Goal: Task Accomplishment & Management: Manage account settings

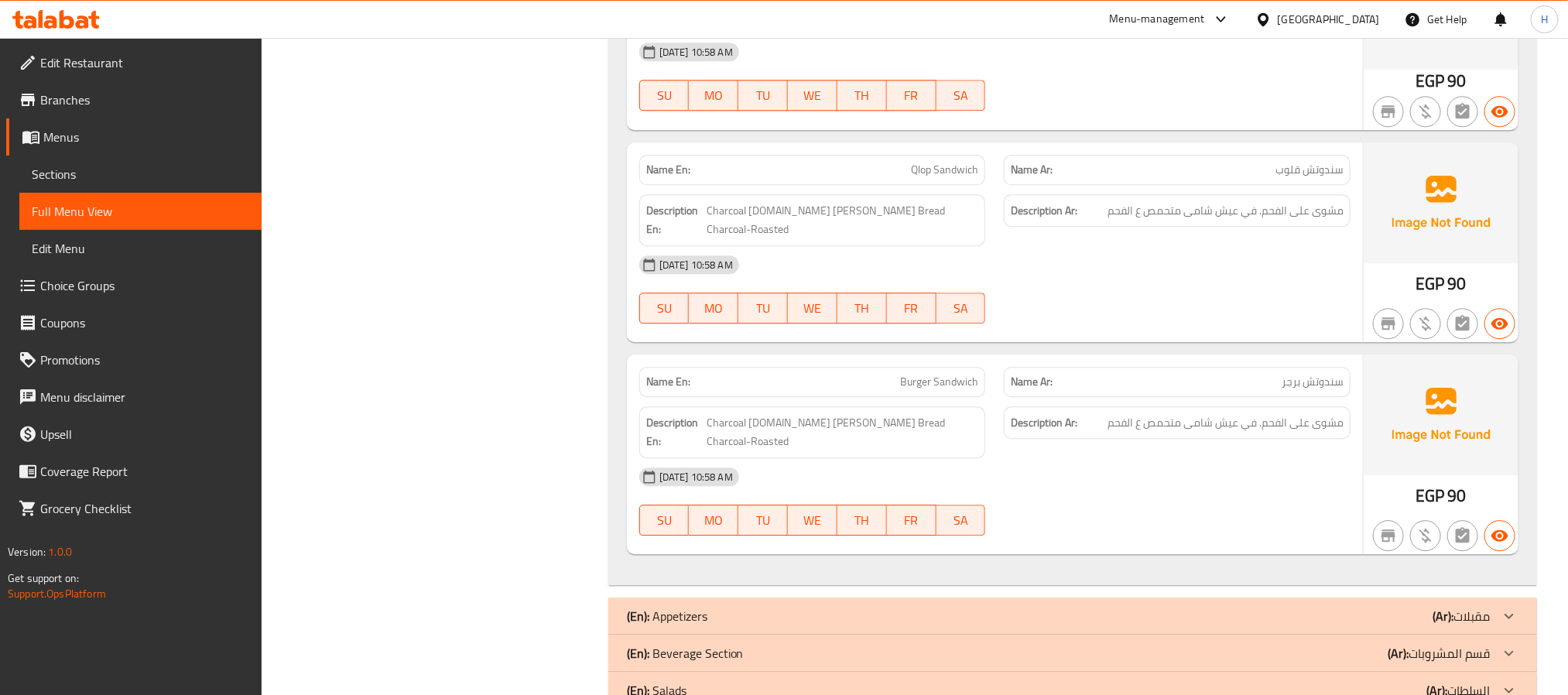
scroll to position [2202, 0]
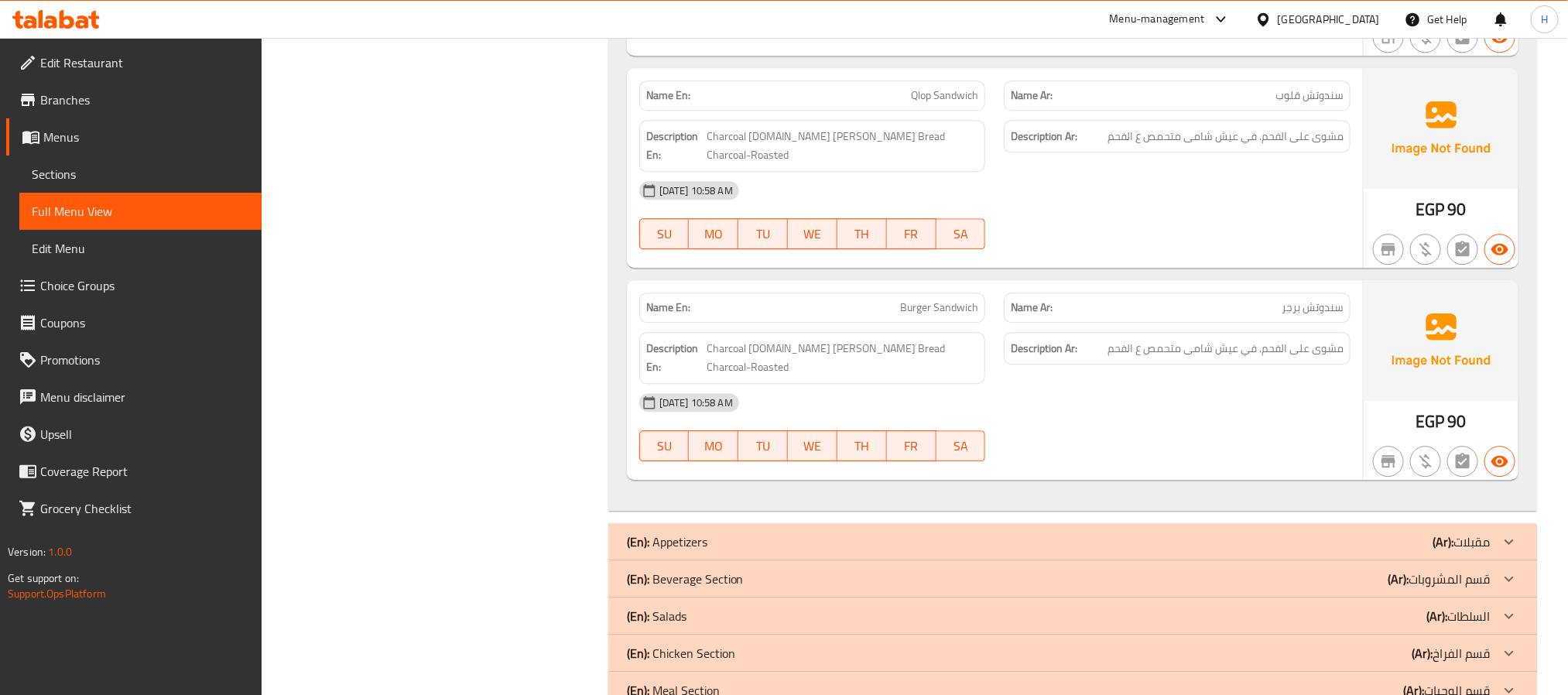
click at [1392, 532] on div "(En): Appetizers (Ar): مقبلات" at bounding box center [1059, 541] width 863 height 19
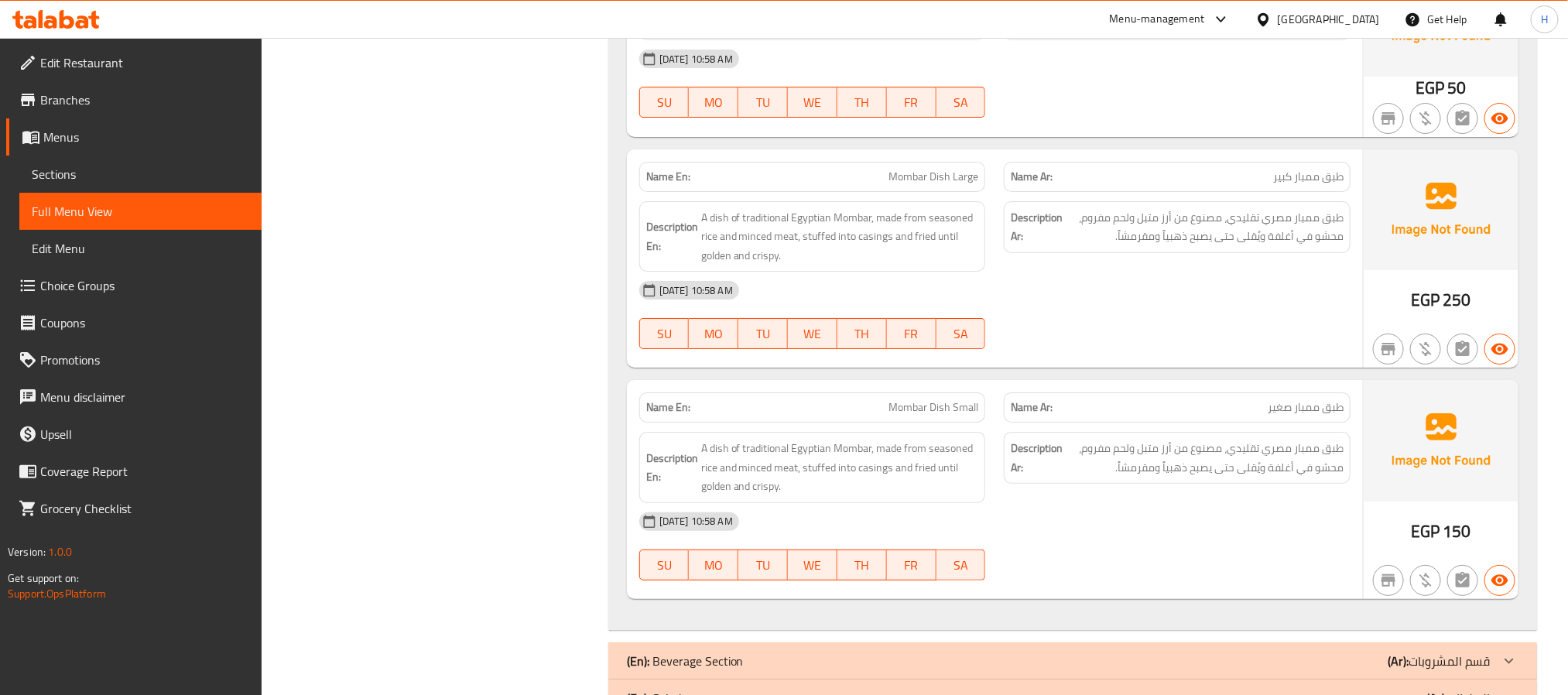
scroll to position [3130, 0]
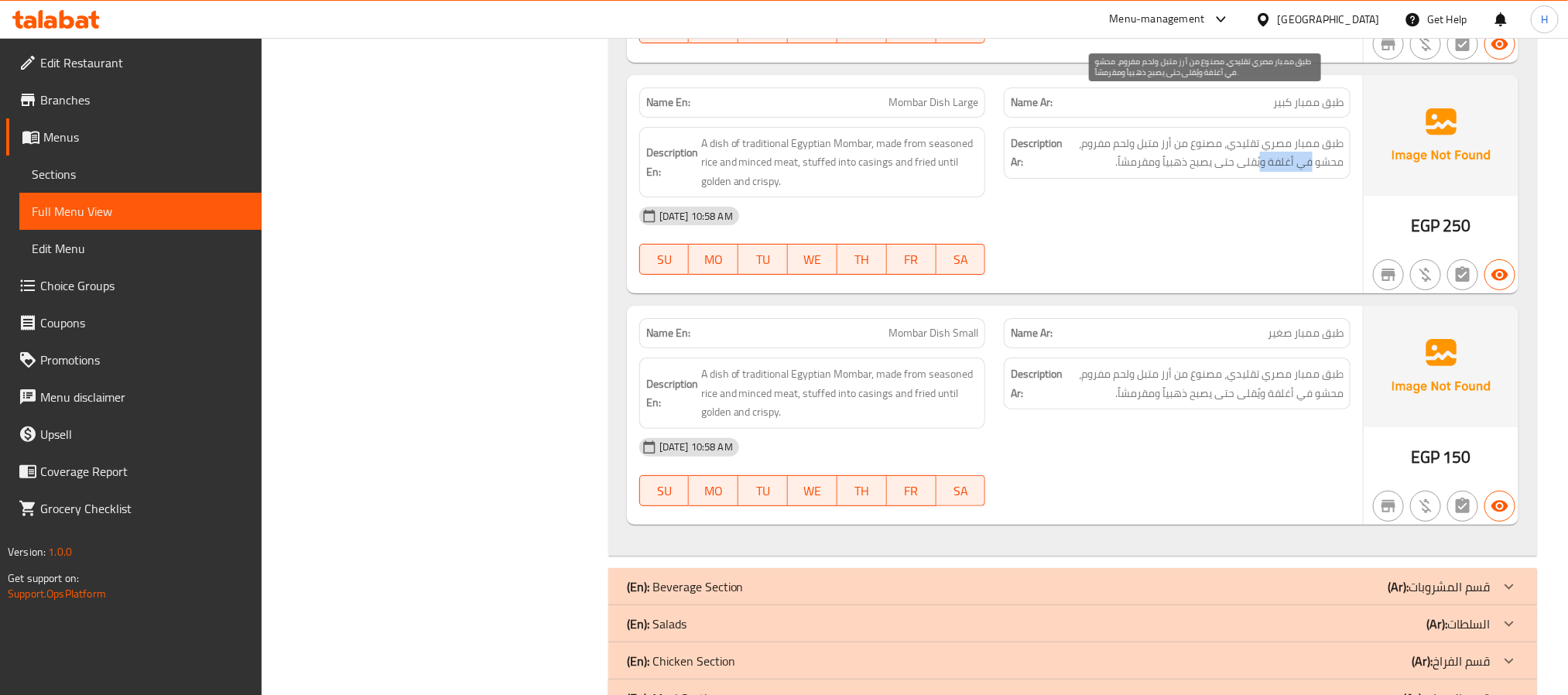
drag, startPoint x: 1261, startPoint y: 121, endPoint x: 1310, endPoint y: 129, distance: 49.6
click at [1310, 134] on span "طبق ممبار مصري تقليدي، مصنوع من أرز متبل ولحم مفروم، محشو في أغلفة ويُقلى حتى ي…" at bounding box center [1204, 153] width 278 height 38
copy span "في أغلفة و"
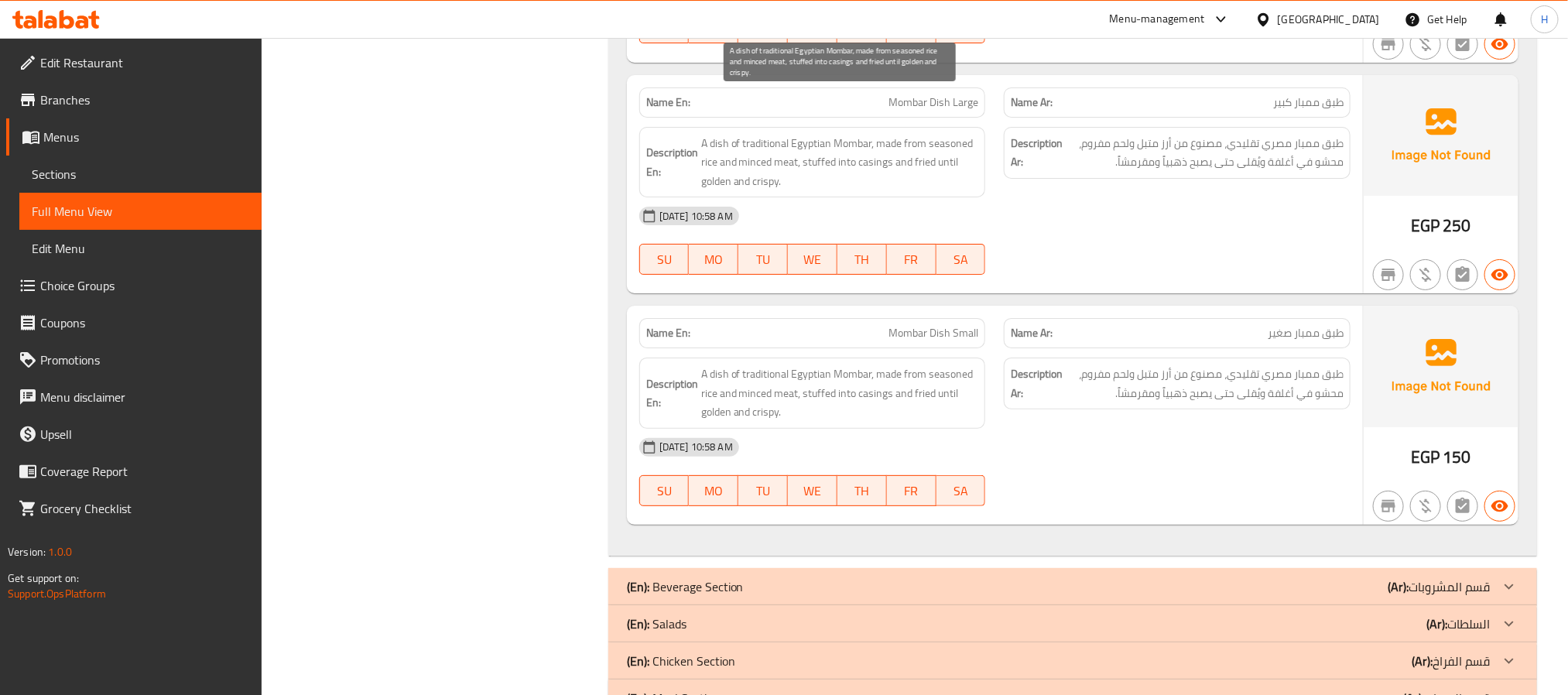
click at [877, 134] on span "A dish of traditional Egyptian Mombar, made from seasoned rice and minced meat,…" at bounding box center [839, 162] width 278 height 57
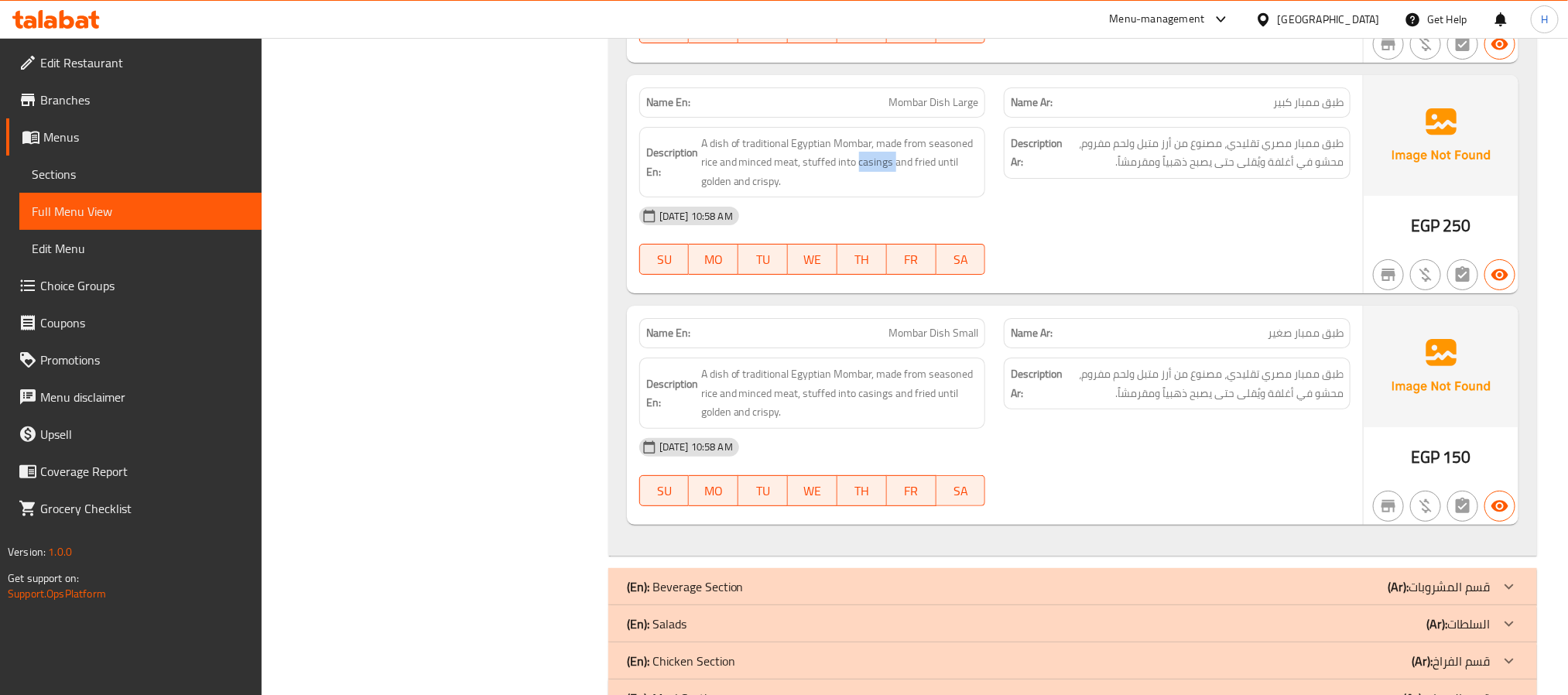
copy span "casings"
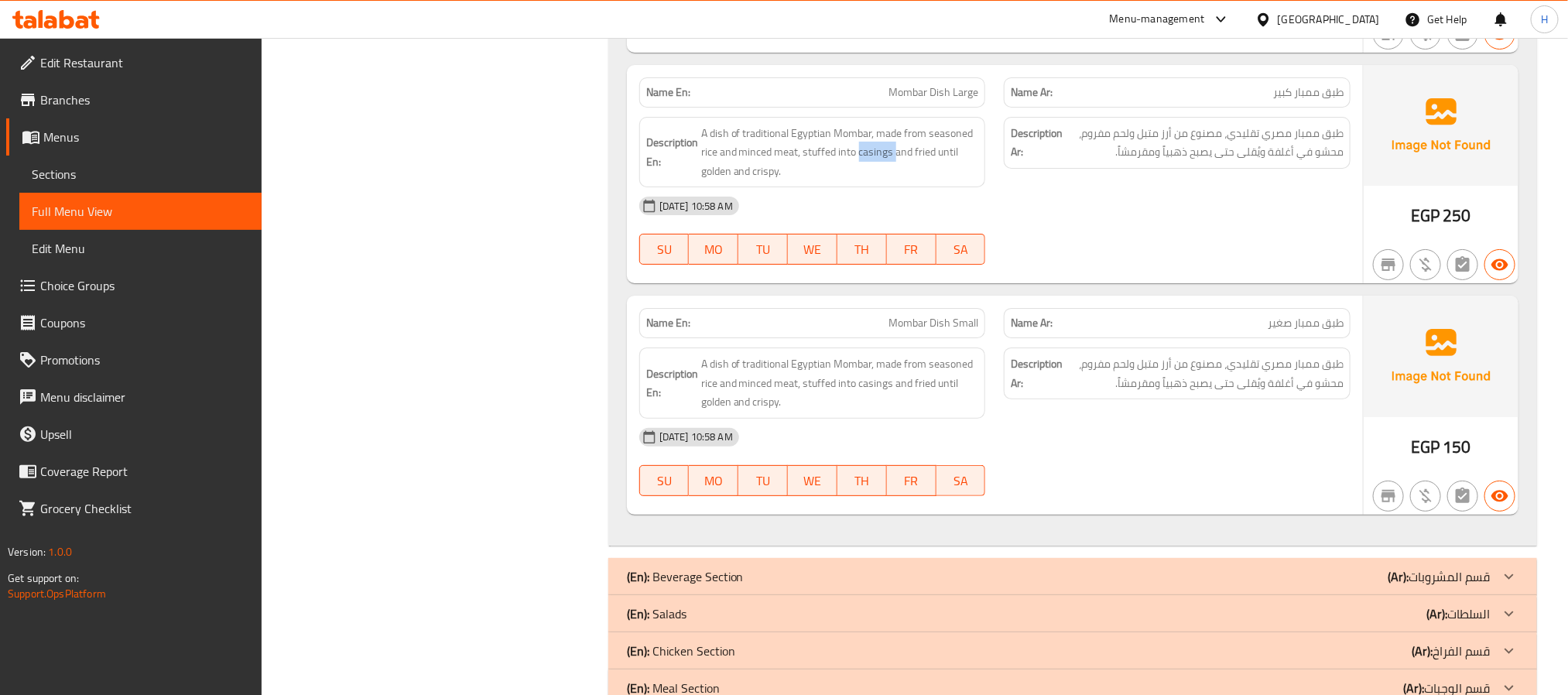
scroll to position [3143, 0]
click at [978, 555] on div "(En): Beverage Section (Ar): قسم المشروبات" at bounding box center [1073, 573] width 929 height 37
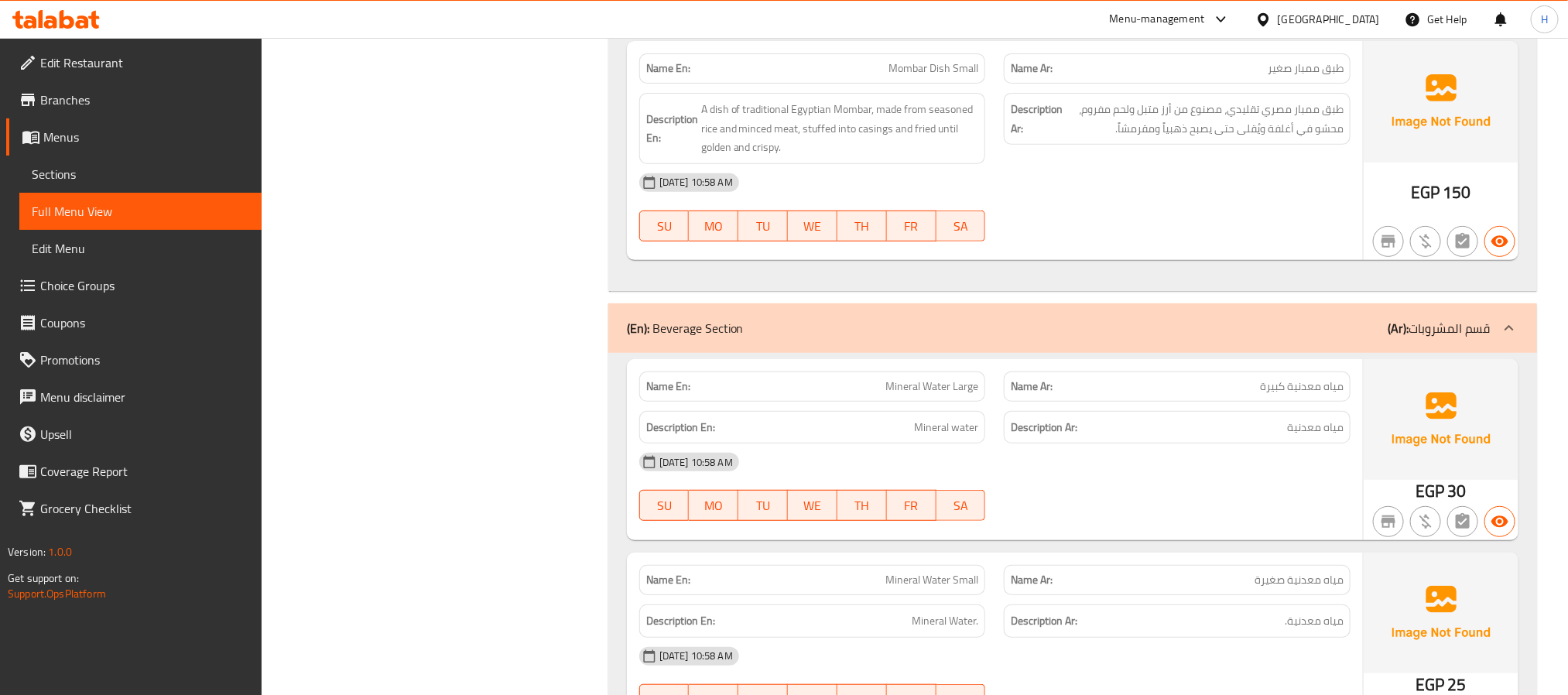
scroll to position [3431, 0]
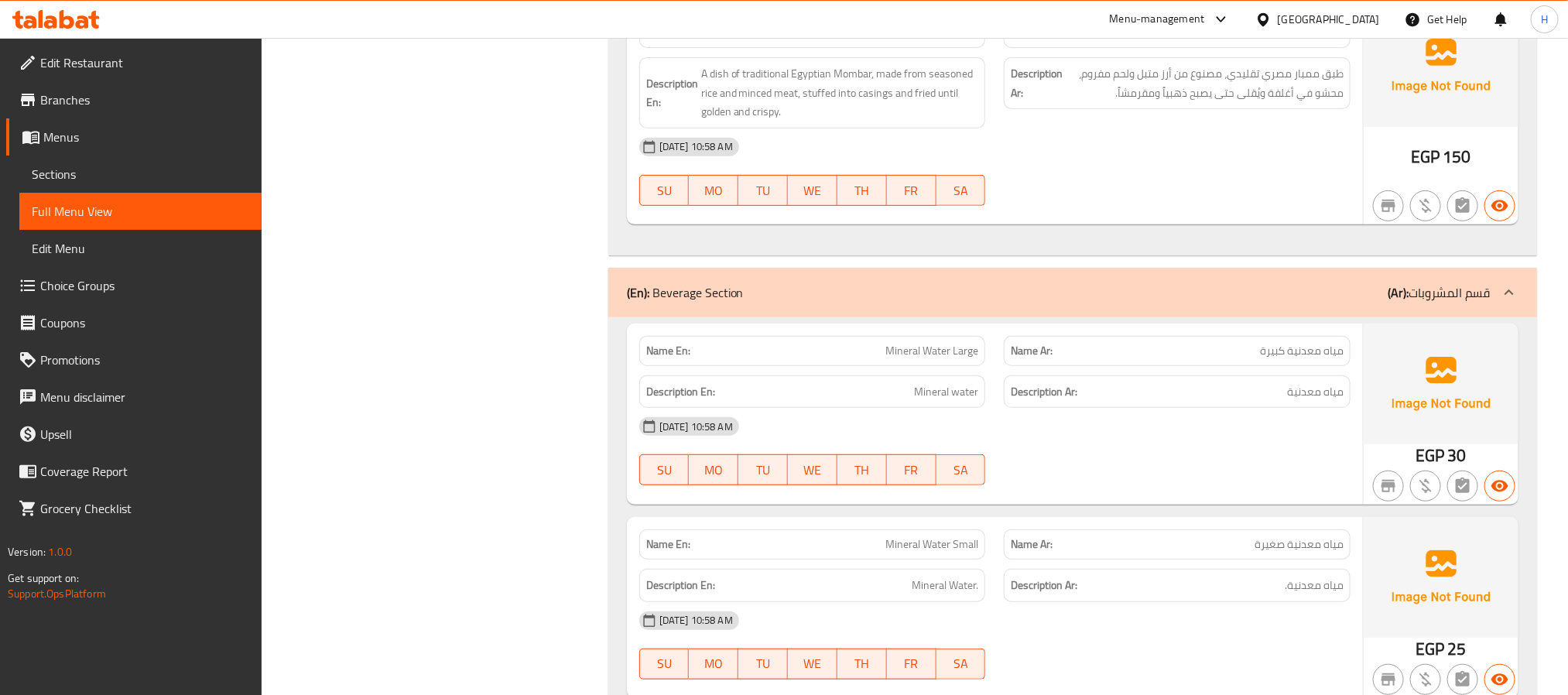
click at [964, 343] on span "Mineral Water Large" at bounding box center [931, 351] width 93 height 16
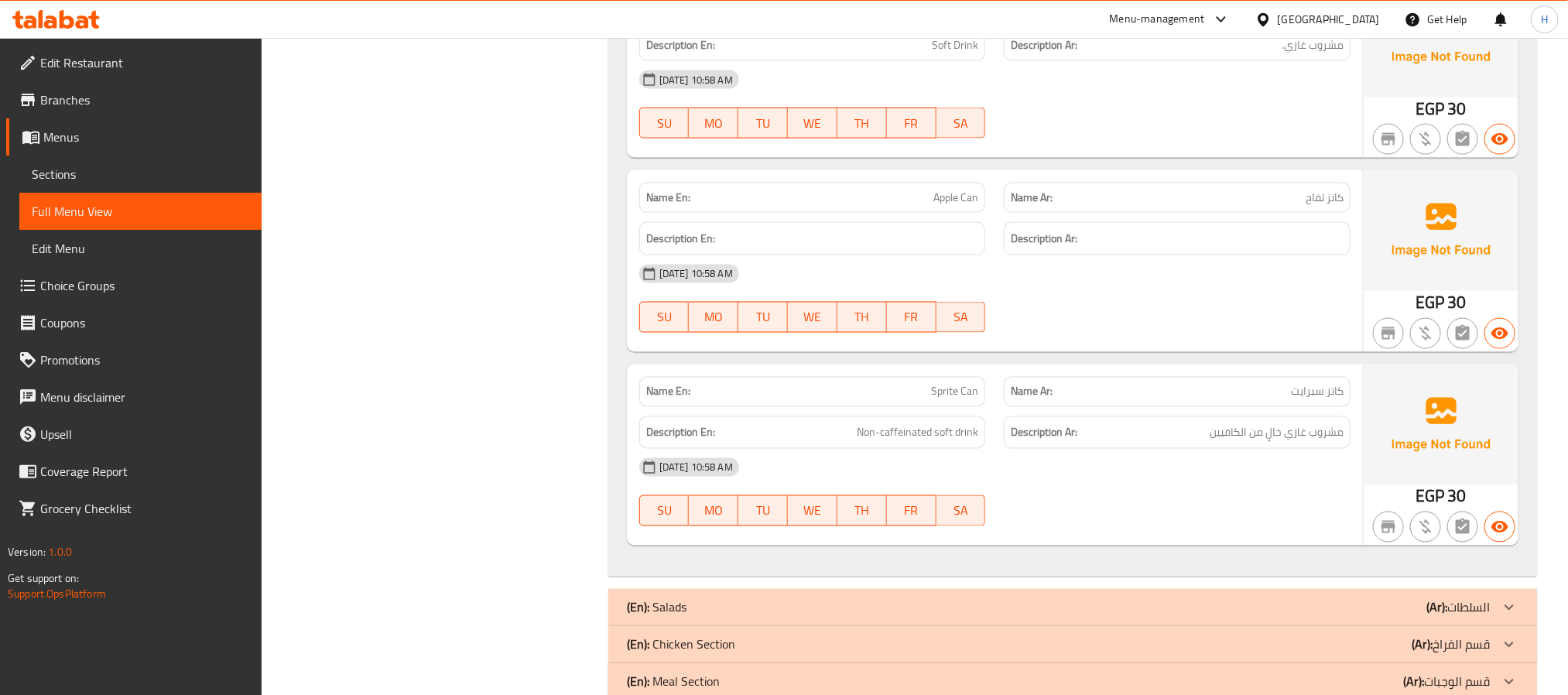
scroll to position [4359, 0]
click at [938, 597] on div "(En): Salads (Ar): السلطات" at bounding box center [1059, 606] width 863 height 19
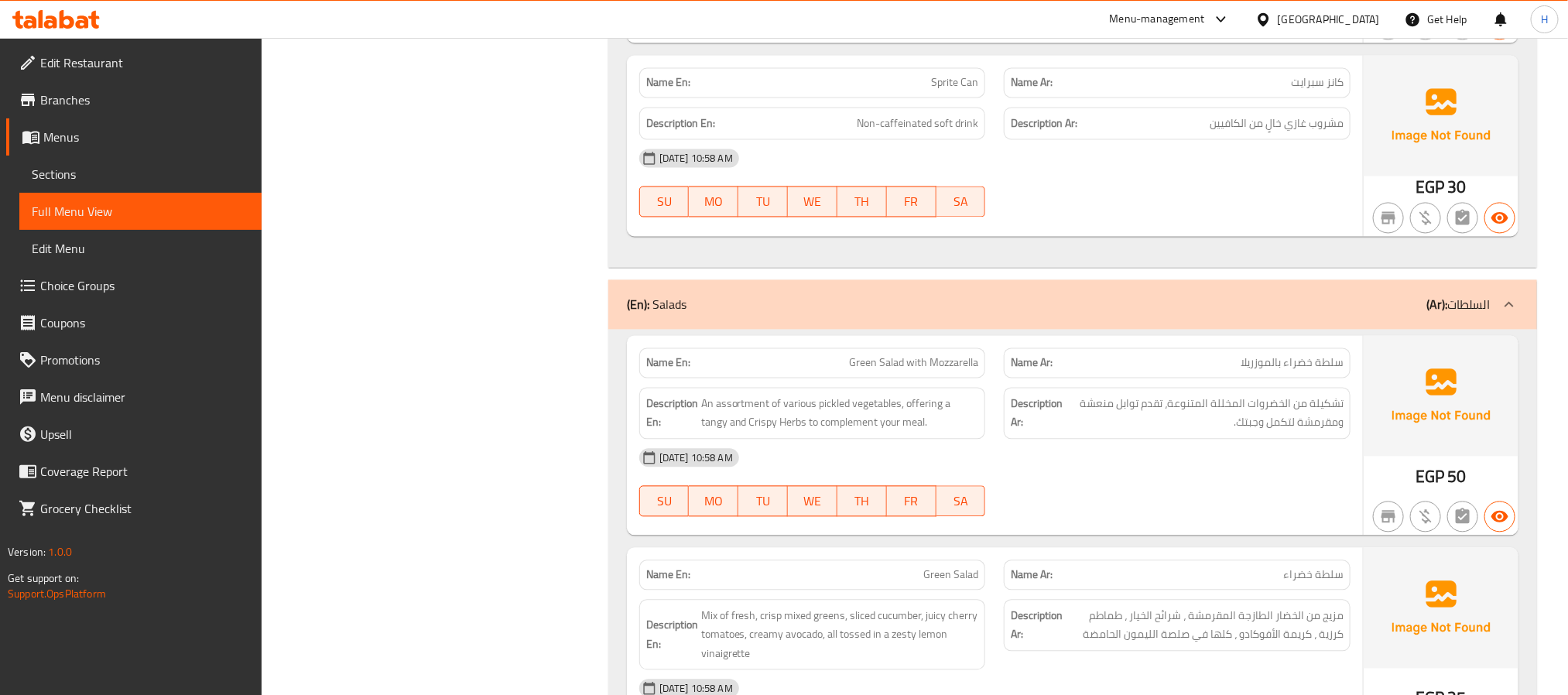
scroll to position [4708, 0]
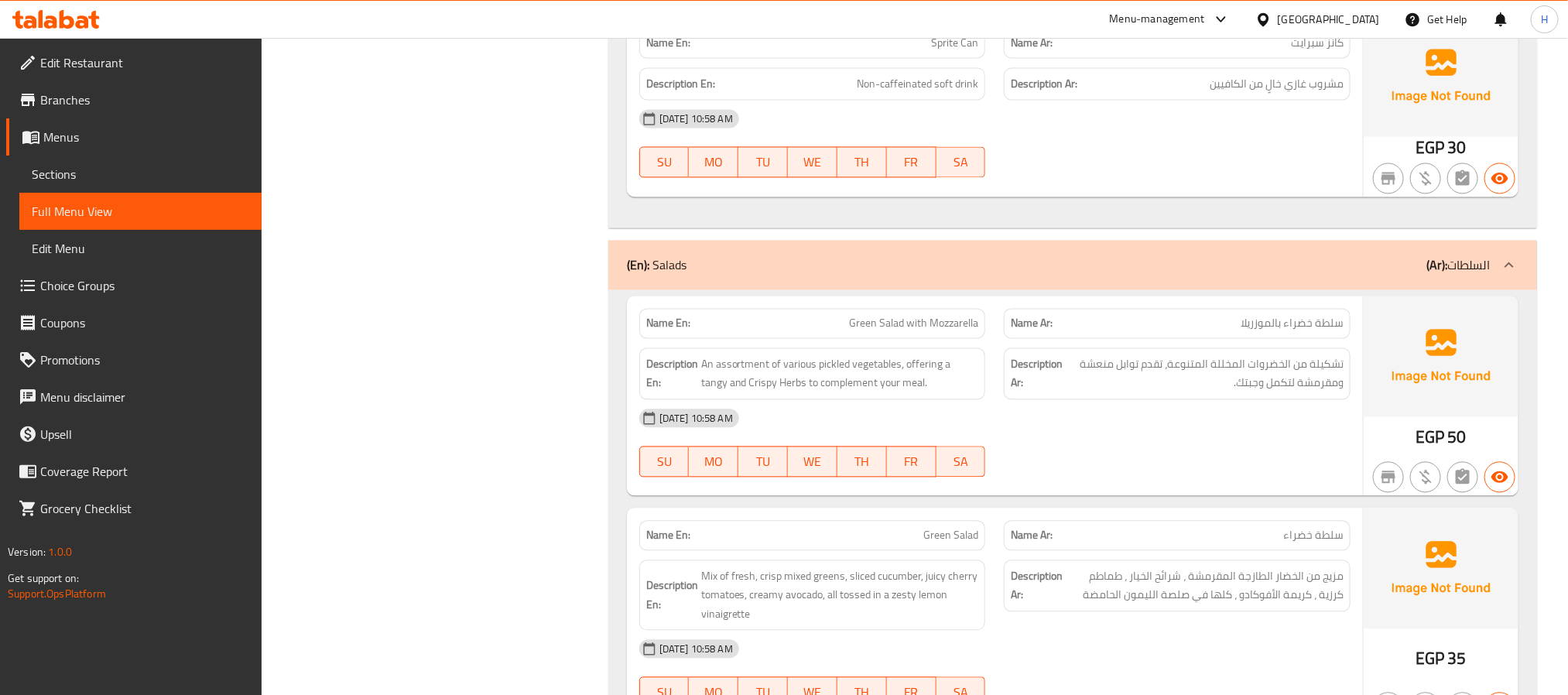
click at [943, 527] on span "Green Salad" at bounding box center [950, 535] width 55 height 16
copy span "Green Salad"
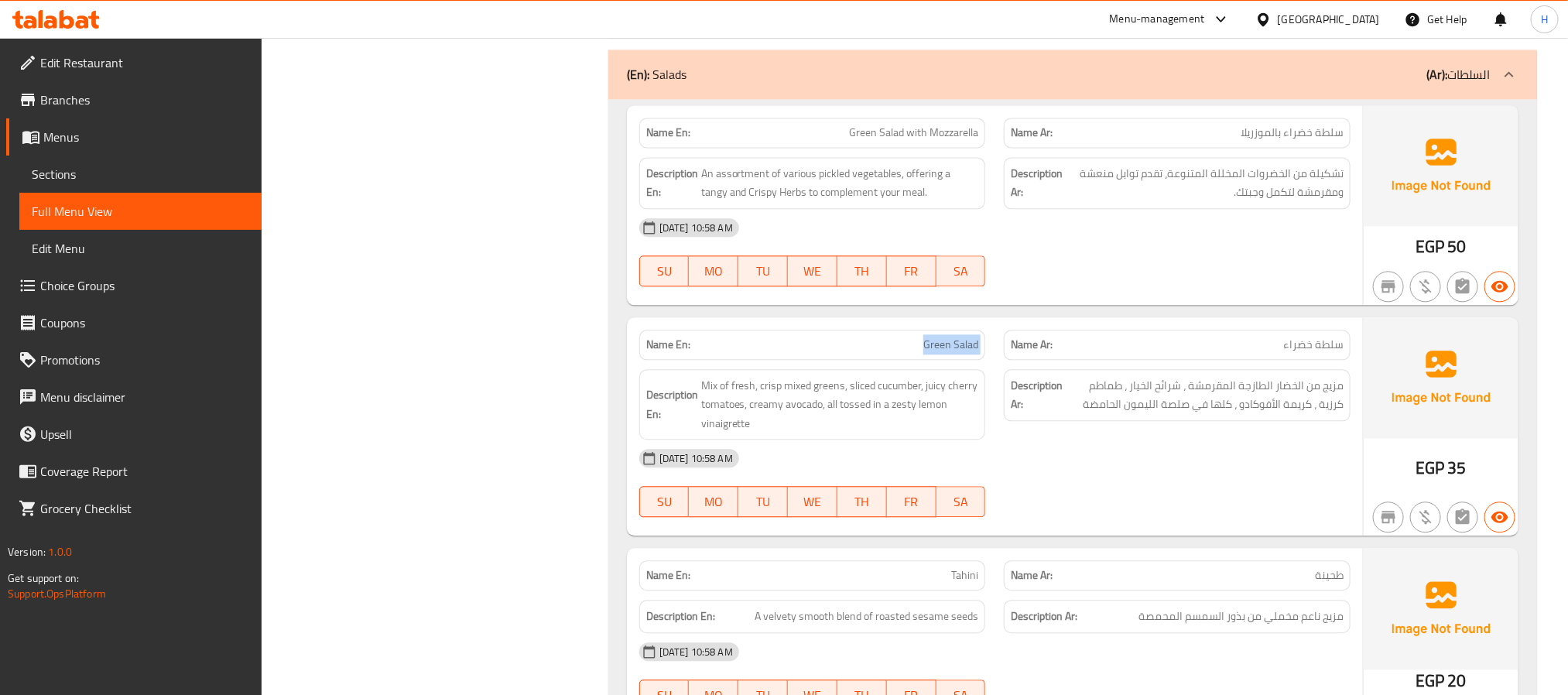
scroll to position [4940, 0]
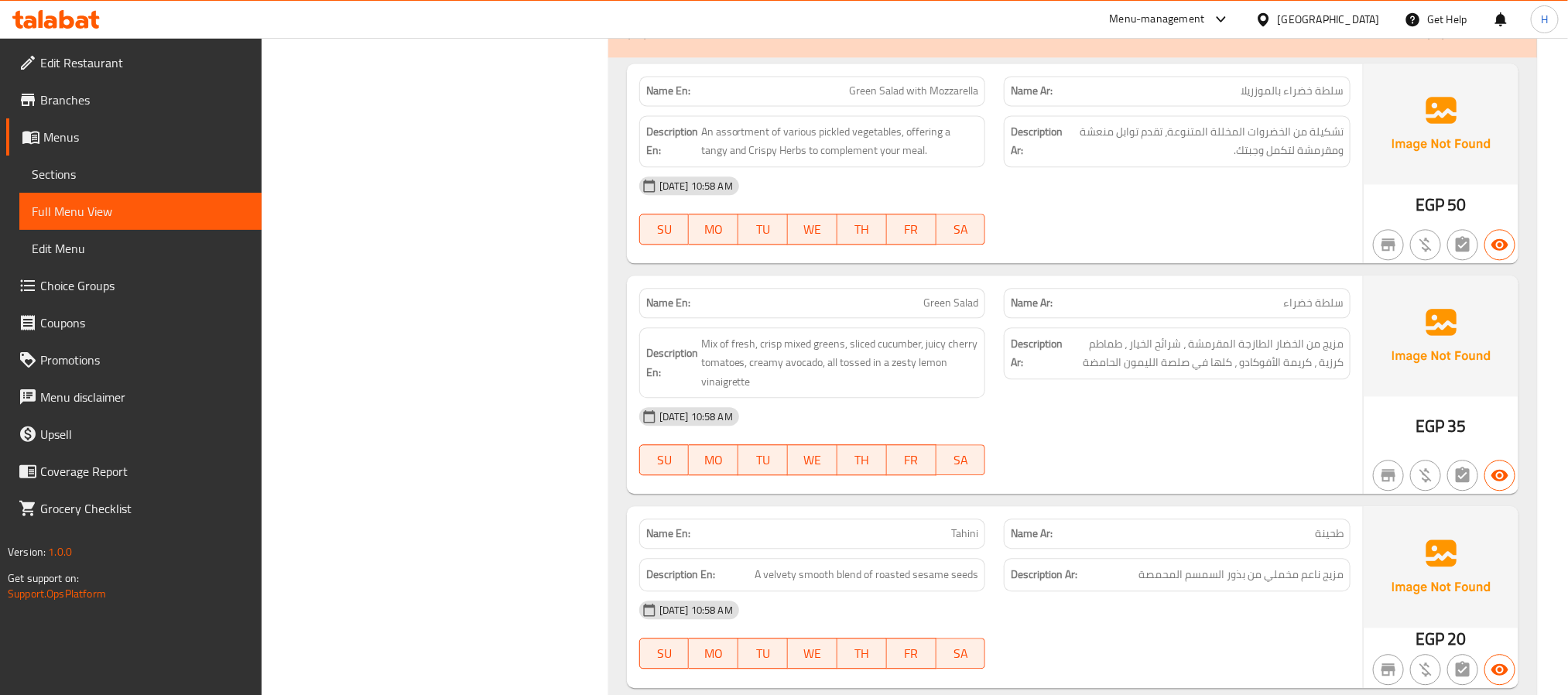
click at [957, 525] on span "Tahini" at bounding box center [964, 533] width 27 height 16
copy span "Tahini"
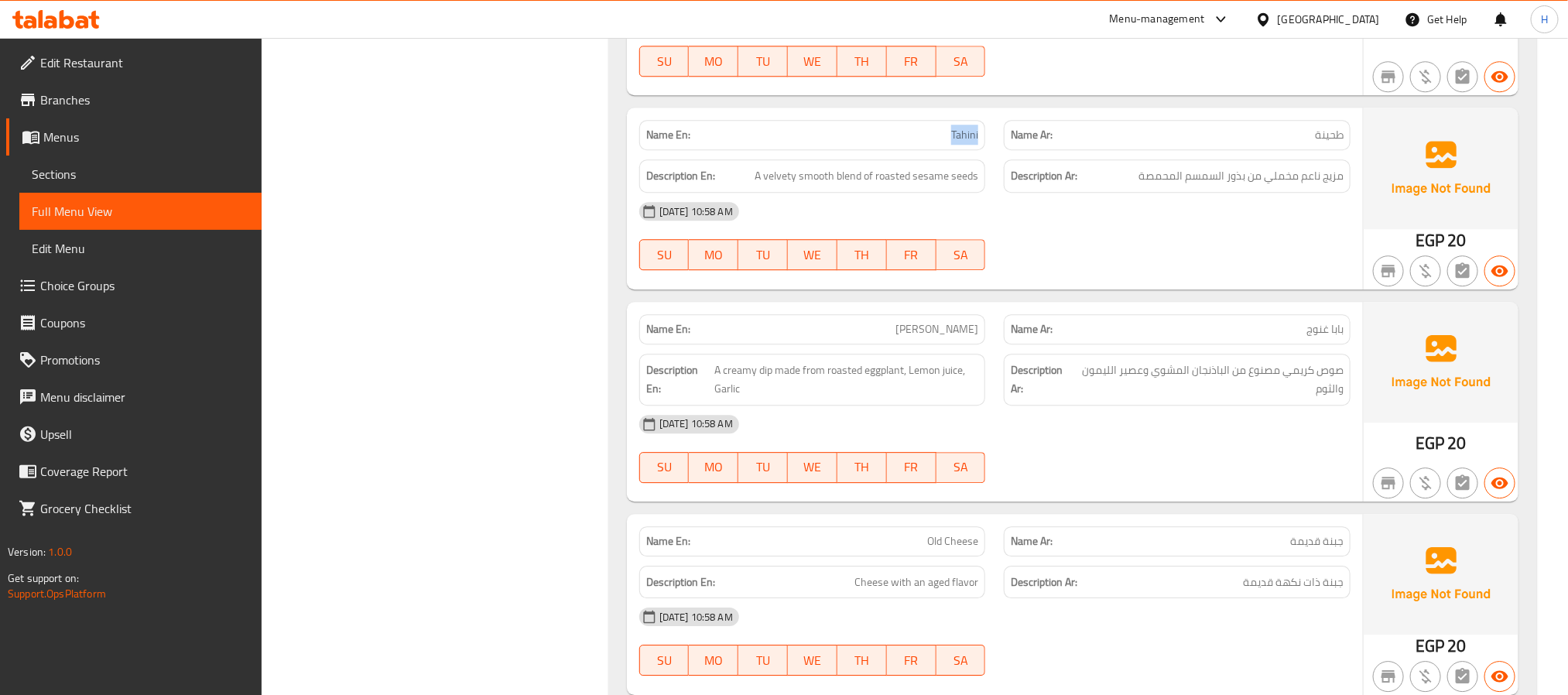
scroll to position [5404, 0]
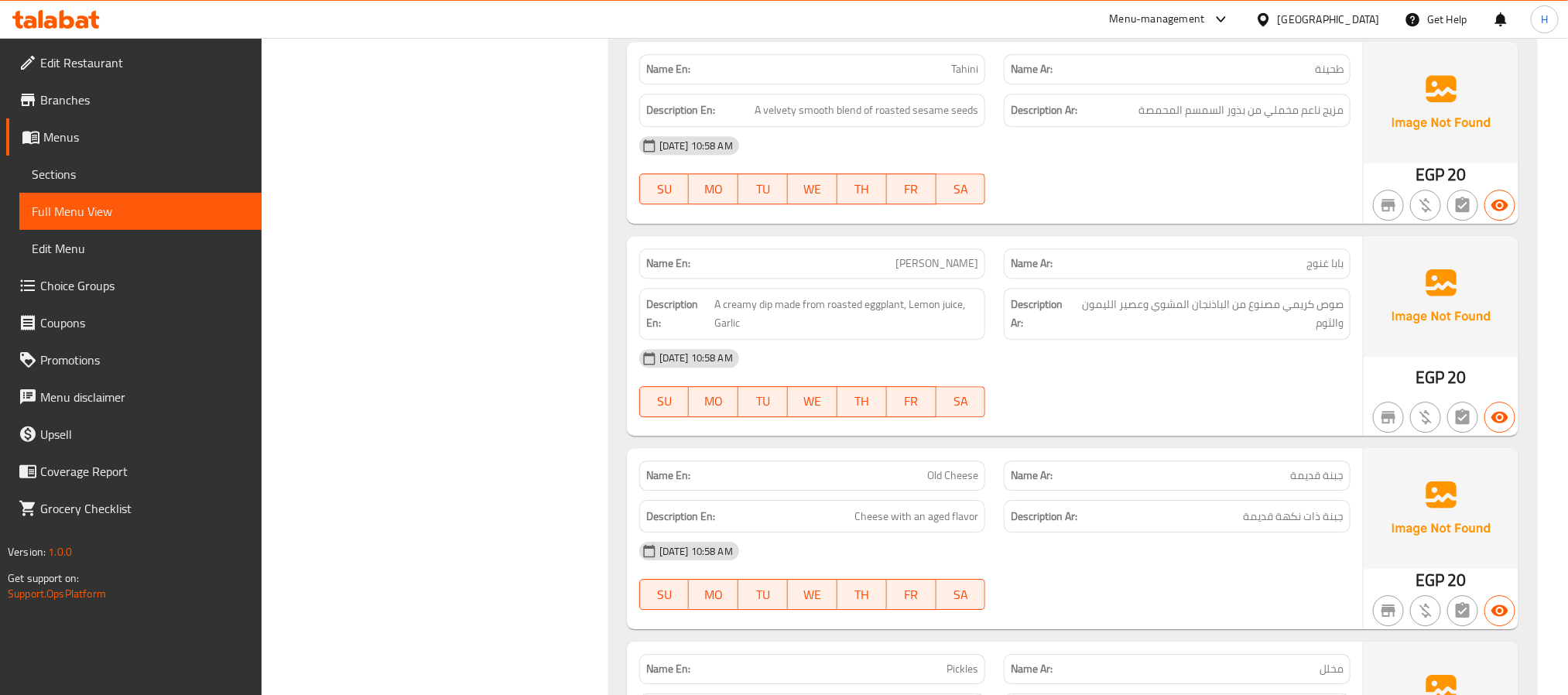
click at [943, 468] on span "Old Cheese" at bounding box center [952, 476] width 51 height 16
copy span "Old Cheese"
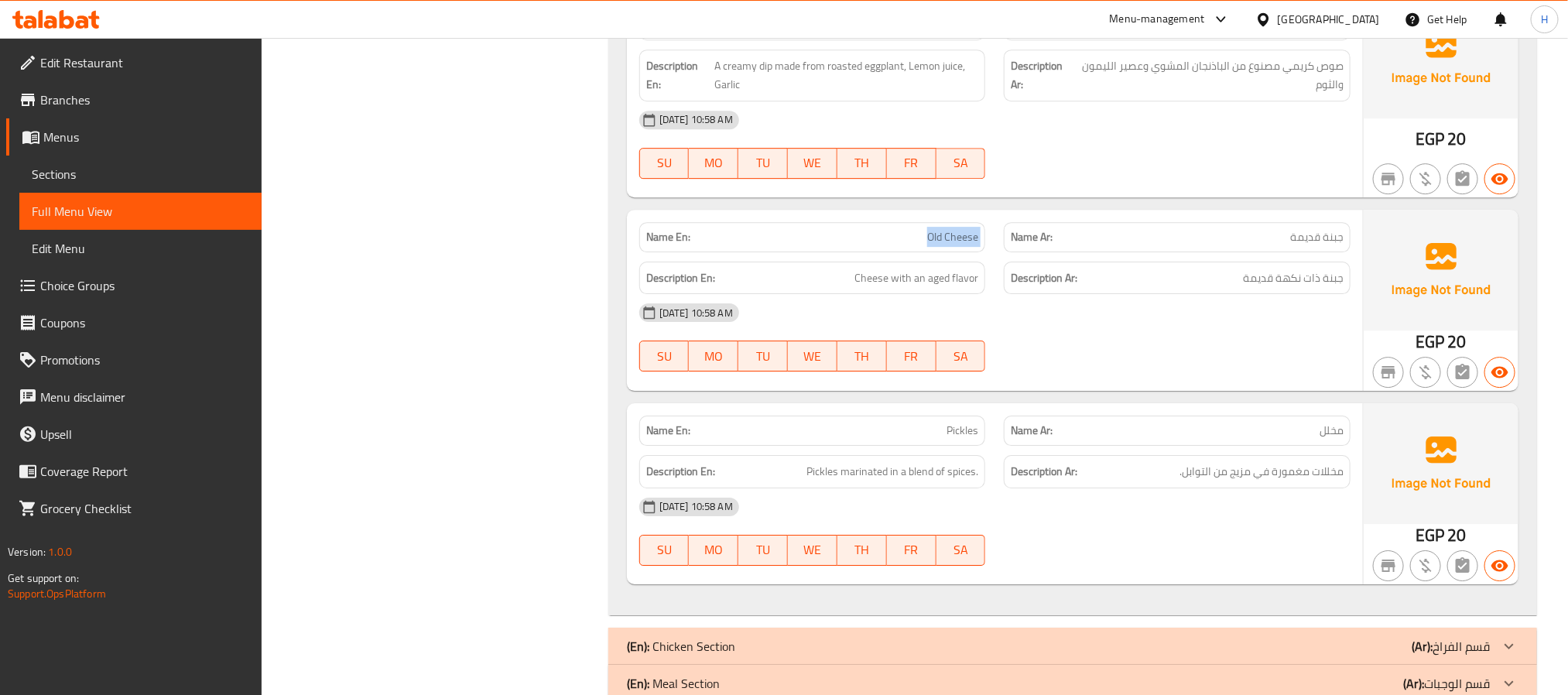
scroll to position [5653, 0]
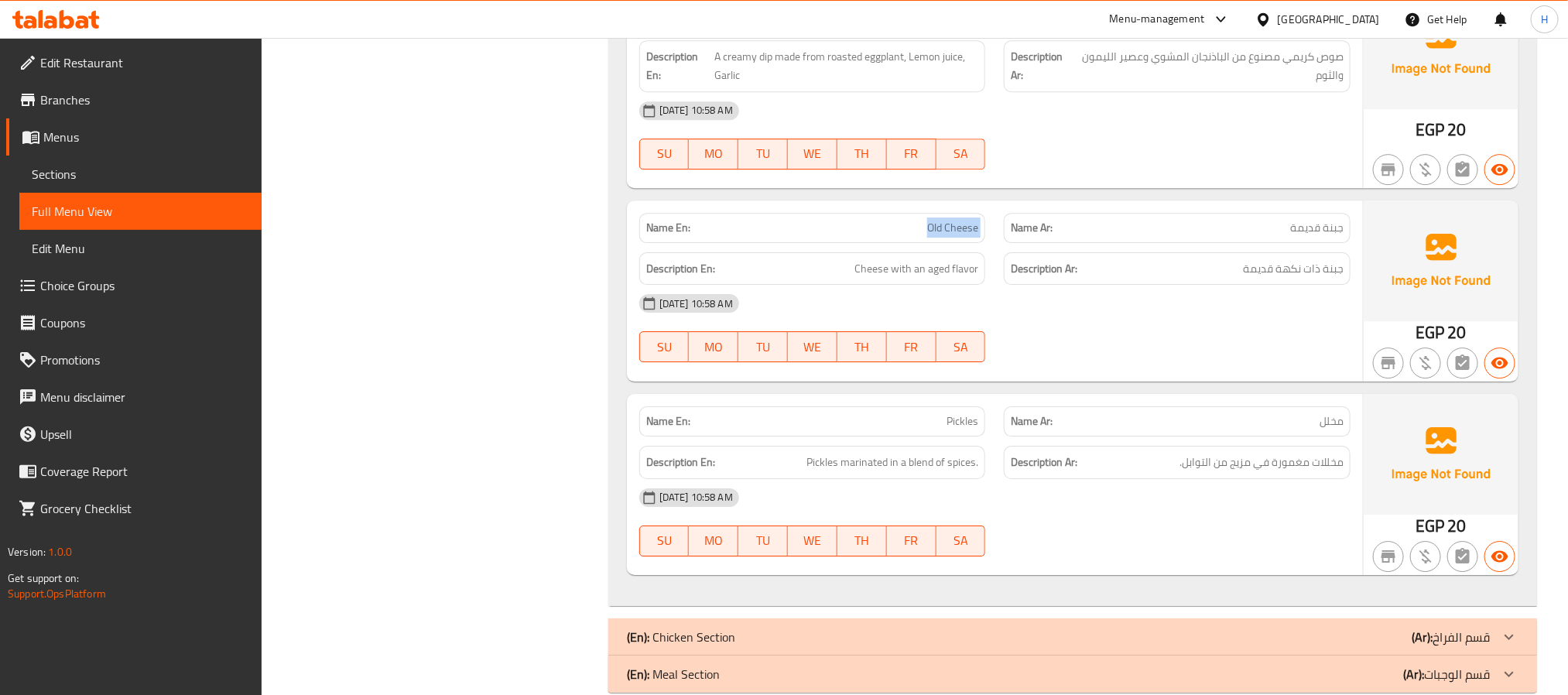
click at [1076, 628] on div "(En): Chicken Section (Ar): قسم الفراخ" at bounding box center [1059, 637] width 863 height 19
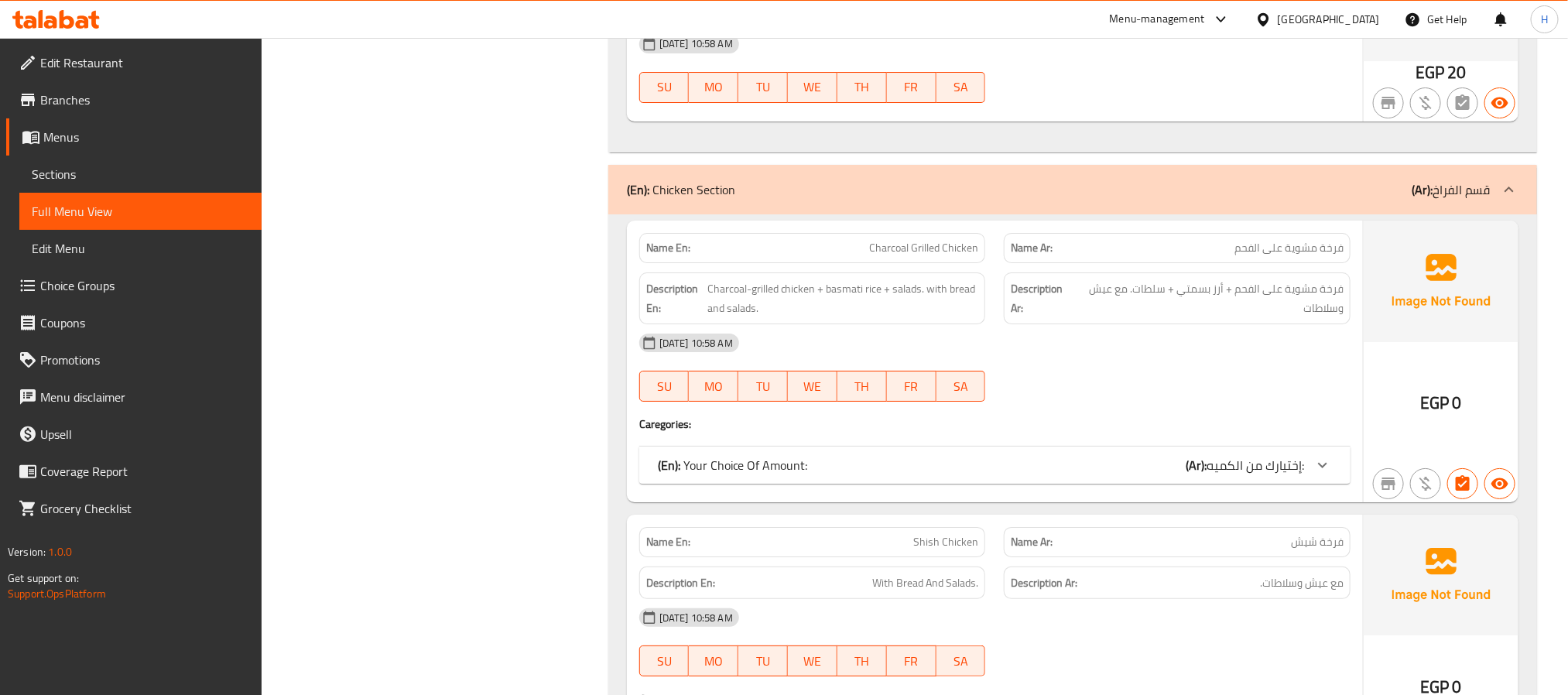
scroll to position [6116, 0]
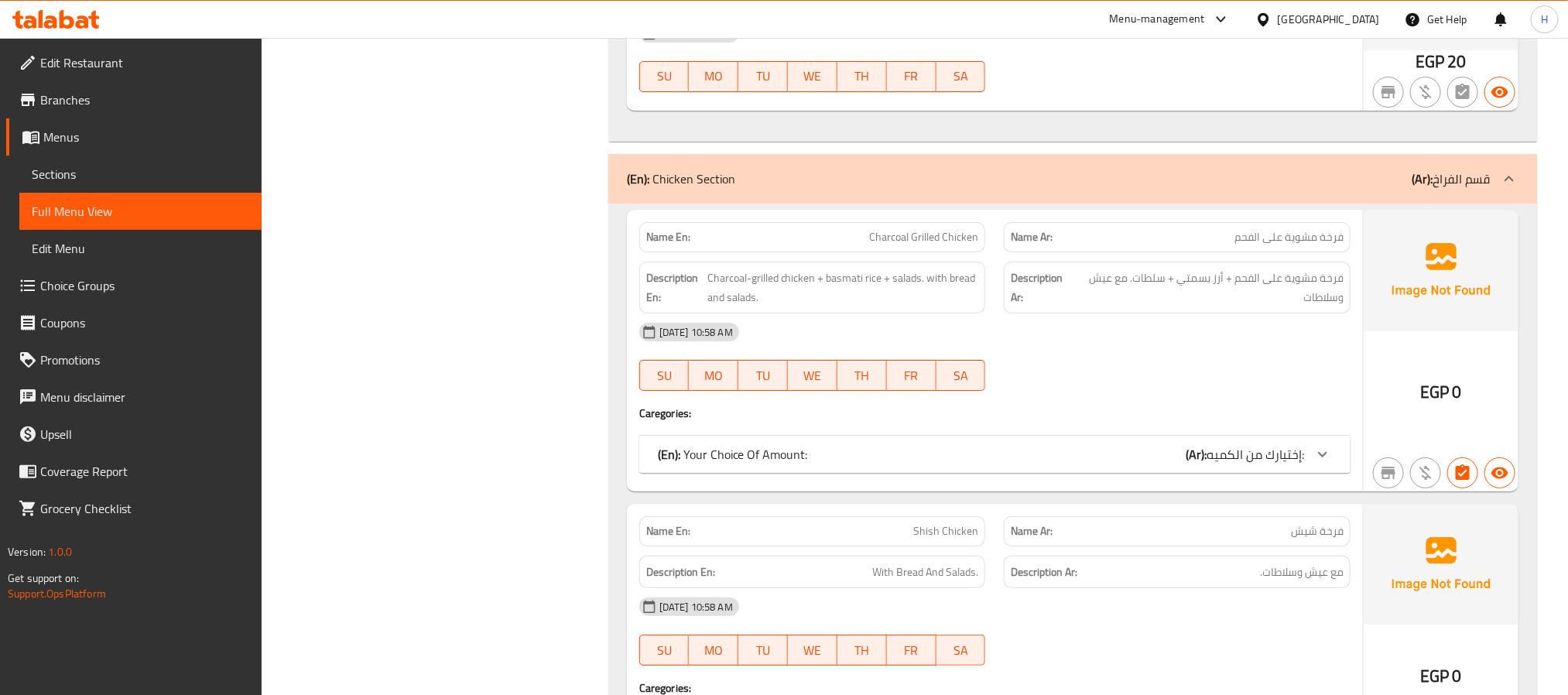
click at [1323, 445] on icon at bounding box center [1322, 454] width 19 height 19
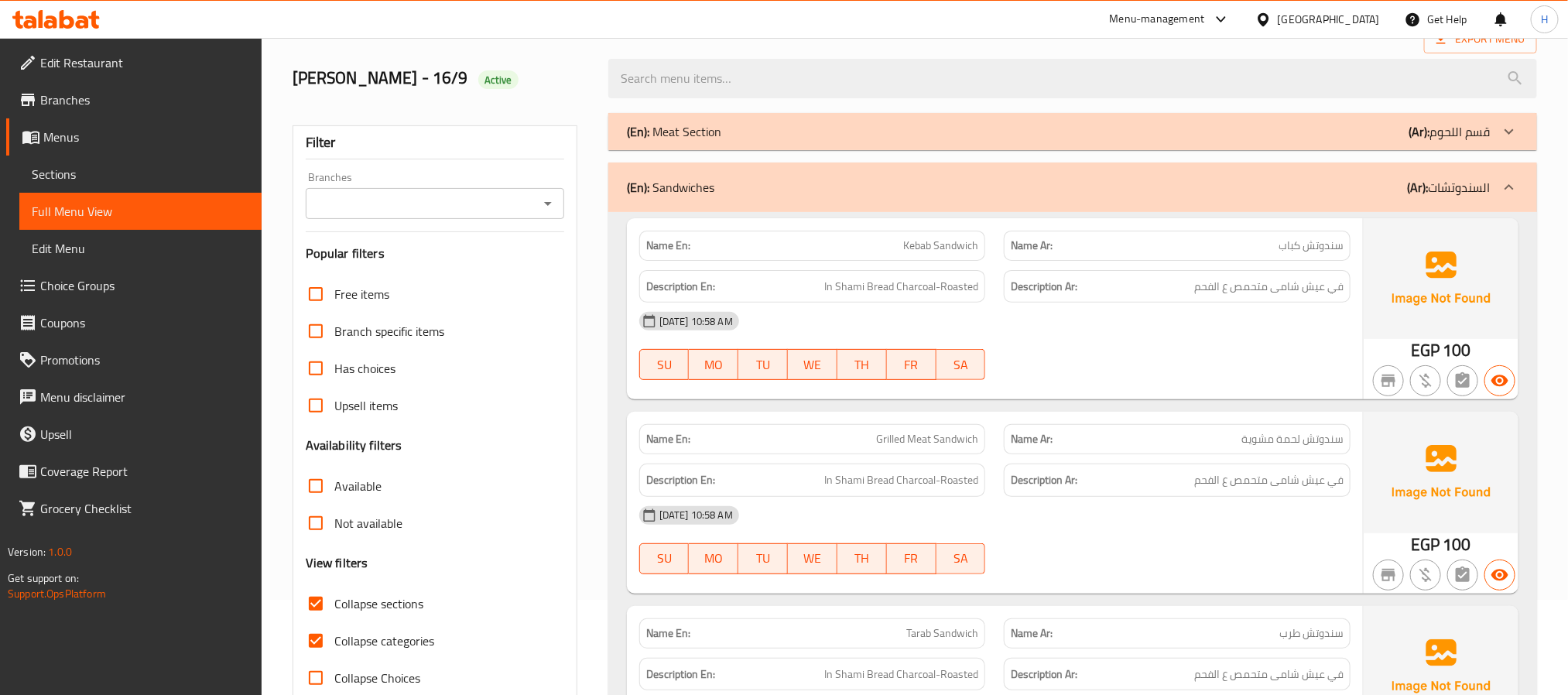
scroll to position [232, 0]
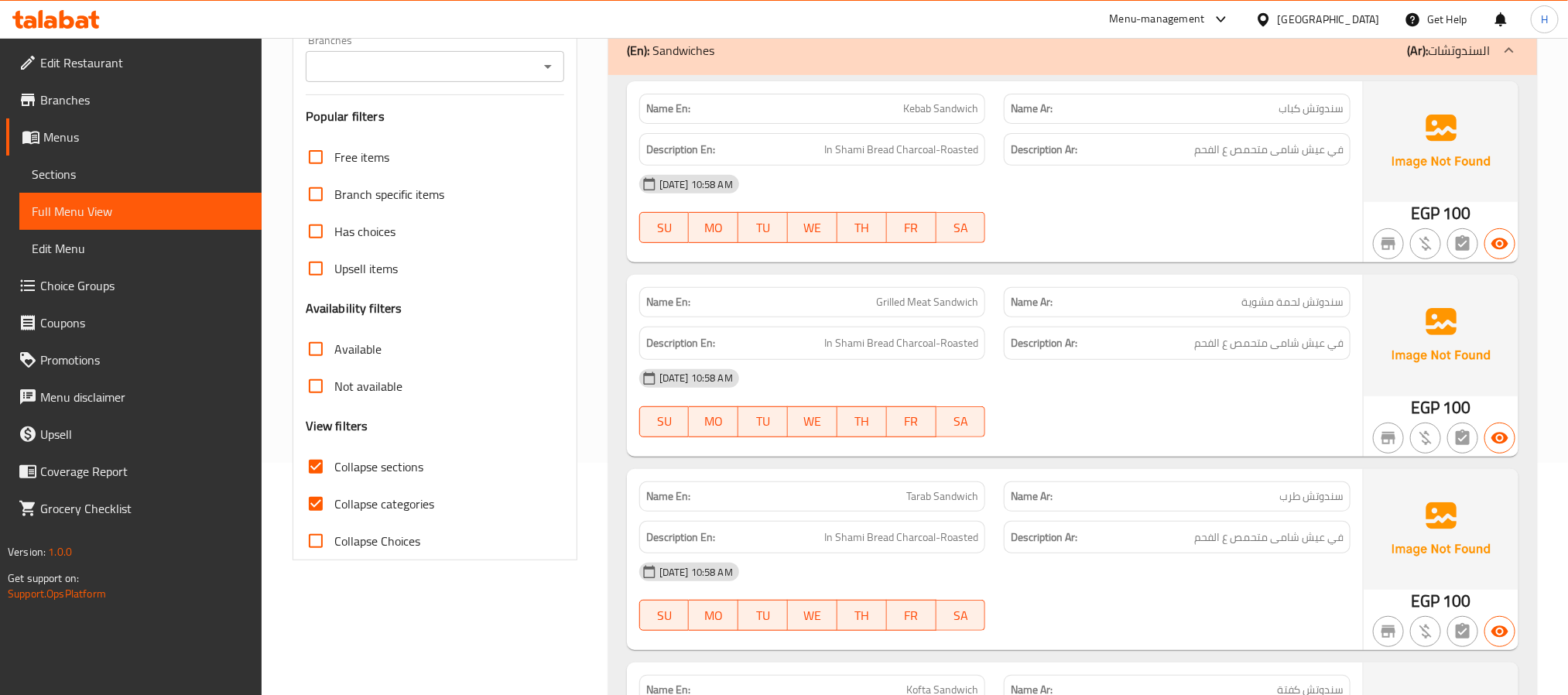
drag, startPoint x: 307, startPoint y: 505, endPoint x: 530, endPoint y: 539, distance: 225.6
click at [307, 504] on input "Collapse categories" at bounding box center [315, 504] width 37 height 37
checkbox input "false"
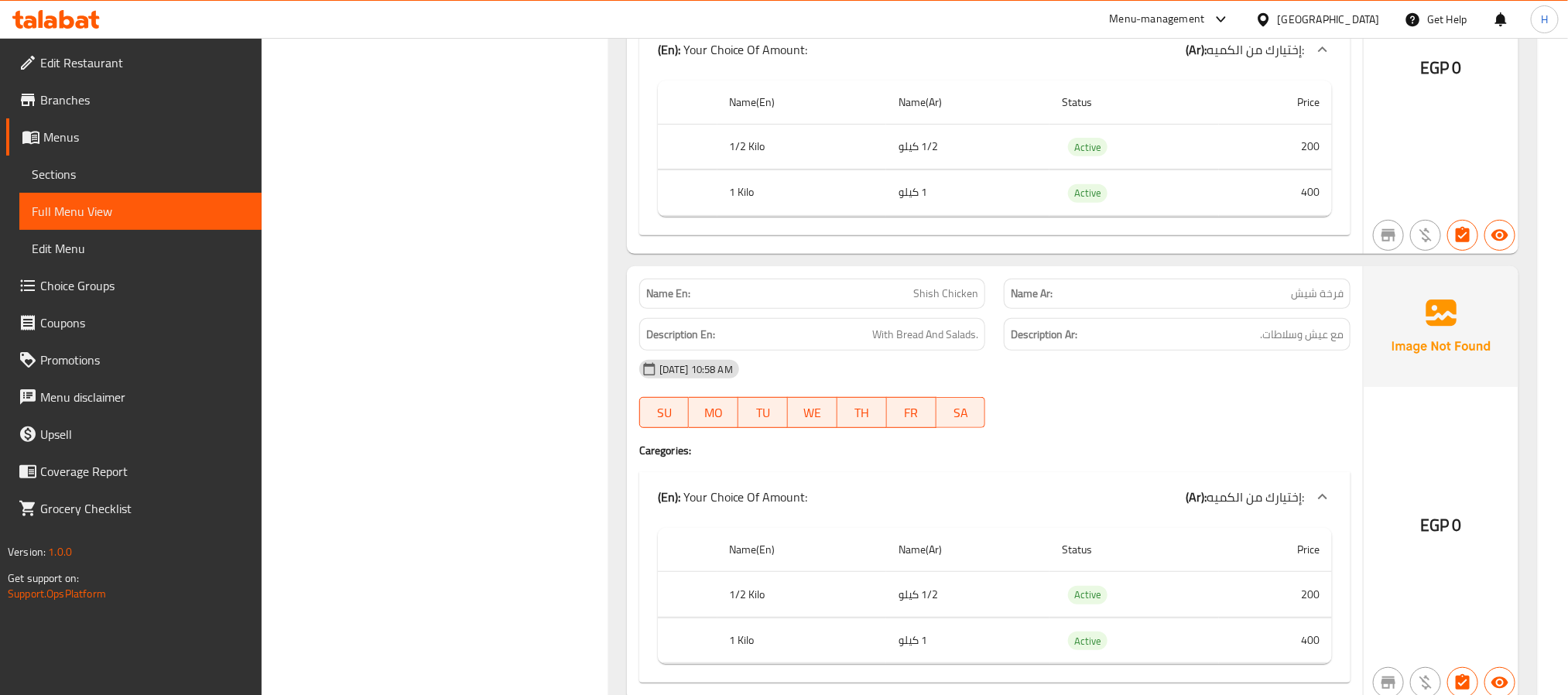
scroll to position [7091, 0]
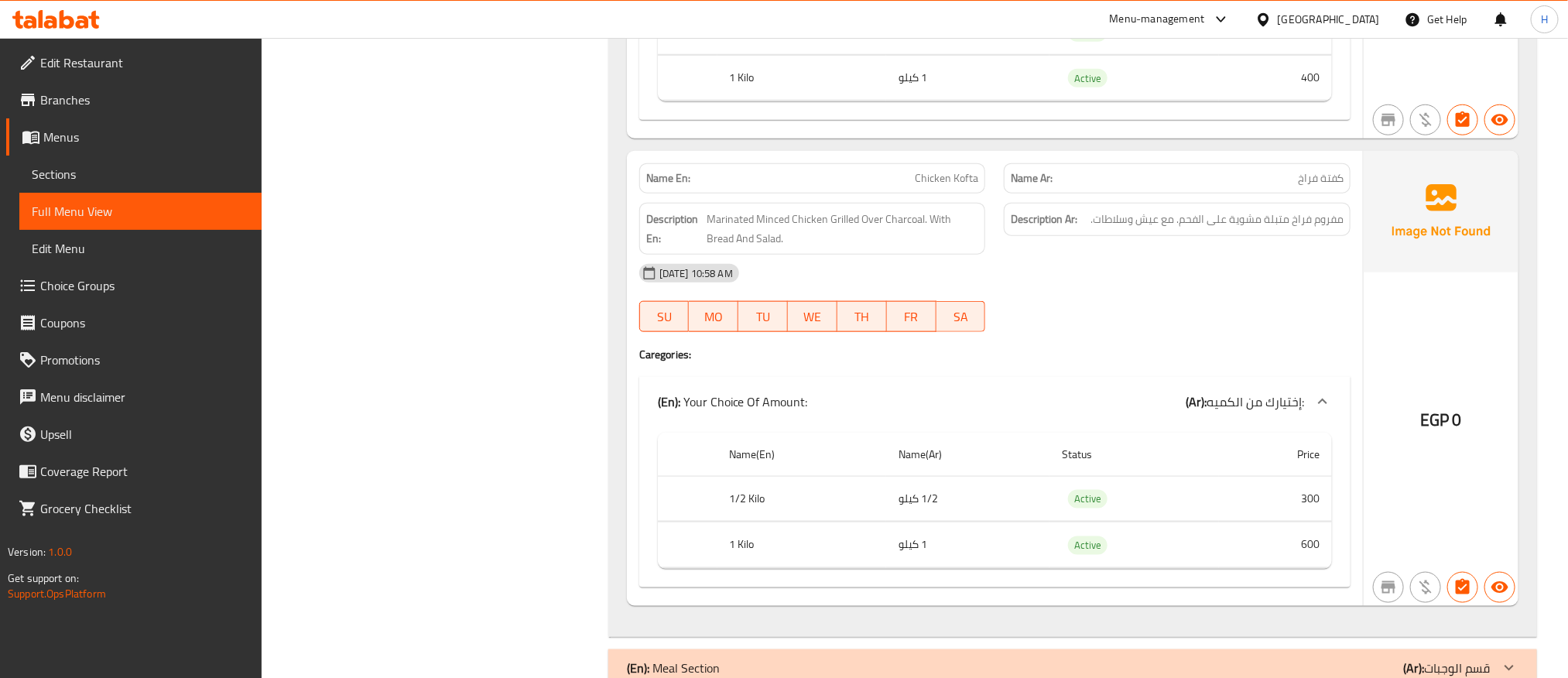
click at [1496, 649] on div at bounding box center [1508, 667] width 37 height 37
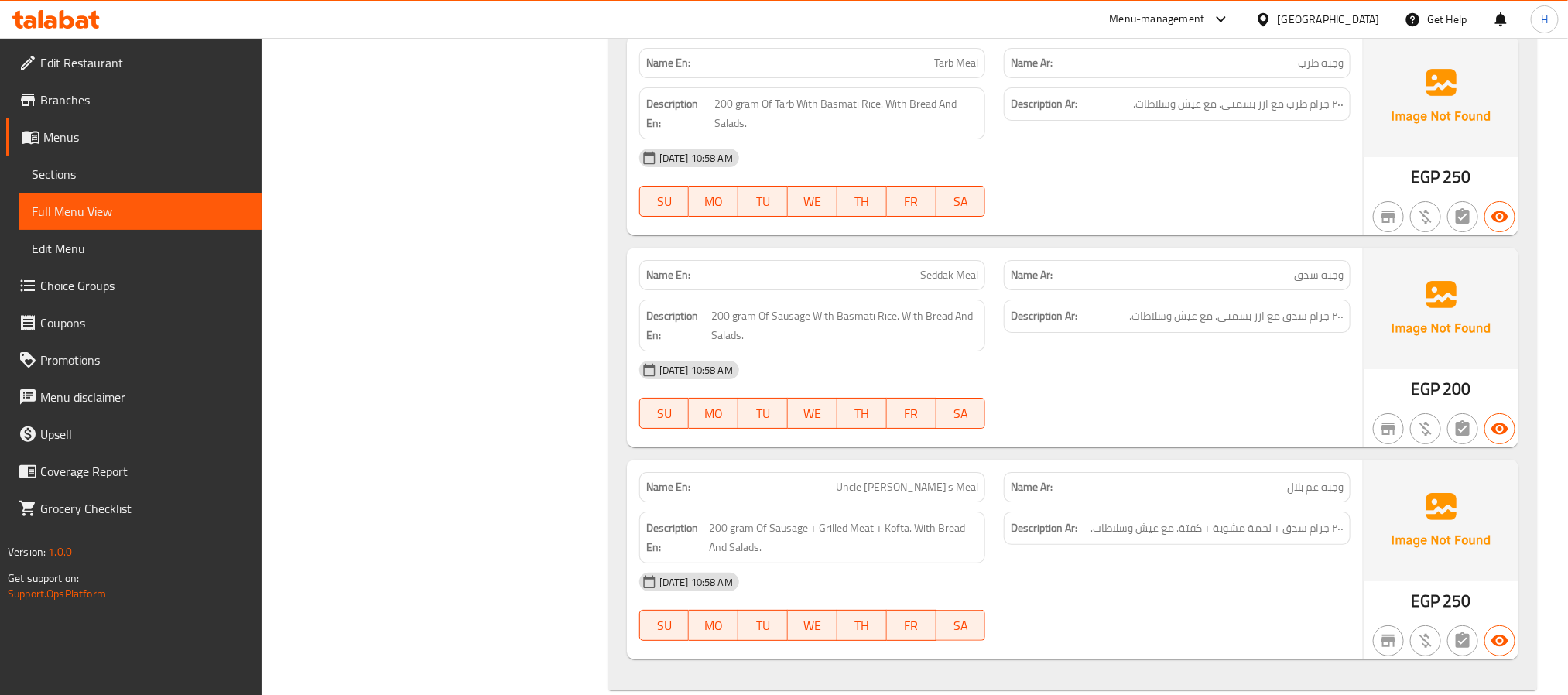
scroll to position [9286, 0]
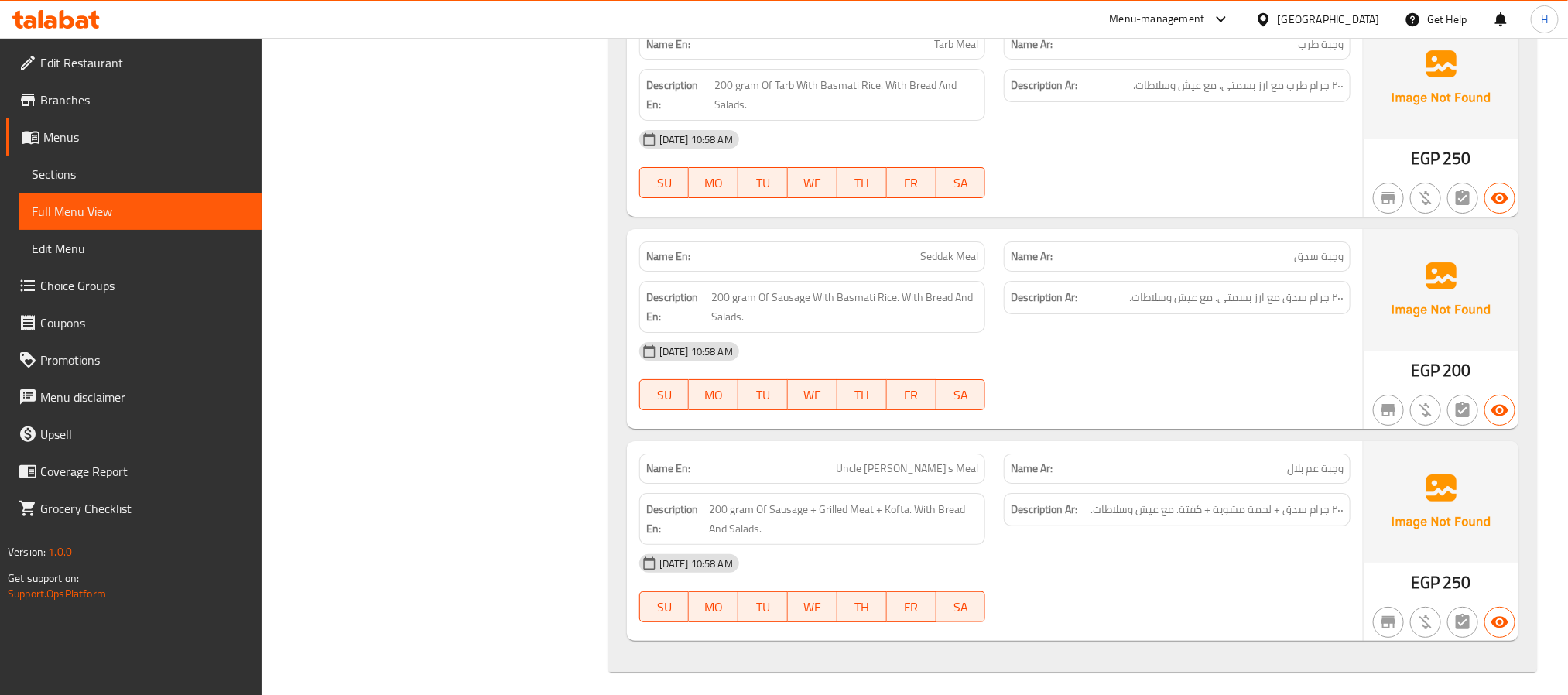
click at [66, 68] on span "Edit Restaurant" at bounding box center [145, 63] width 209 height 19
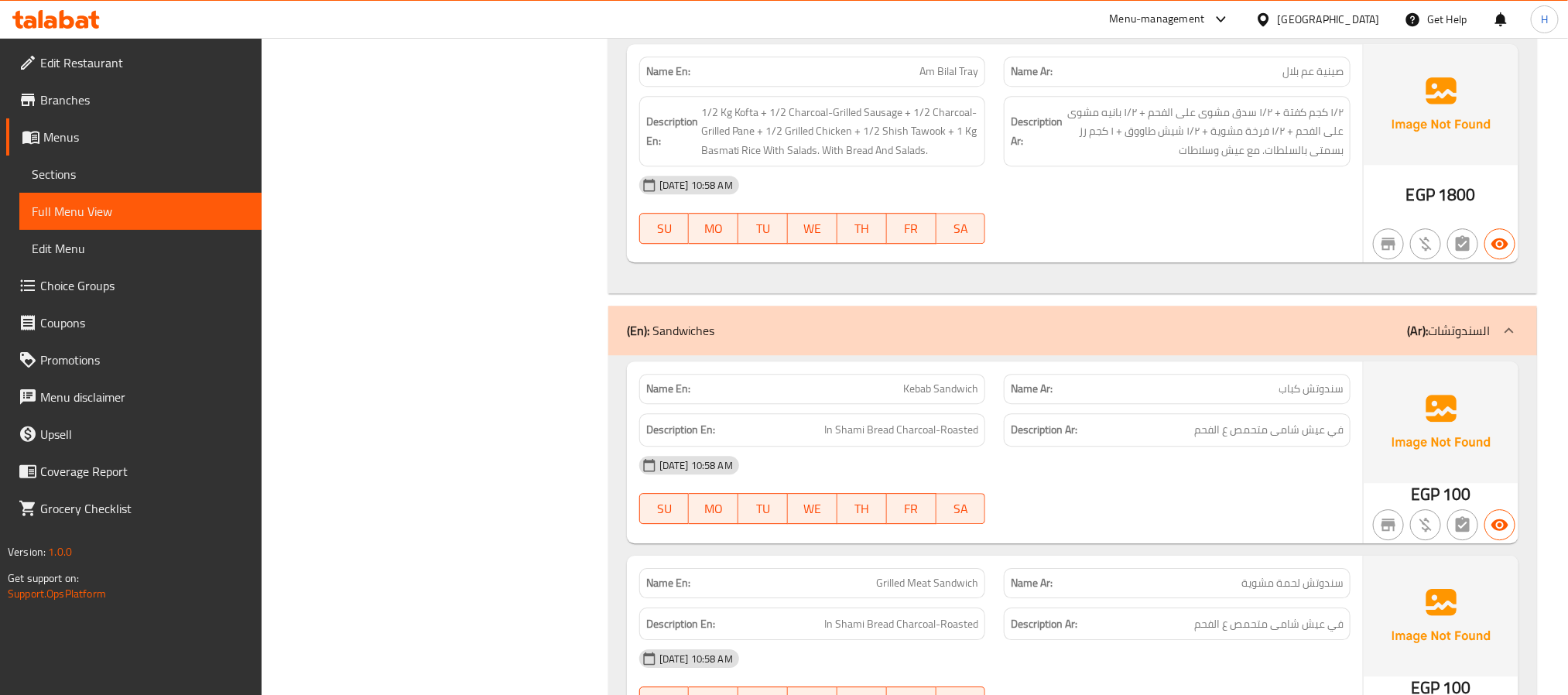
scroll to position [5457, 0]
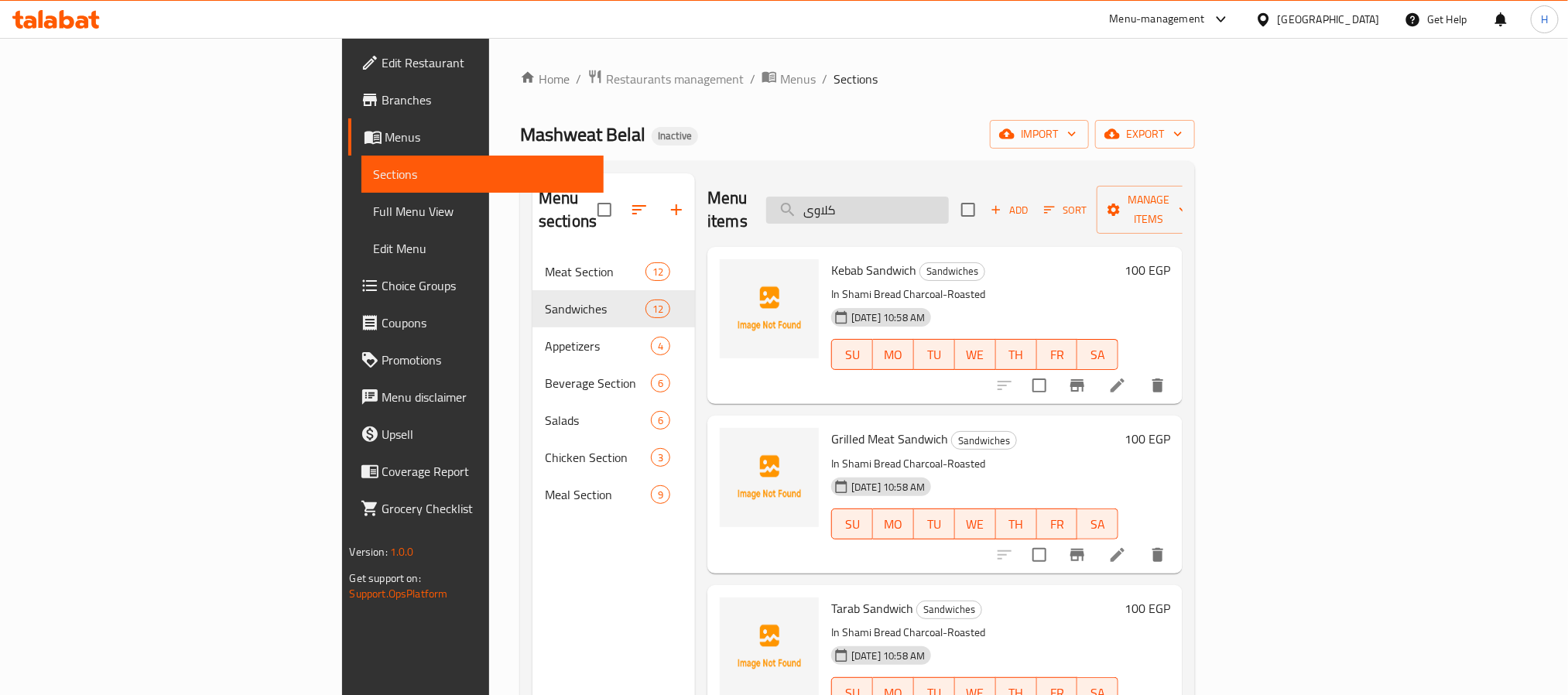
click at [940, 196] on input "كلاوى" at bounding box center [857, 209] width 182 height 27
paste input "4 Drinks Section 40 Mineral Water مياه معدنية A fresh and crisp salad with mixe…"
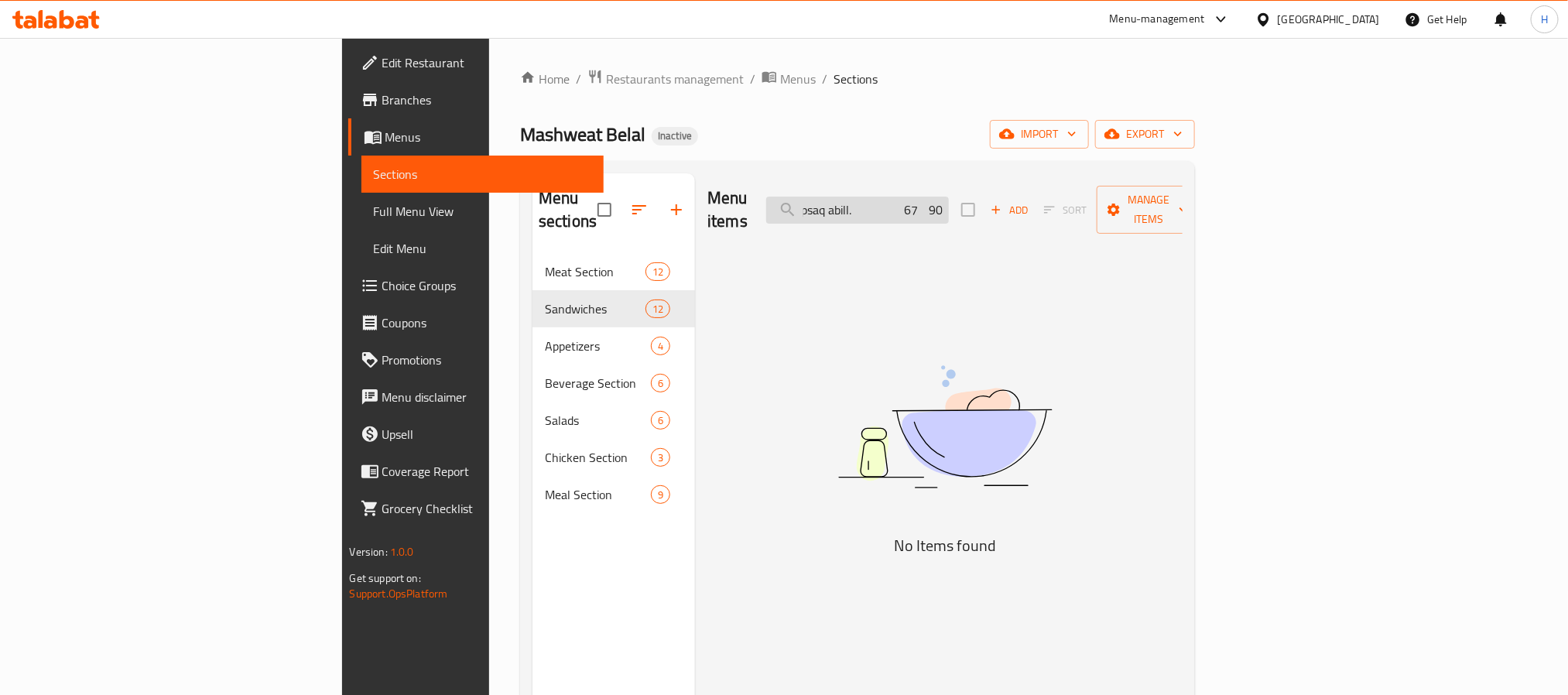
click at [949, 196] on input "search" at bounding box center [857, 209] width 182 height 27
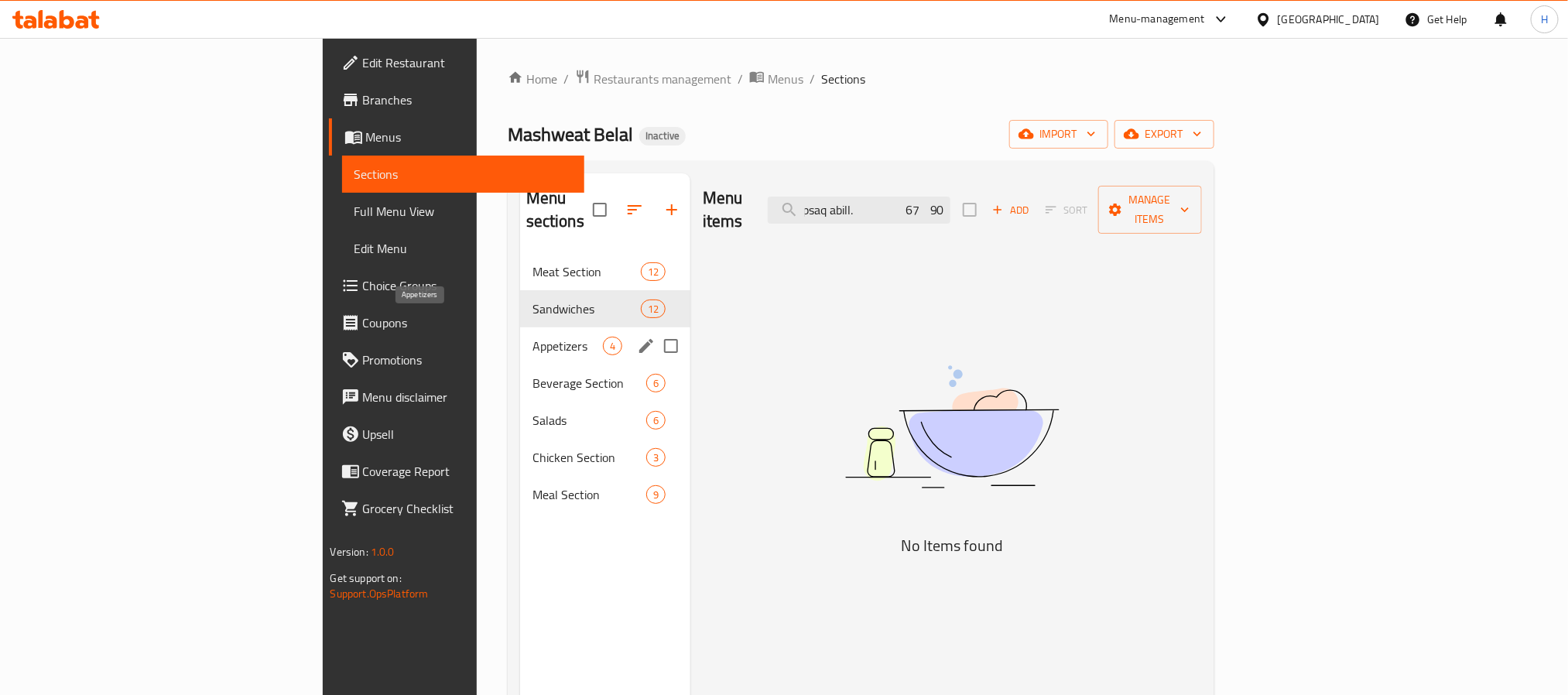
type input "4 Drinks Section 40 Mineral Water مياه معدنية A fresh and crisp salad with mixe…"
click at [532, 337] on span "Appetizers" at bounding box center [567, 346] width 71 height 19
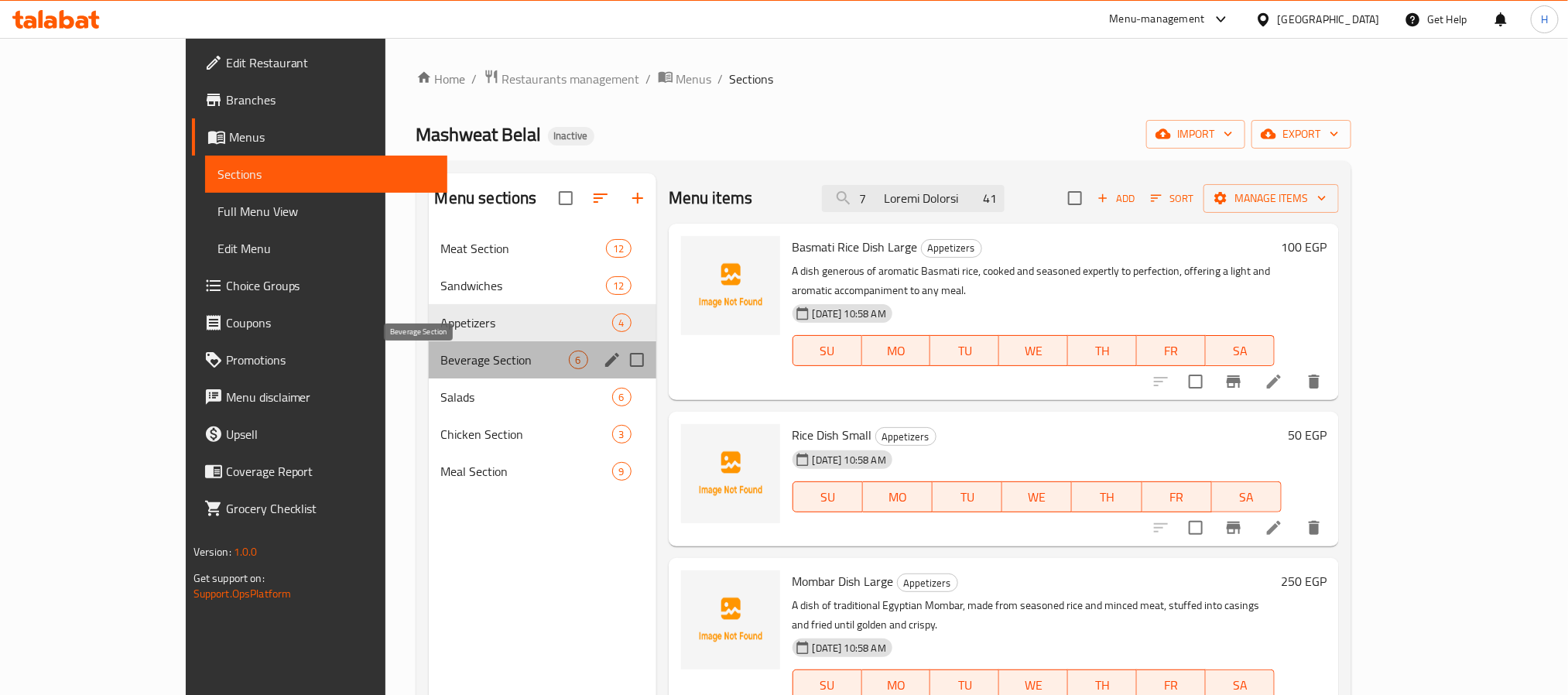
click at [441, 355] on span "Beverage Section" at bounding box center [504, 360] width 128 height 19
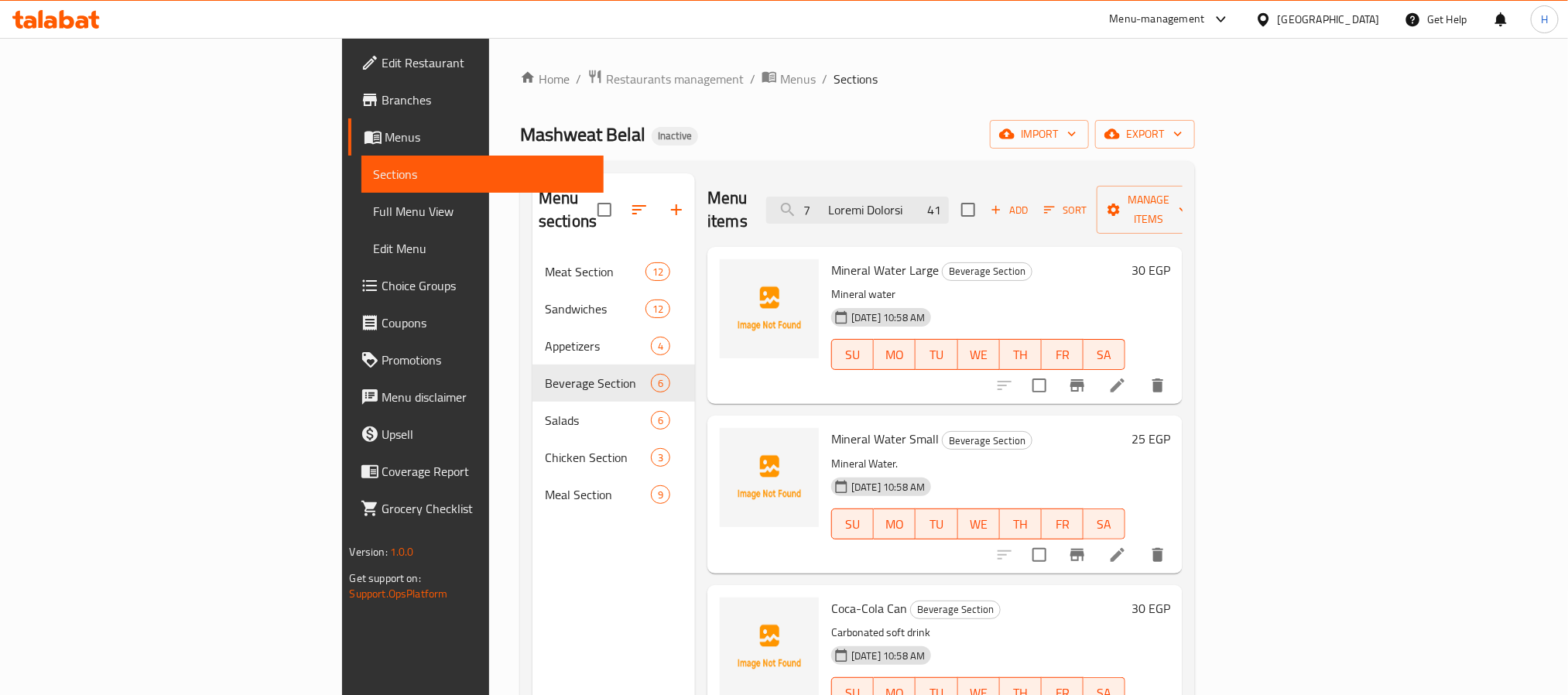
click at [1176, 377] on div at bounding box center [1081, 385] width 190 height 37
click at [1126, 376] on icon at bounding box center [1117, 385] width 19 height 19
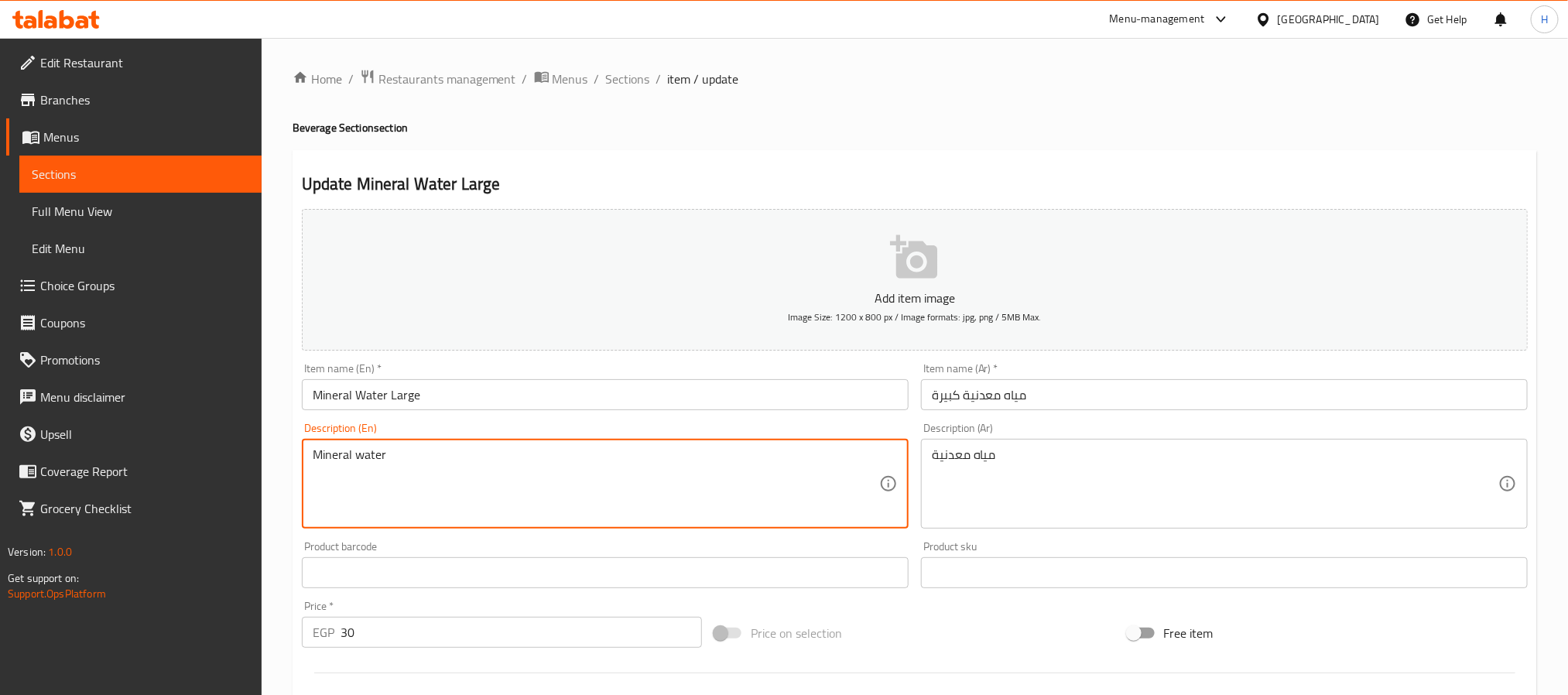
click at [396, 449] on textarea "Mineral water" at bounding box center [596, 485] width 566 height 74
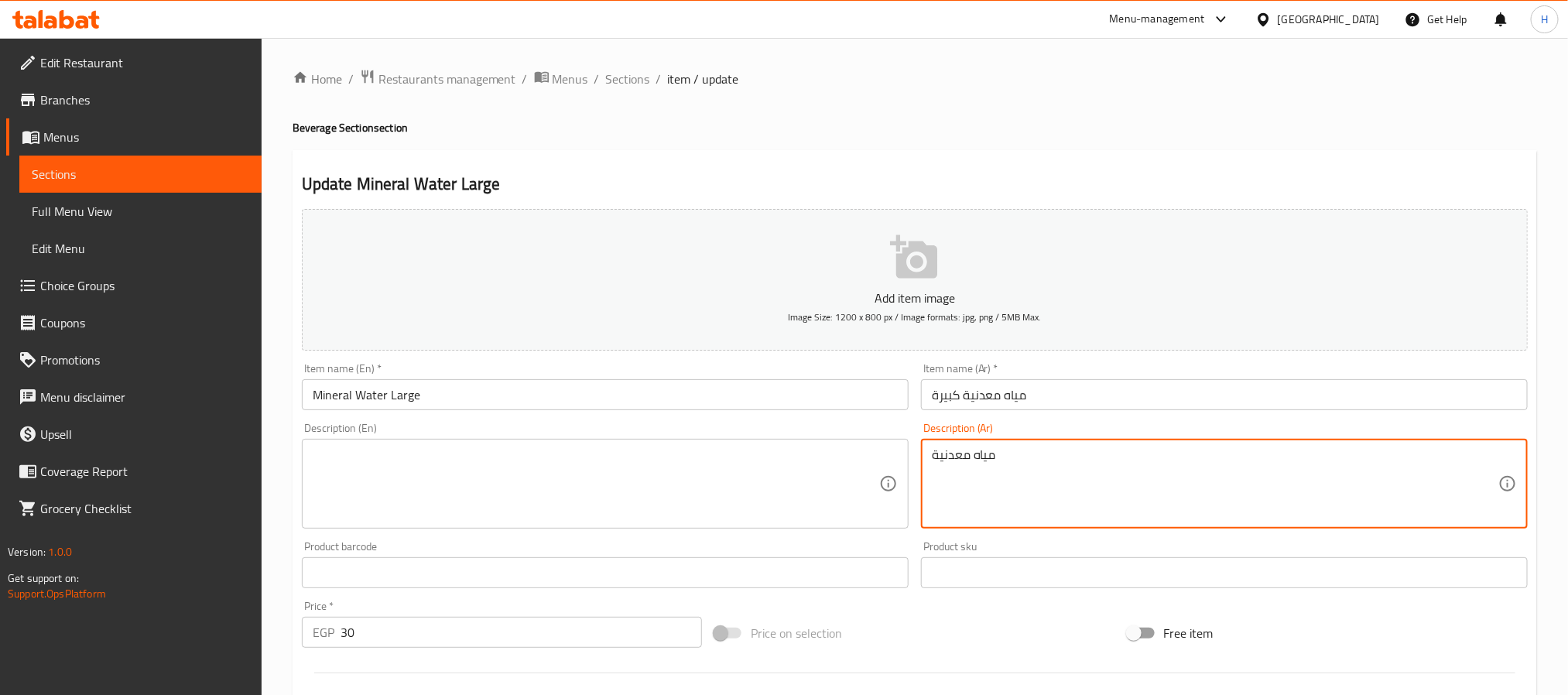
click at [973, 452] on textarea "مياه معدنية" at bounding box center [1215, 485] width 566 height 74
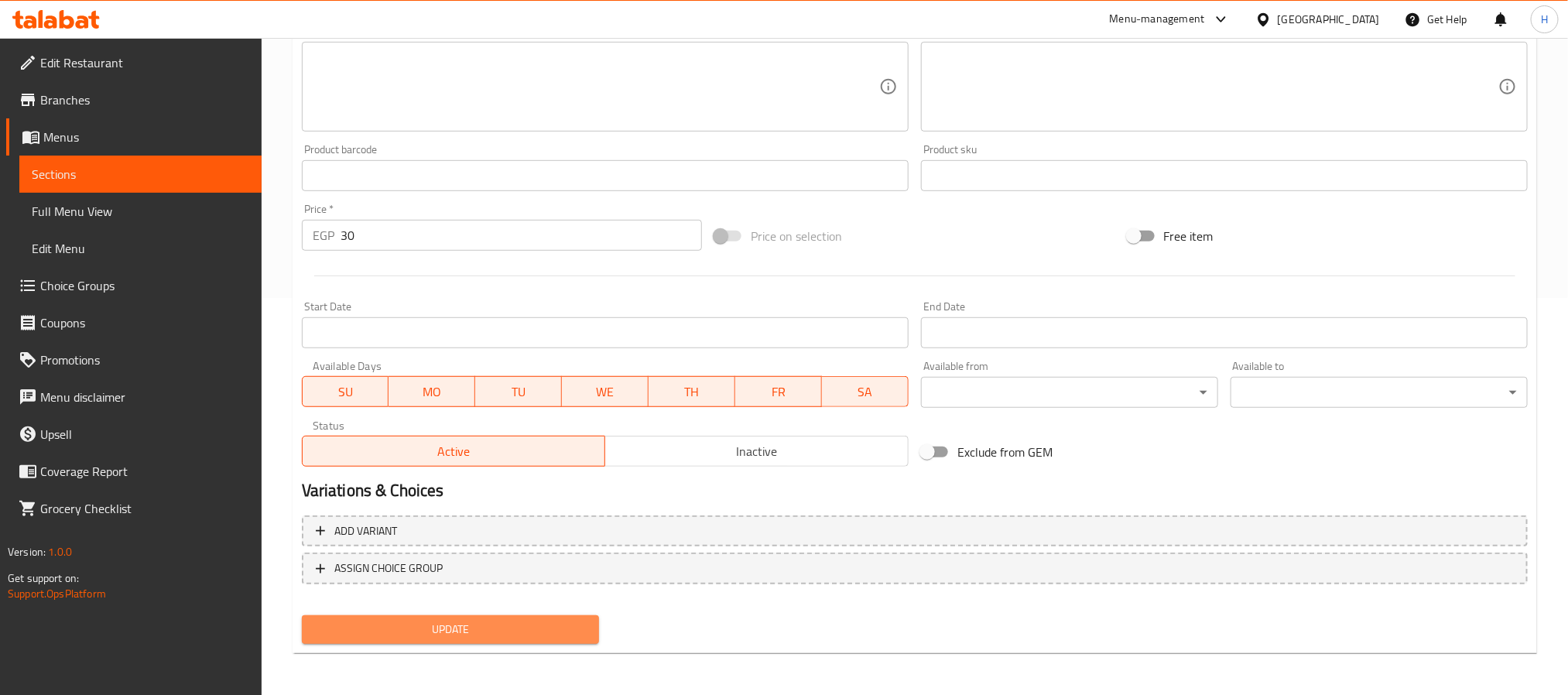
click at [472, 617] on button "Update" at bounding box center [451, 629] width 297 height 29
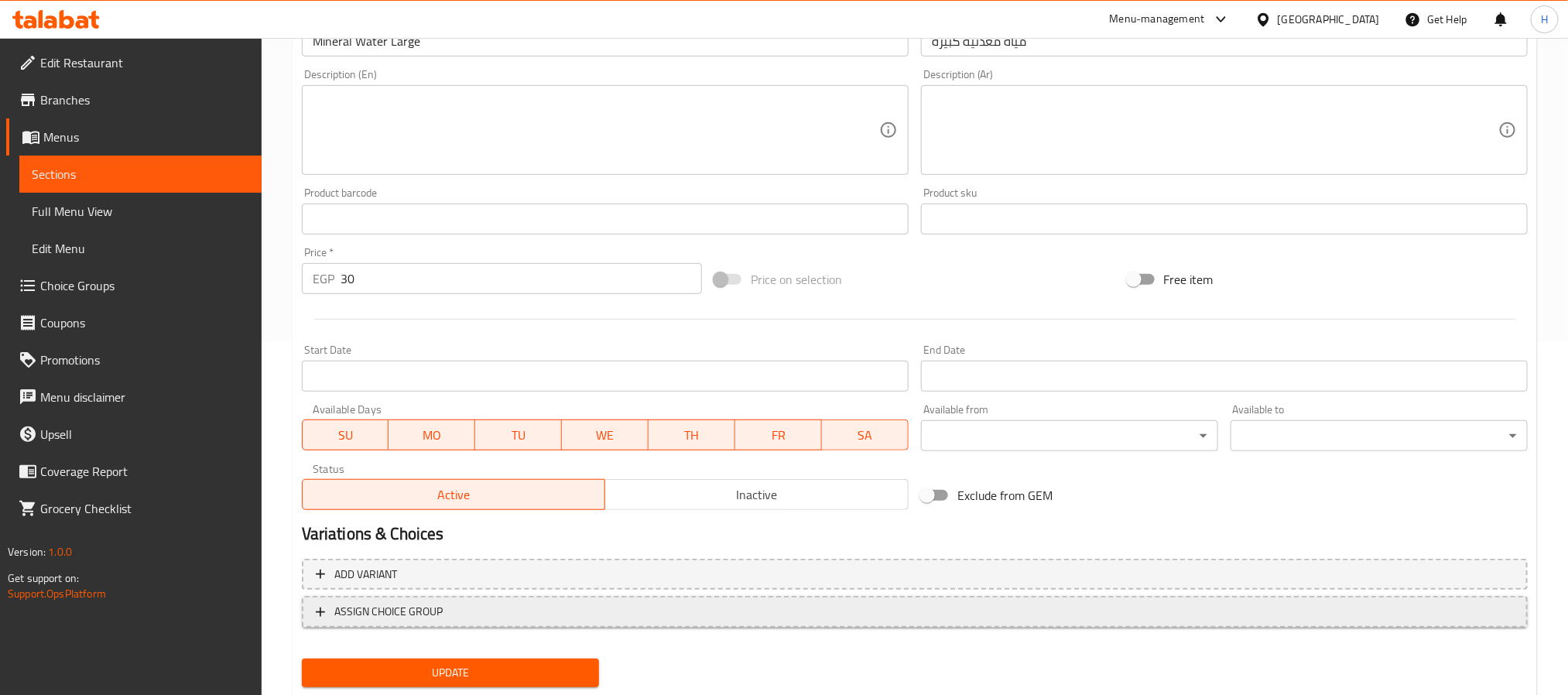
scroll to position [397, 0]
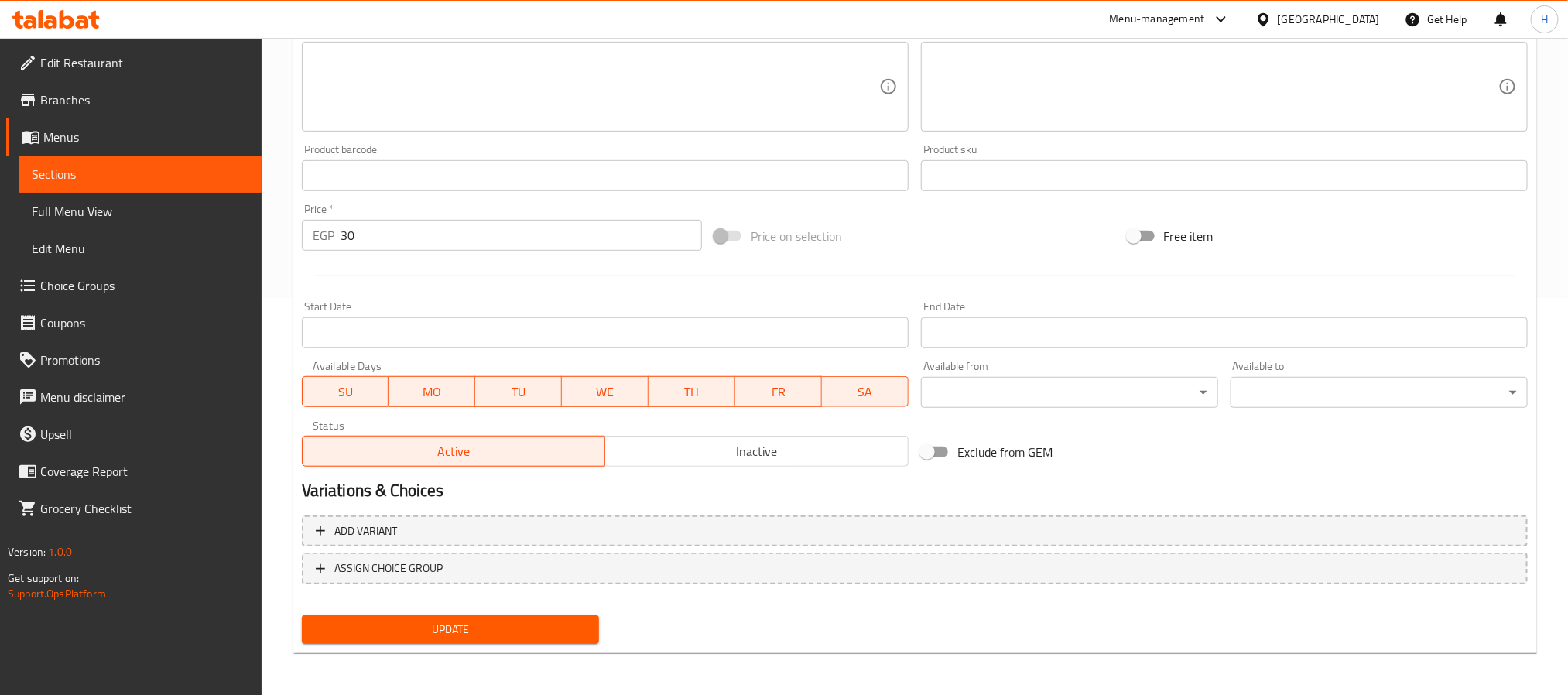
click at [539, 621] on span "Update" at bounding box center [450, 629] width 272 height 19
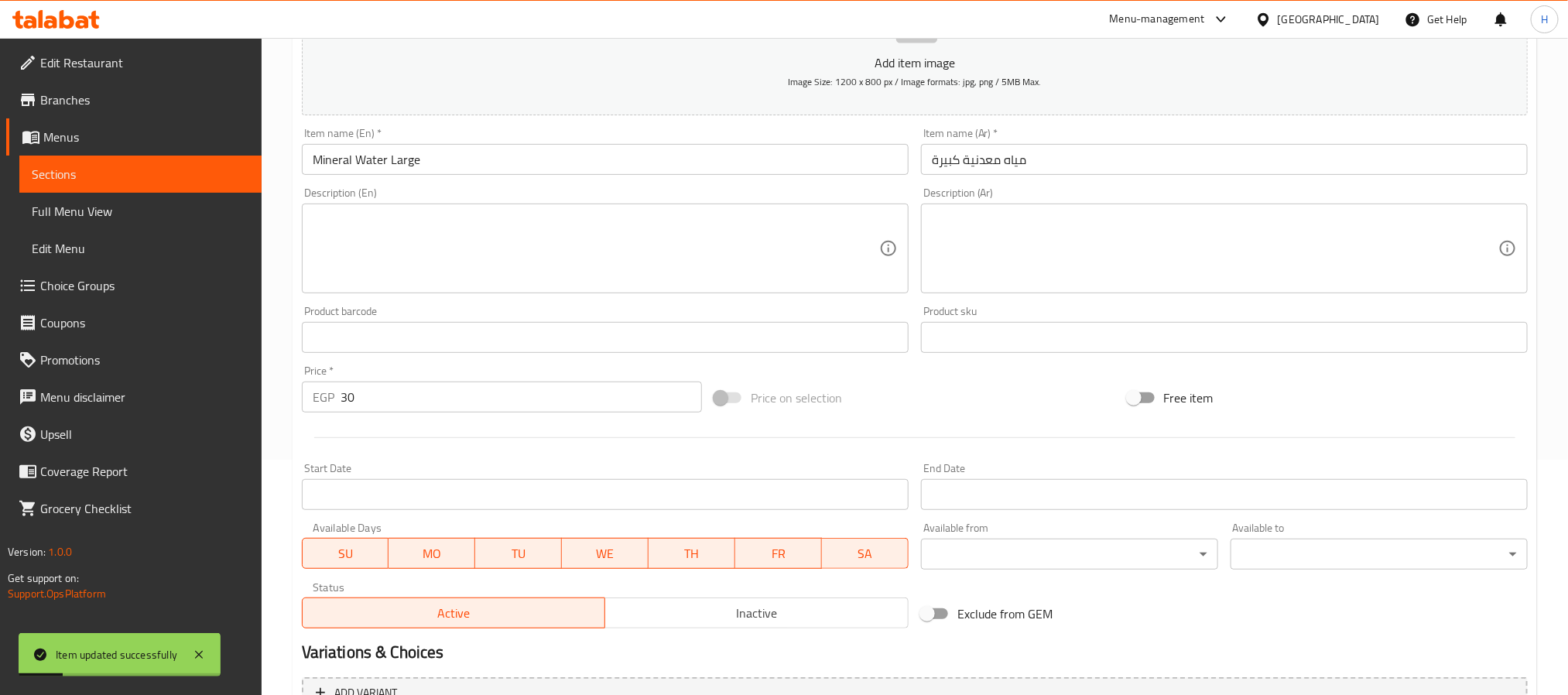
scroll to position [0, 0]
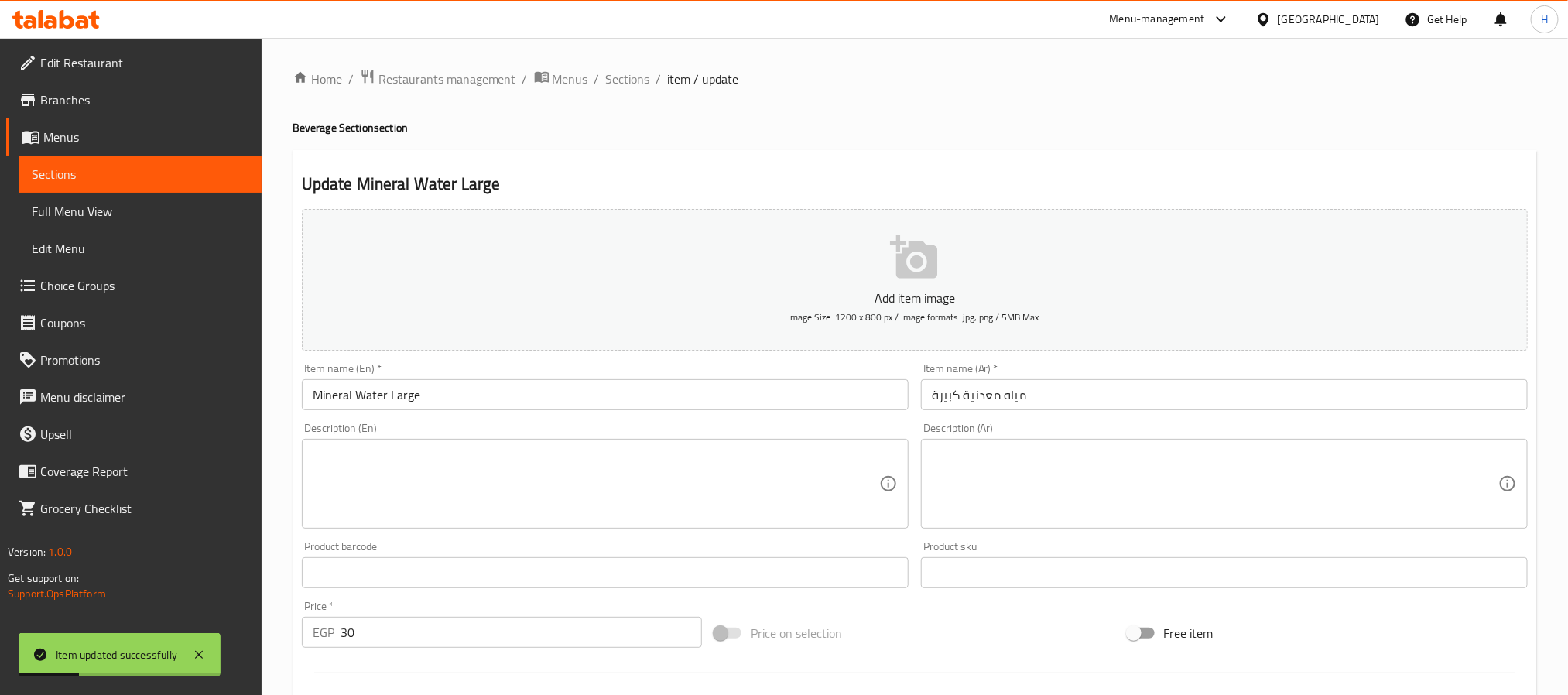
drag, startPoint x: 622, startPoint y: 82, endPoint x: 767, endPoint y: 157, distance: 163.2
click at [622, 82] on span "Sections" at bounding box center [628, 79] width 44 height 19
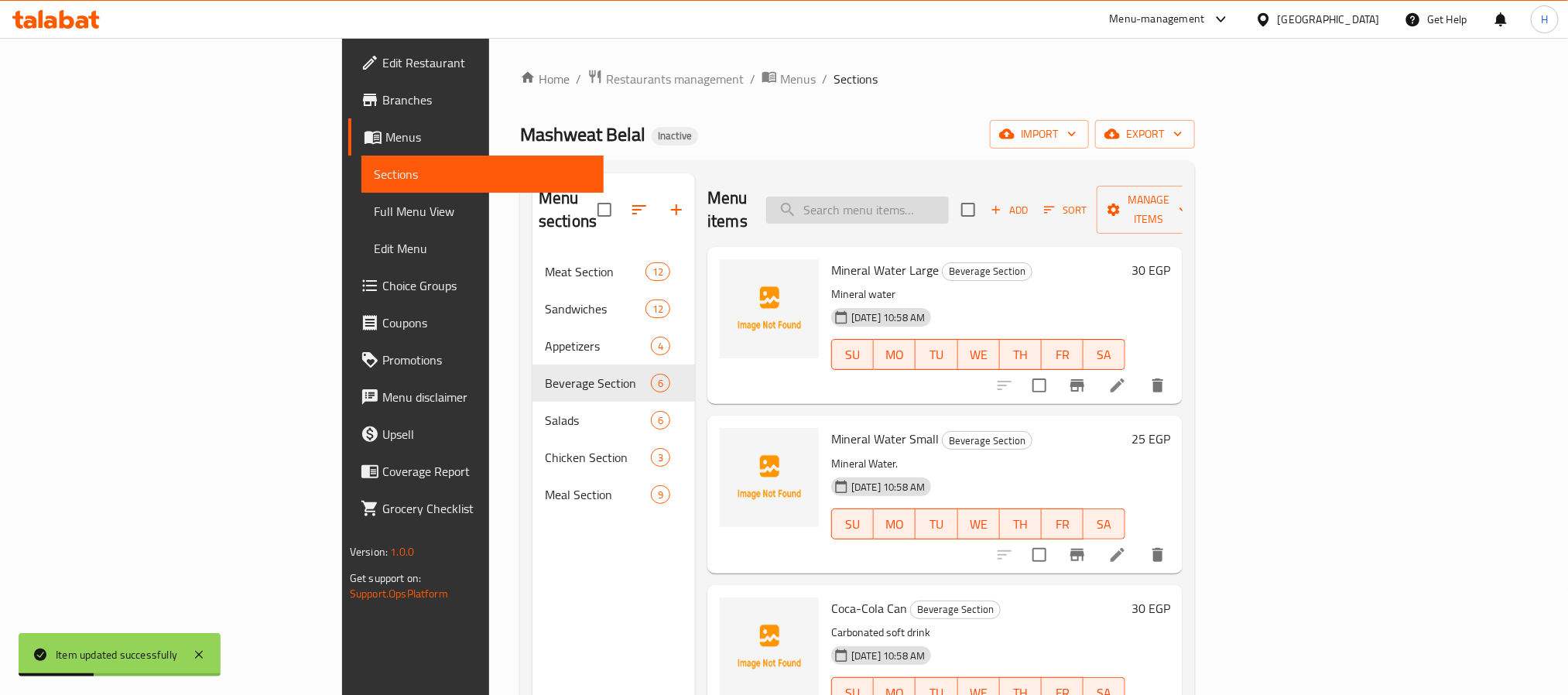
click at [939, 204] on input "search" at bounding box center [857, 209] width 182 height 27
paste input "n case there is any other issue with the description (forbidden words, mismatch…"
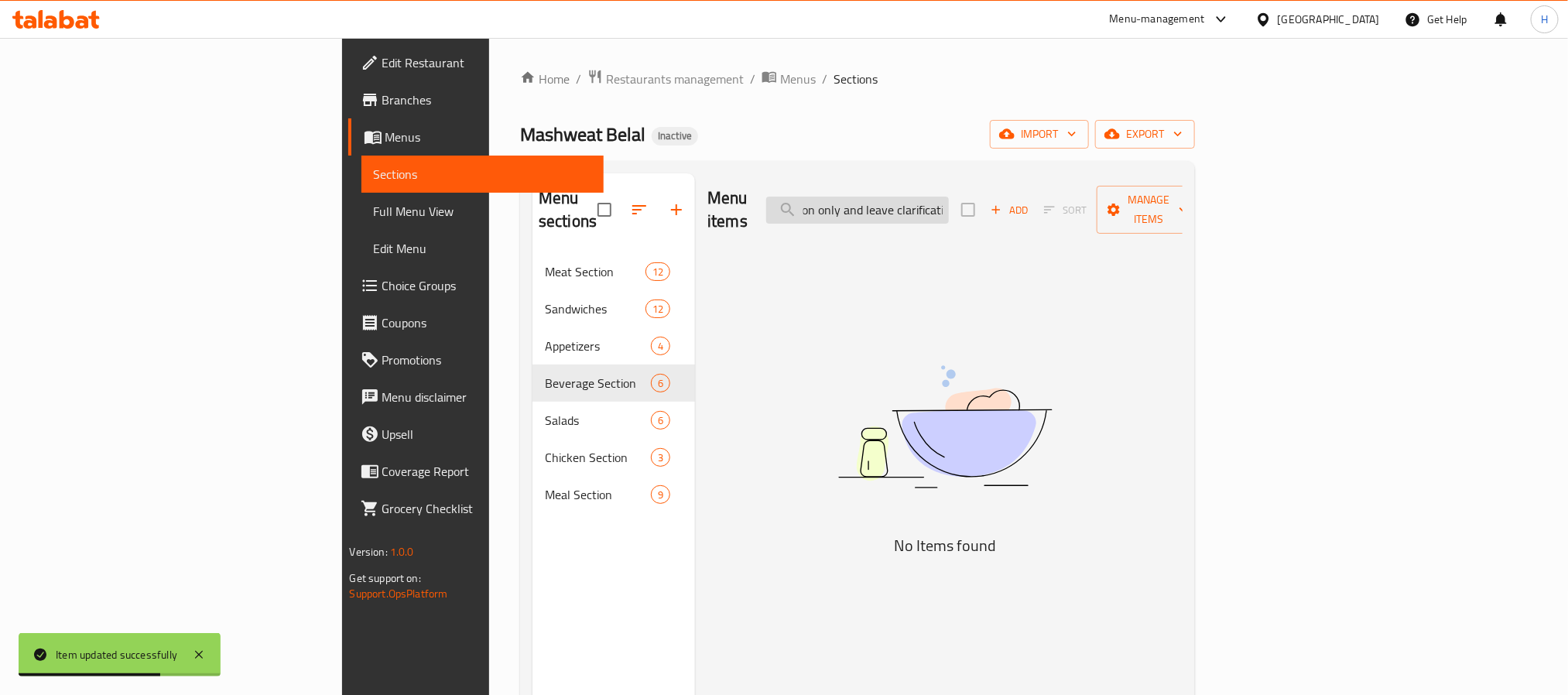
click at [949, 202] on input "n case there is any other issue with the description (forbidden words, mismatch…" at bounding box center [857, 209] width 182 height 27
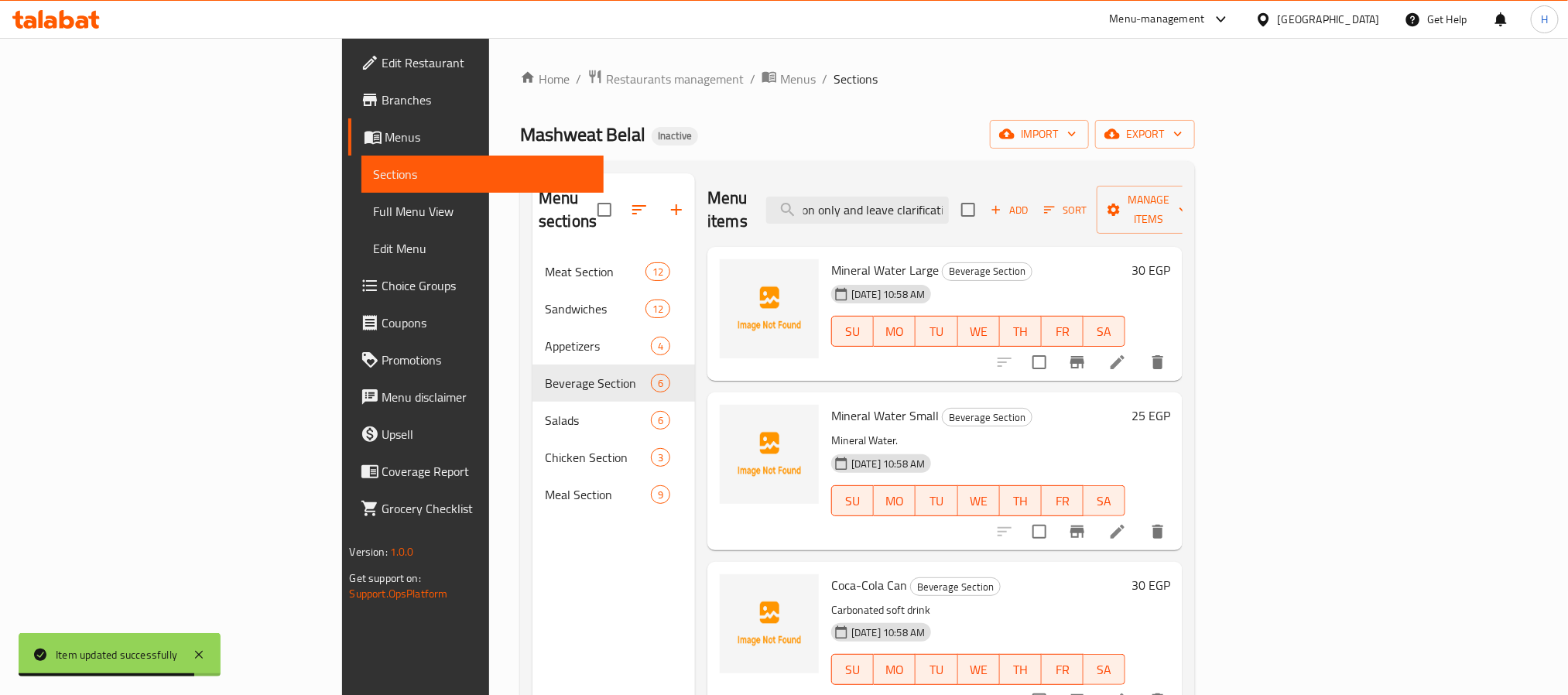
type input "n case there is any other issue with the description (forbidden words, mismatch…"
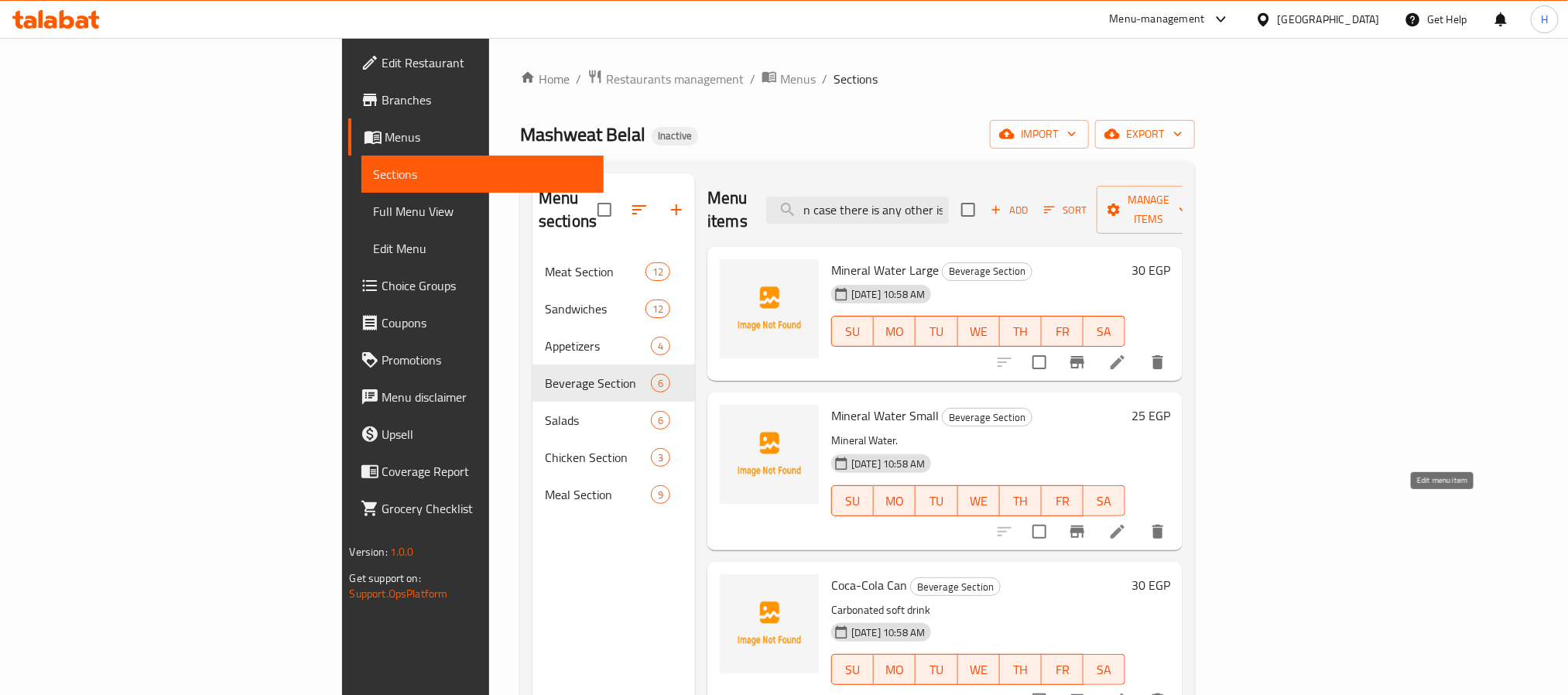
click at [1126, 522] on icon at bounding box center [1117, 531] width 19 height 19
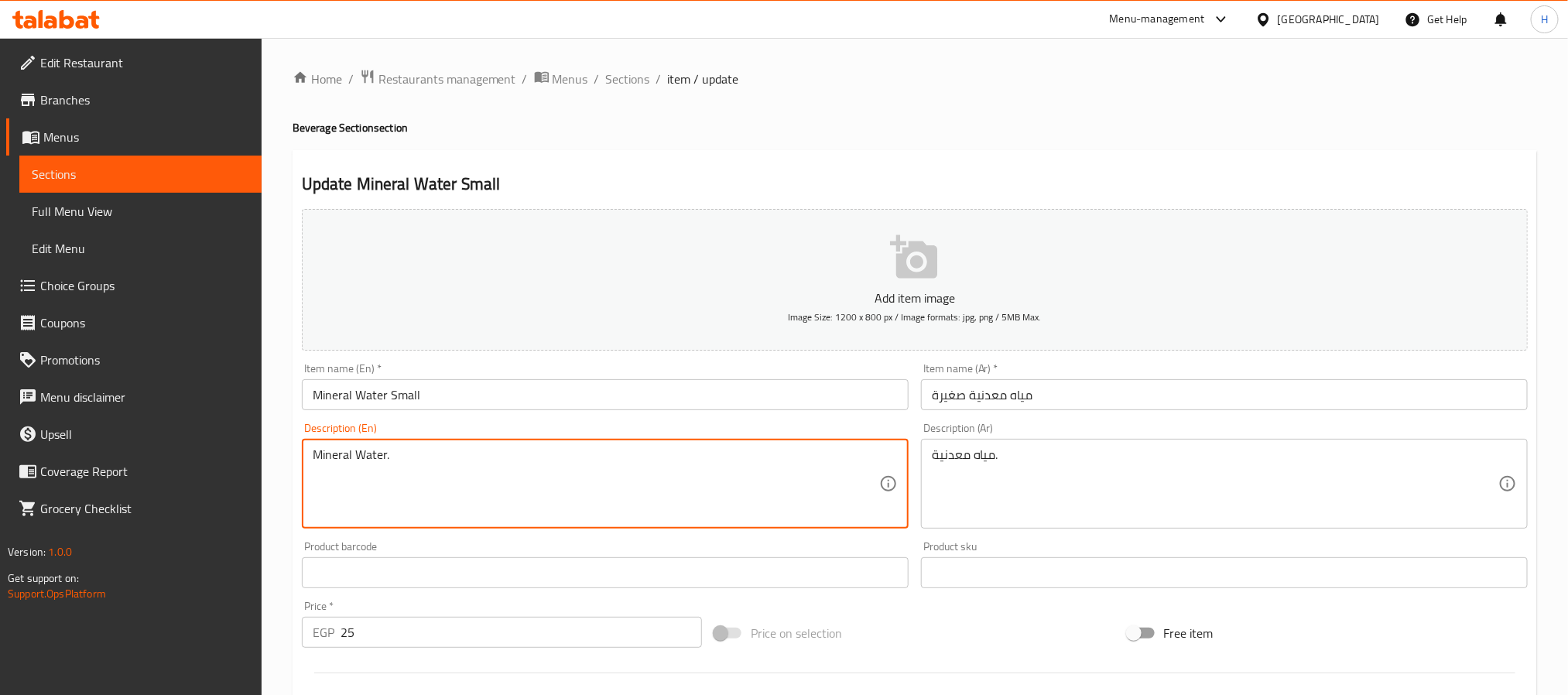
click at [489, 468] on textarea "Mineral Water." at bounding box center [596, 485] width 566 height 74
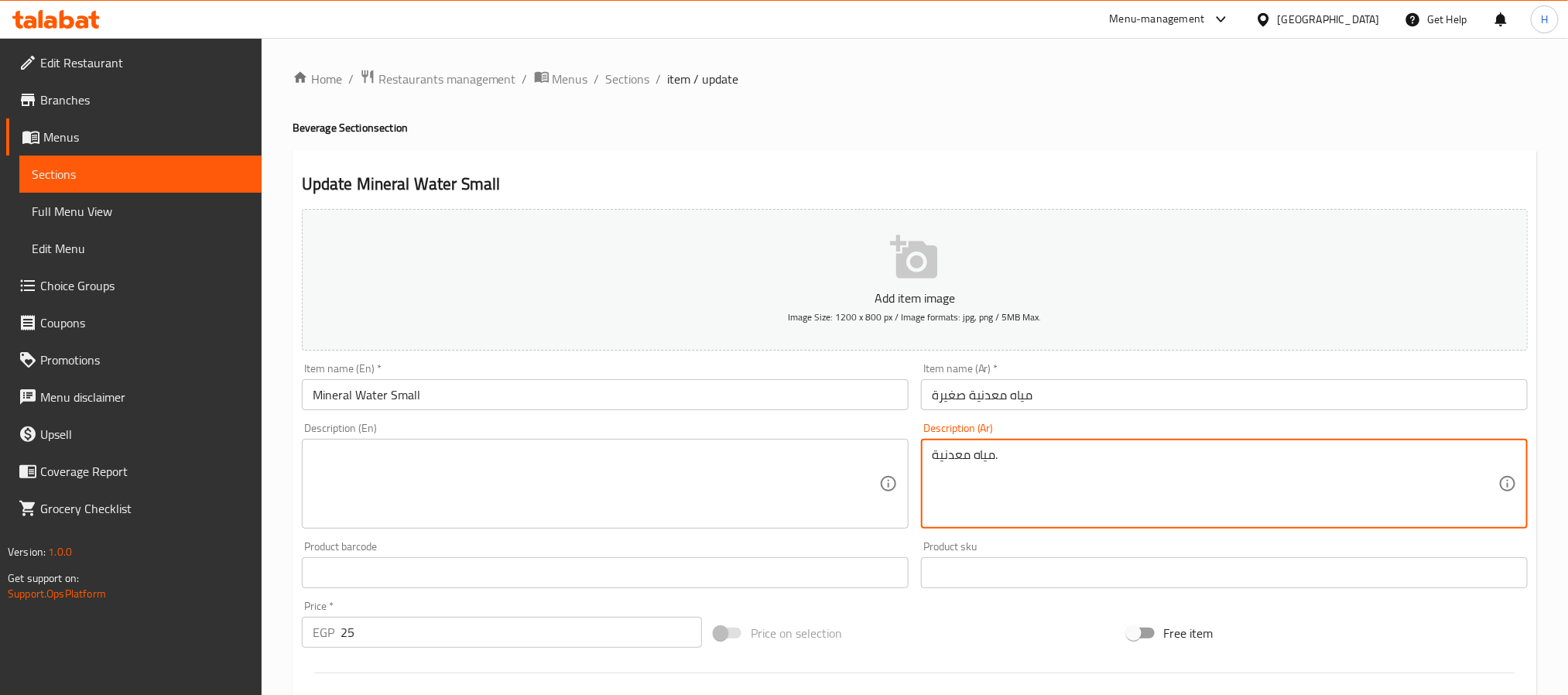
click at [980, 465] on textarea "مياه معدنية." at bounding box center [1215, 485] width 566 height 74
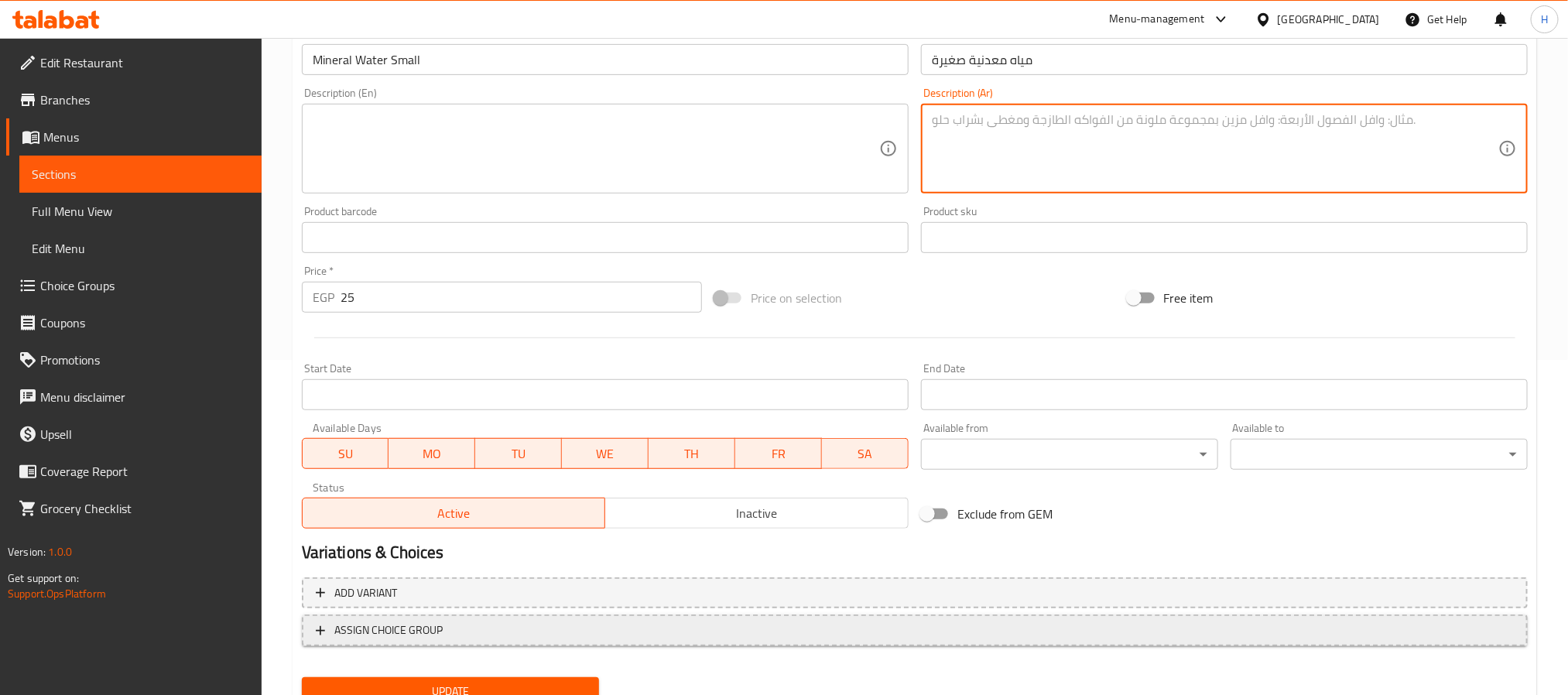
scroll to position [348, 0]
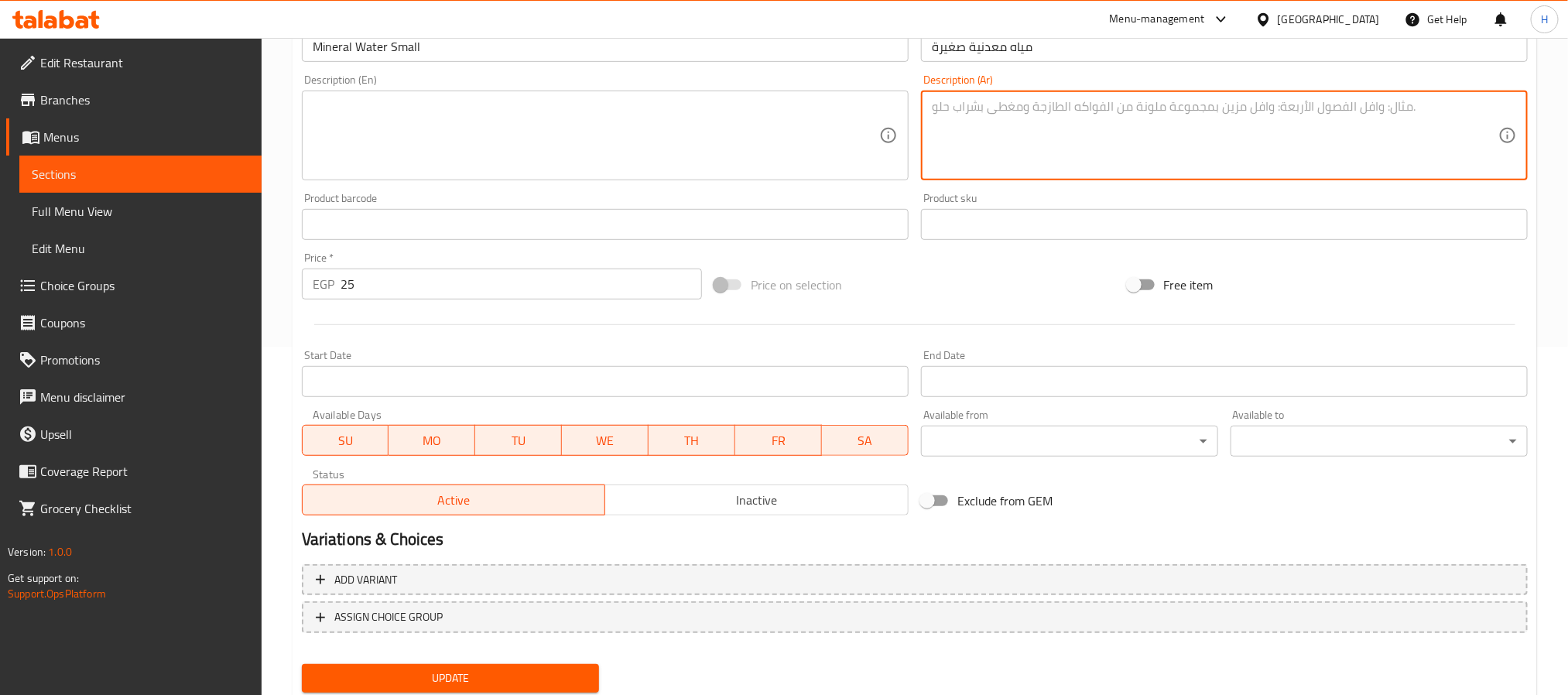
click at [516, 664] on button "Update" at bounding box center [451, 678] width 297 height 29
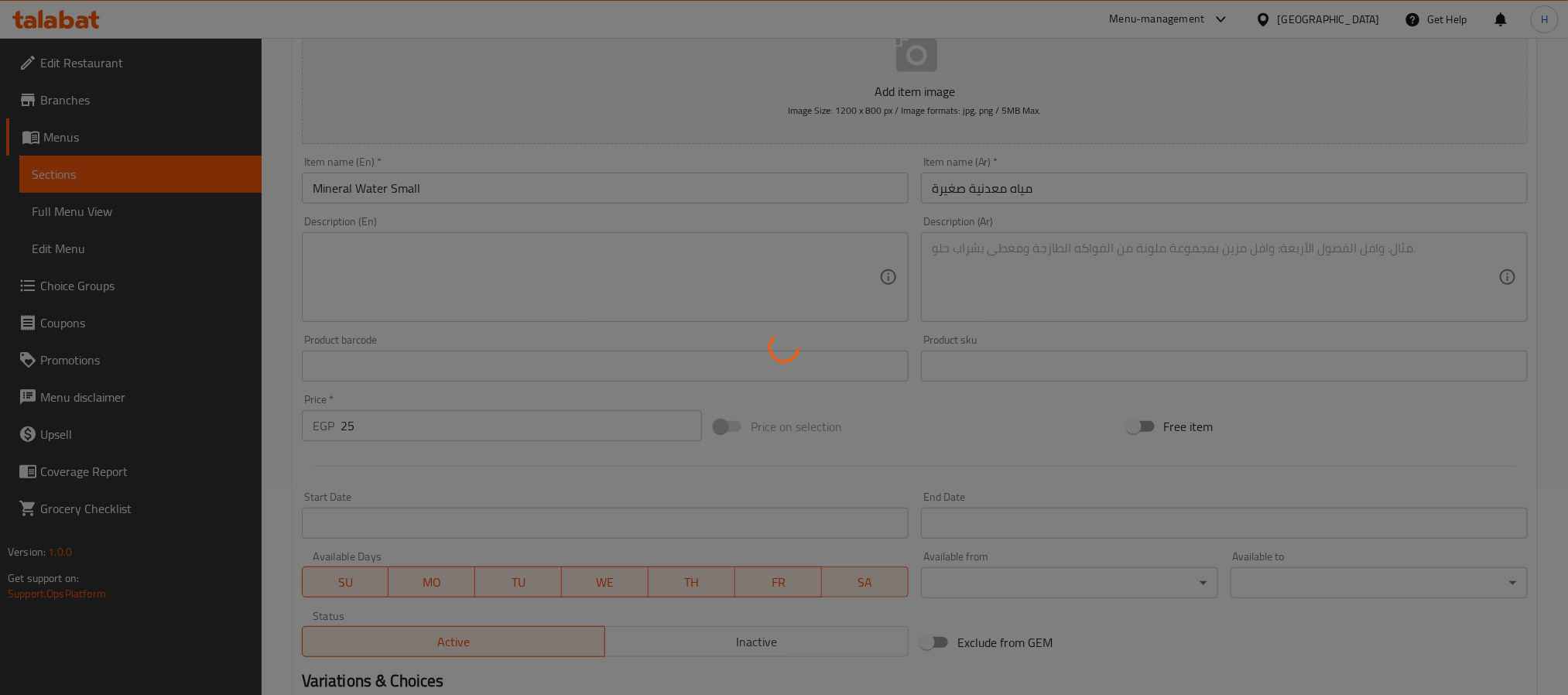
scroll to position [0, 0]
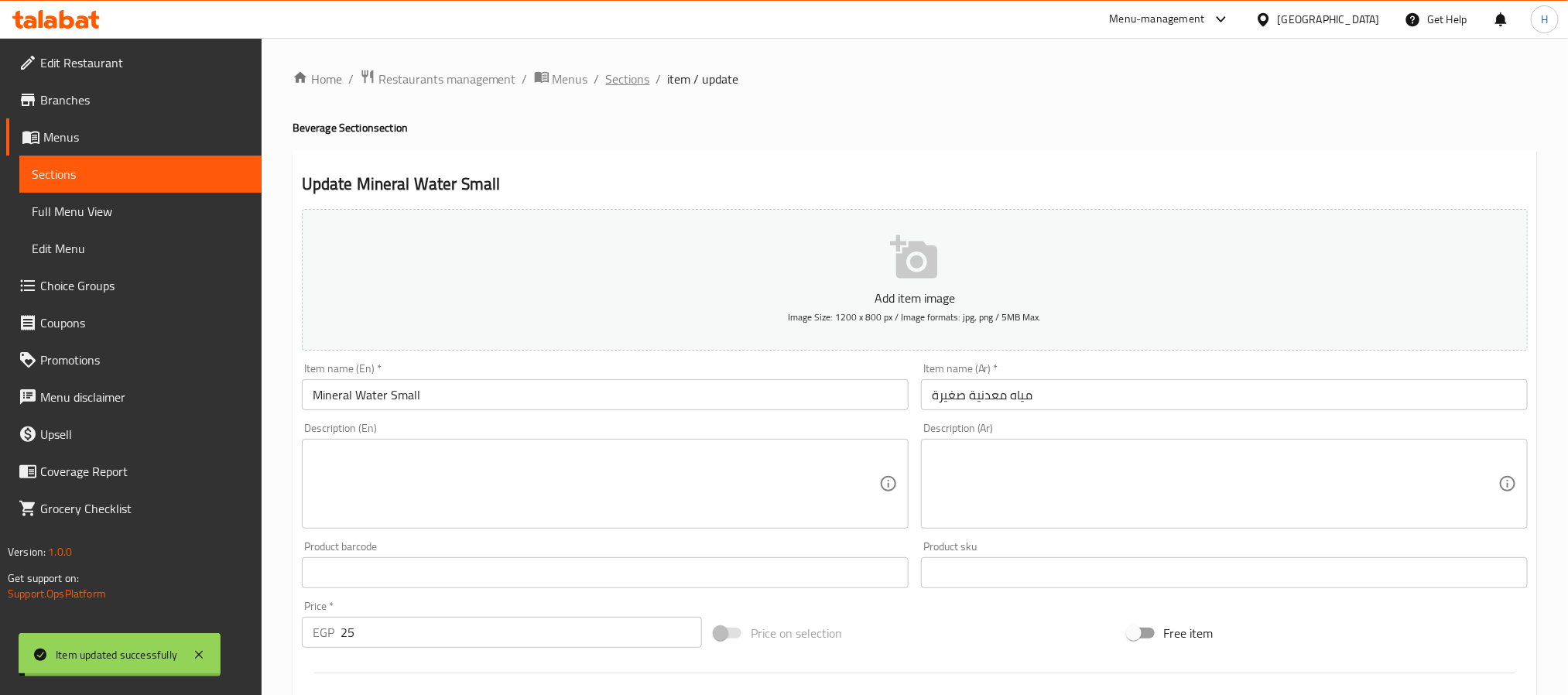
click at [615, 75] on span "Sections" at bounding box center [628, 79] width 44 height 19
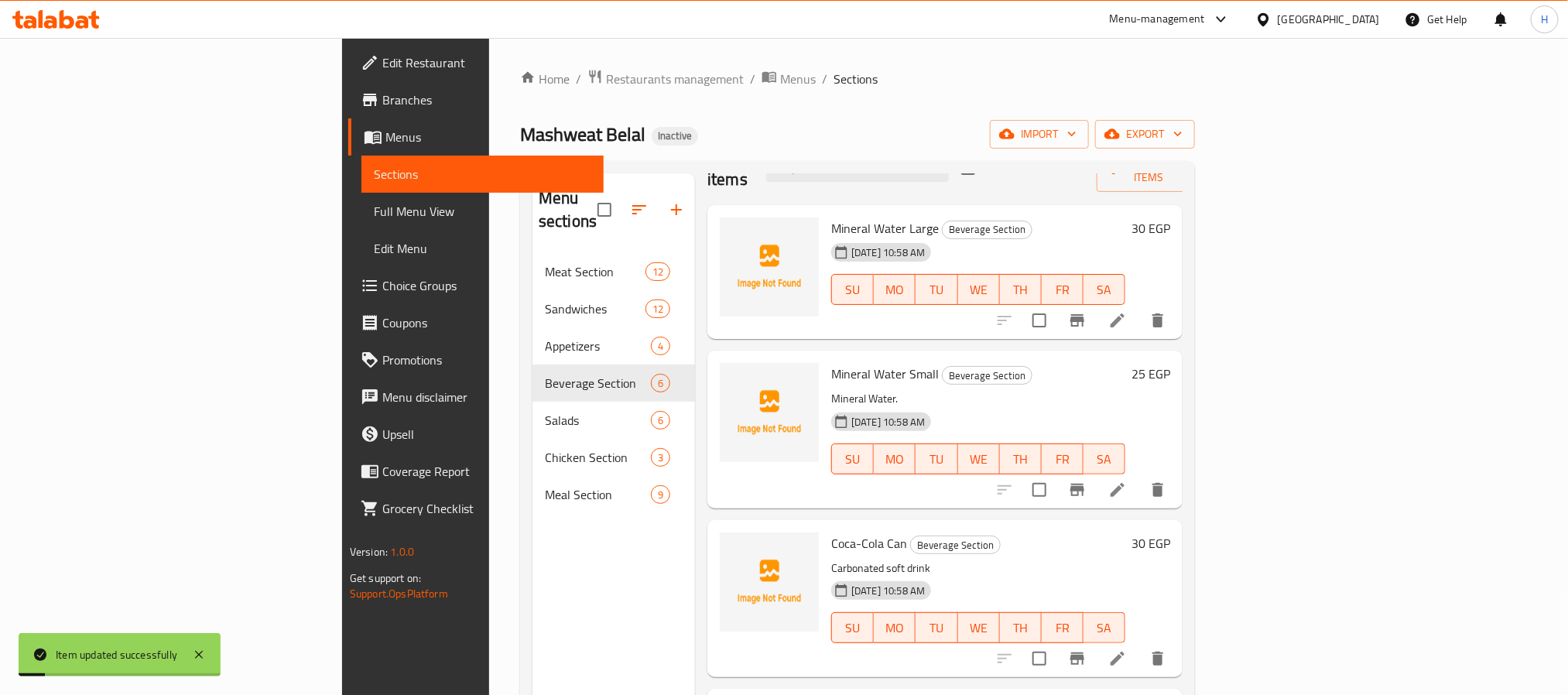
scroll to position [116, 0]
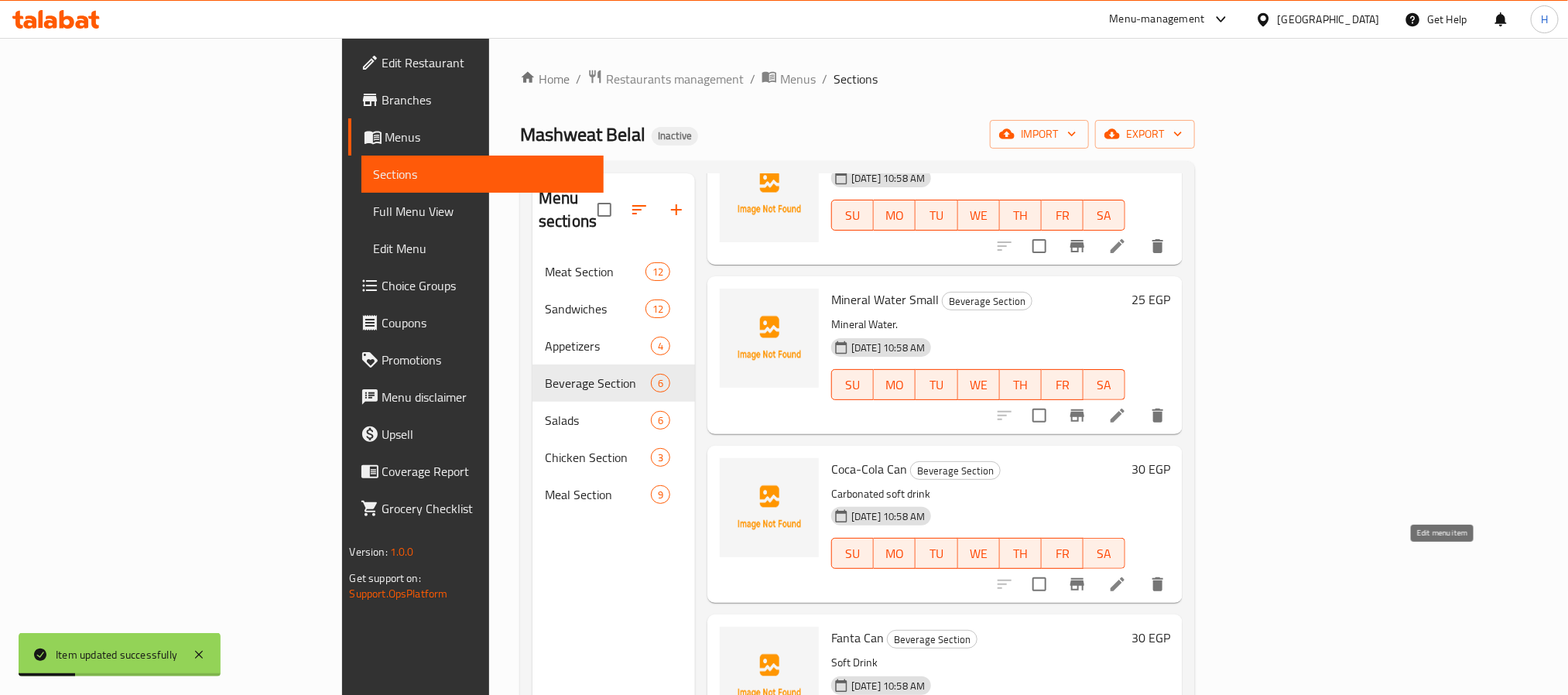
click at [1126, 575] on icon at bounding box center [1117, 584] width 19 height 19
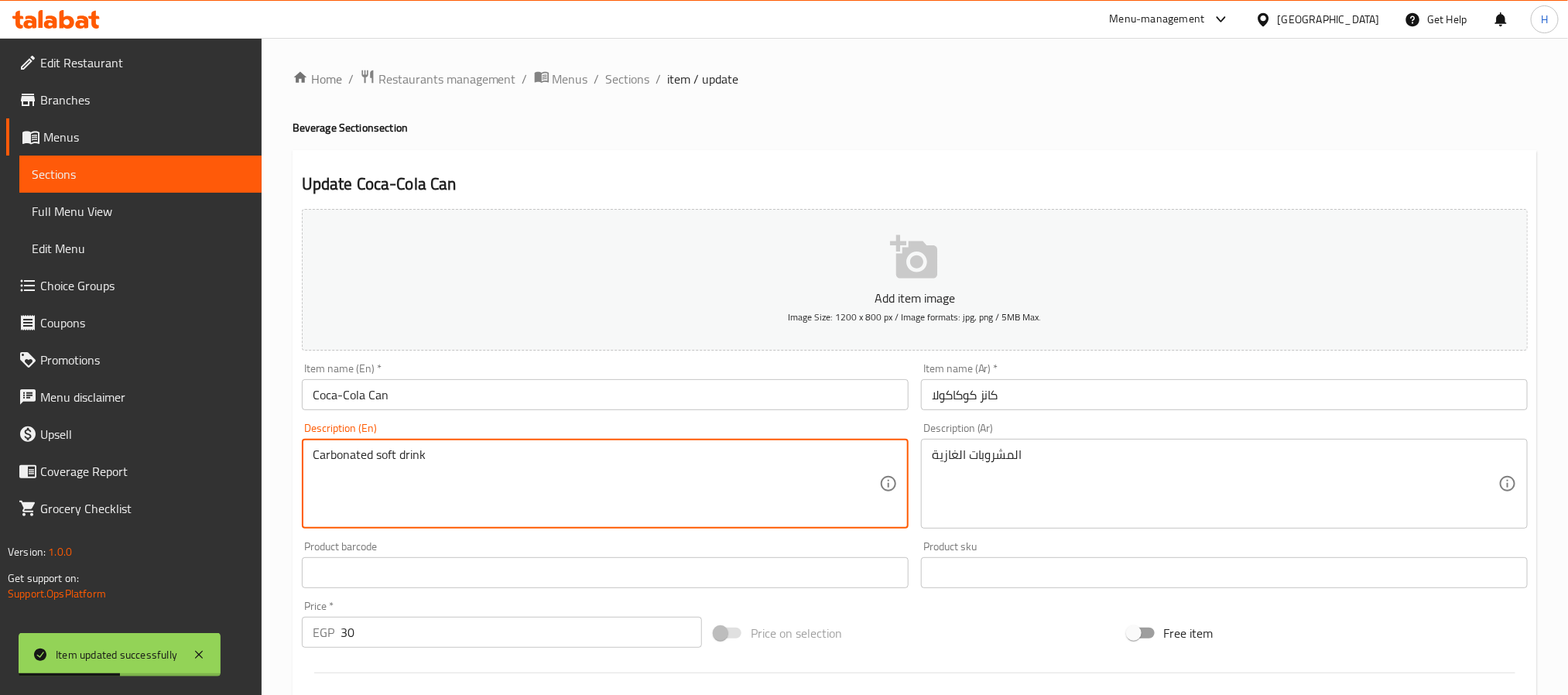
click at [423, 452] on textarea "Carbonated soft drink" at bounding box center [596, 485] width 566 height 74
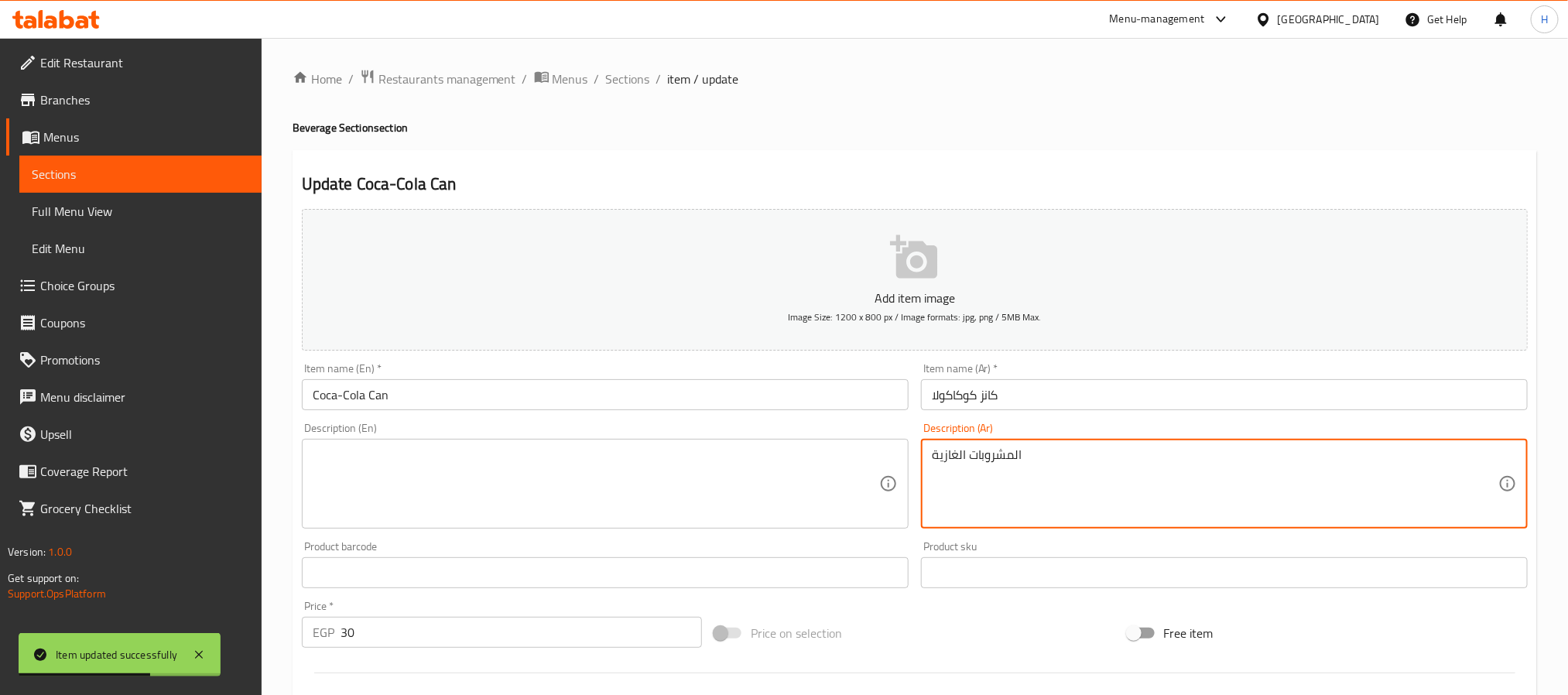
click at [1019, 460] on textarea "المشروبات الغازية" at bounding box center [1215, 485] width 566 height 74
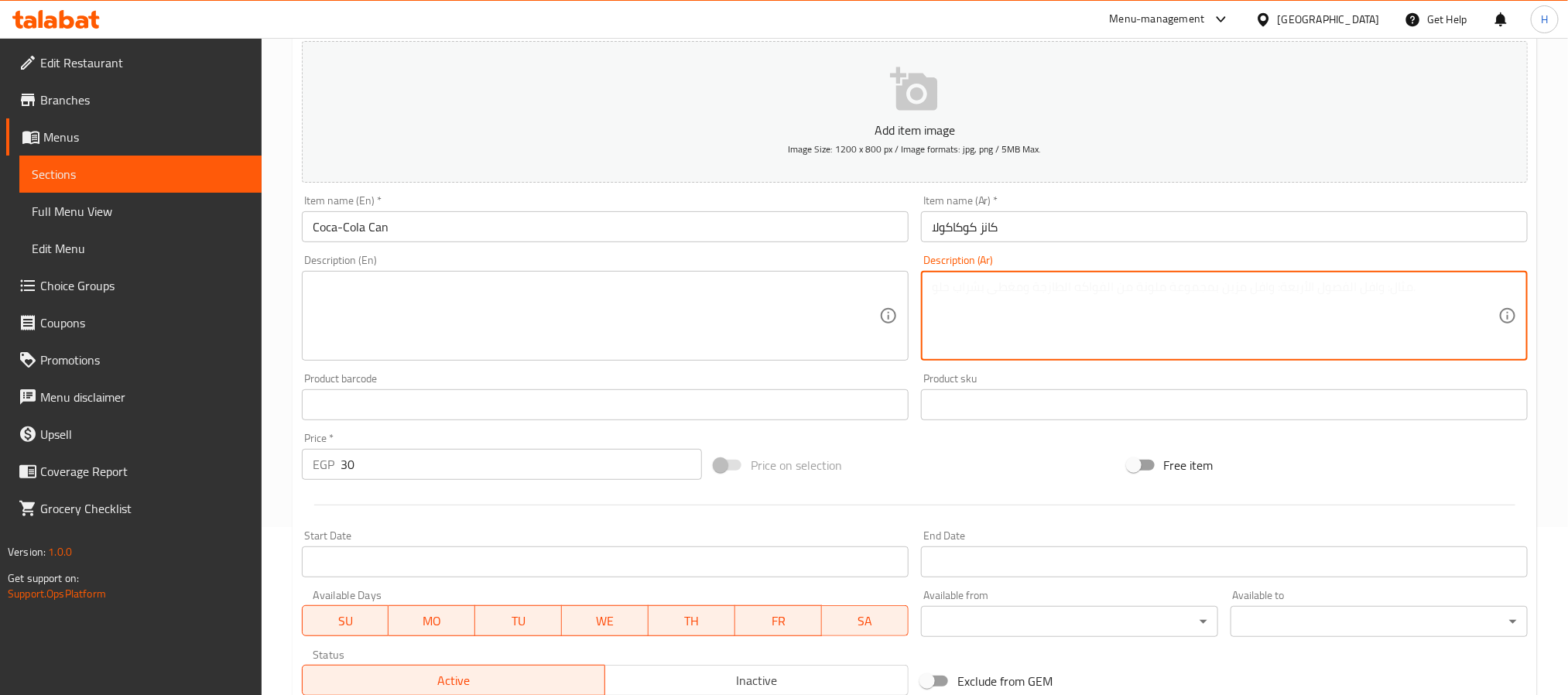
scroll to position [397, 0]
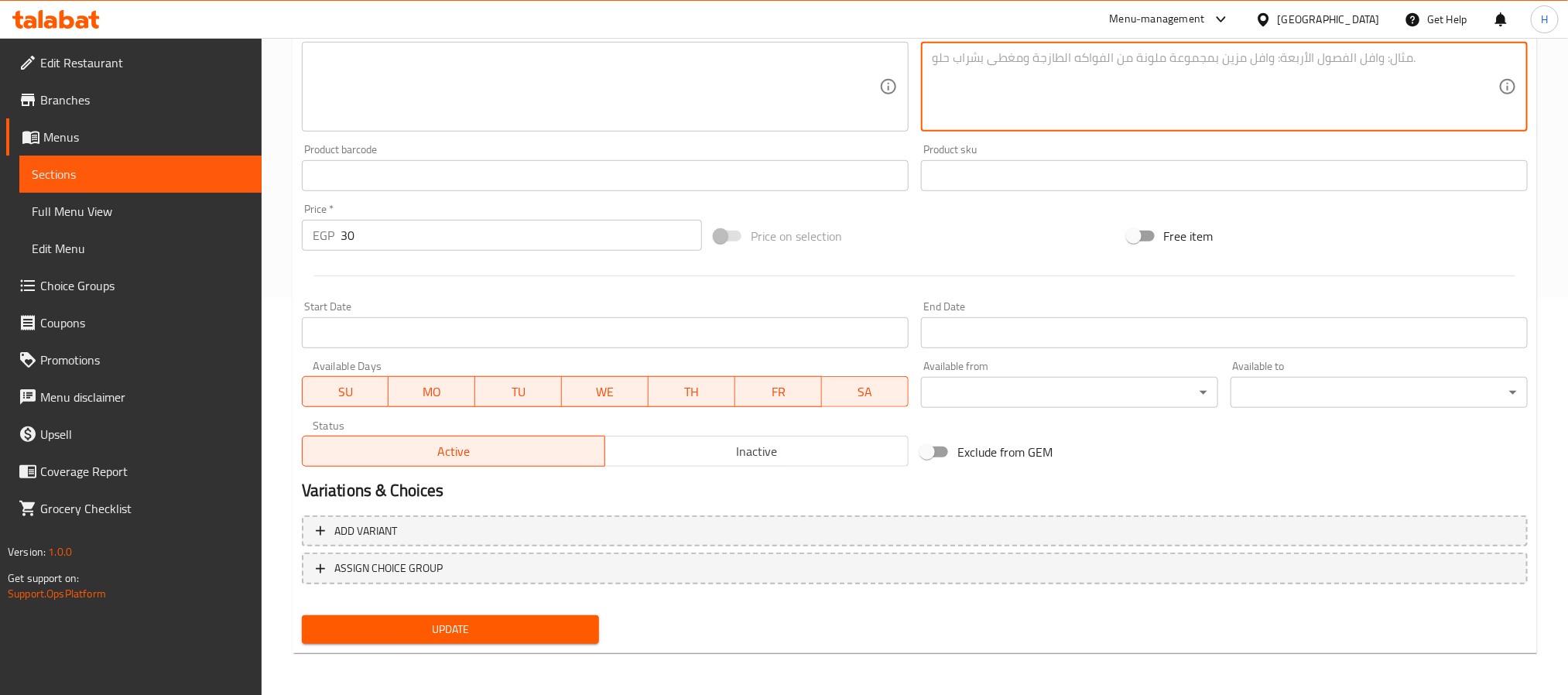
click at [532, 630] on span "Update" at bounding box center [450, 629] width 272 height 19
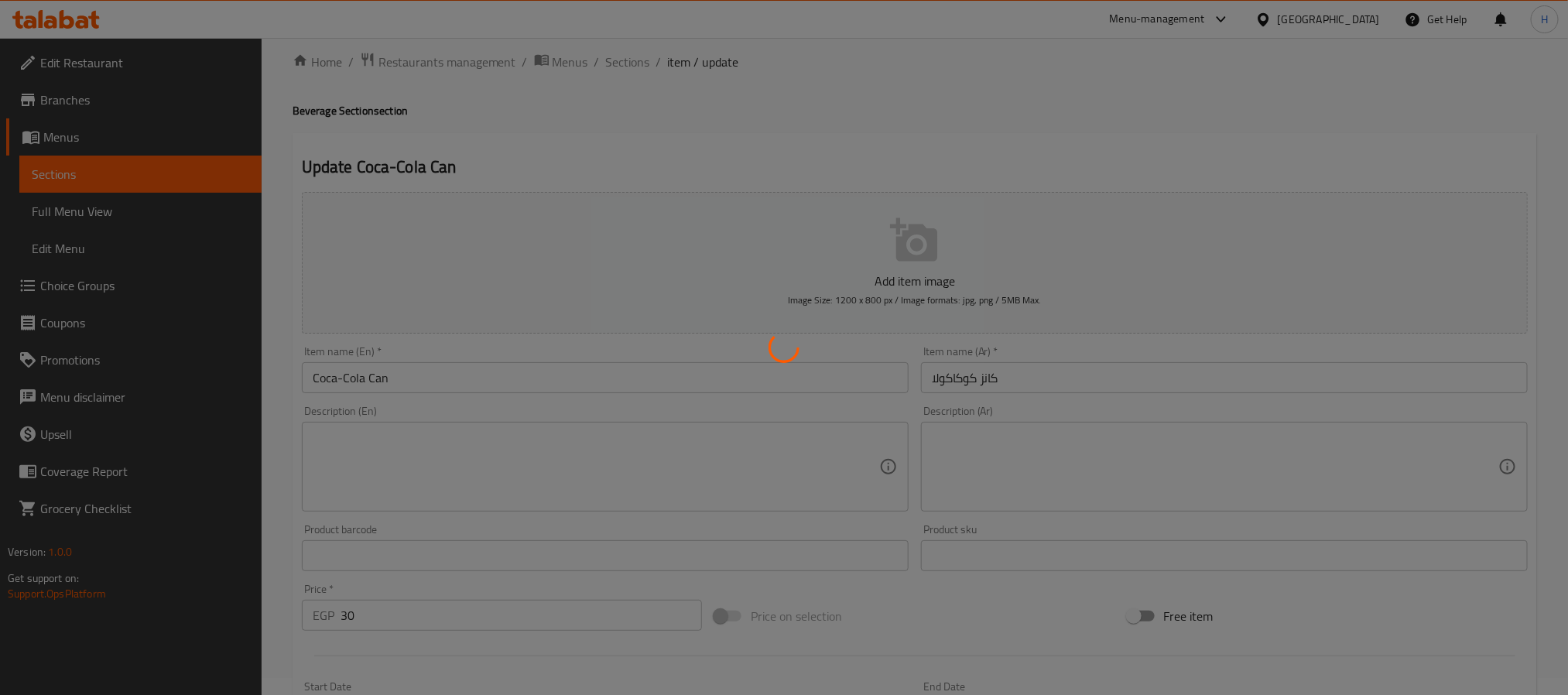
scroll to position [0, 0]
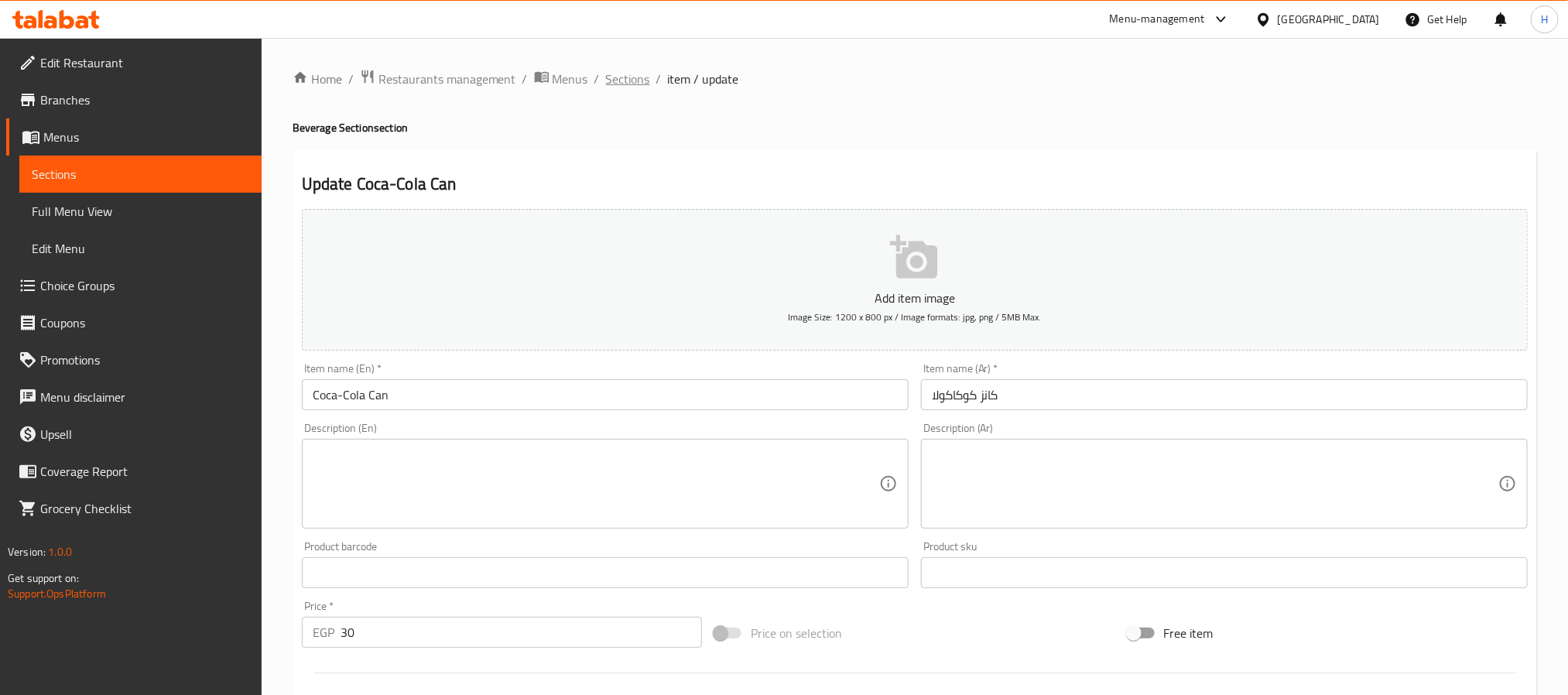
click at [624, 80] on span "Sections" at bounding box center [628, 79] width 44 height 19
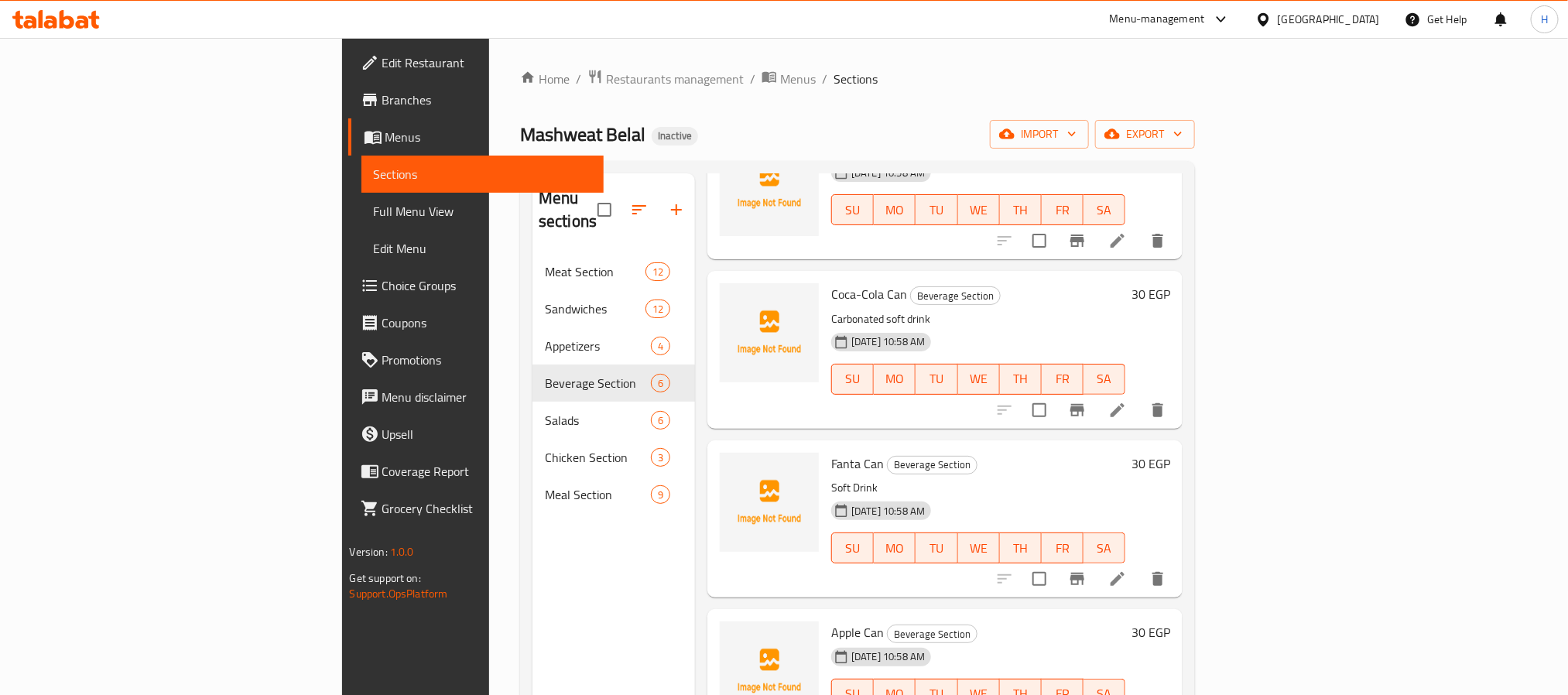
scroll to position [288, 0]
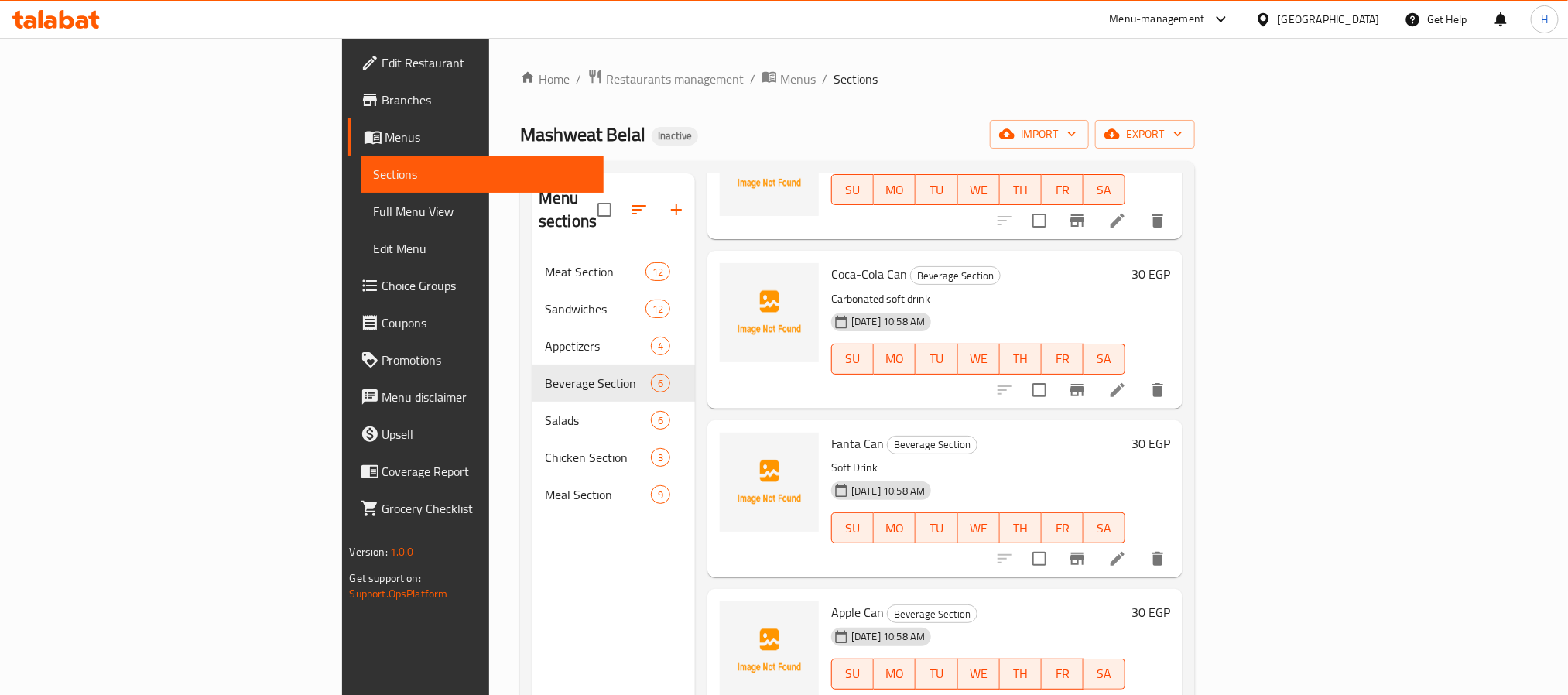
click at [1139, 545] on li at bounding box center [1116, 559] width 43 height 28
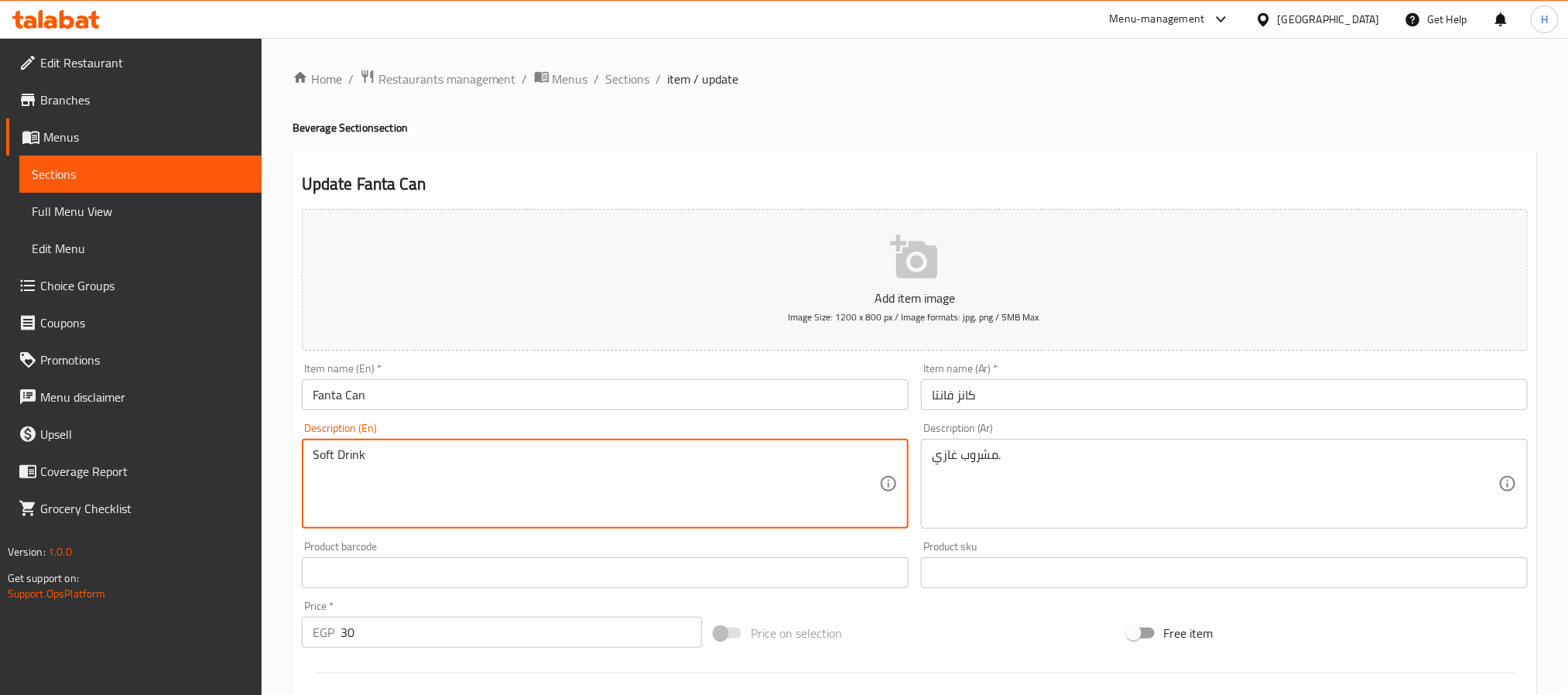
click at [465, 453] on textarea "Soft Drink" at bounding box center [596, 485] width 566 height 74
click at [947, 439] on div "مشروب غازي. Description (Ar)" at bounding box center [1224, 484] width 607 height 90
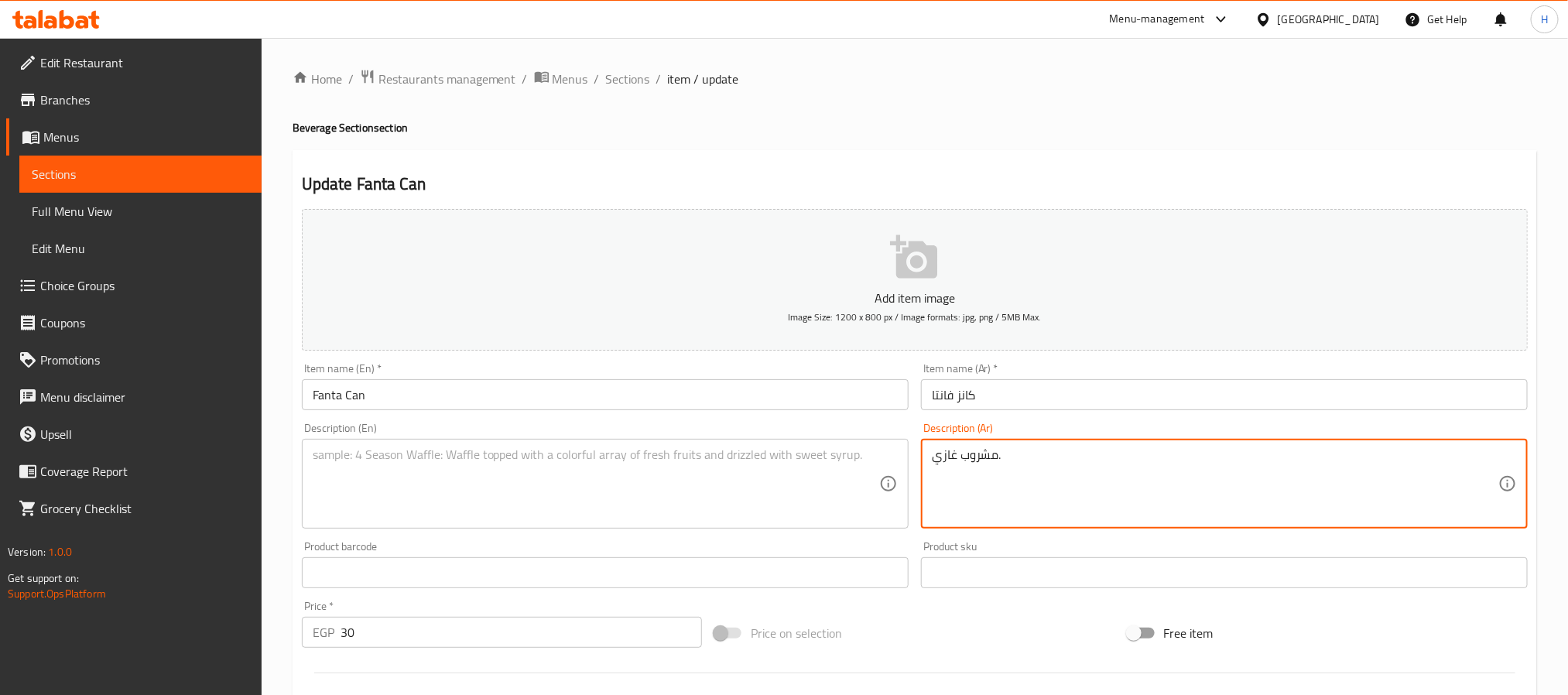
click at [950, 454] on textarea "مشروب غازي." at bounding box center [1215, 485] width 566 height 74
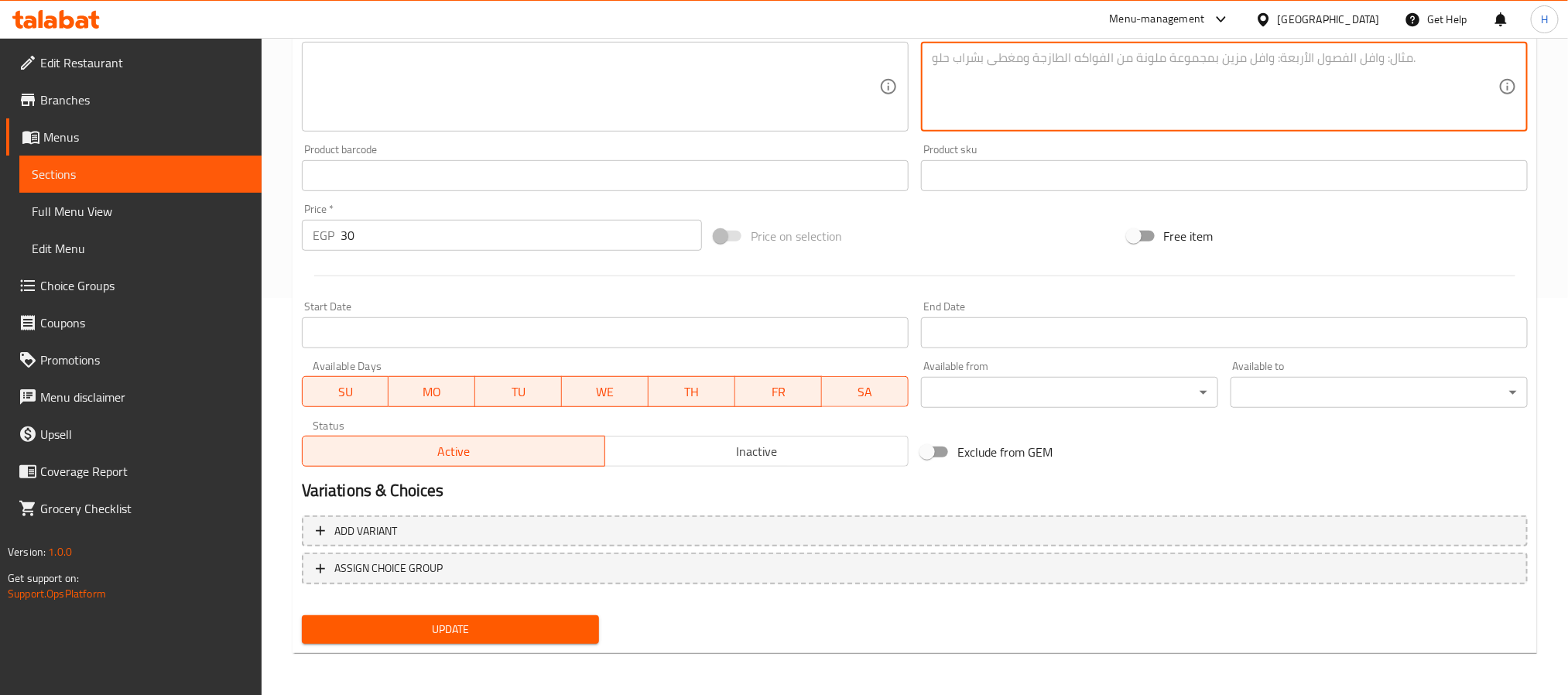
click at [391, 631] on span "Update" at bounding box center [450, 629] width 272 height 19
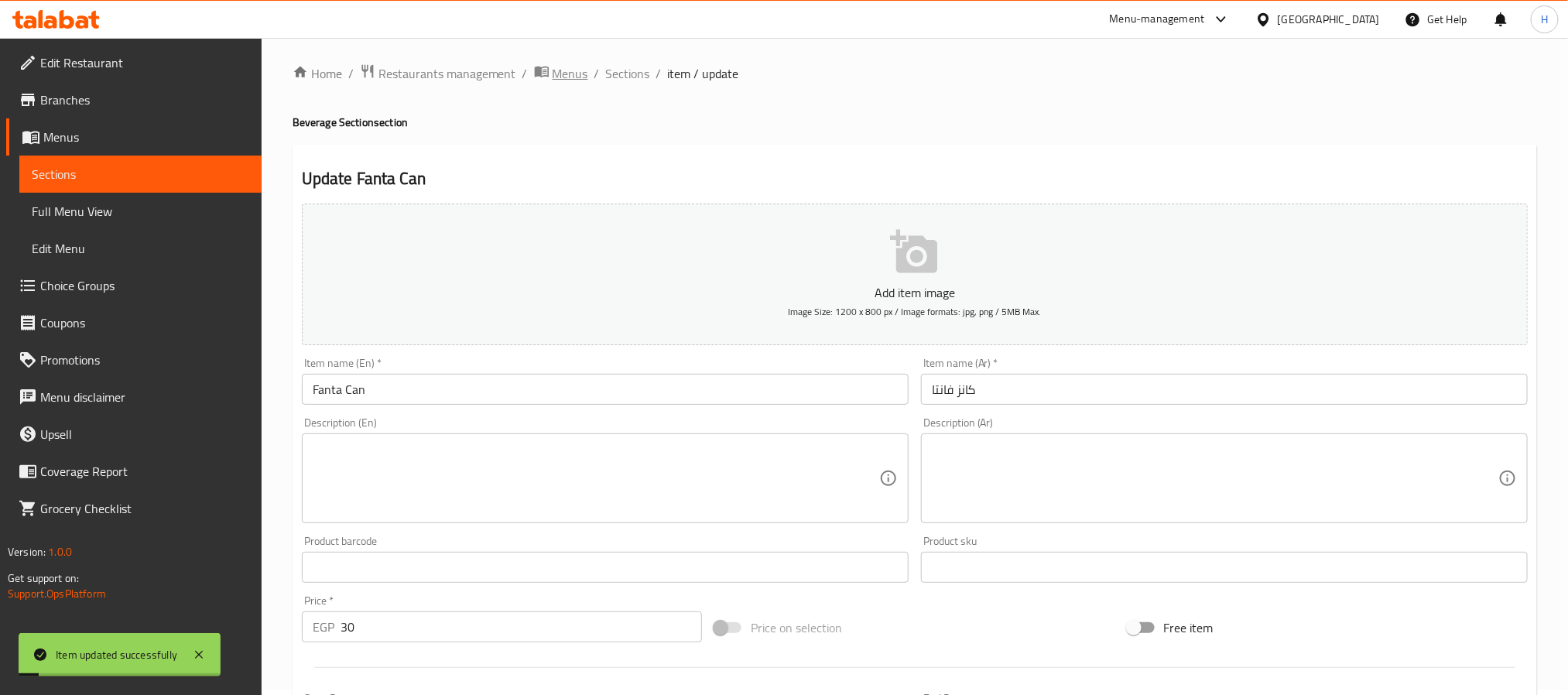
scroll to position [0, 0]
drag, startPoint x: 609, startPoint y: 82, endPoint x: 709, endPoint y: 110, distance: 103.8
click at [609, 82] on span "Sections" at bounding box center [628, 79] width 44 height 19
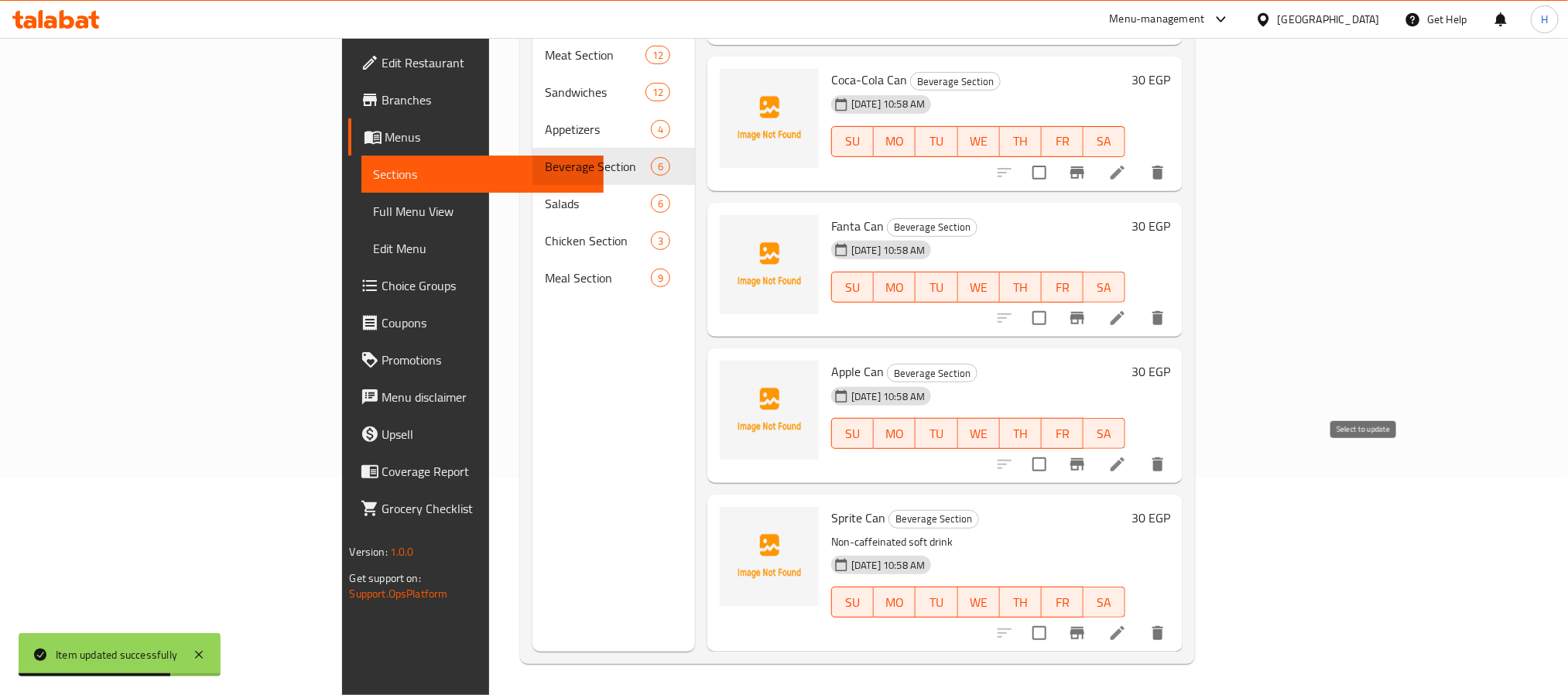
scroll to position [241, 0]
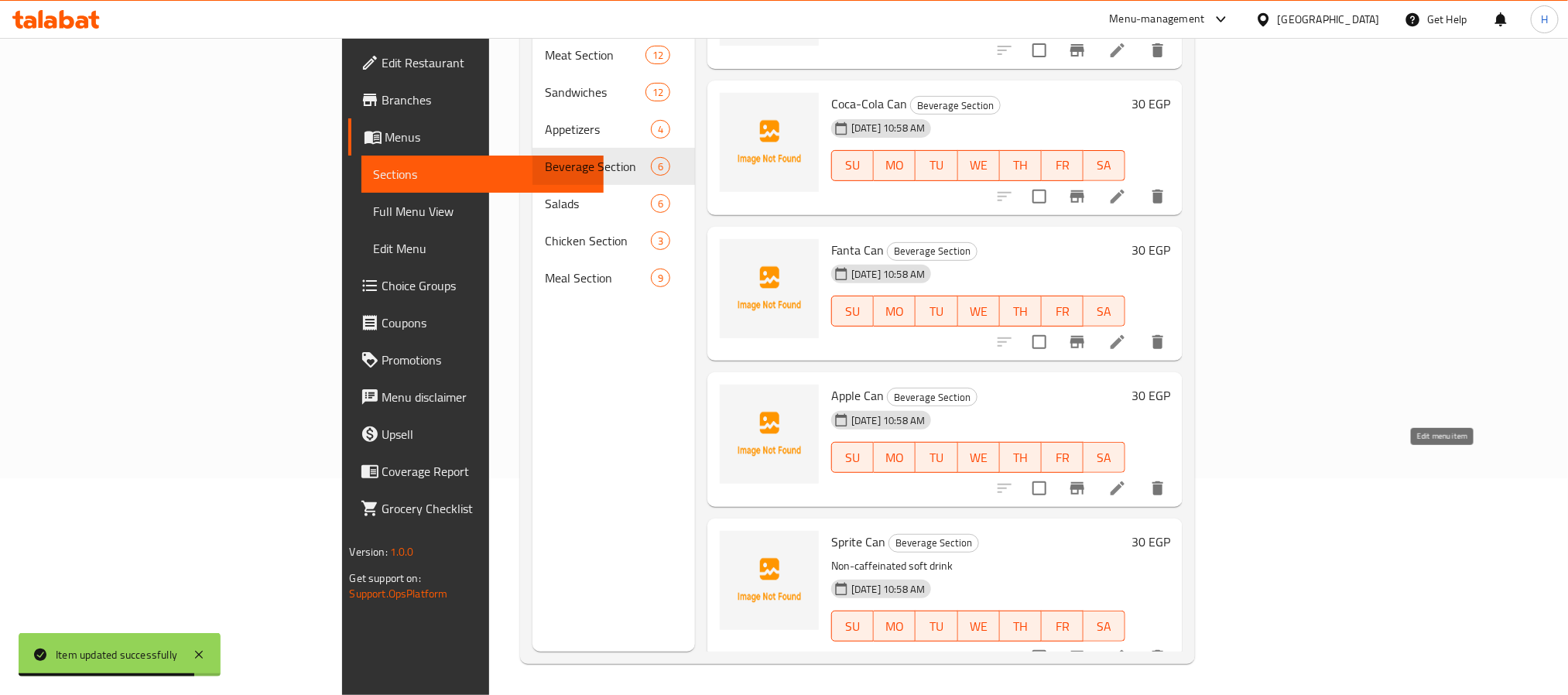
click at [1124, 482] on icon at bounding box center [1117, 489] width 14 height 14
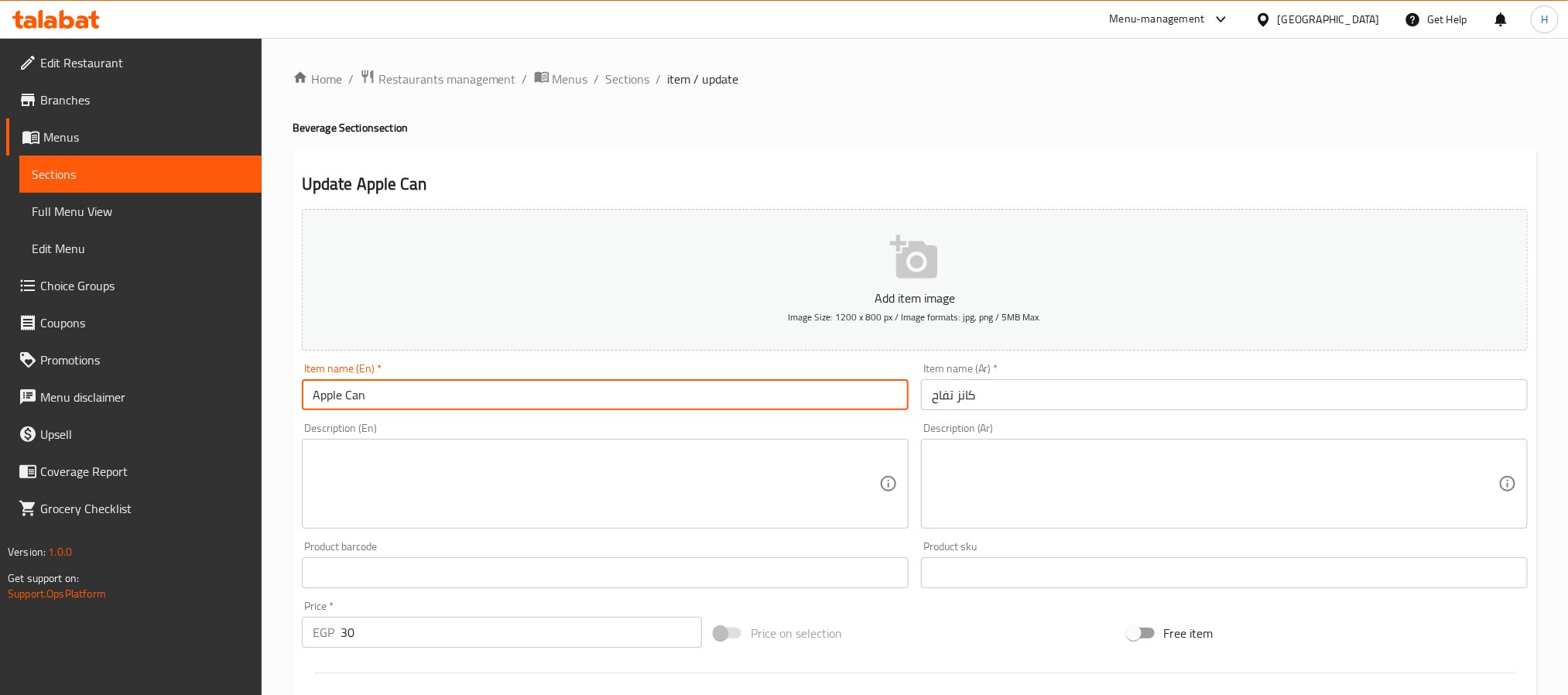
click at [317, 396] on input "Apple Can" at bounding box center [605, 394] width 607 height 31
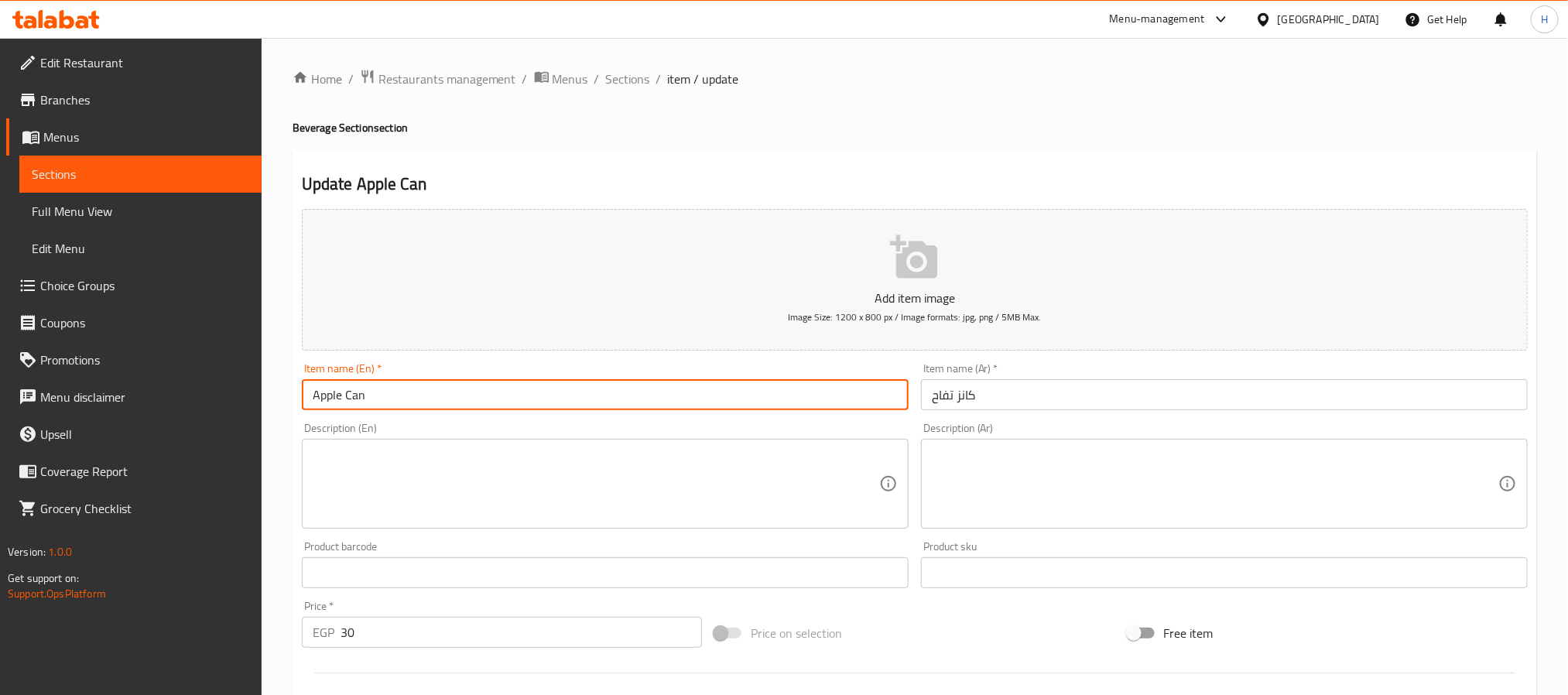
click at [317, 396] on input "Apple Can" at bounding box center [605, 394] width 607 height 31
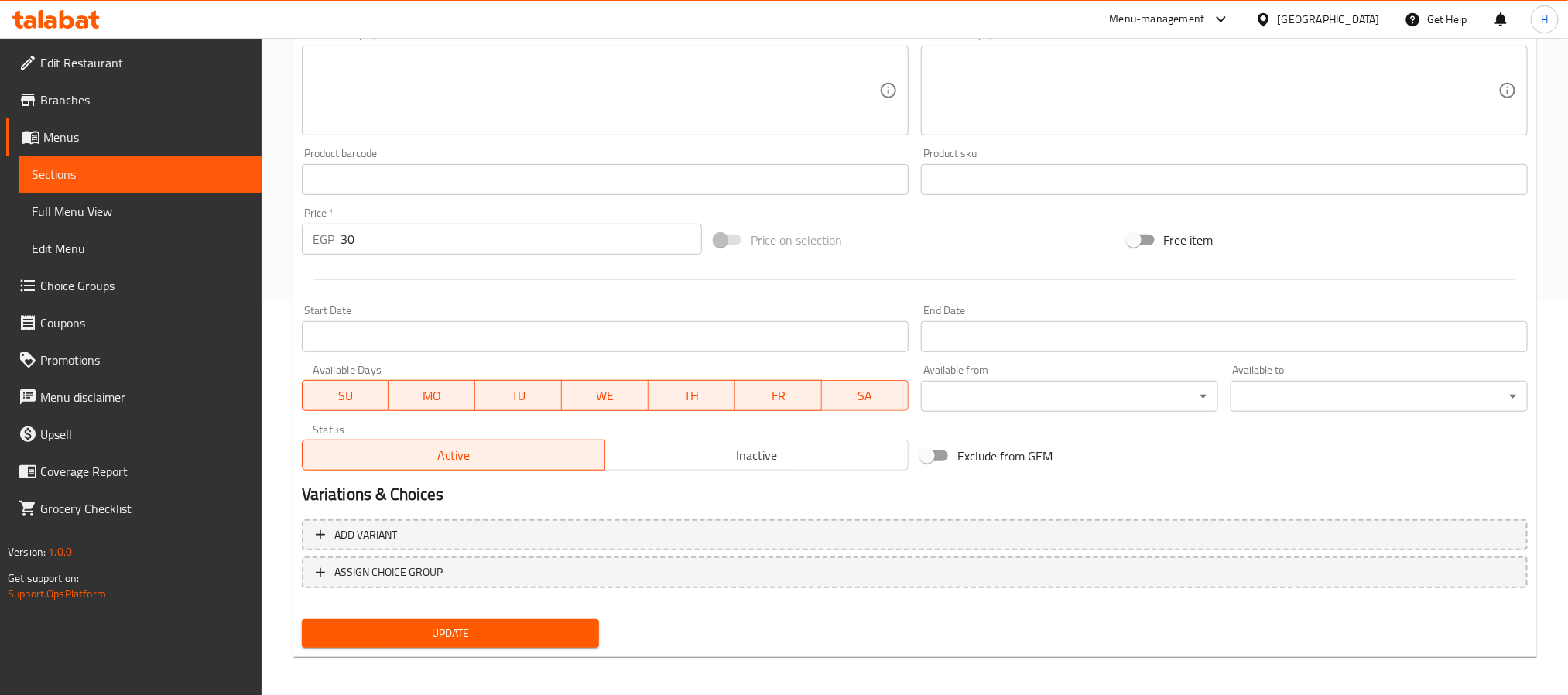
scroll to position [397, 0]
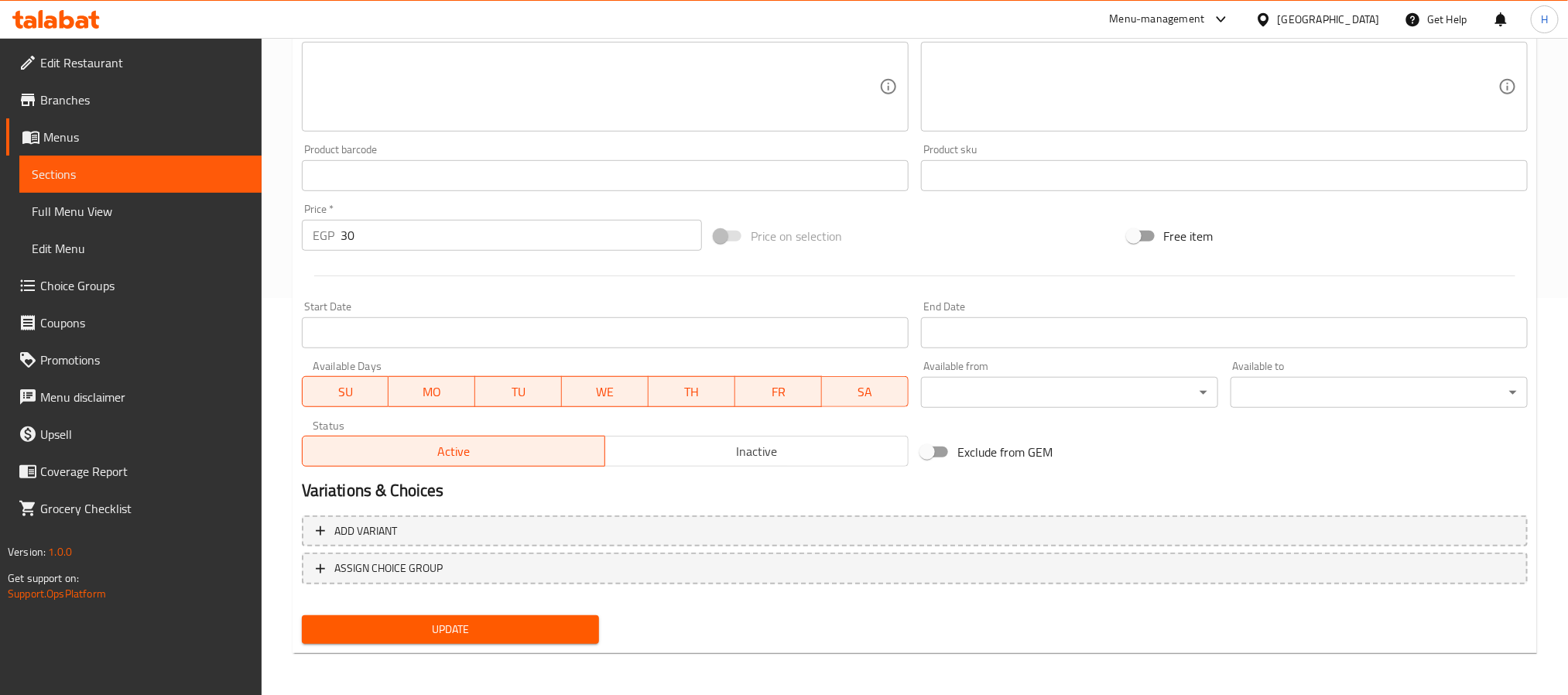
click at [567, 635] on span "Update" at bounding box center [450, 629] width 272 height 19
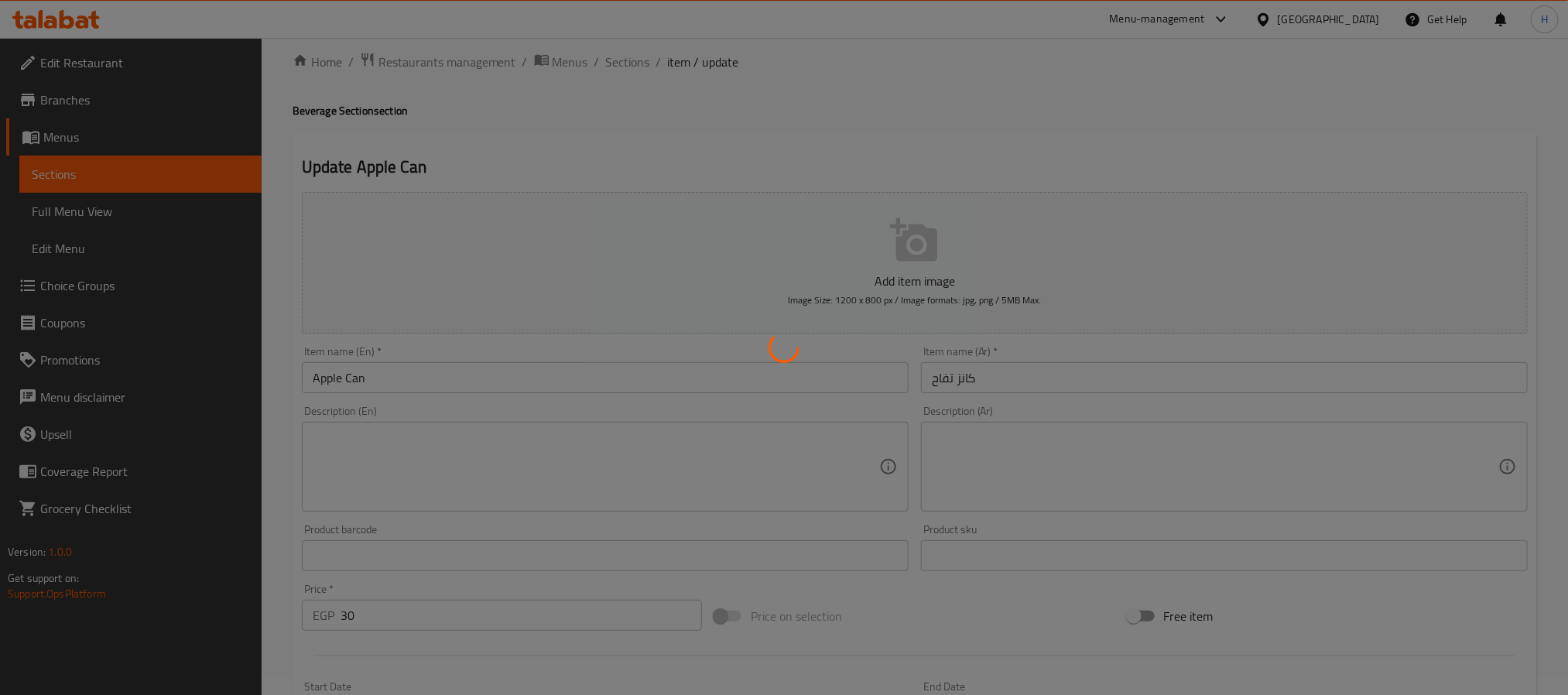
scroll to position [0, 0]
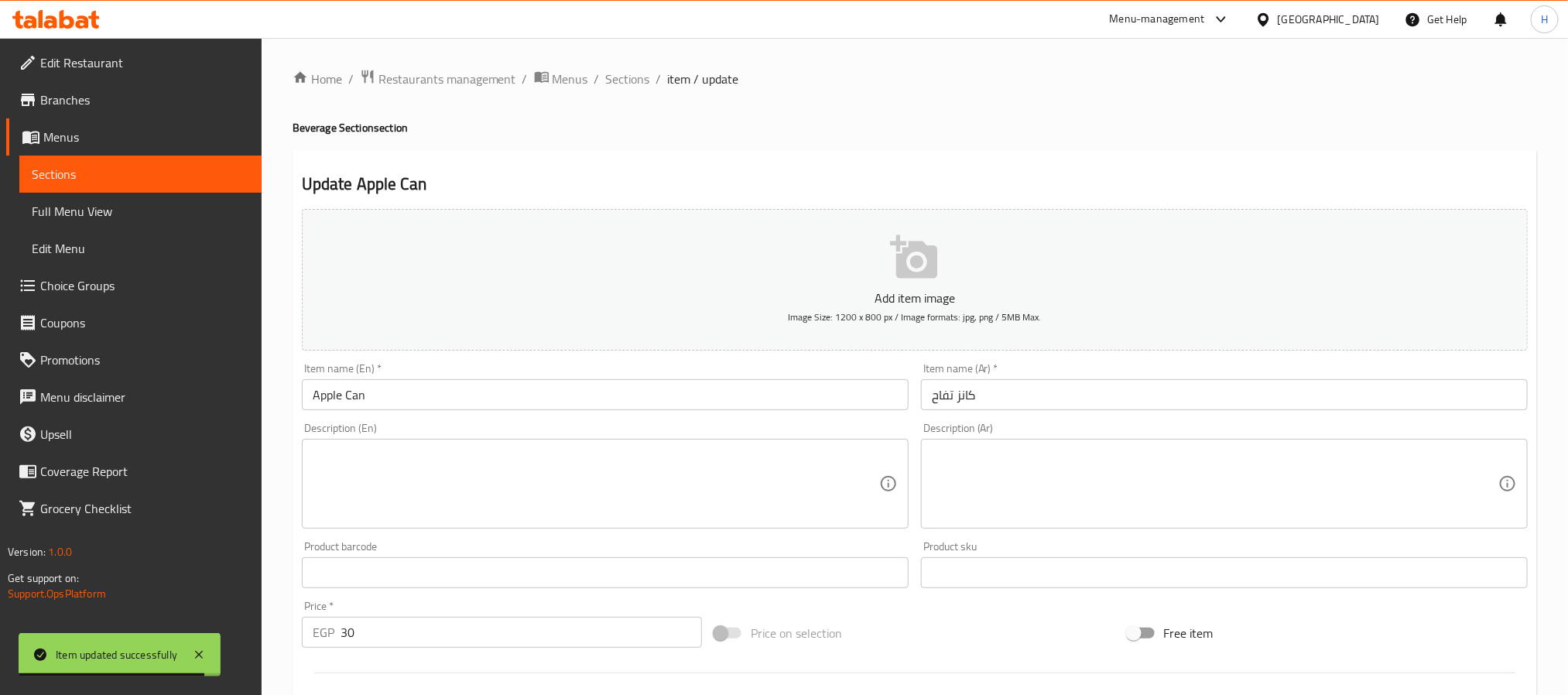
drag, startPoint x: 639, startPoint y: 82, endPoint x: 669, endPoint y: 102, distance: 36.1
click at [639, 82] on span "Sections" at bounding box center [628, 79] width 44 height 19
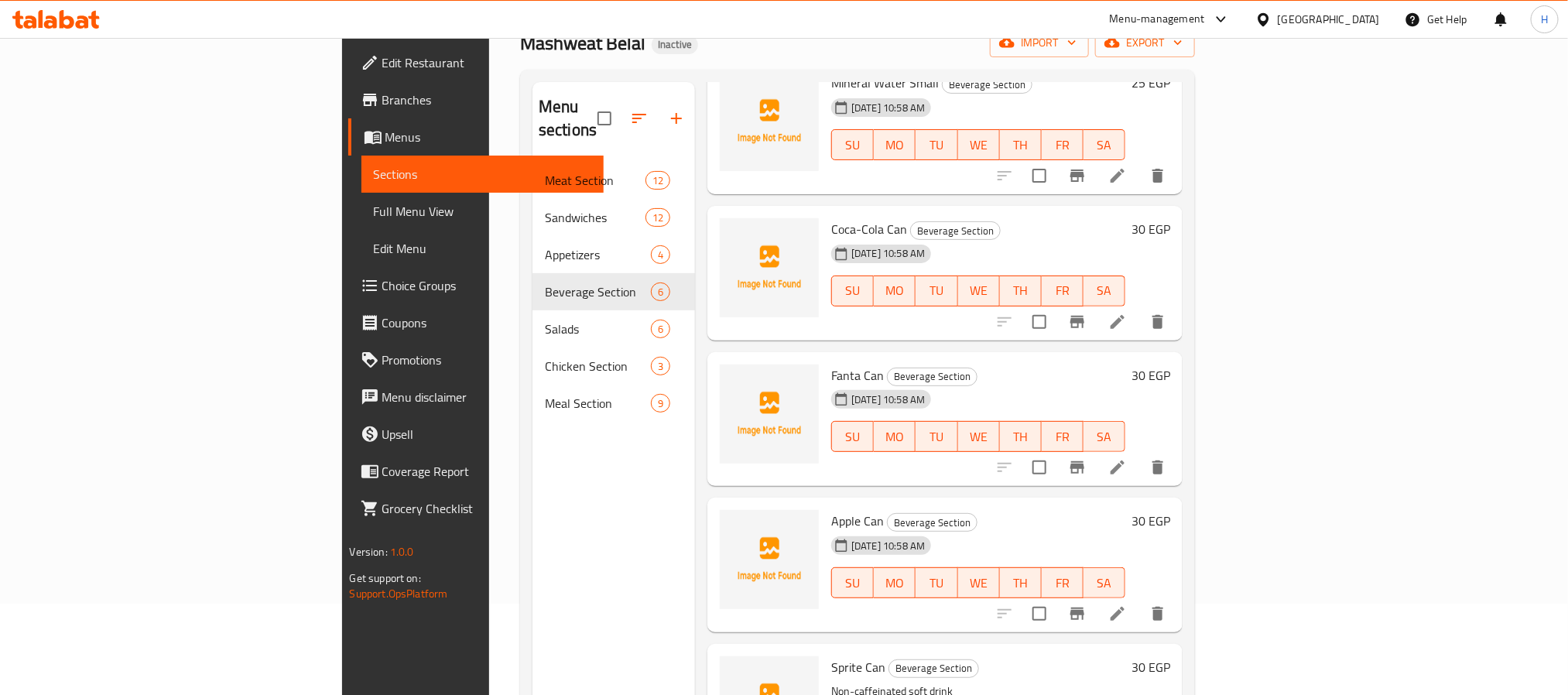
scroll to position [216, 0]
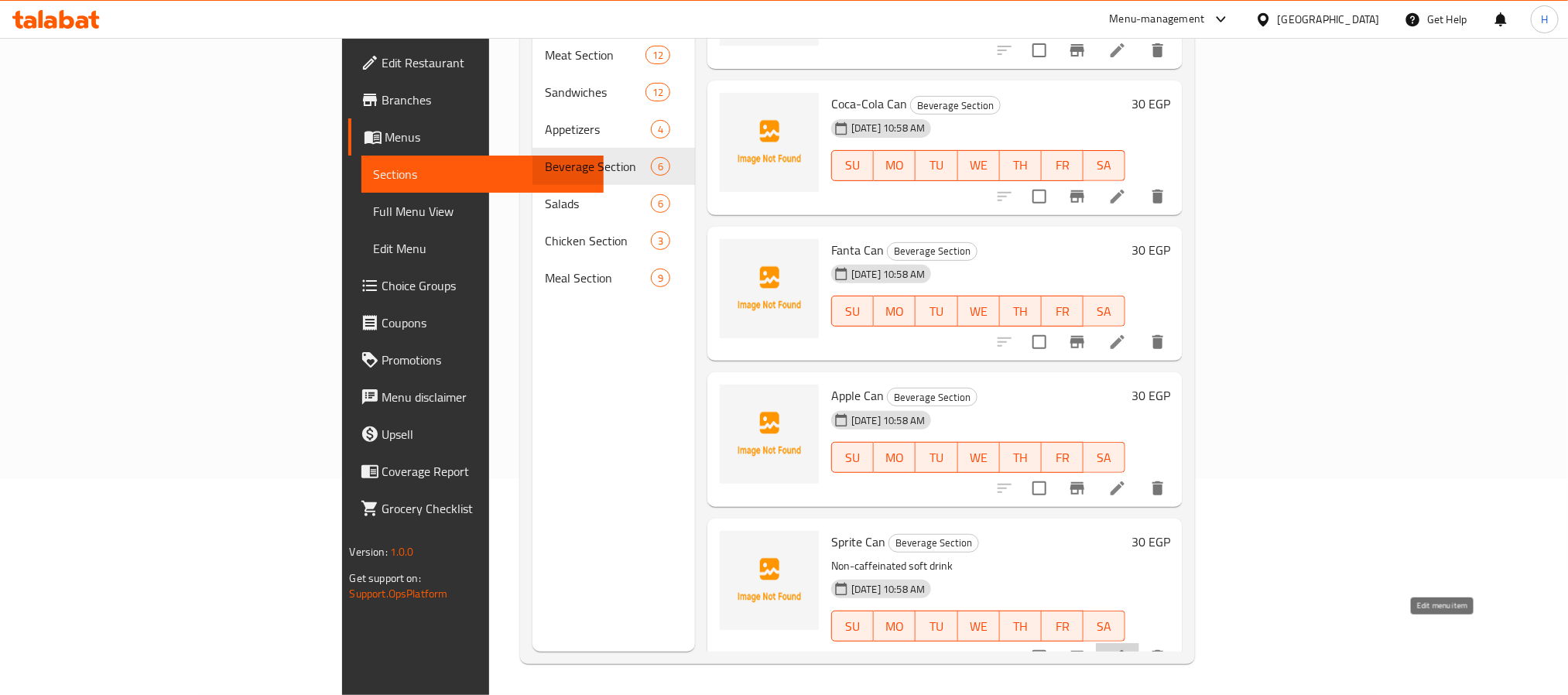
click at [1126, 648] on icon at bounding box center [1117, 657] width 19 height 19
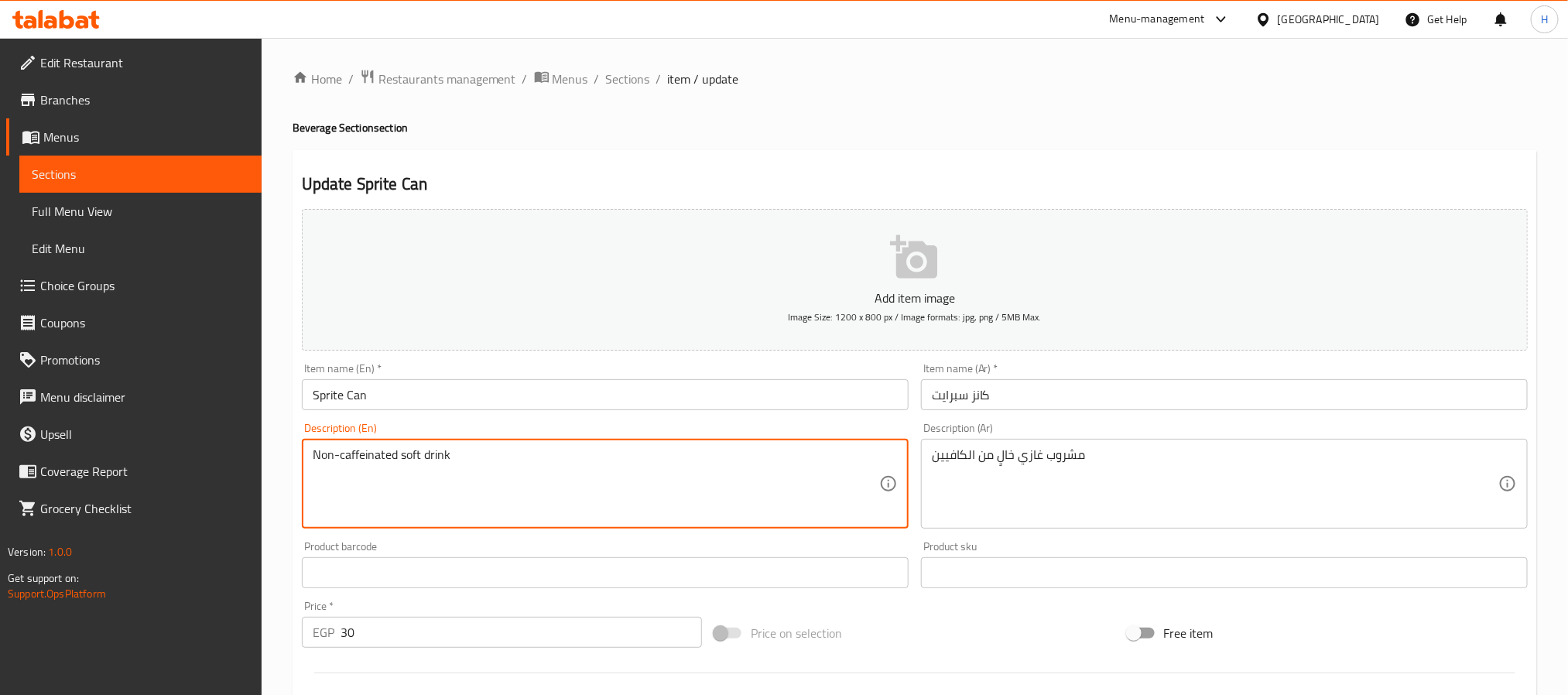
click at [435, 455] on textarea "Non-caffeinated soft drink" at bounding box center [596, 485] width 566 height 74
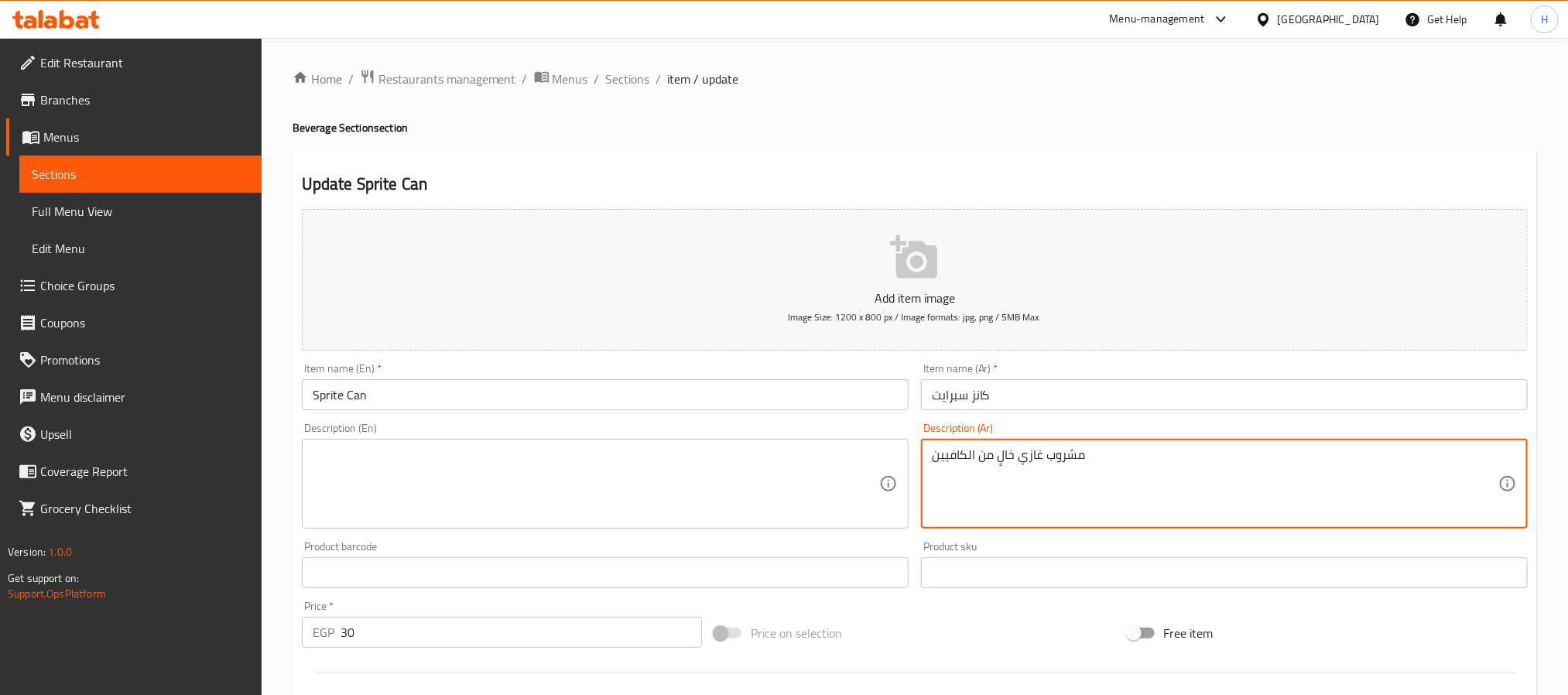
click at [1022, 453] on textarea "مشروب غازي خالٍ من الكافيين" at bounding box center [1215, 485] width 566 height 74
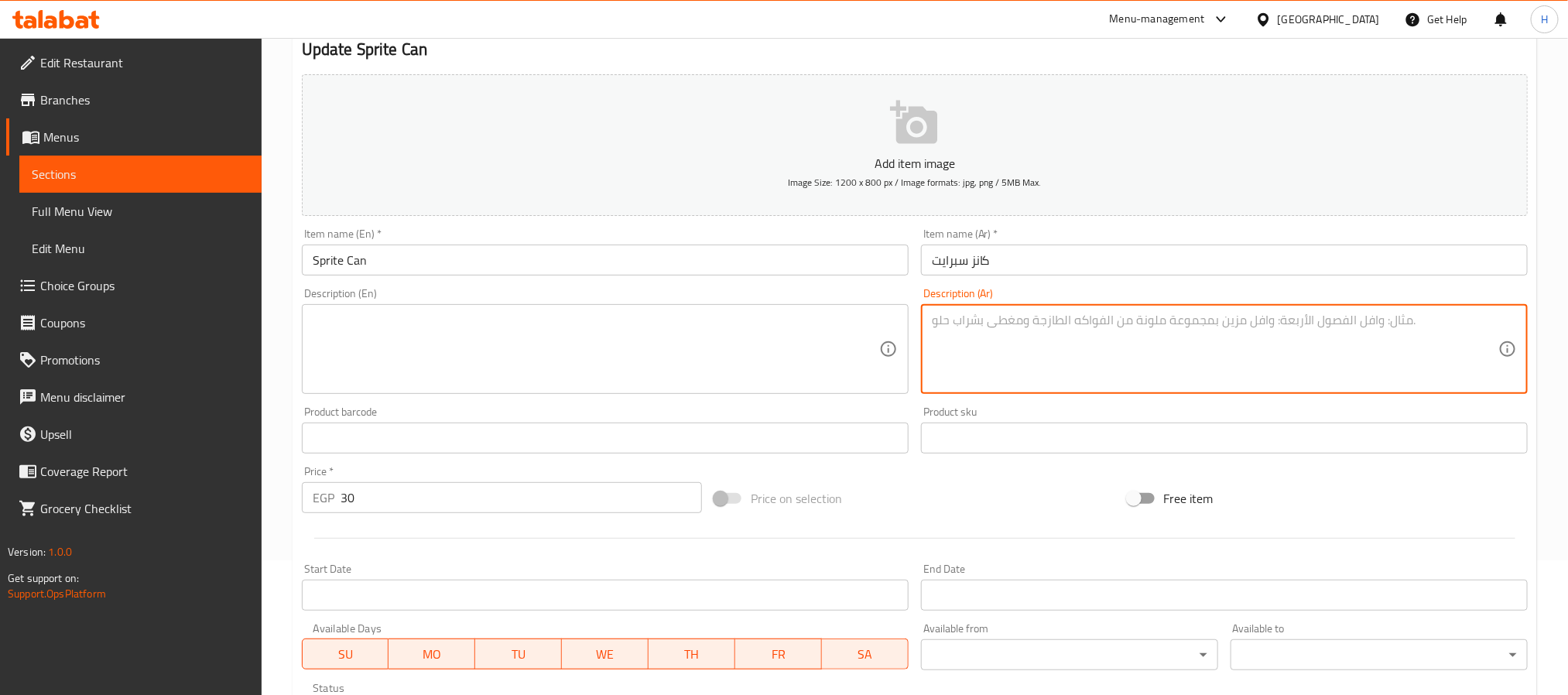
scroll to position [397, 0]
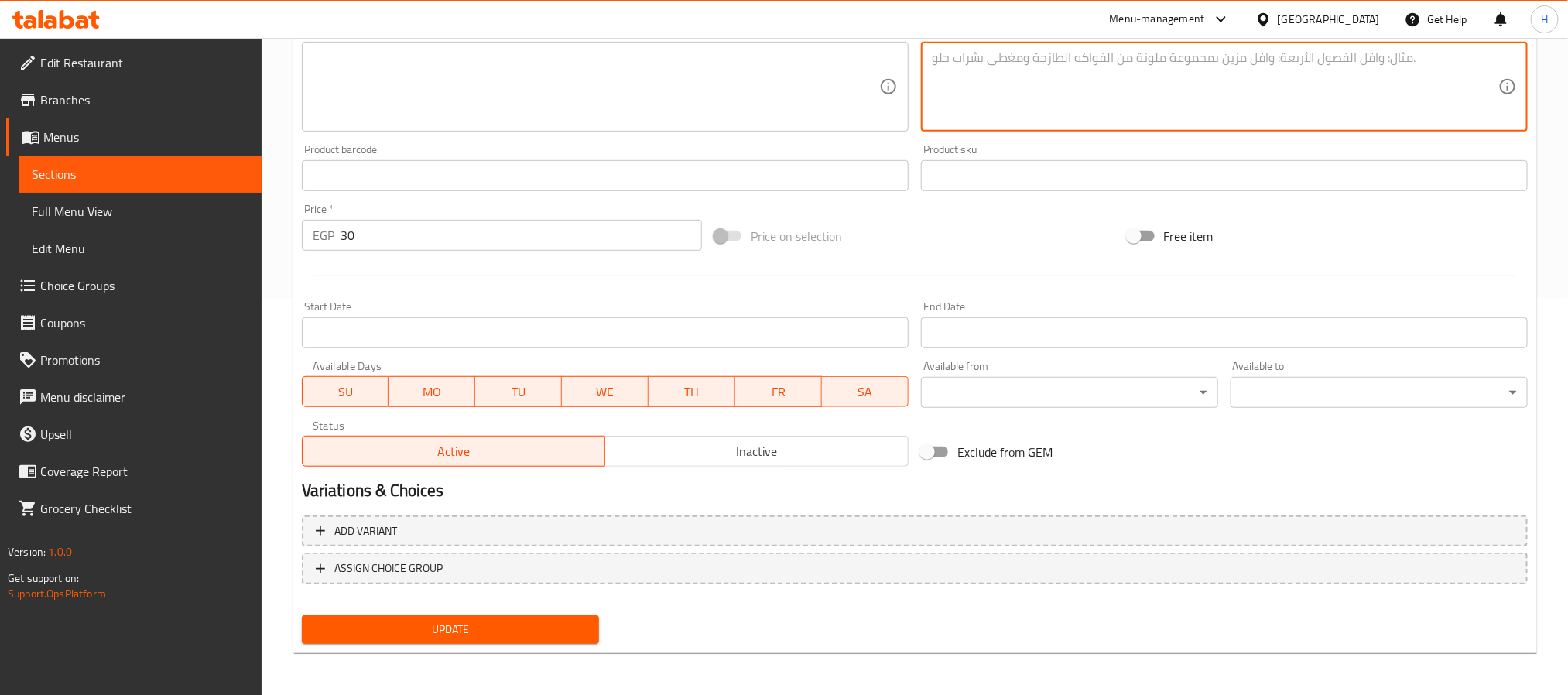
click at [424, 628] on span "Update" at bounding box center [450, 629] width 272 height 19
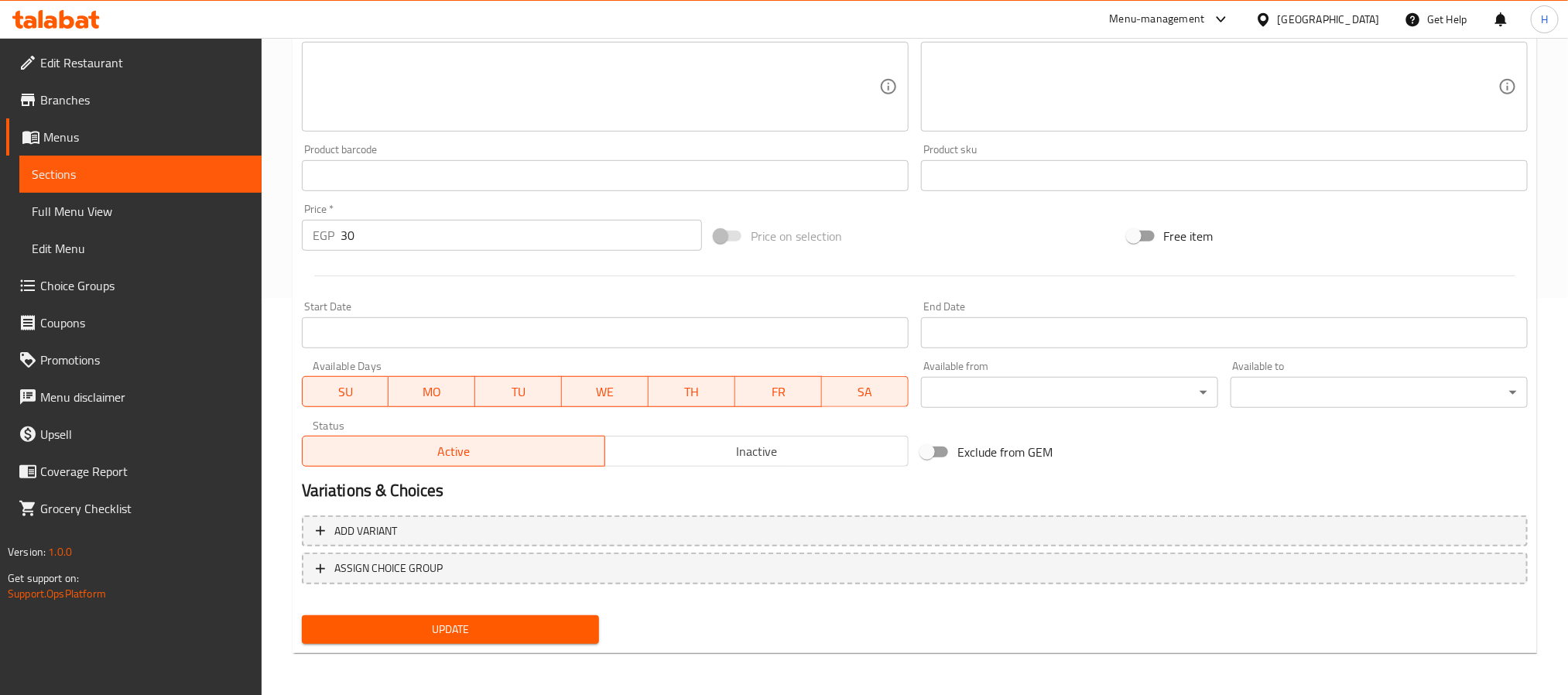
click at [472, 641] on button "Update" at bounding box center [451, 629] width 297 height 29
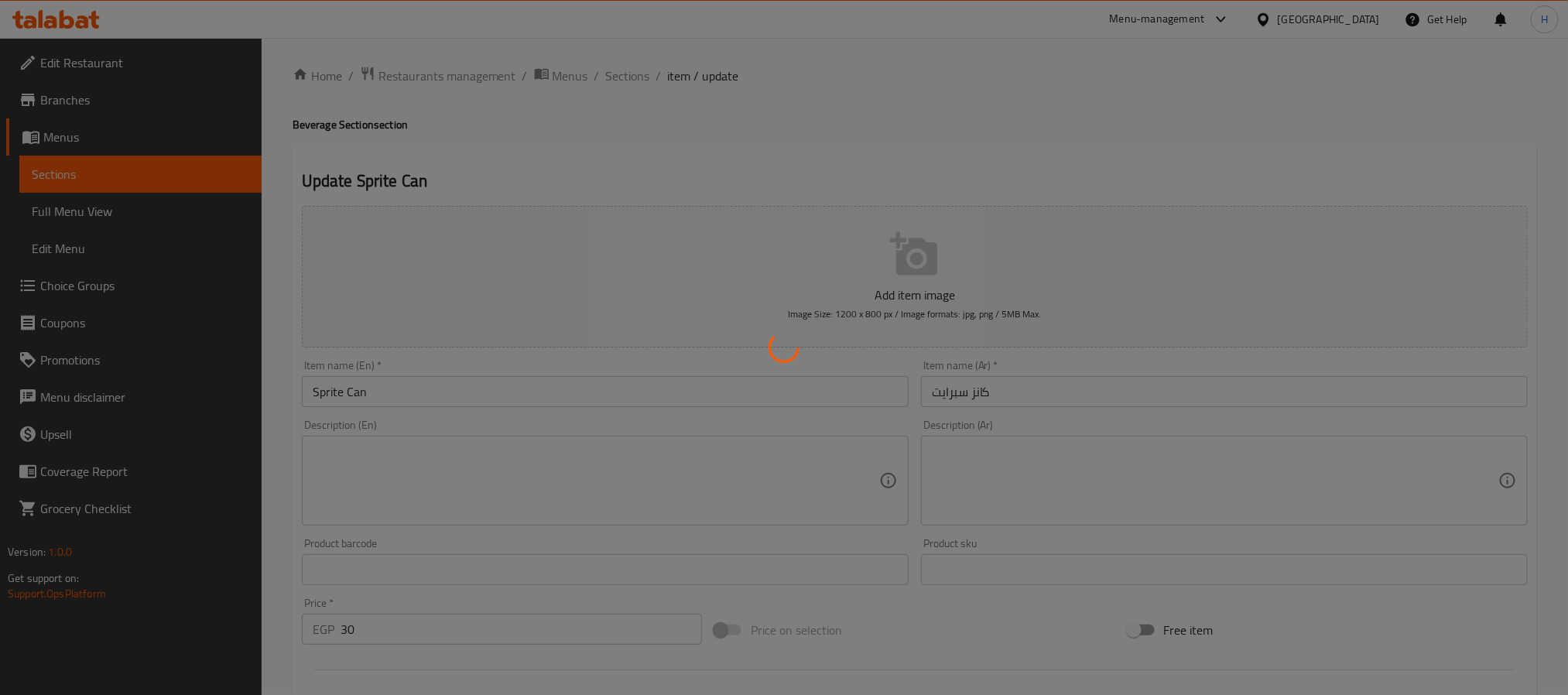
scroll to position [0, 0]
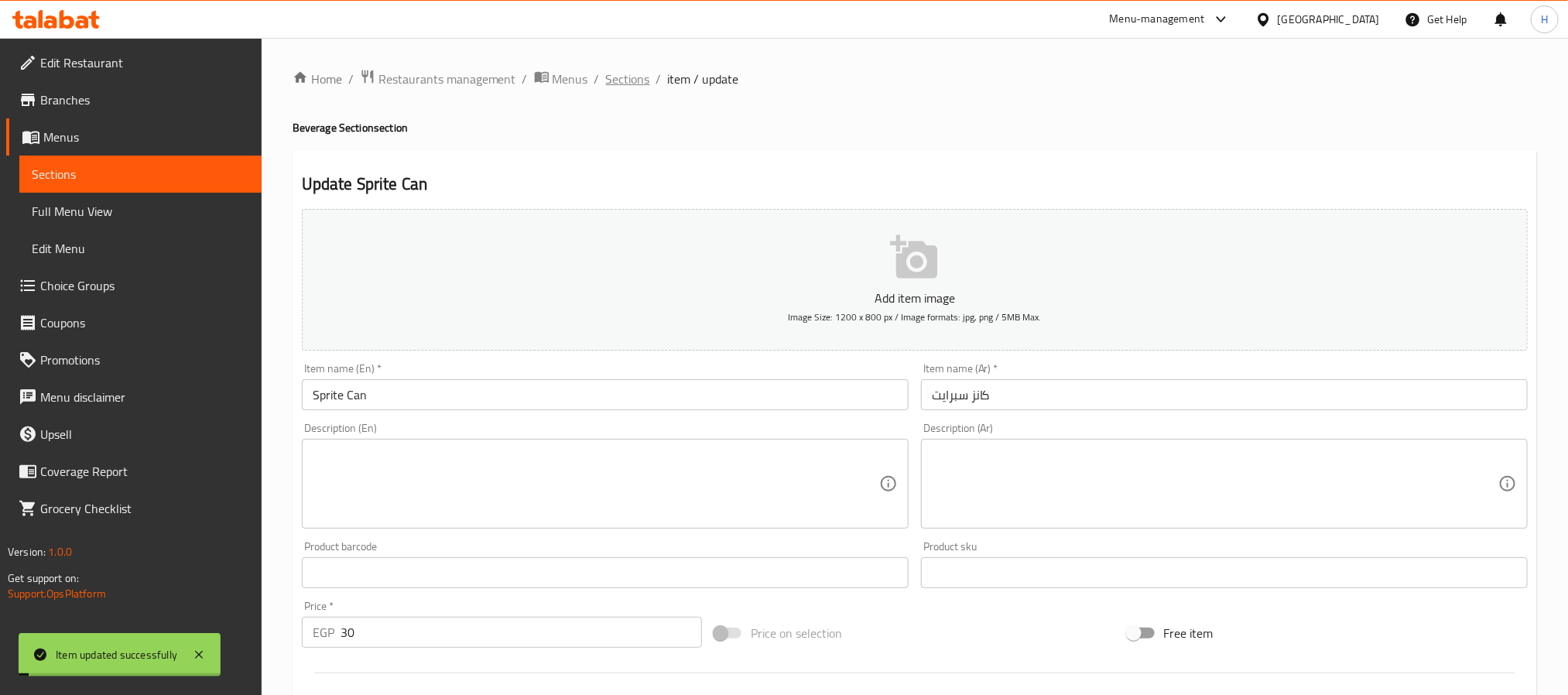
click at [625, 77] on span "Sections" at bounding box center [628, 79] width 44 height 19
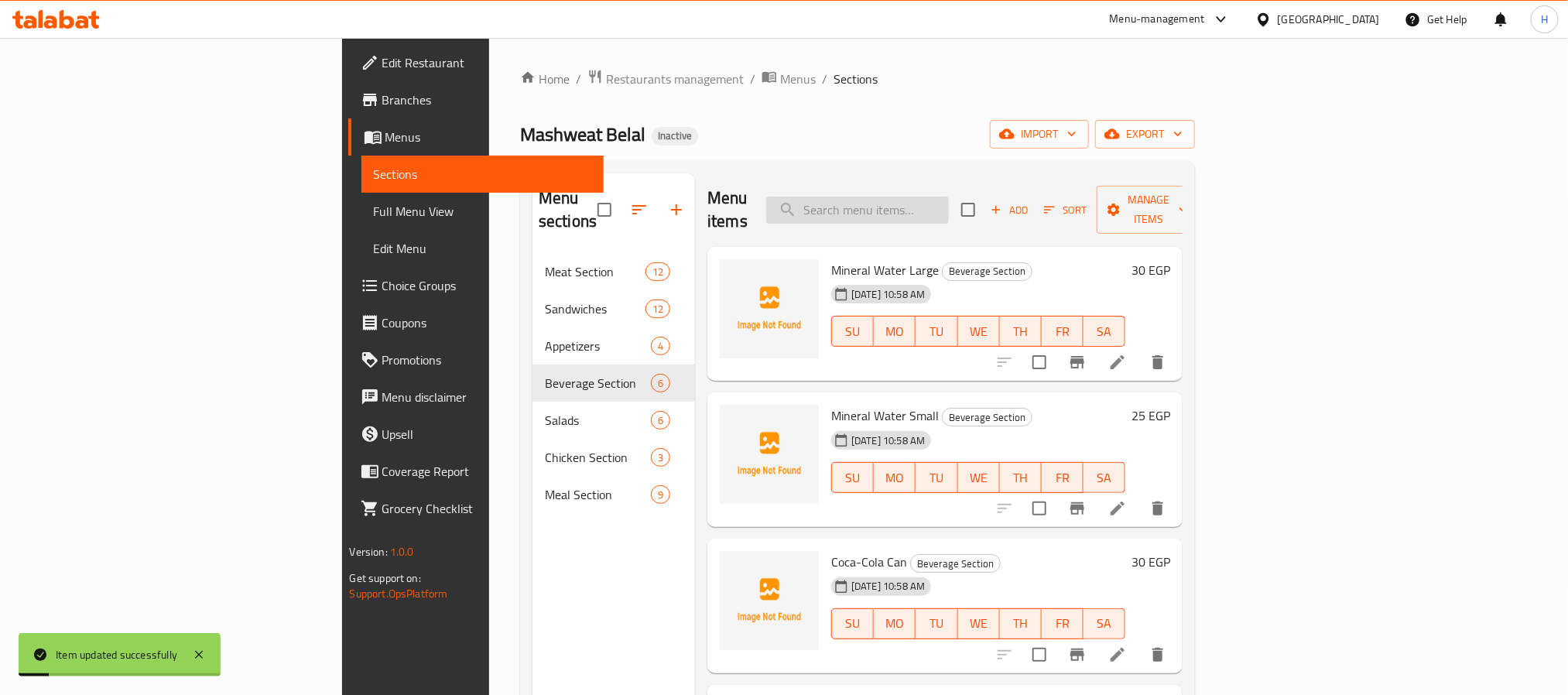
click at [919, 209] on input "search" at bounding box center [857, 209] width 182 height 27
paste input "Green Salad"
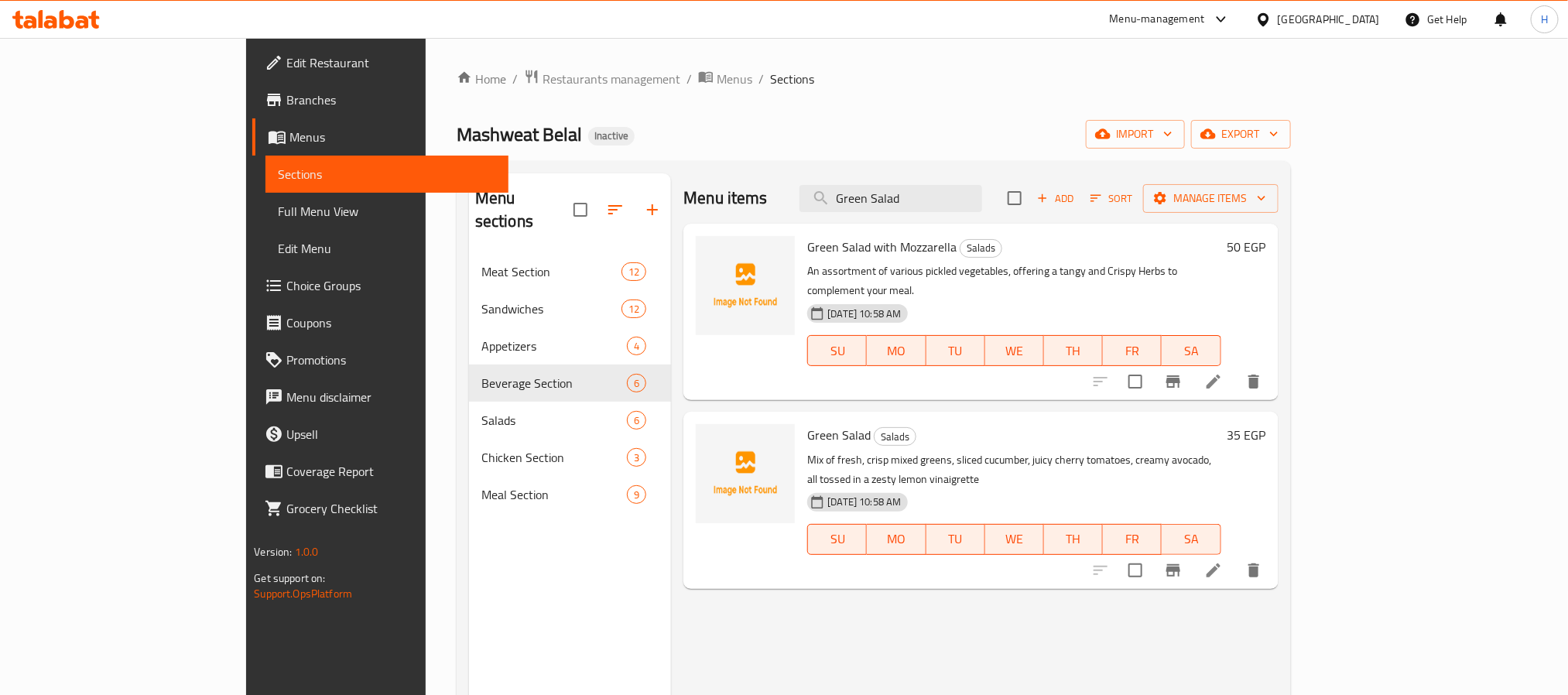
type input "Green Salad"
click at [1223, 561] on icon at bounding box center [1213, 570] width 19 height 19
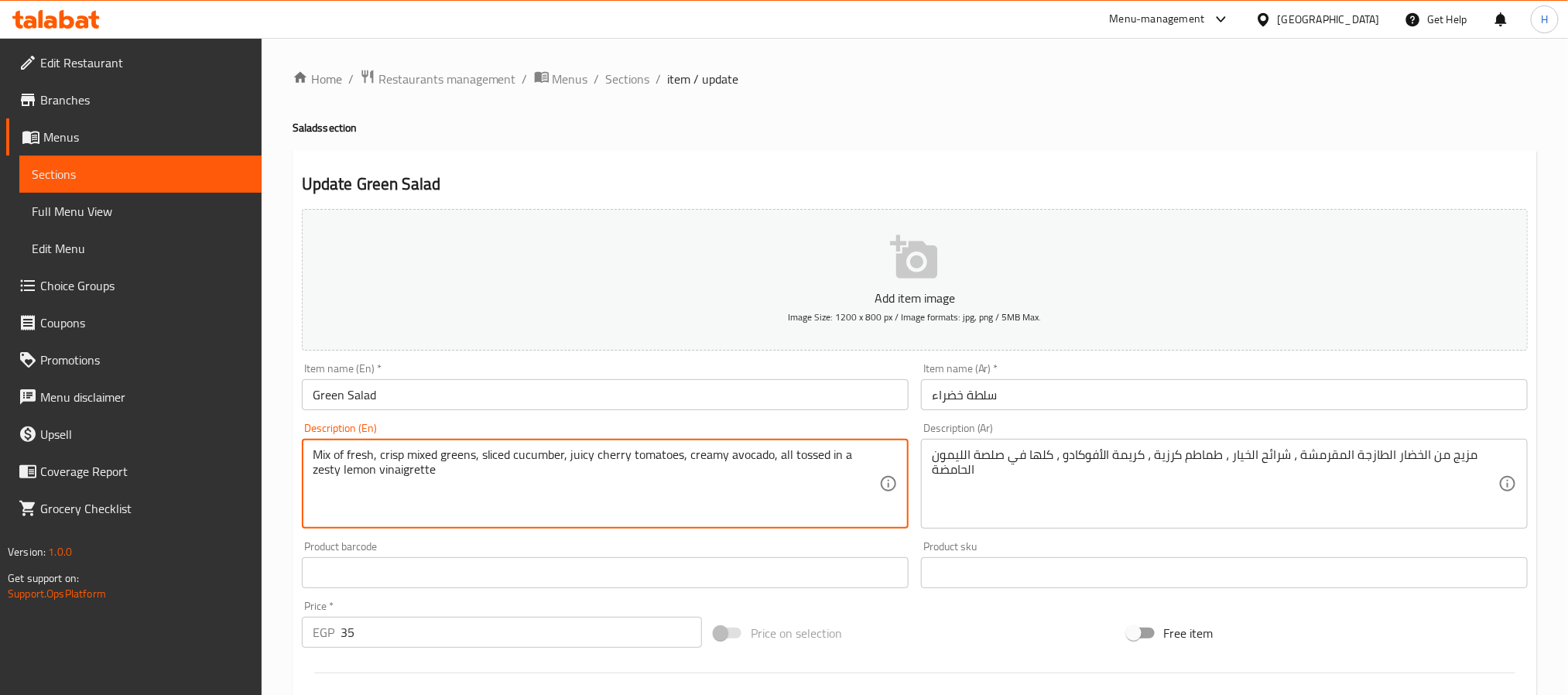
click at [435, 451] on textarea "Mix of fresh, crisp mixed greens, sliced cucumber, juicy cherry tomatoes, cream…" at bounding box center [596, 485] width 566 height 74
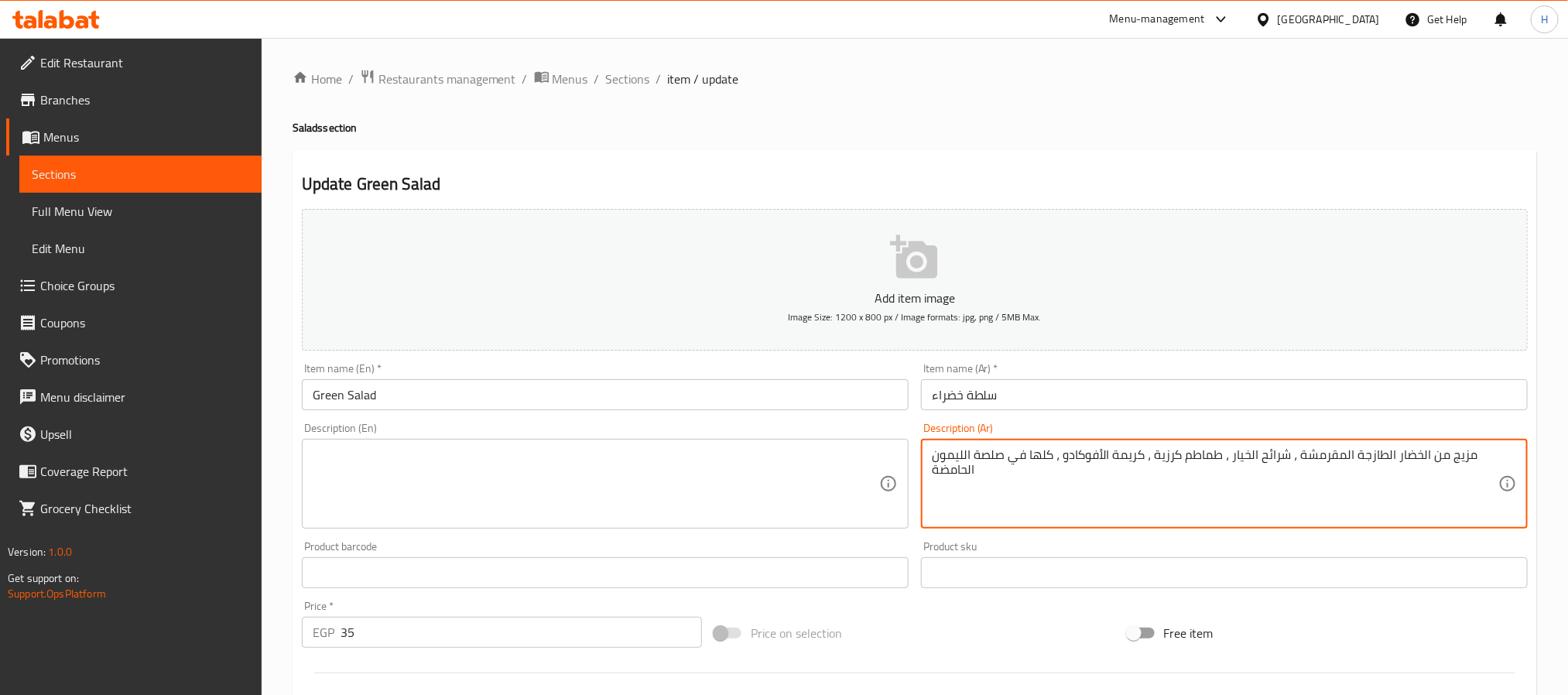
click at [1101, 467] on textarea "مزيج من الخضار الطازجة المقرمشة ، شرائح الخيار ، طماطم كرزية ، كريمة الأفوكادو …" at bounding box center [1215, 485] width 566 height 74
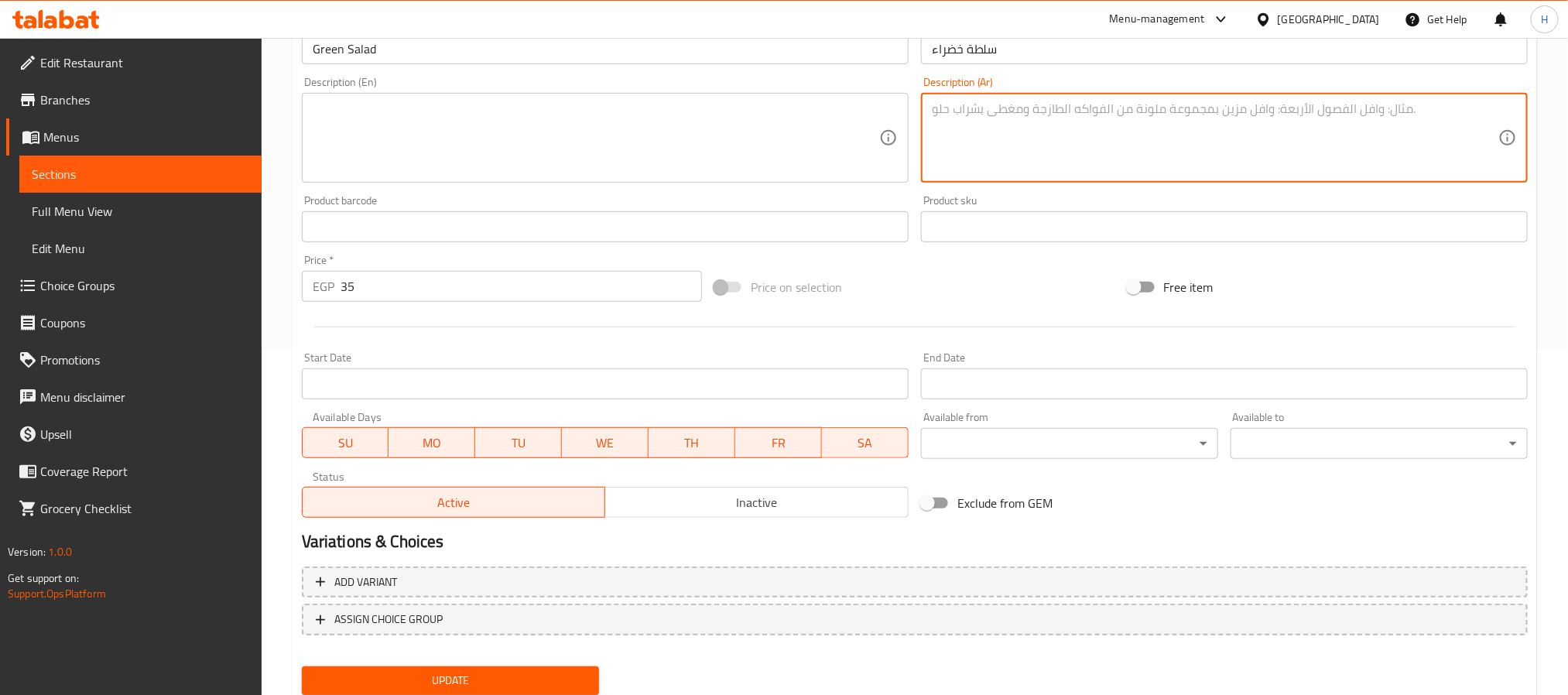
scroll to position [397, 0]
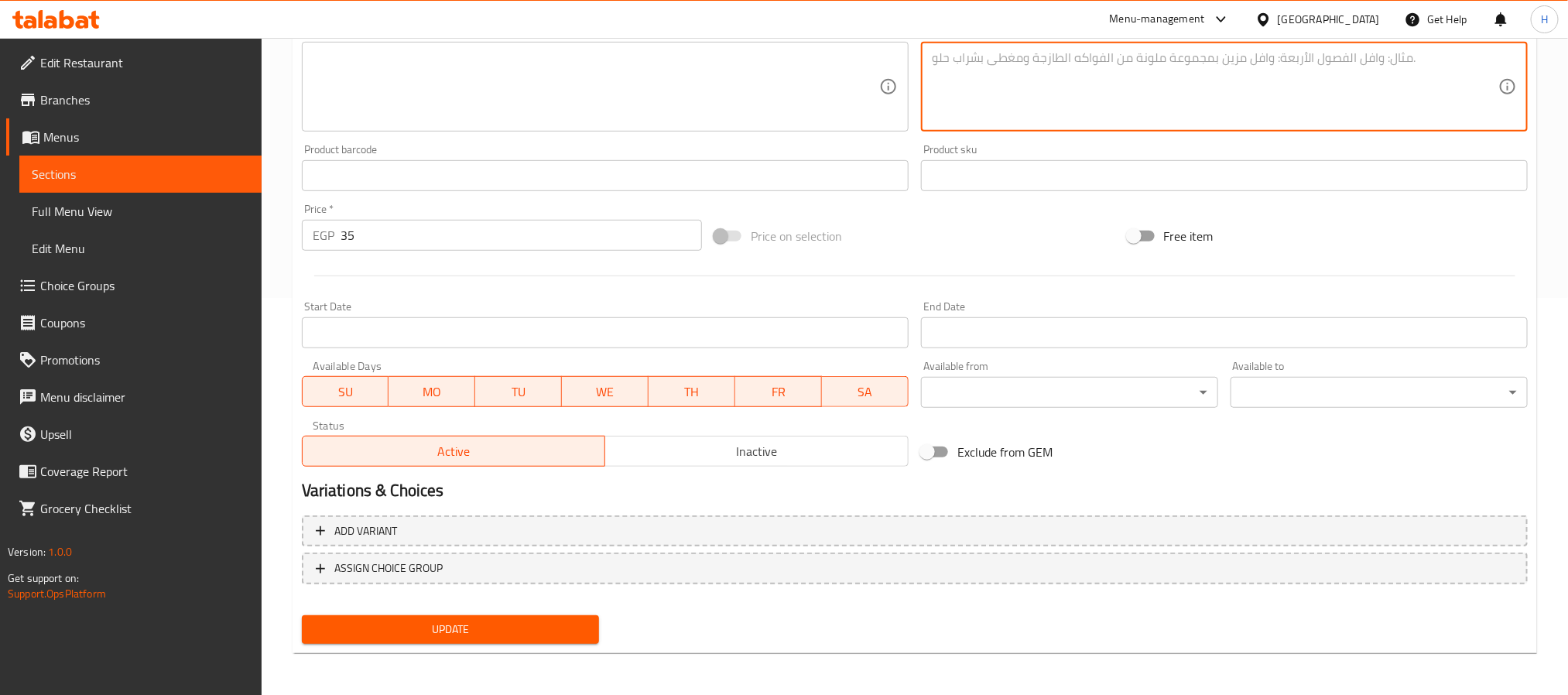
click at [531, 623] on span "Update" at bounding box center [450, 629] width 272 height 19
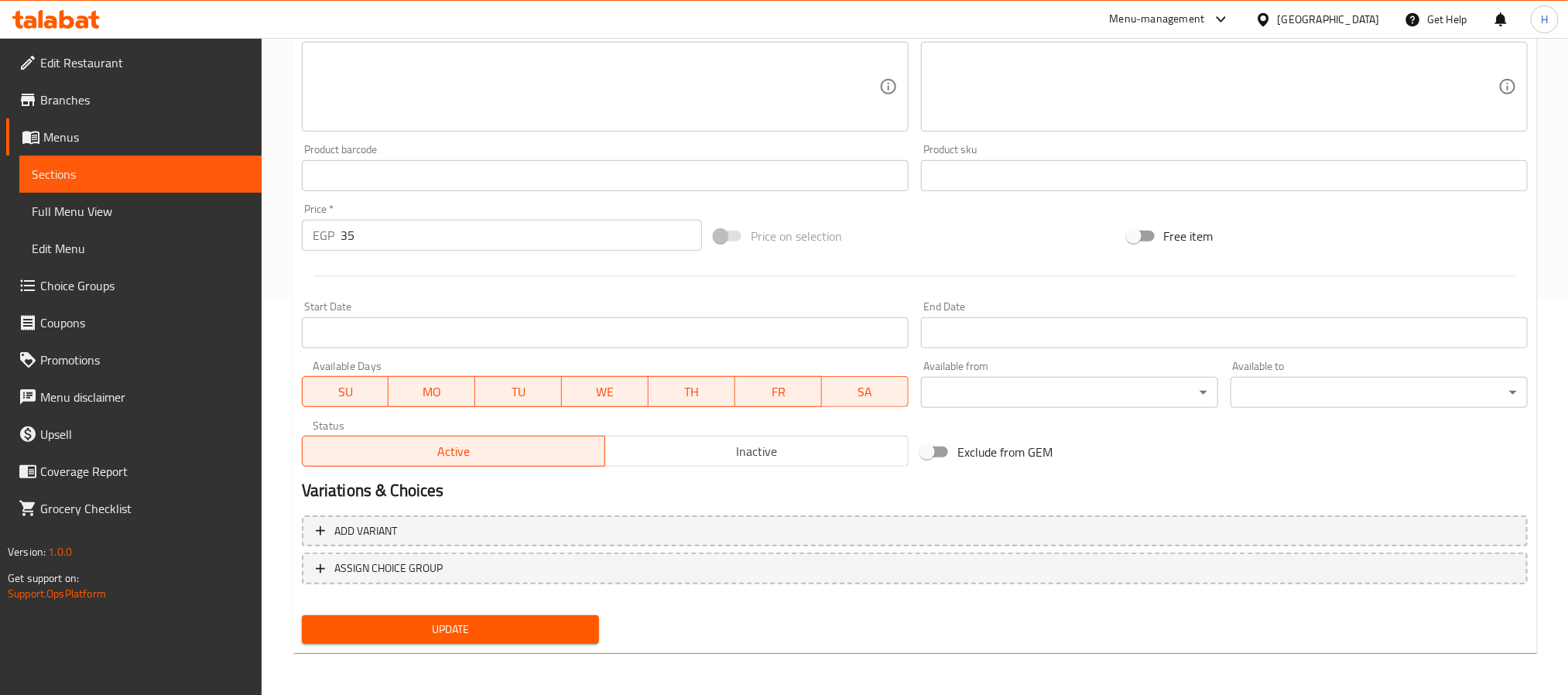
click at [593, 632] on button "Update" at bounding box center [451, 629] width 297 height 29
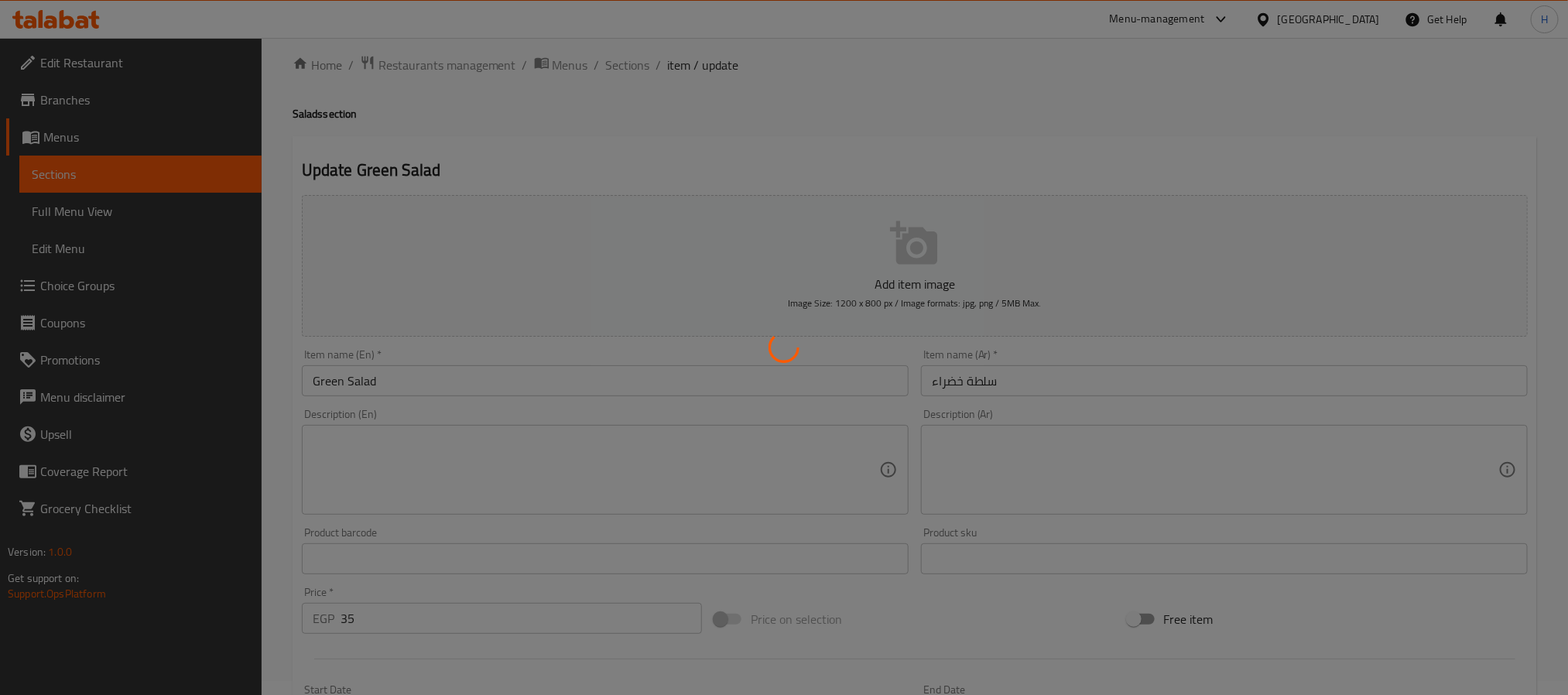
scroll to position [0, 0]
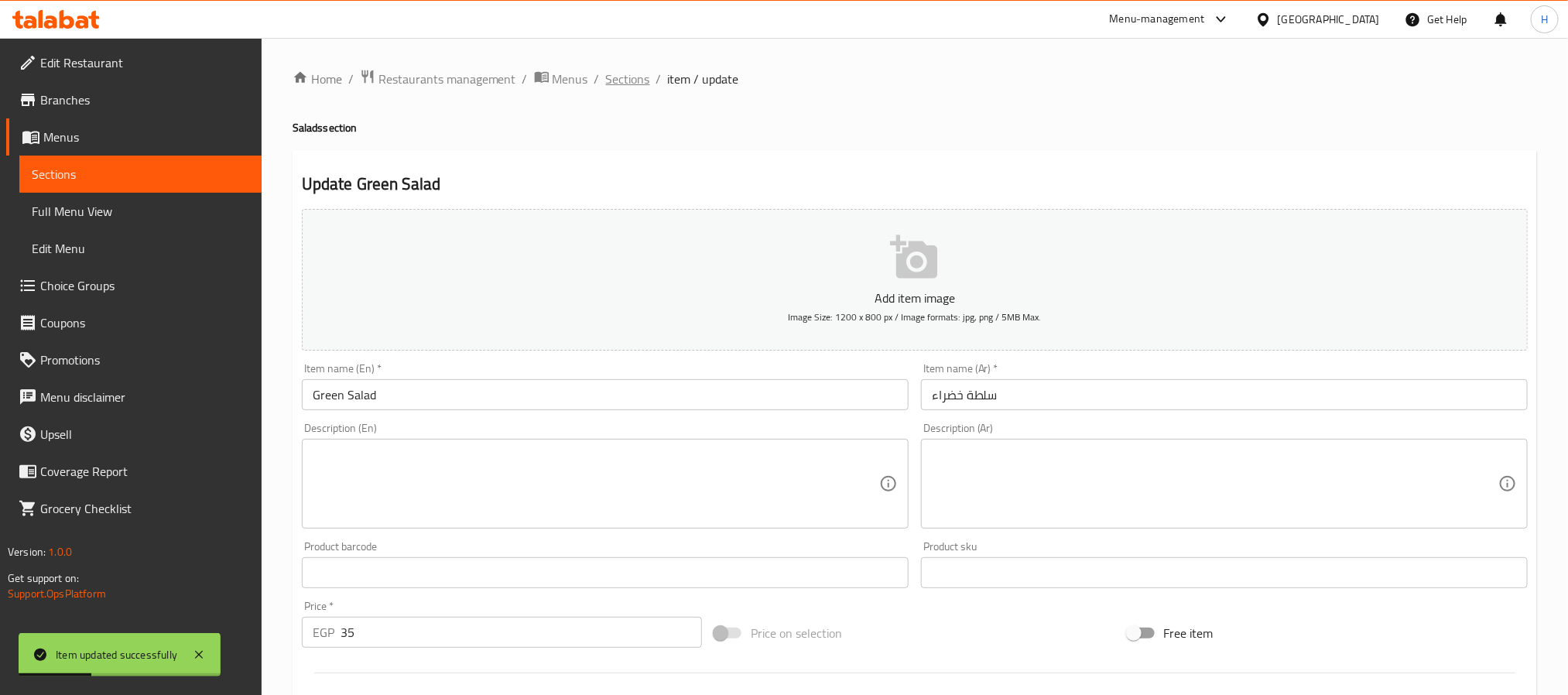
click at [615, 82] on span "Sections" at bounding box center [628, 79] width 44 height 19
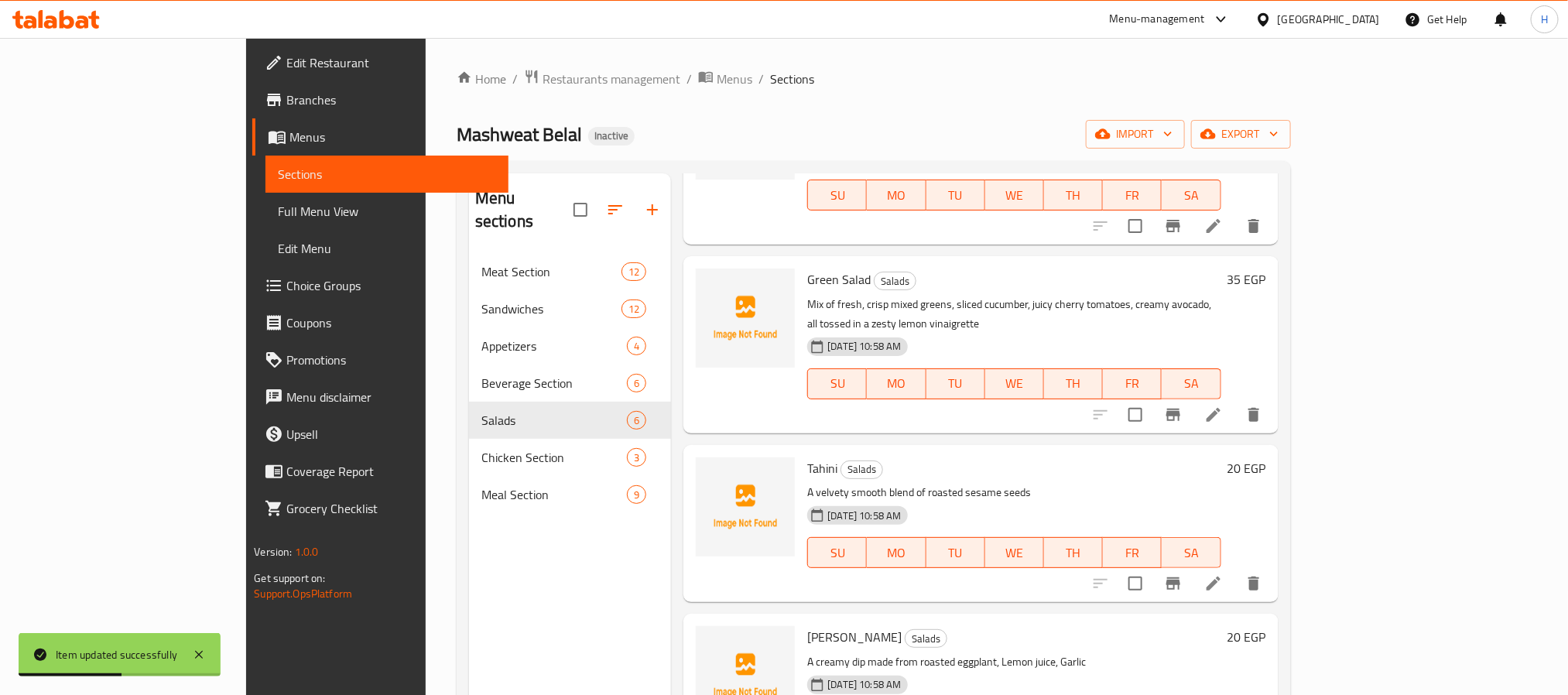
scroll to position [232, 0]
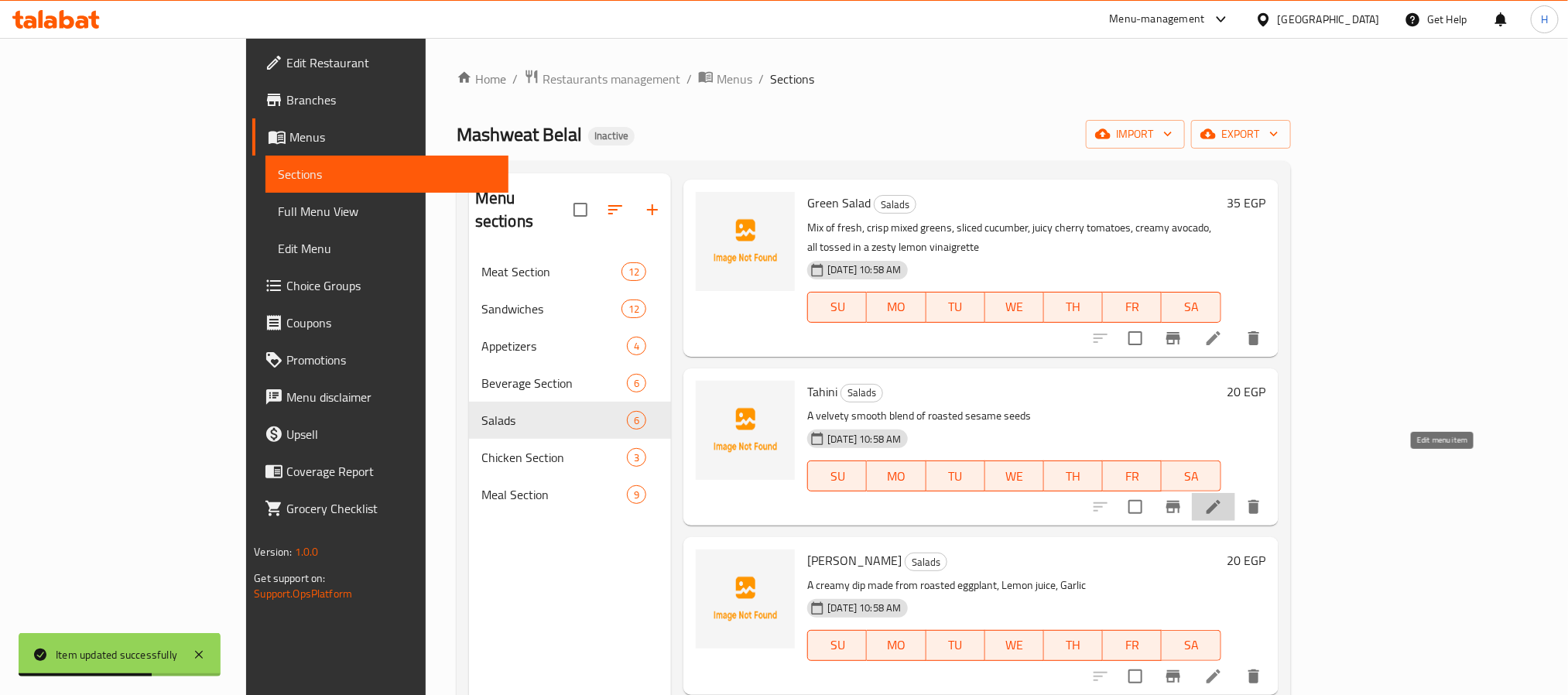
click at [1223, 498] on icon at bounding box center [1213, 507] width 19 height 19
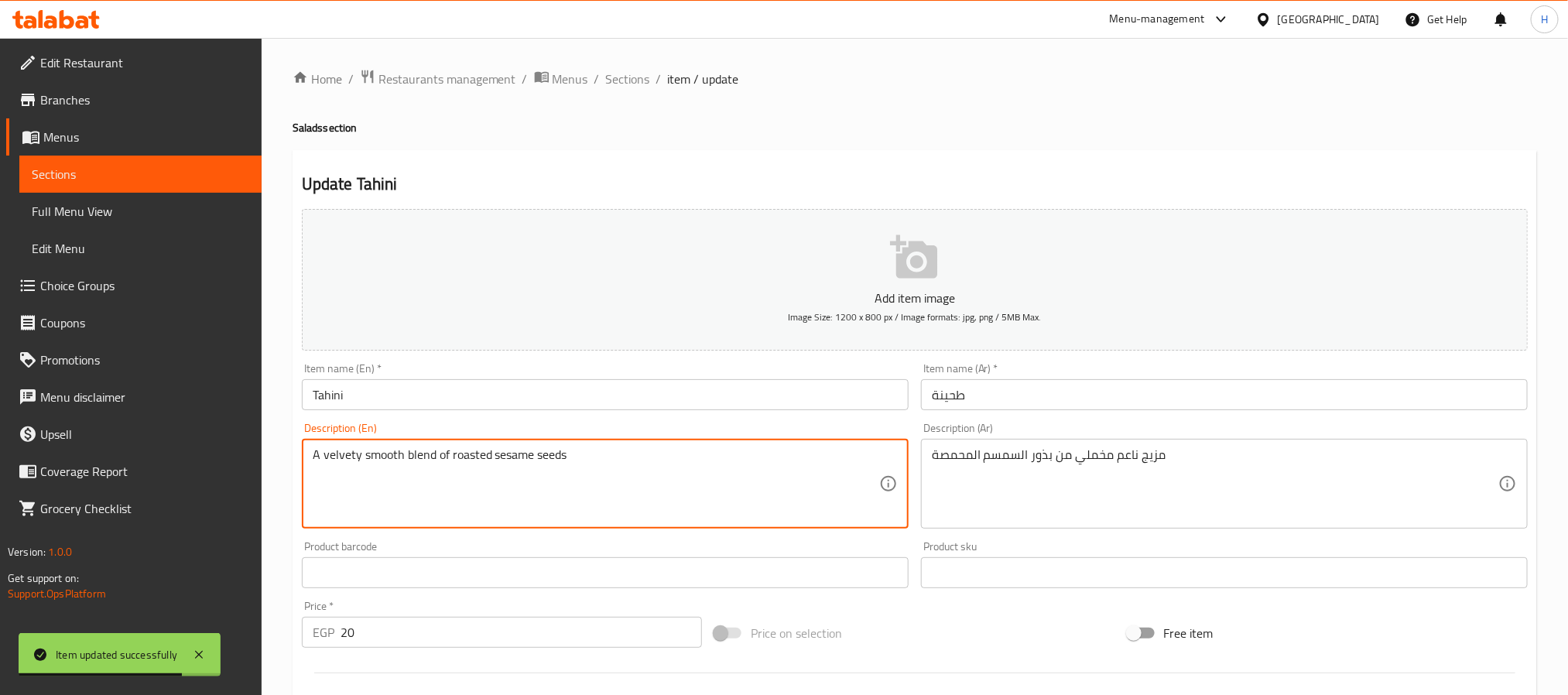
click at [580, 460] on textarea "A velvety smooth blend of roasted sesame seeds" at bounding box center [596, 485] width 566 height 74
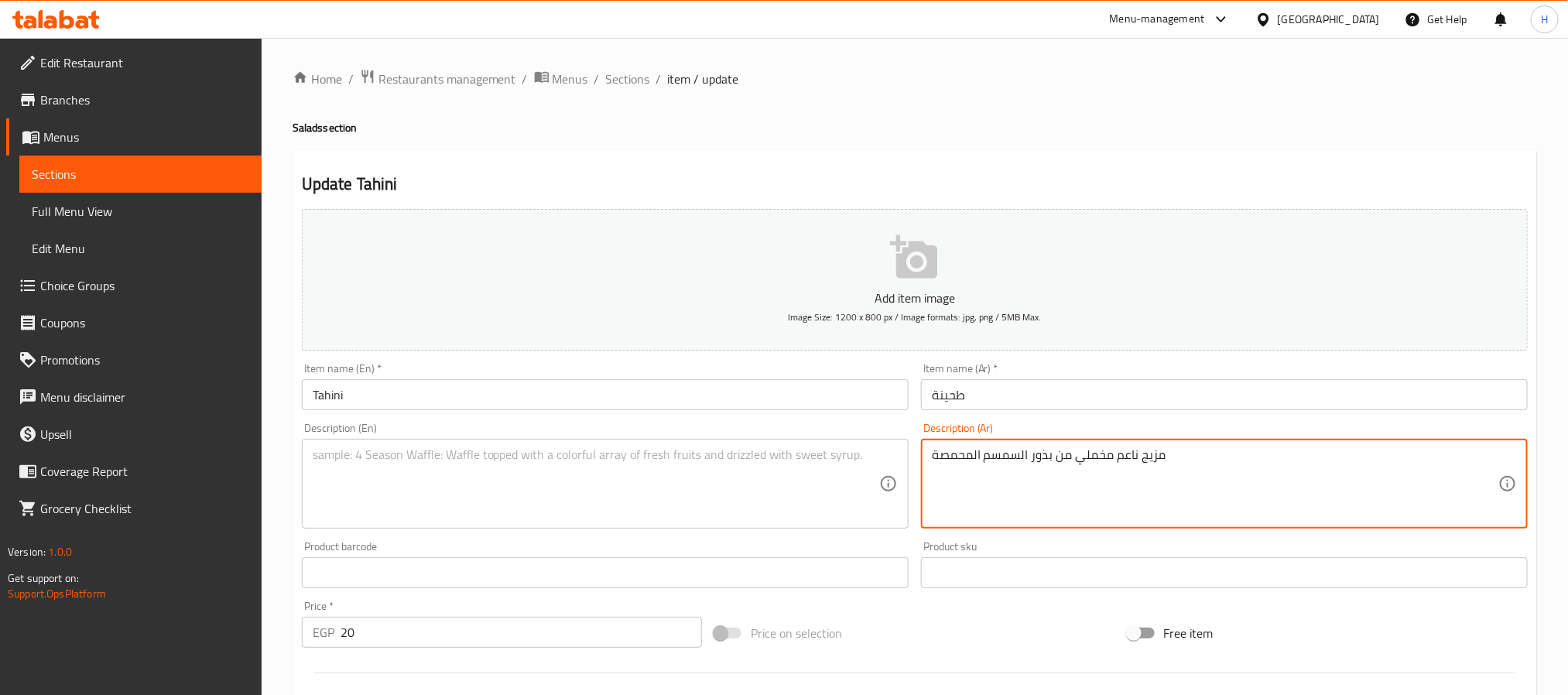
click at [1067, 461] on textarea "مزيج ناعم مخملي من بذور السمسم المحمصة" at bounding box center [1215, 485] width 566 height 74
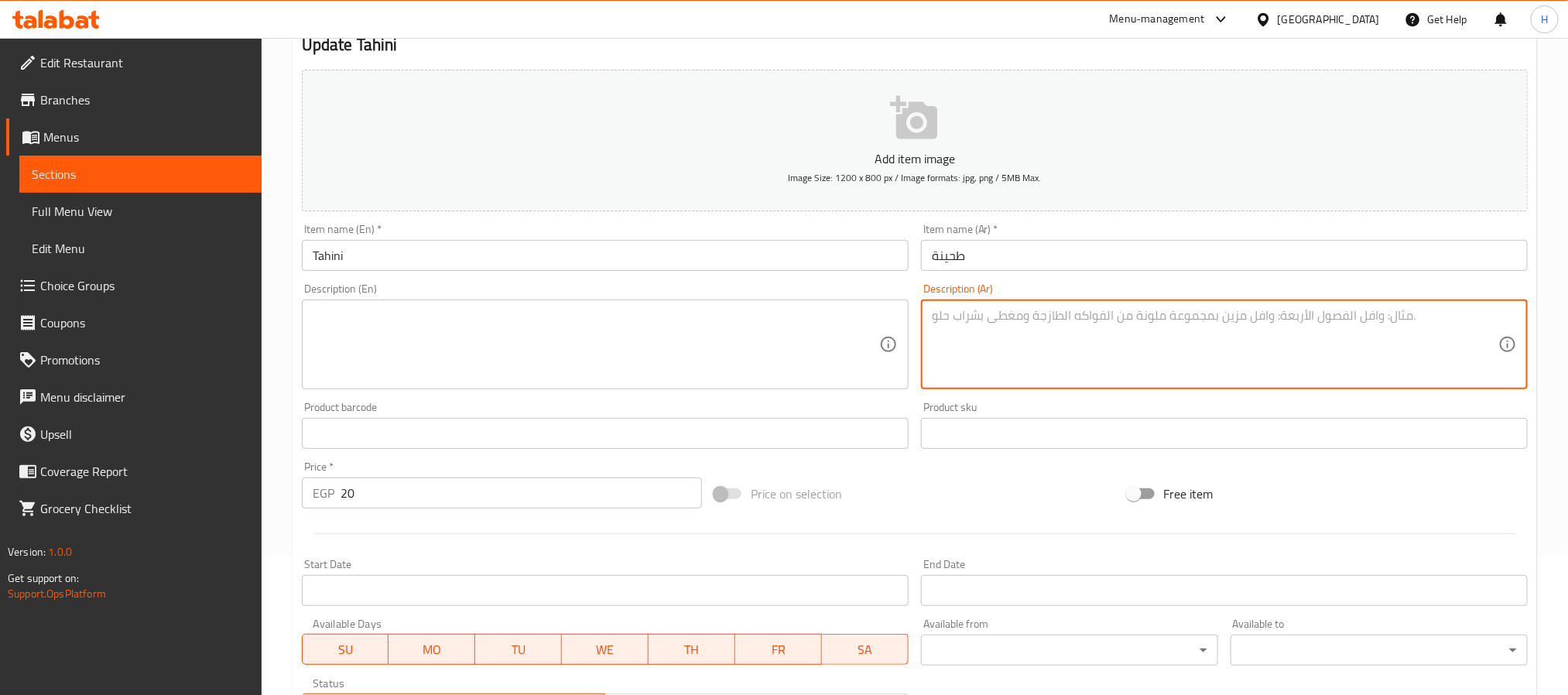
scroll to position [397, 0]
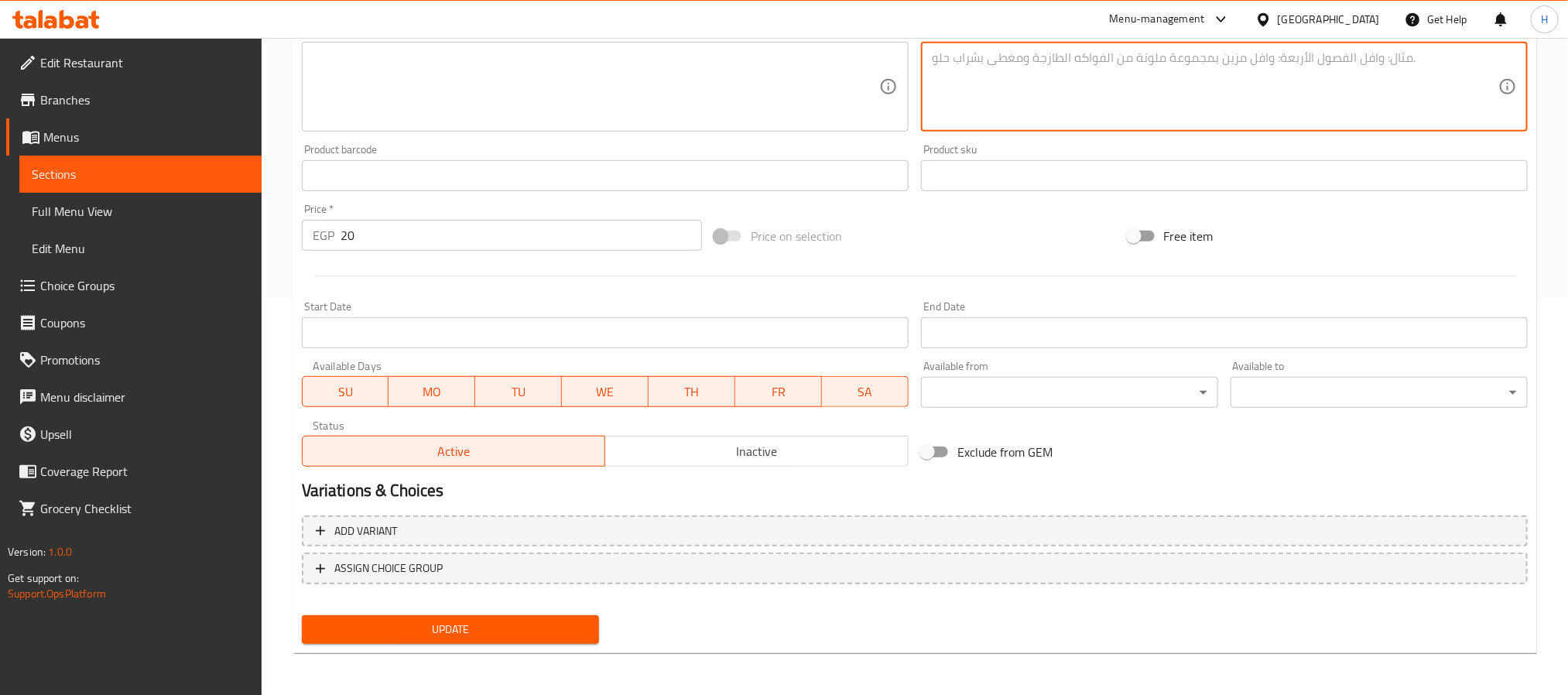
click at [499, 624] on span "Update" at bounding box center [450, 629] width 272 height 19
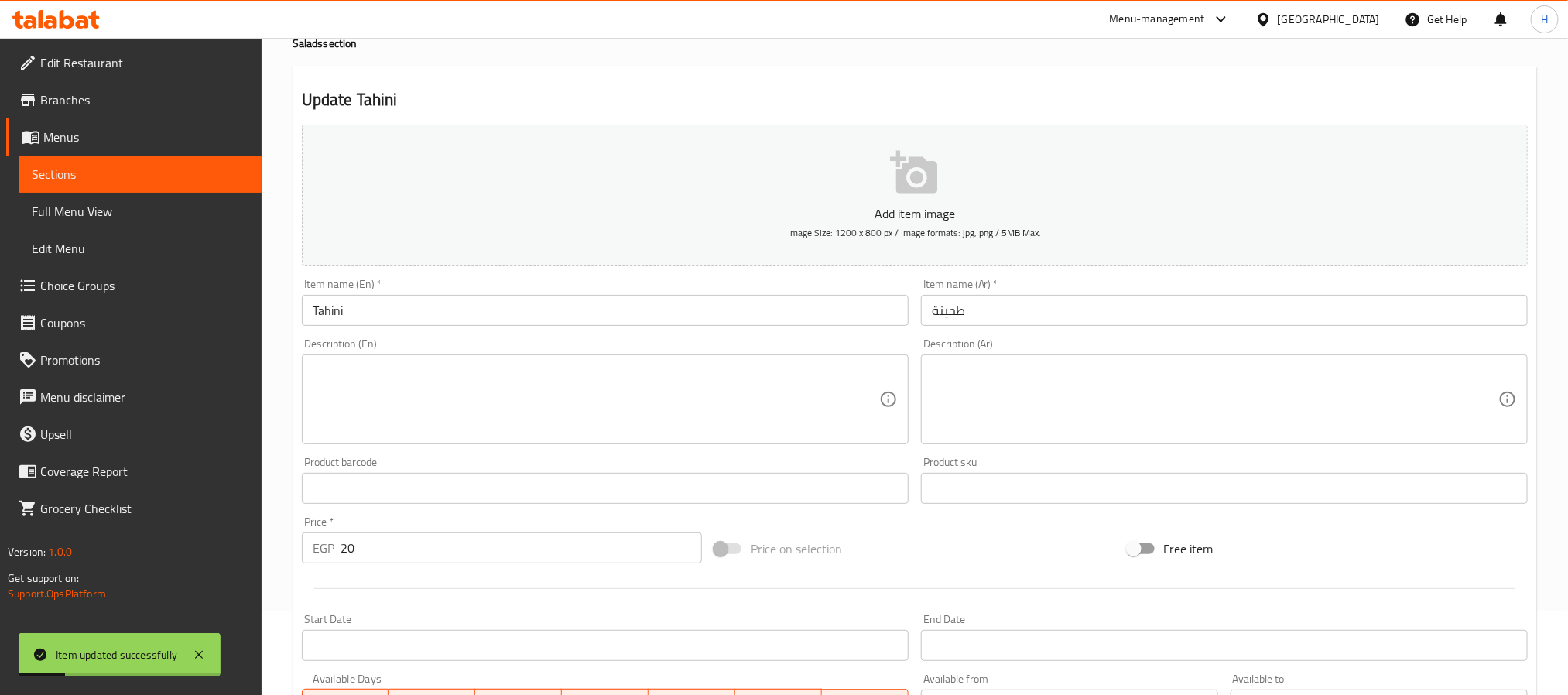
scroll to position [0, 0]
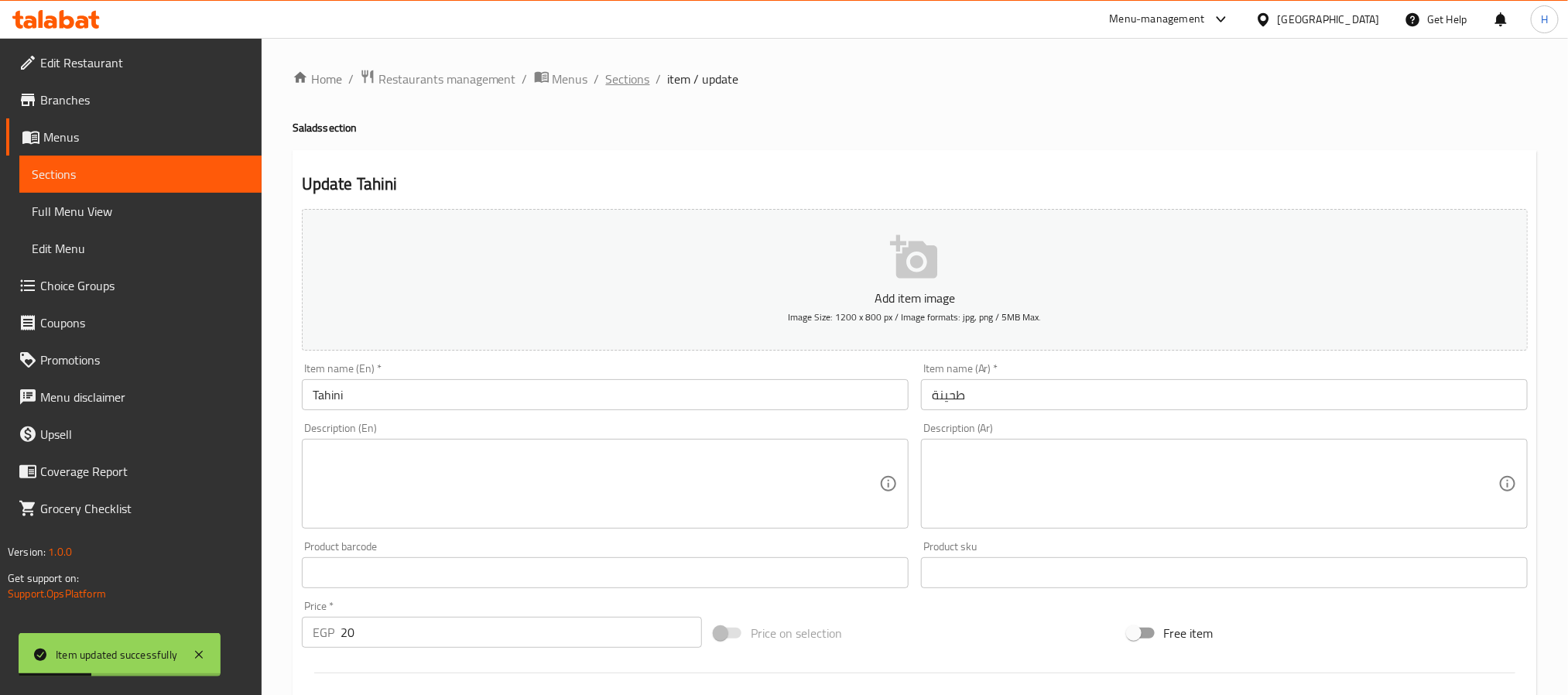
click at [638, 82] on span "Sections" at bounding box center [628, 79] width 44 height 19
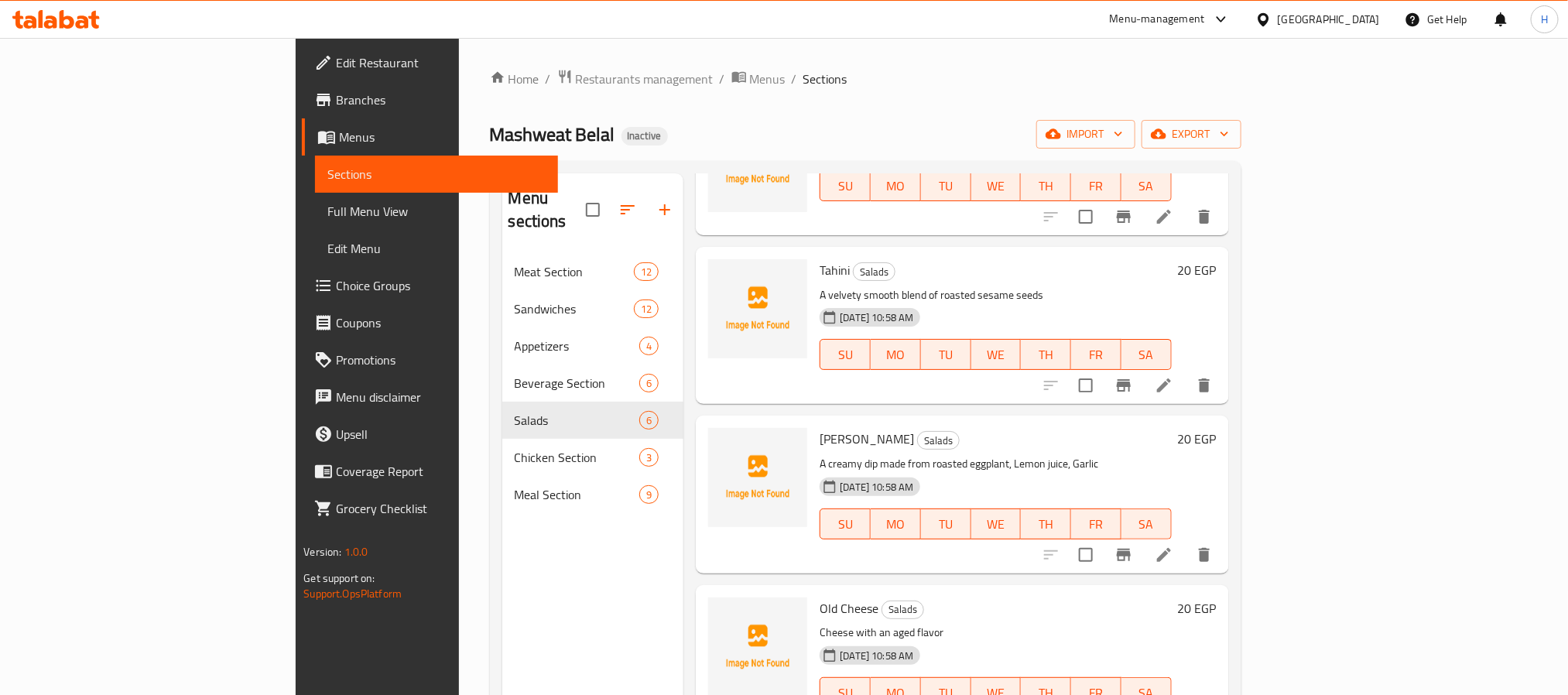
scroll to position [218, 0]
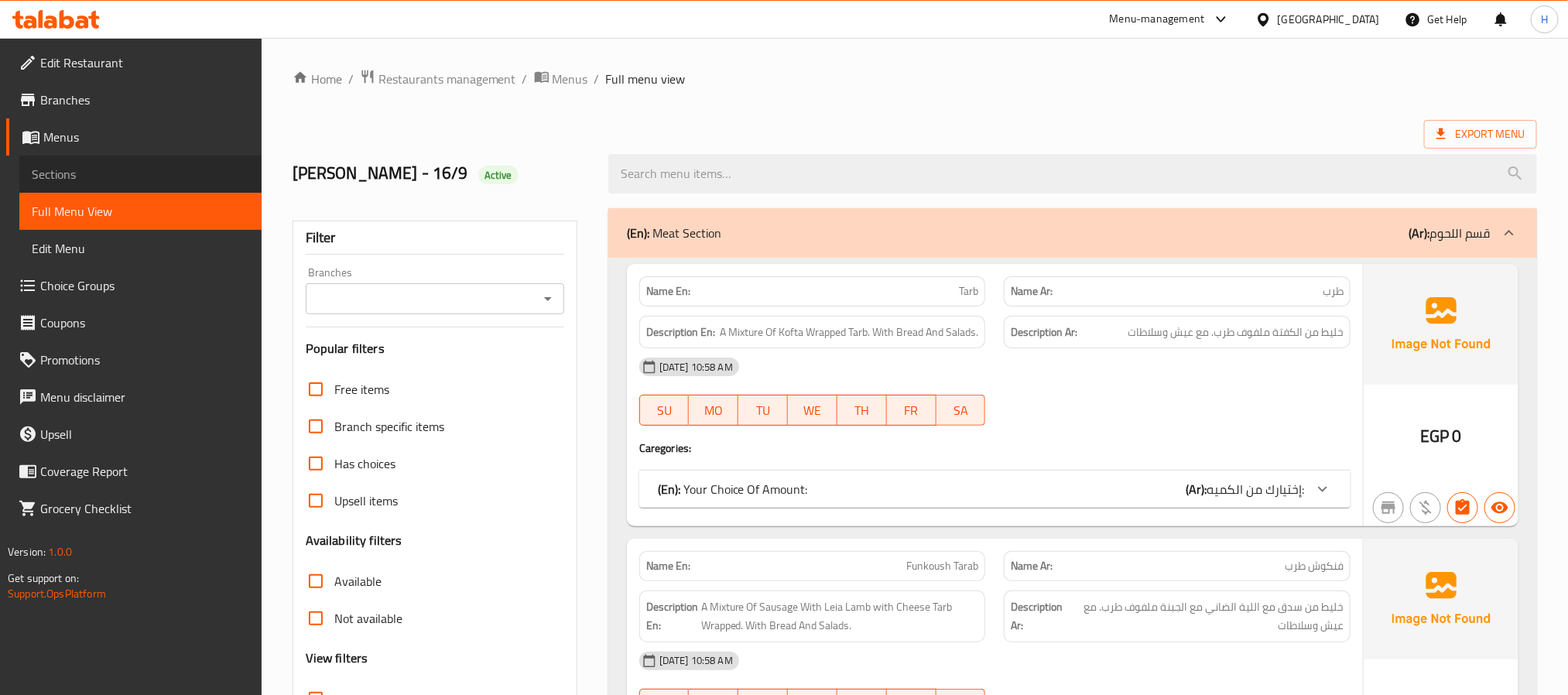
drag, startPoint x: 73, startPoint y: 163, endPoint x: 195, endPoint y: 239, distance: 143.7
click at [73, 165] on span "Sections" at bounding box center [141, 174] width 217 height 19
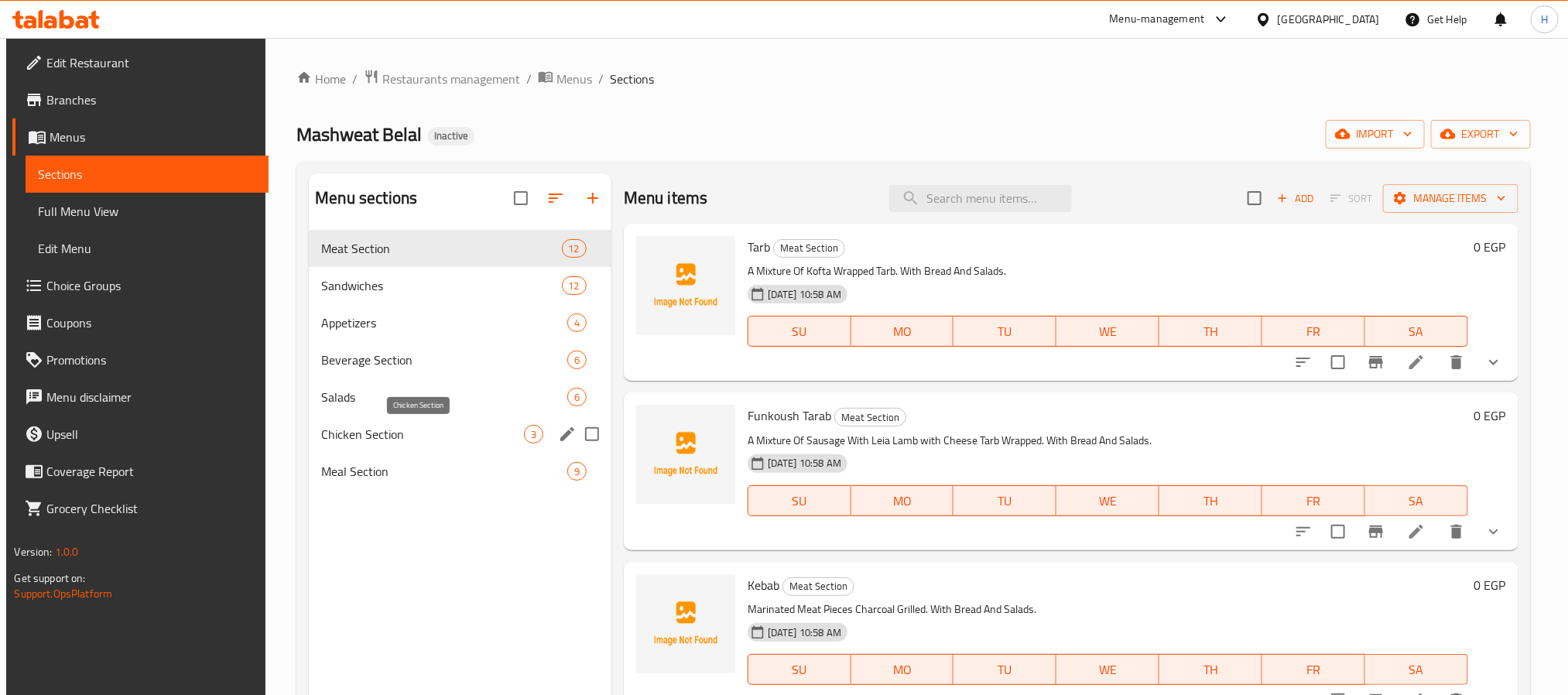
click at [386, 433] on span "Chicken Section" at bounding box center [422, 434] width 202 height 19
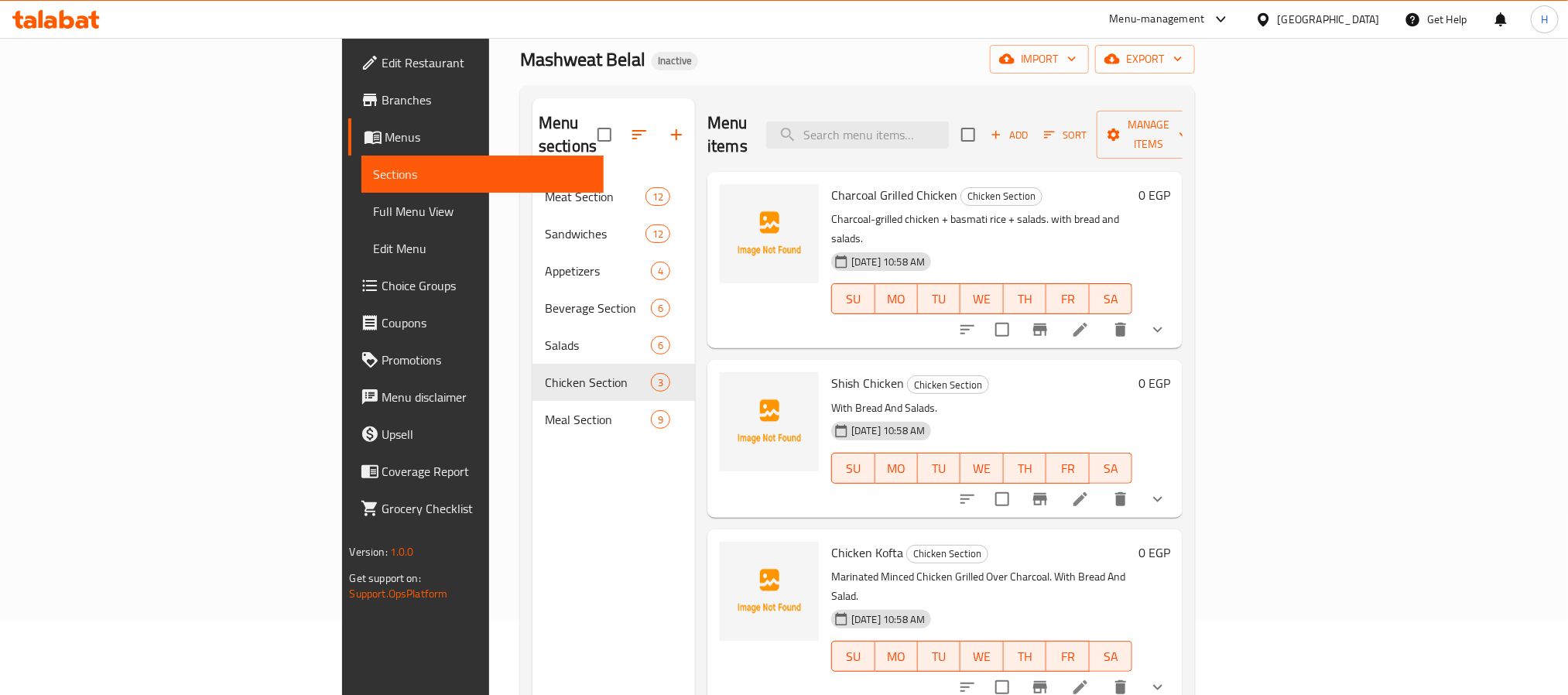
scroll to position [116, 0]
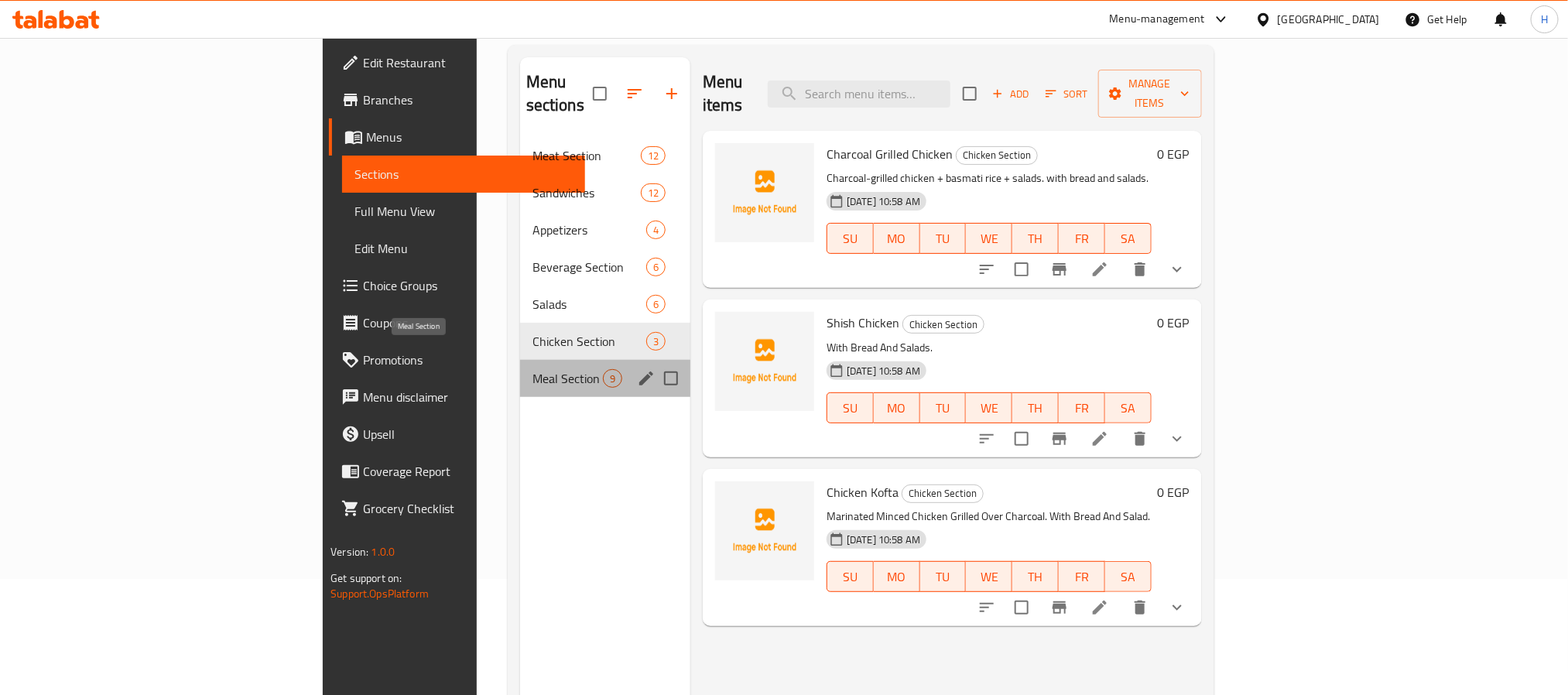
click at [532, 369] on span "Meal Section" at bounding box center [567, 378] width 71 height 19
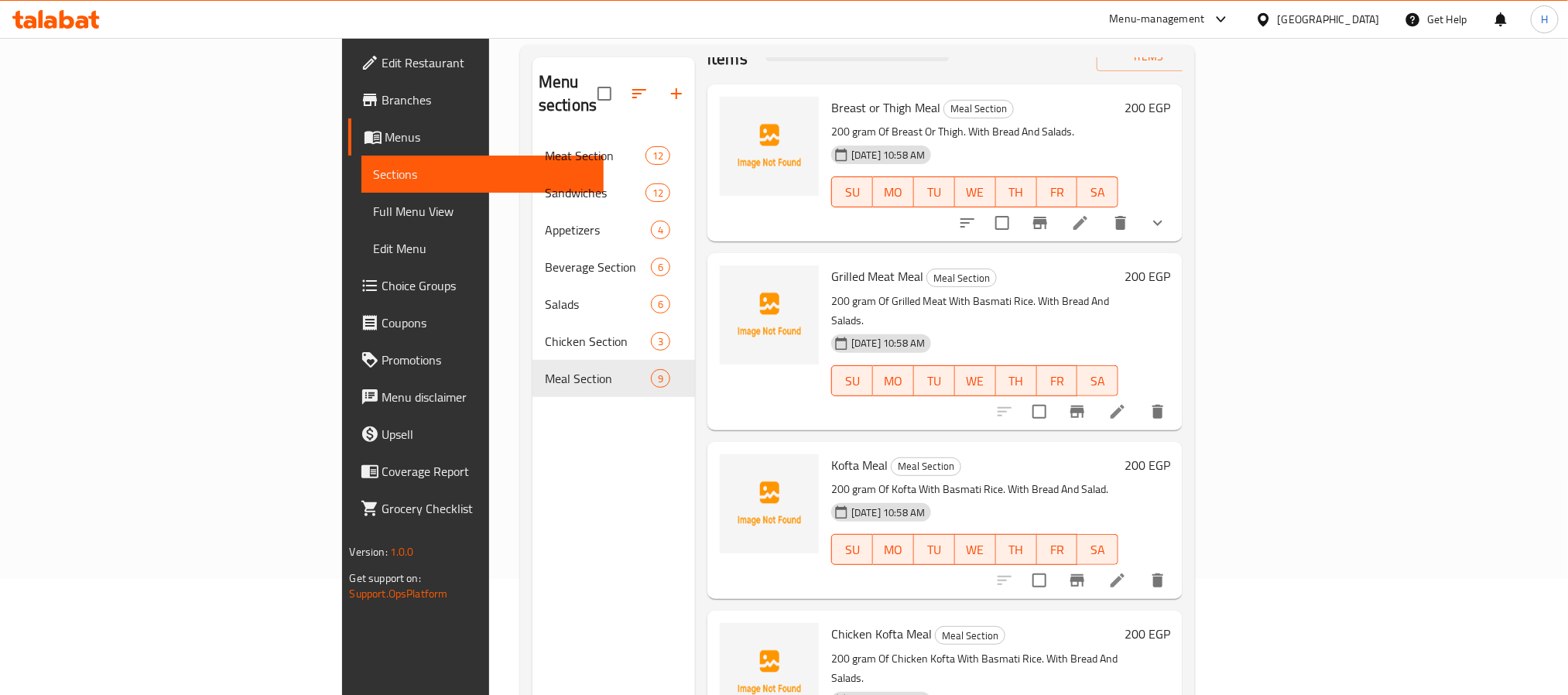
scroll to position [116, 0]
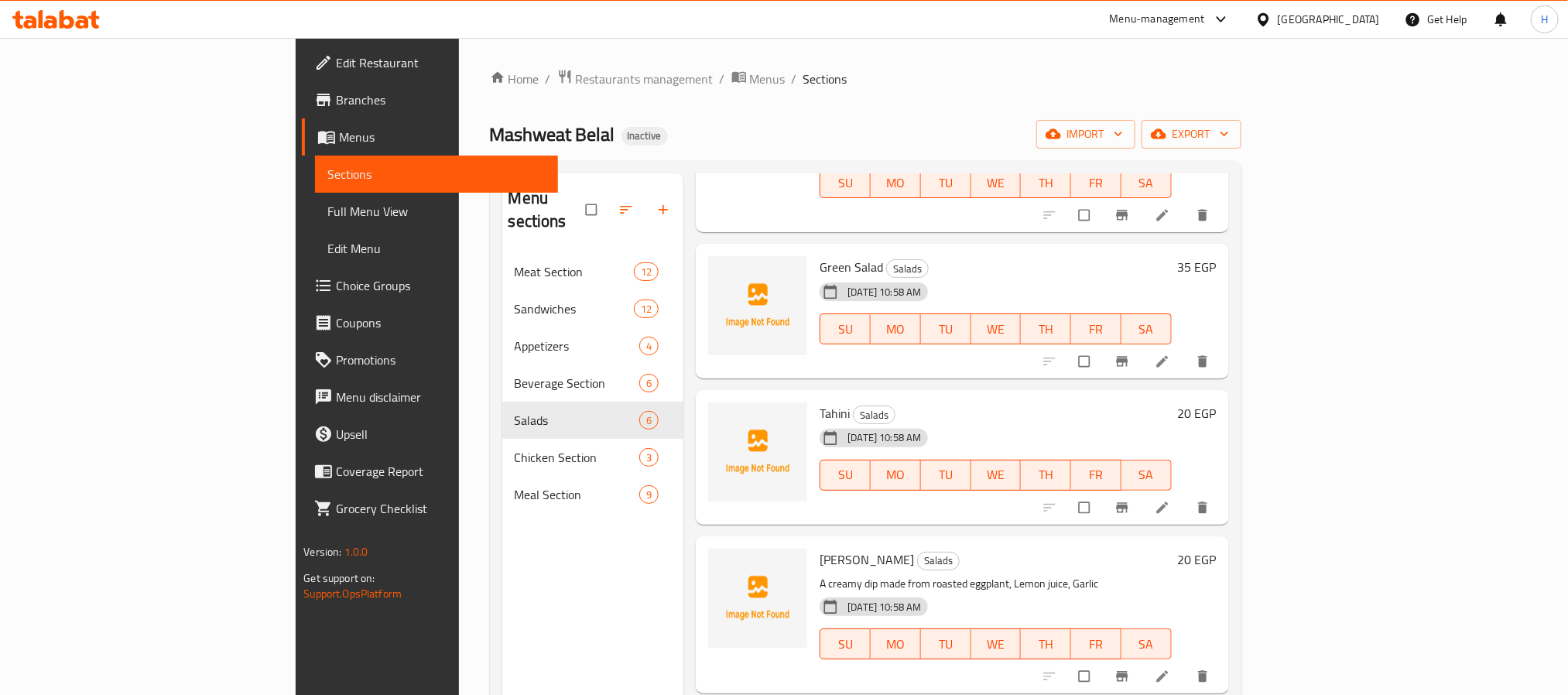
scroll to position [311, 0]
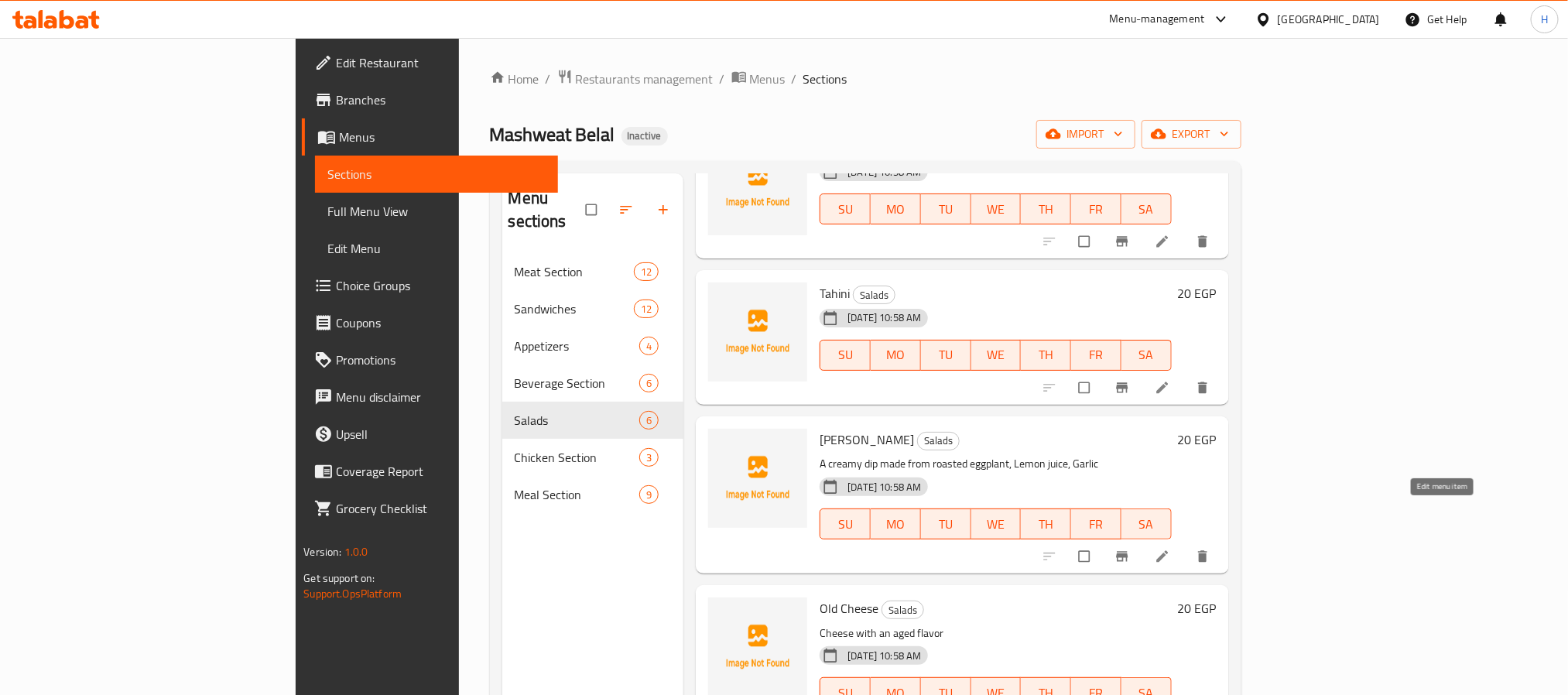
click at [1170, 548] on icon at bounding box center [1162, 556] width 16 height 16
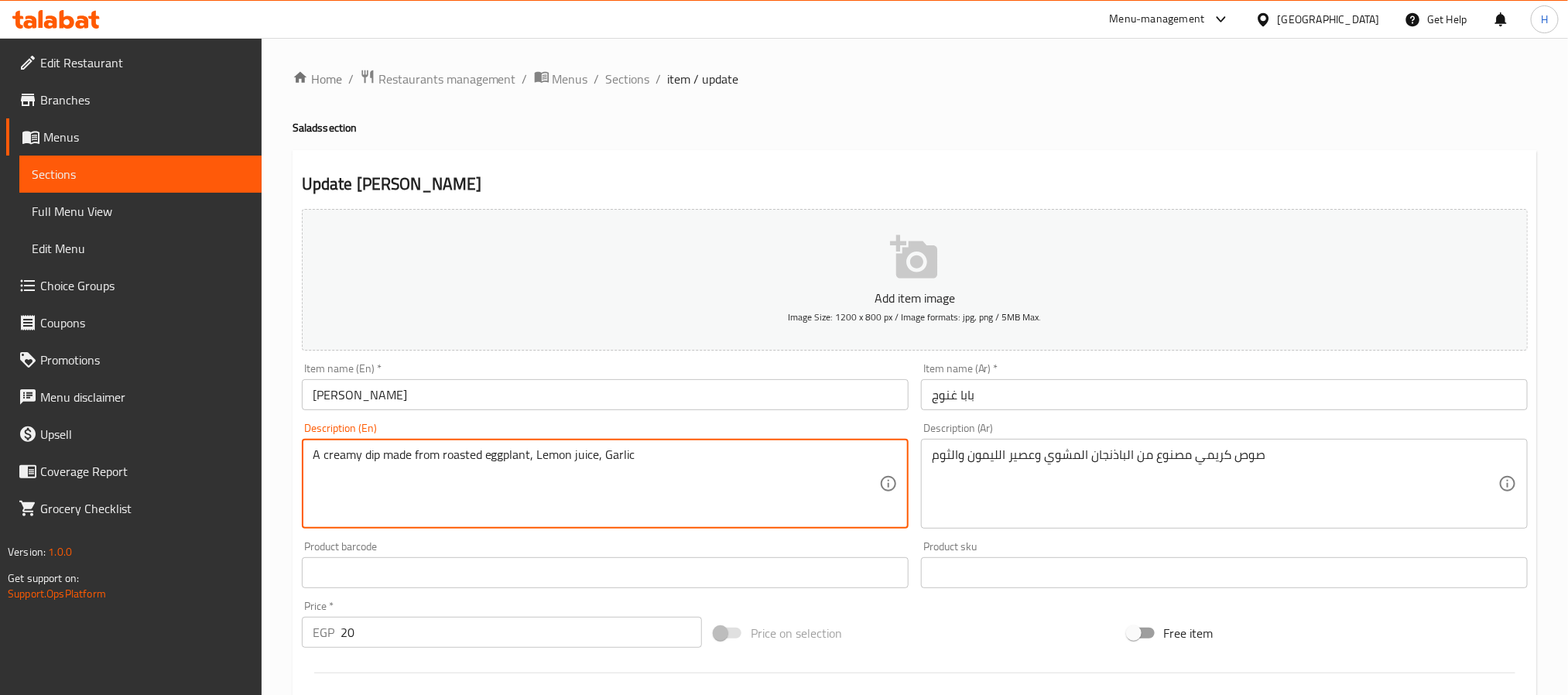
click at [623, 469] on textarea "A creamy dip made from roasted eggplant, Lemon juice, Garlic" at bounding box center [596, 485] width 566 height 74
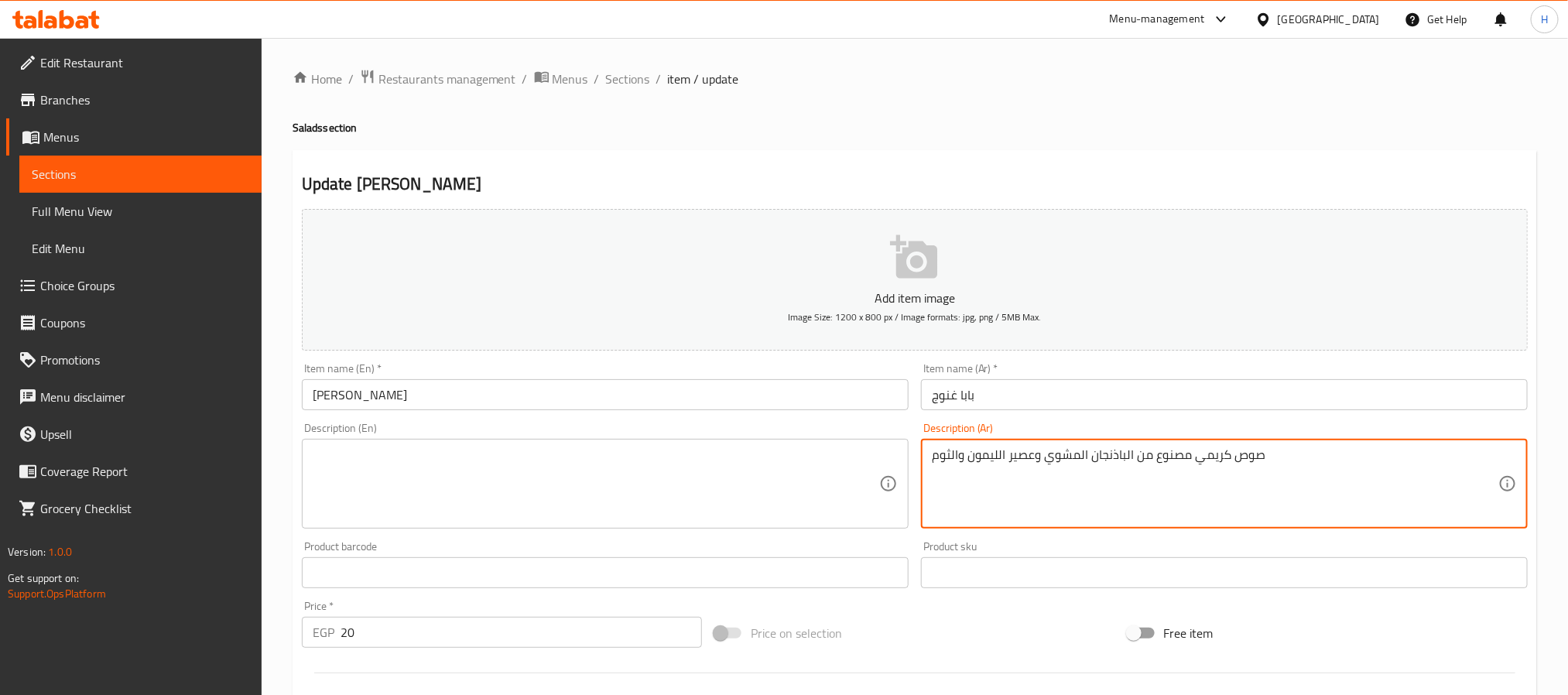
click at [955, 455] on textarea "صوص كريمي مصنوع من الباذنجان المشوي وعصير الليمون والثوم" at bounding box center [1215, 485] width 566 height 74
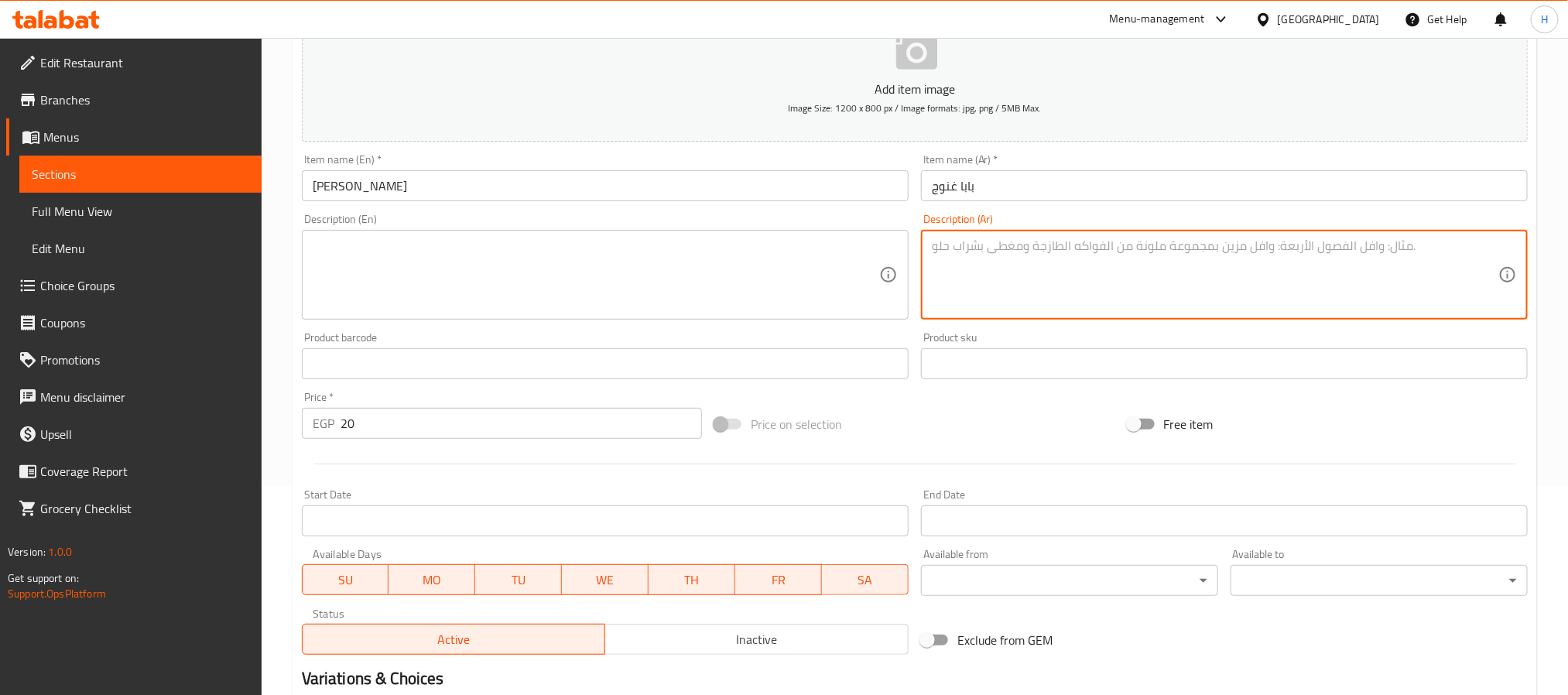
scroll to position [397, 0]
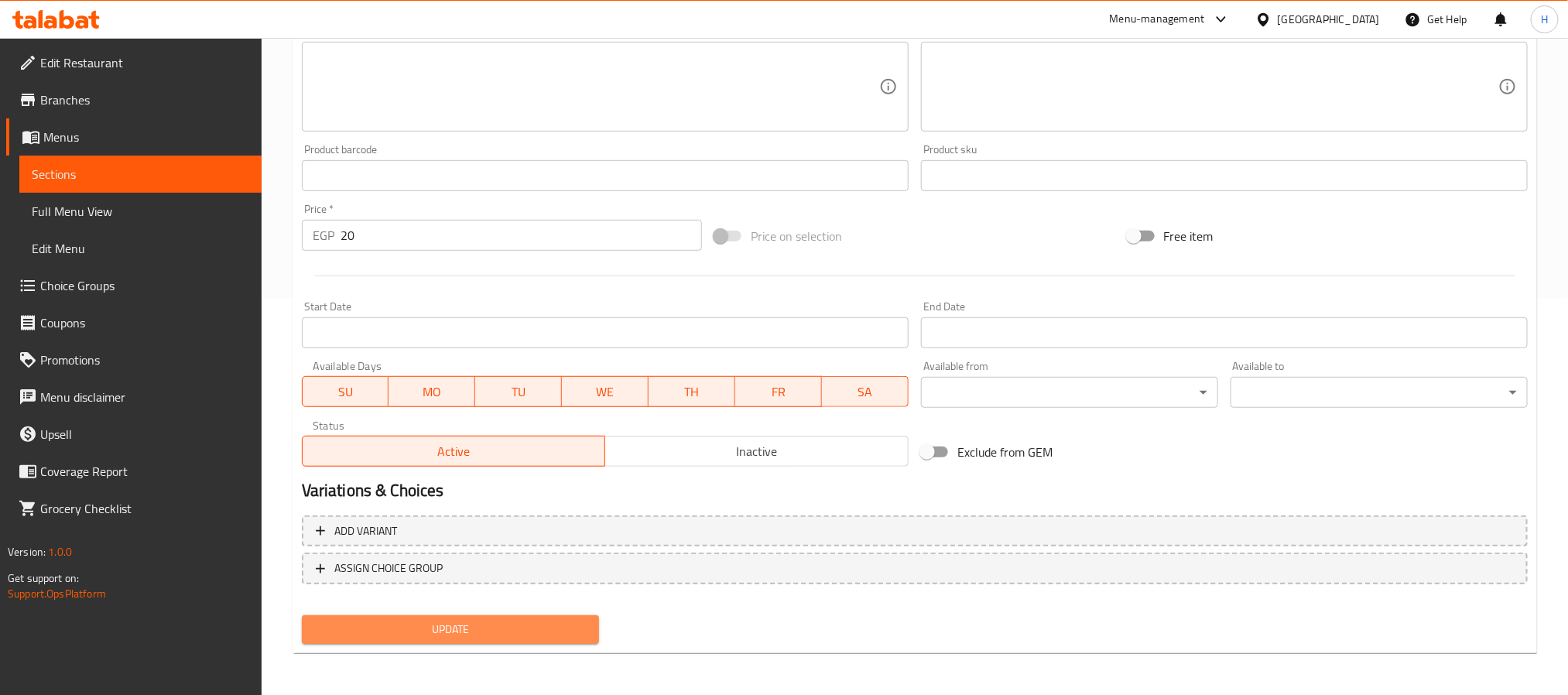
click at [419, 623] on span "Update" at bounding box center [450, 629] width 272 height 19
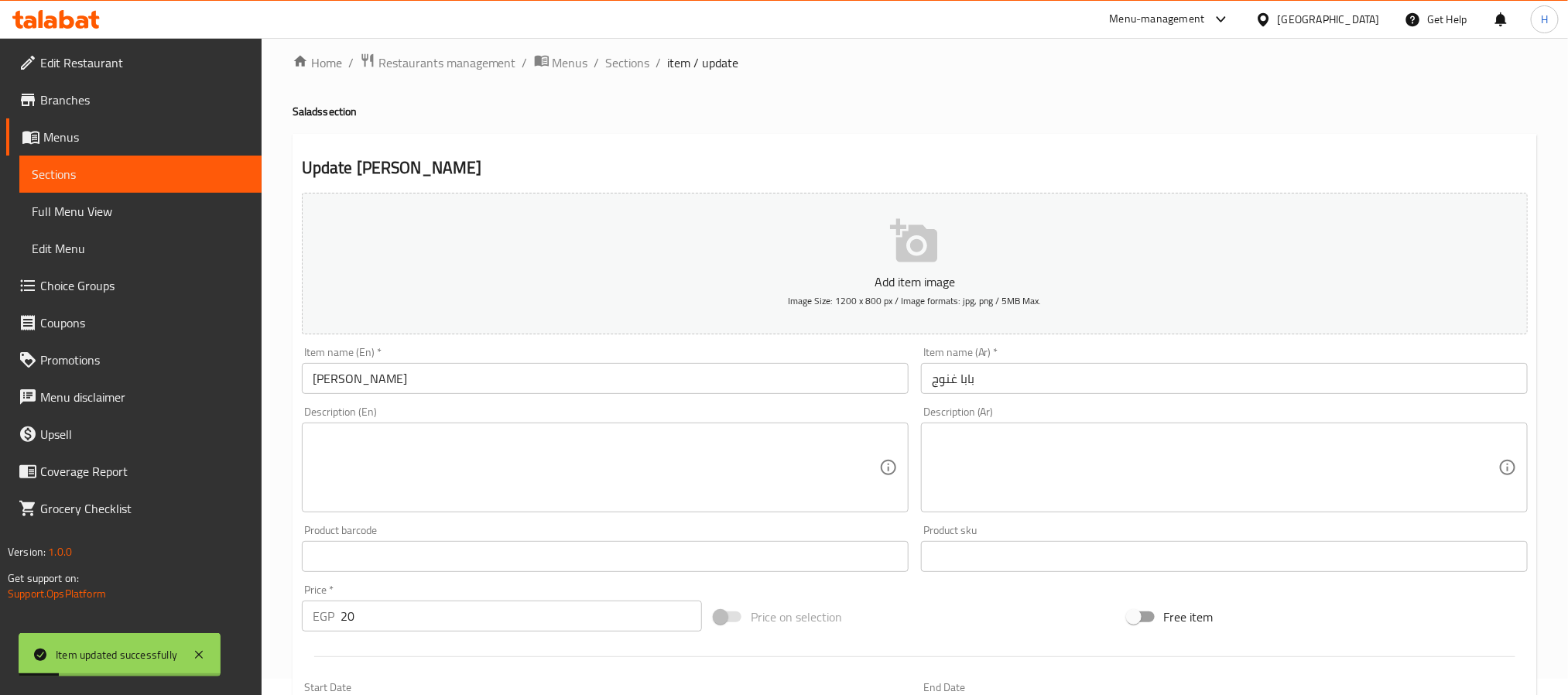
scroll to position [0, 0]
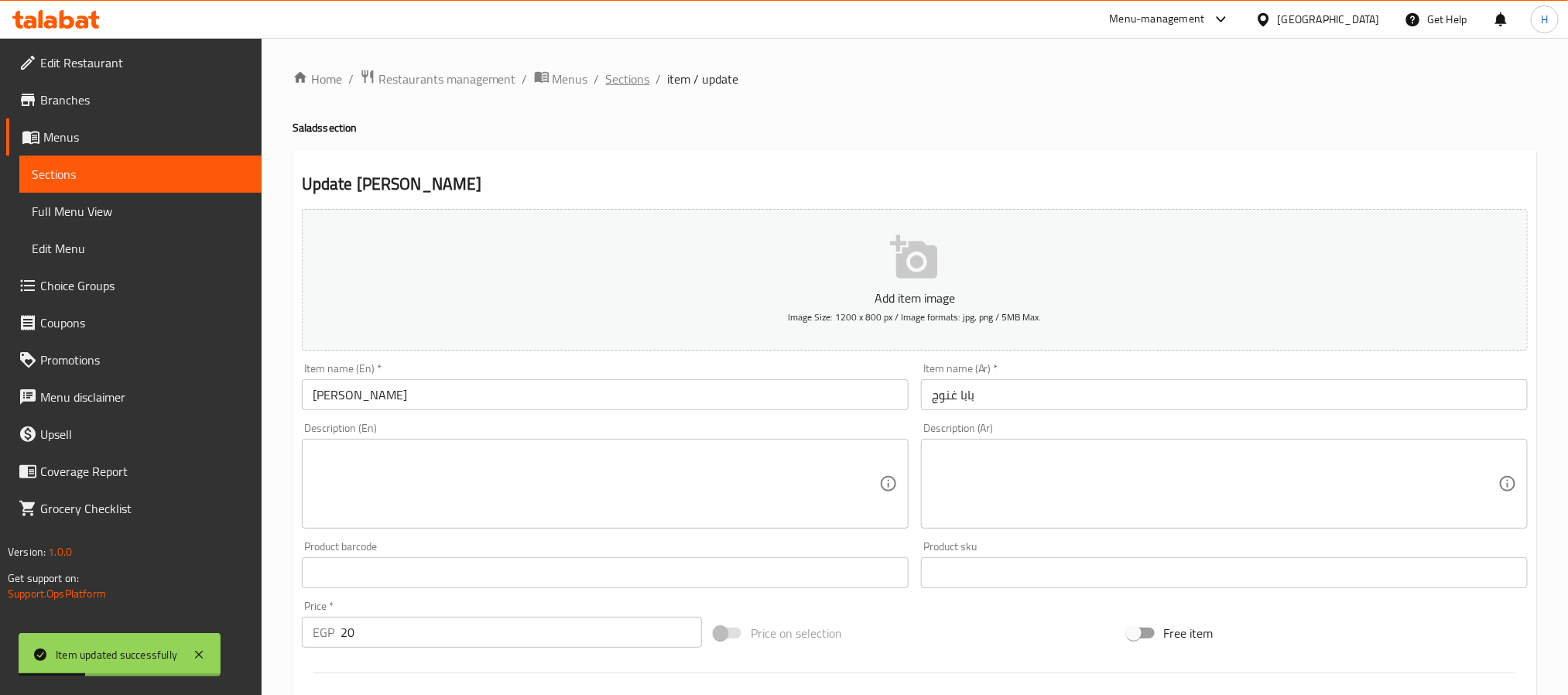
click at [630, 82] on span "Sections" at bounding box center [628, 79] width 44 height 19
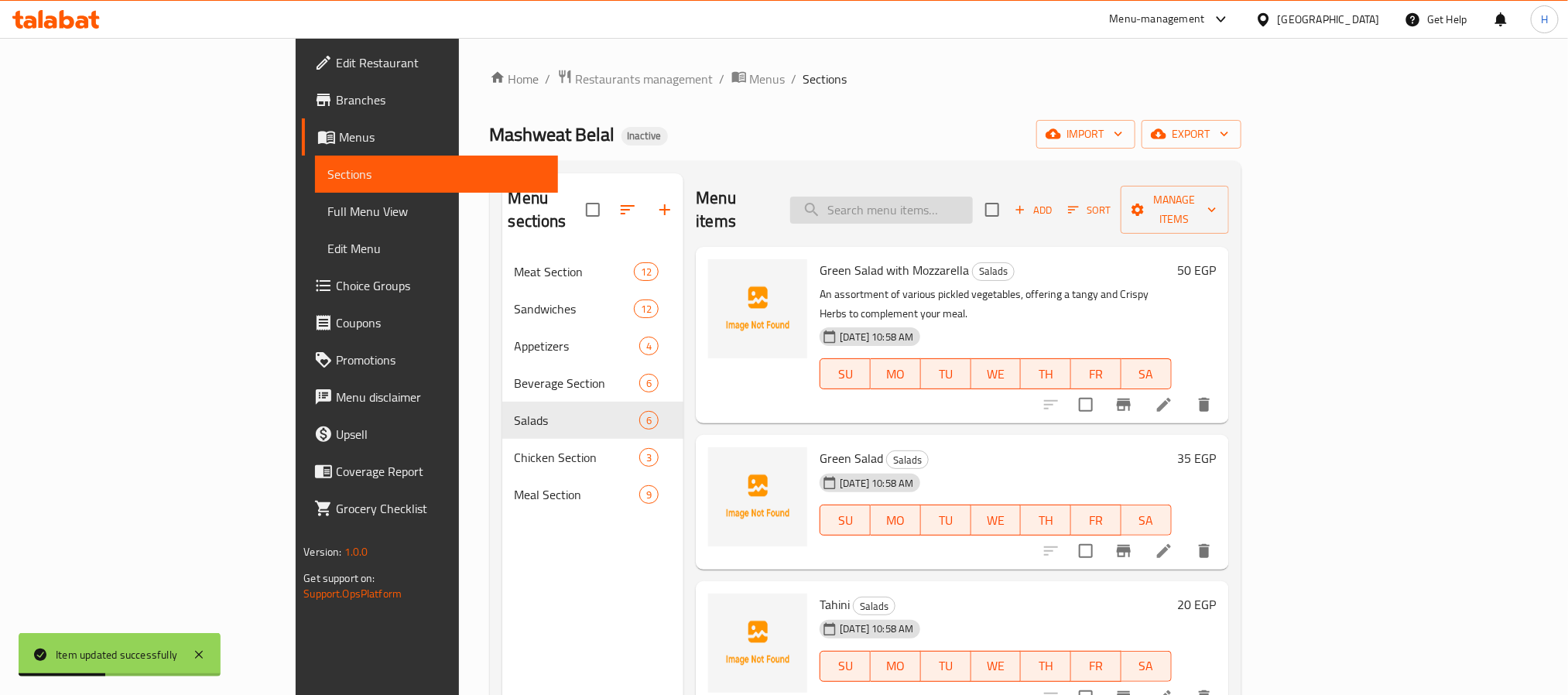
click at [973, 207] on input "search" at bounding box center [881, 209] width 182 height 27
paste input "Old Cheese"
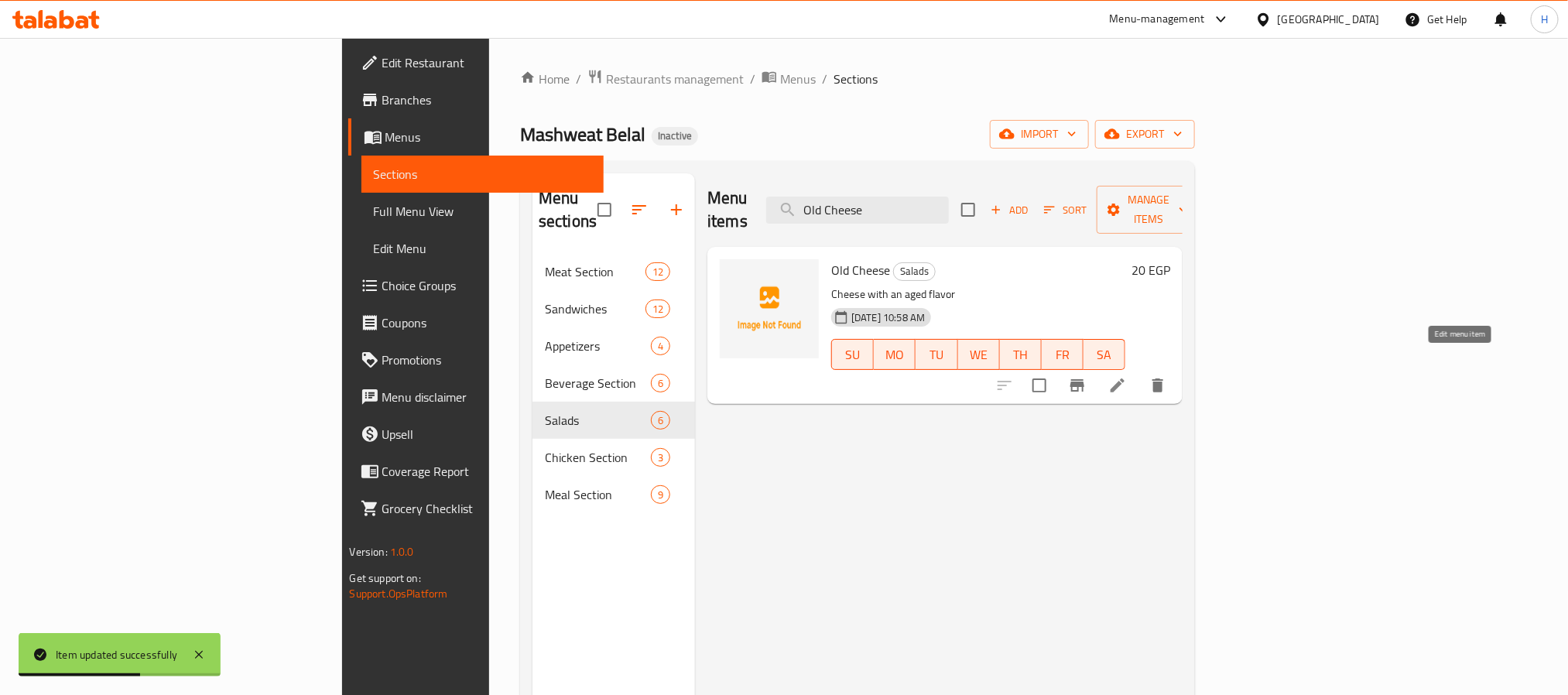
type input "Old Cheese"
click at [1124, 379] on icon at bounding box center [1117, 386] width 14 height 14
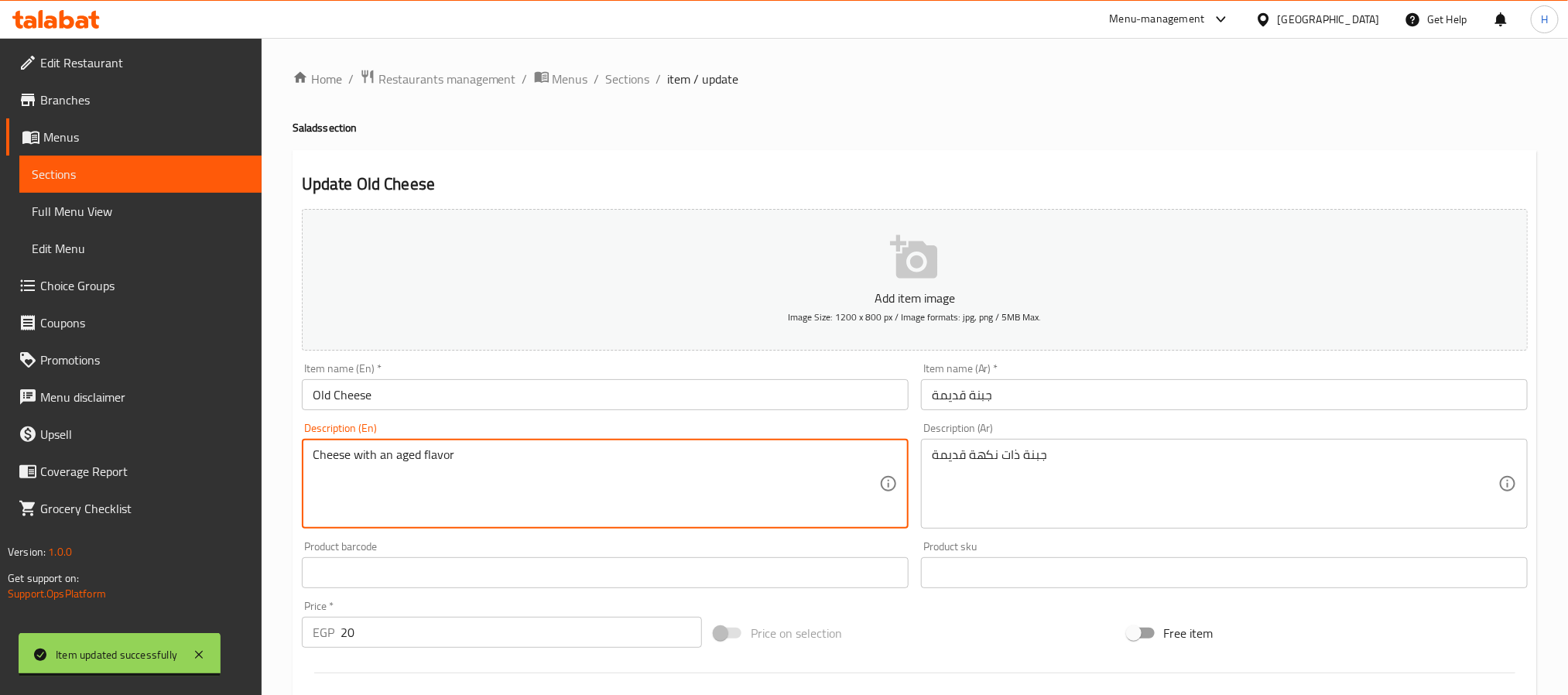
click at [400, 462] on textarea "Cheese with an aged flavor" at bounding box center [596, 485] width 566 height 74
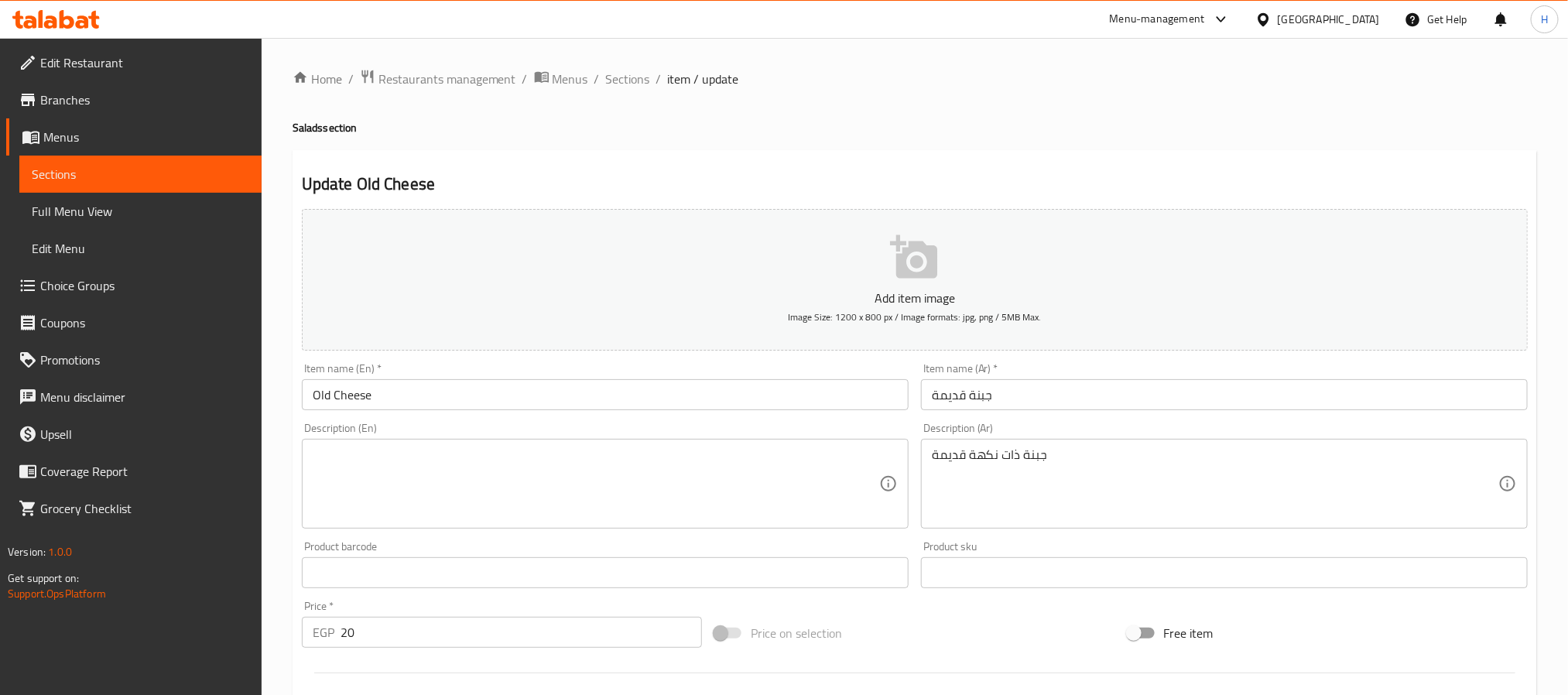
click at [1010, 430] on div "Description (Ar) جبنة ذات نكهة قديمة Description (Ar)" at bounding box center [1224, 476] width 607 height 106
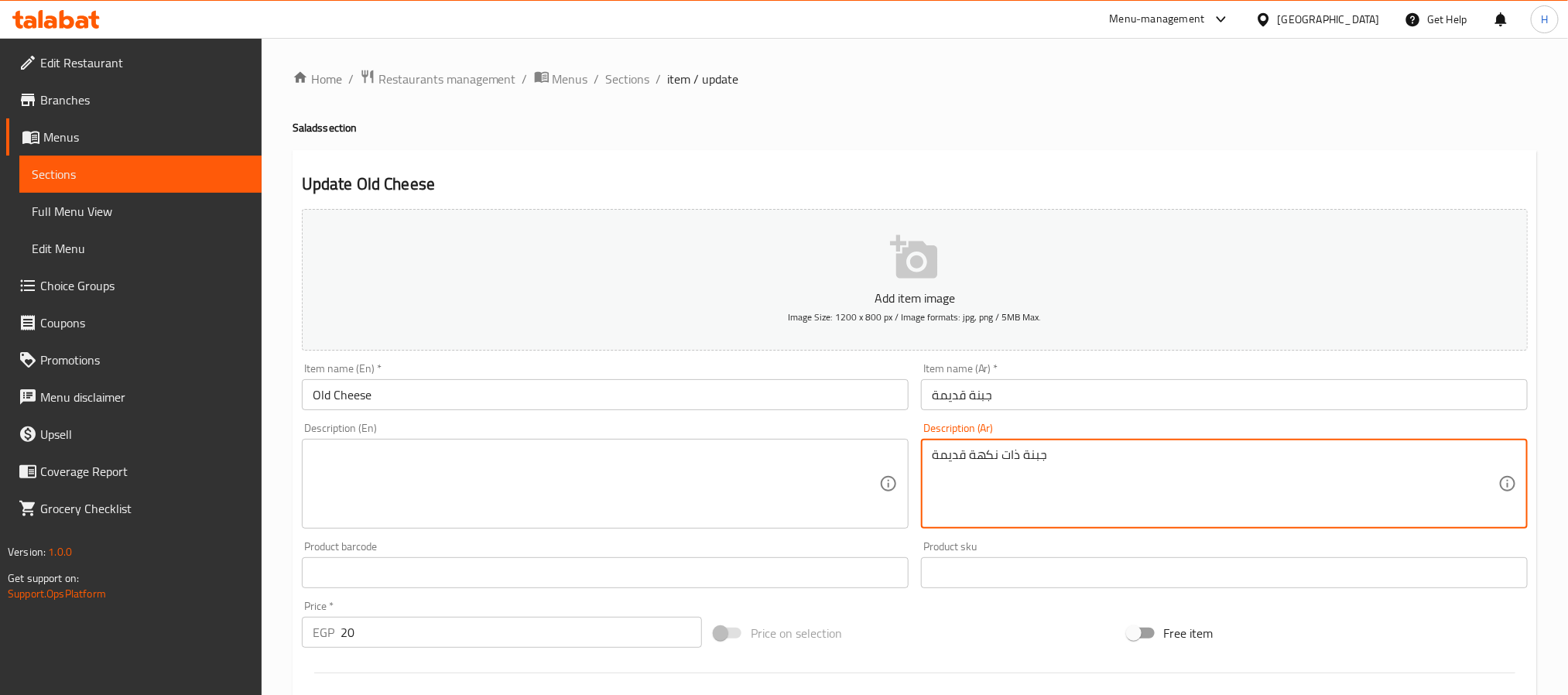
click at [997, 461] on textarea "جبنة ذات نكهة قديمة" at bounding box center [1215, 485] width 566 height 74
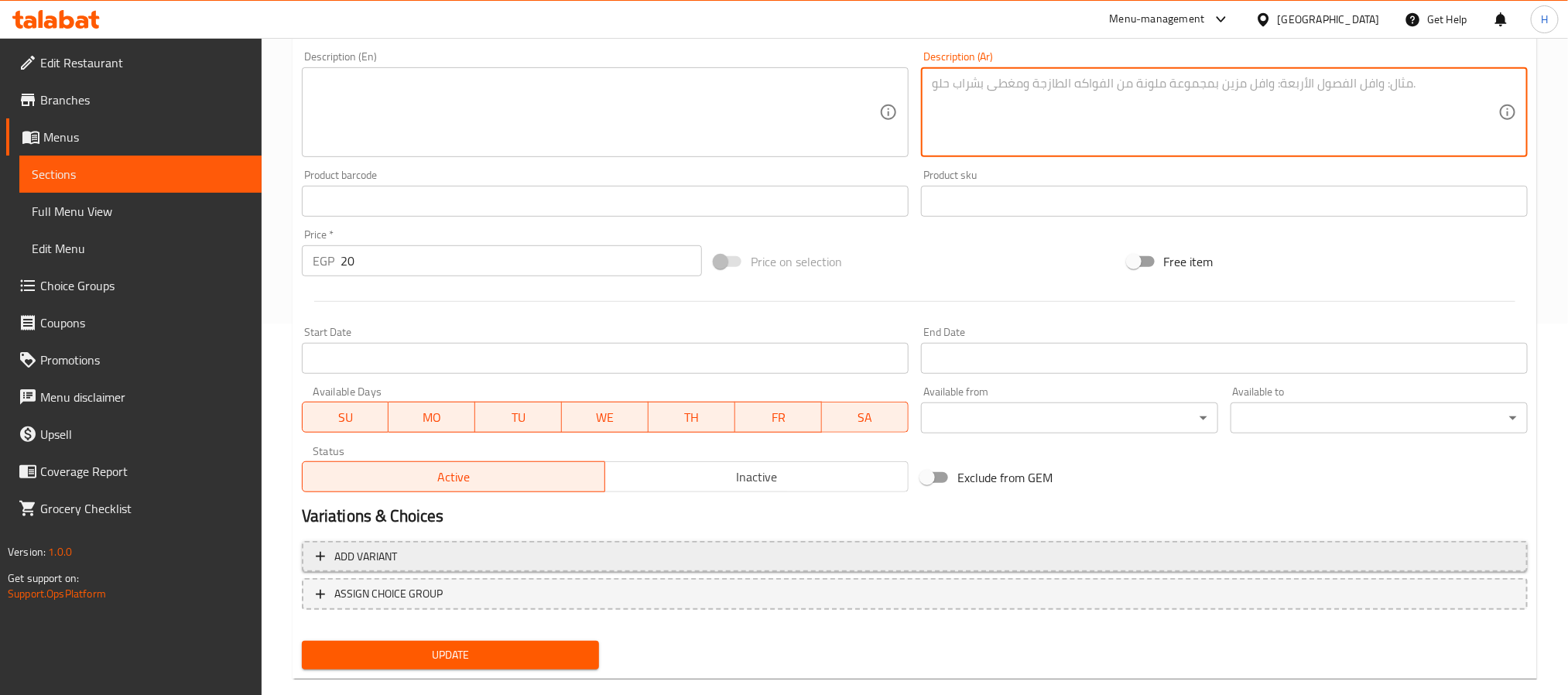
scroll to position [397, 0]
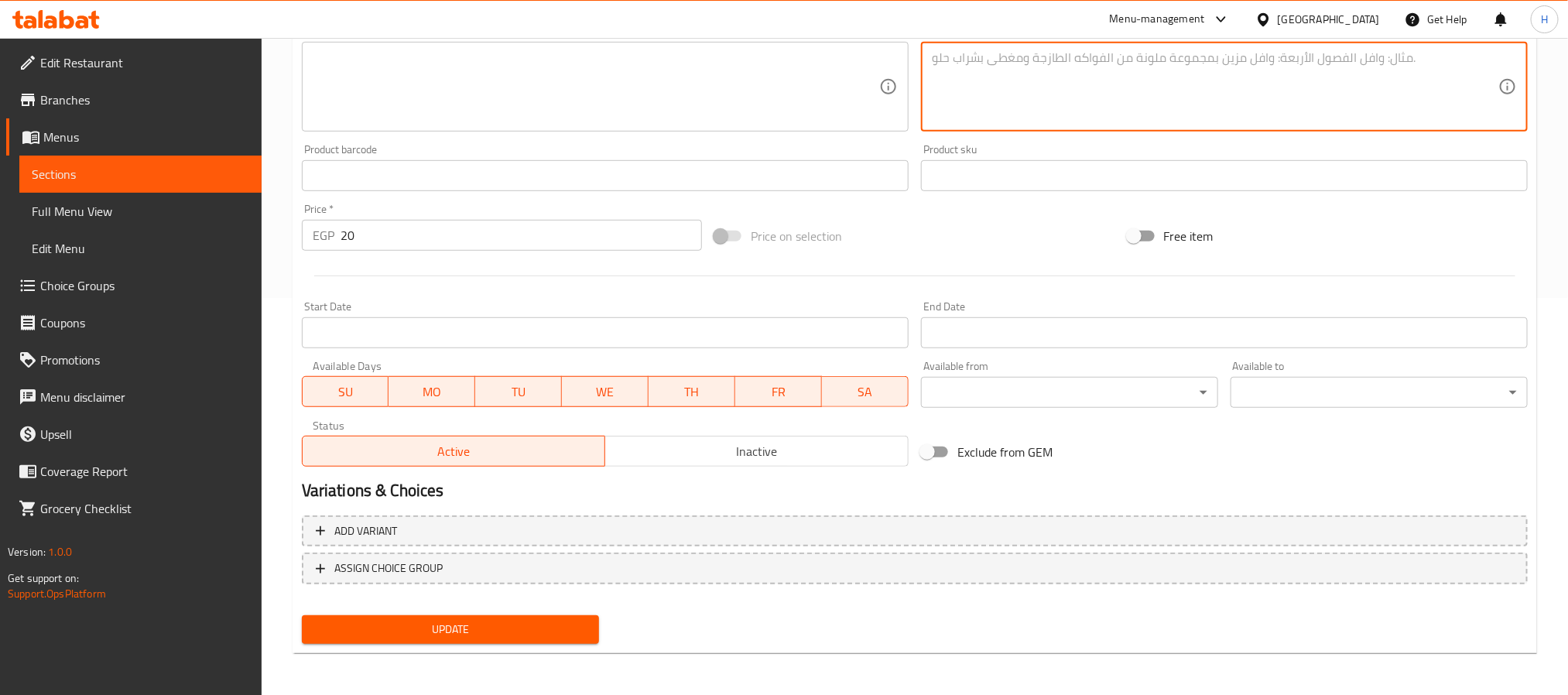
click at [455, 624] on span "Update" at bounding box center [450, 629] width 272 height 19
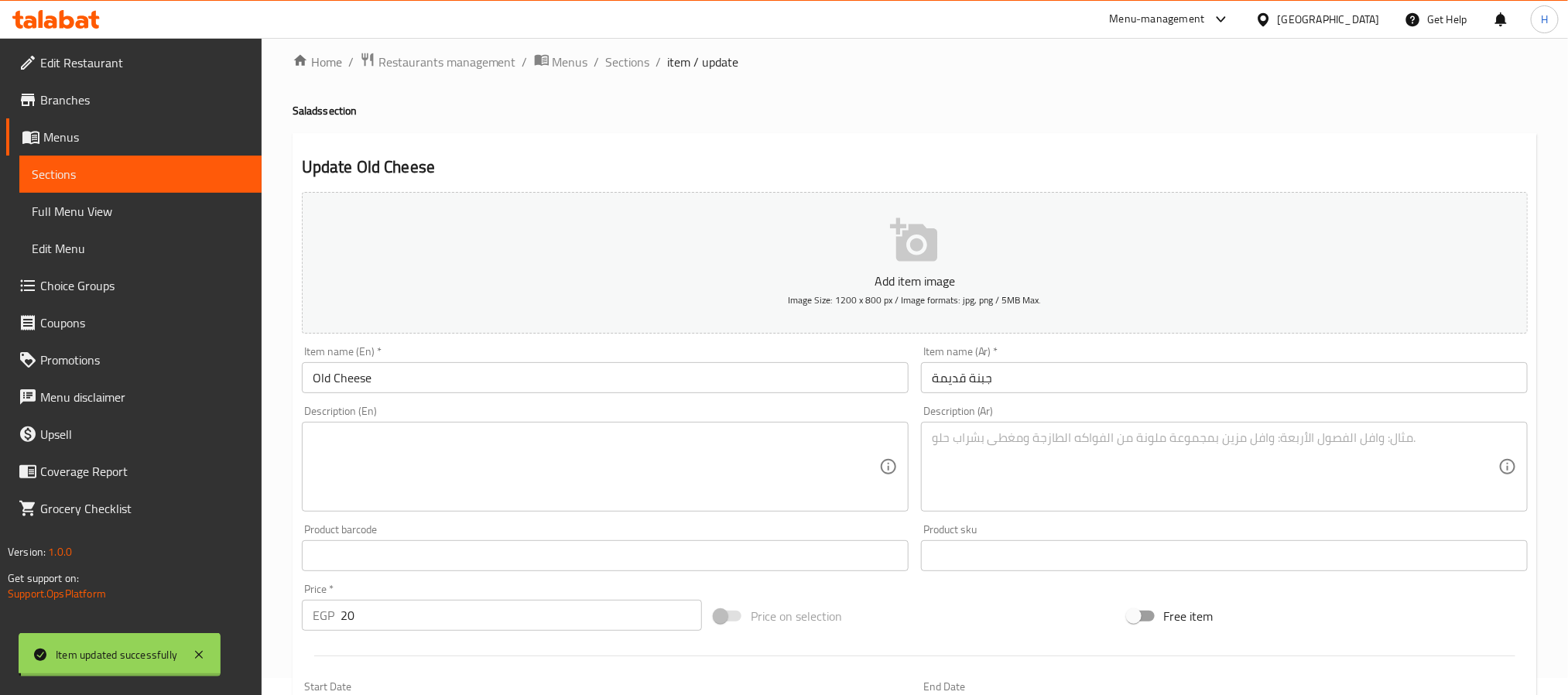
scroll to position [0, 0]
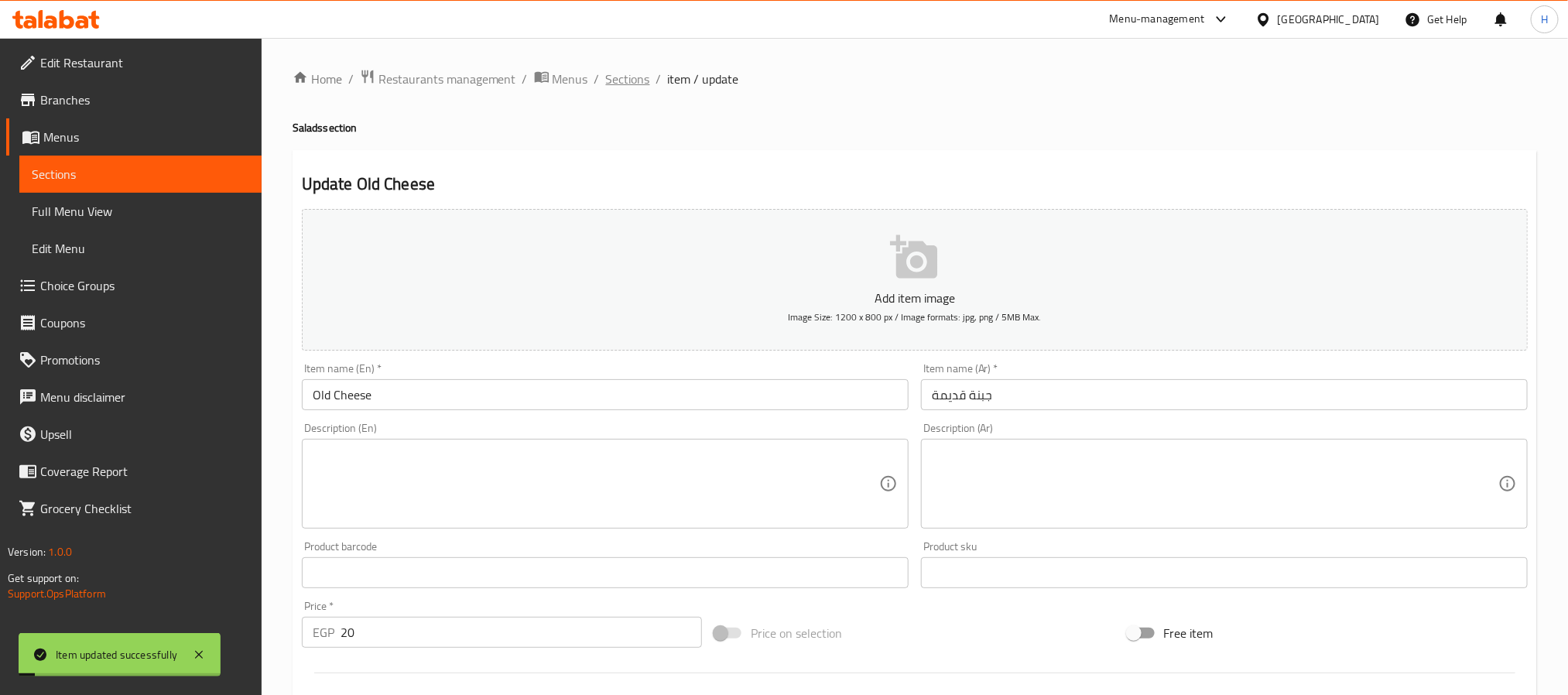
click at [632, 84] on span "Sections" at bounding box center [628, 79] width 44 height 19
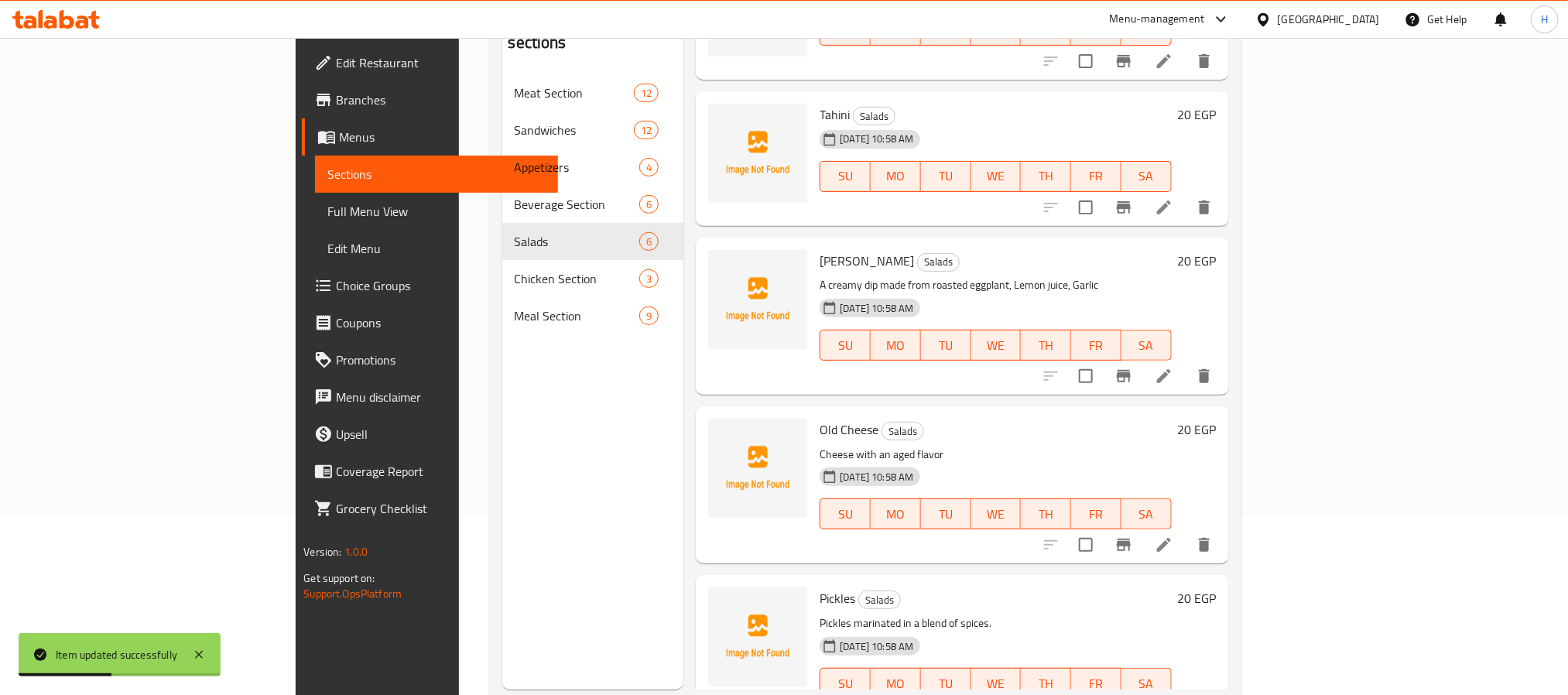
scroll to position [216, 0]
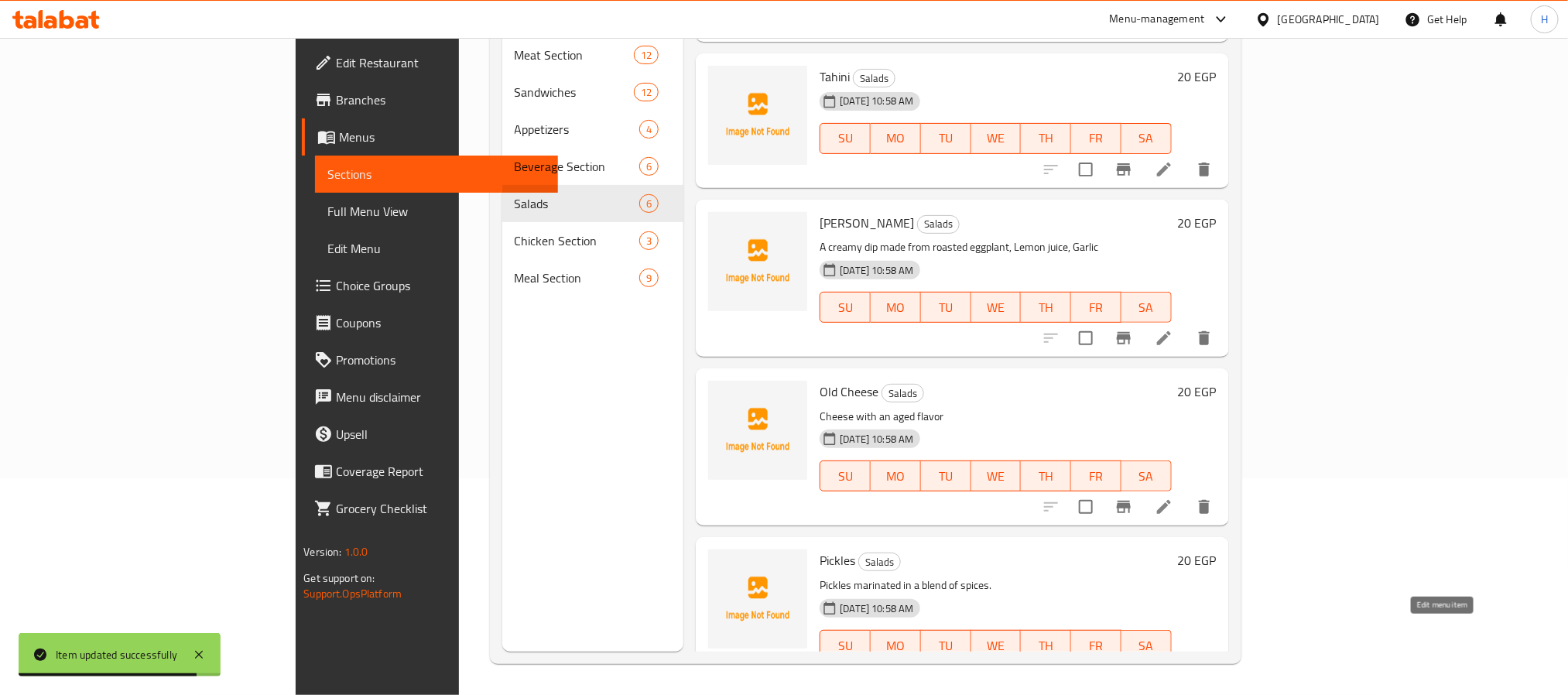
click at [1173, 667] on icon at bounding box center [1163, 676] width 19 height 19
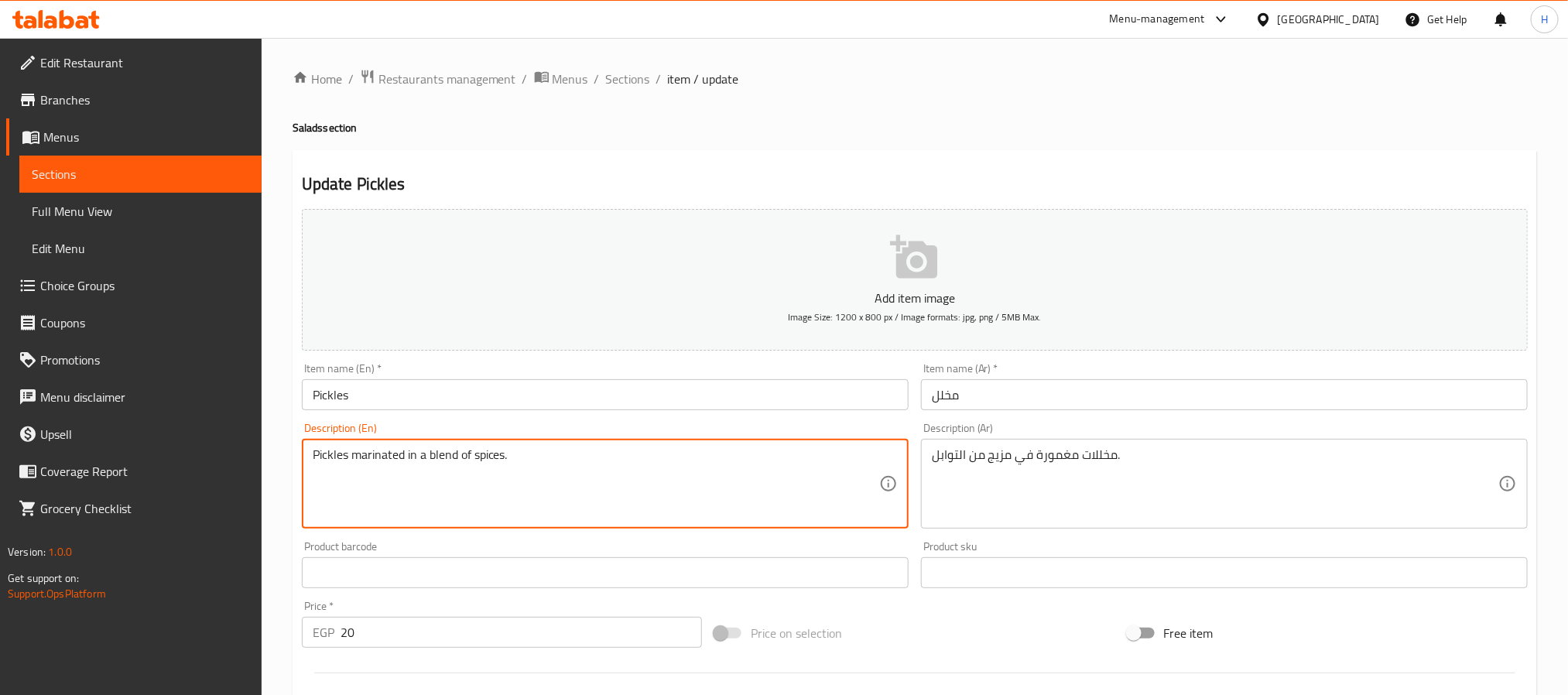
click at [523, 460] on textarea "Pickles marinated in a blend of spices." at bounding box center [596, 485] width 566 height 74
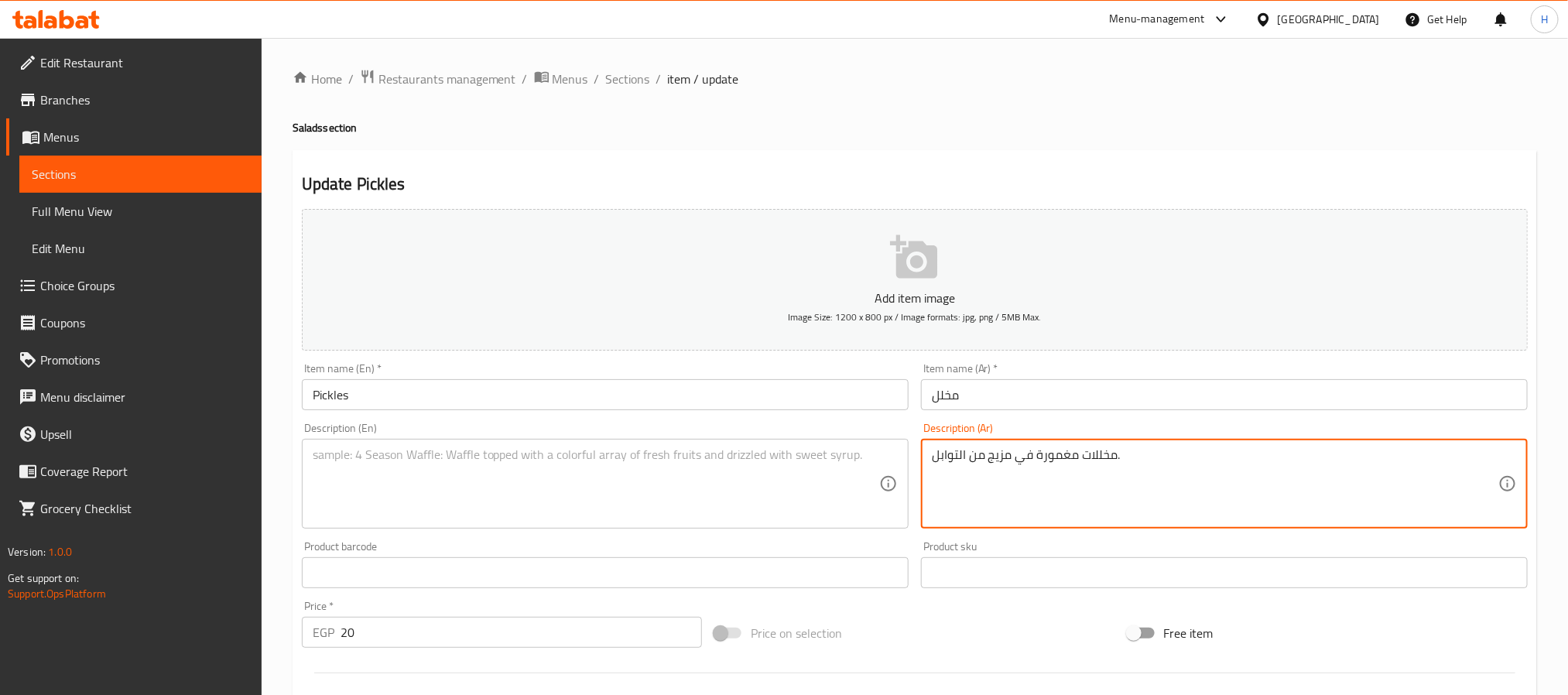
click at [966, 459] on textarea "مخللات مغمورة في مزيج من التوابل." at bounding box center [1215, 485] width 566 height 74
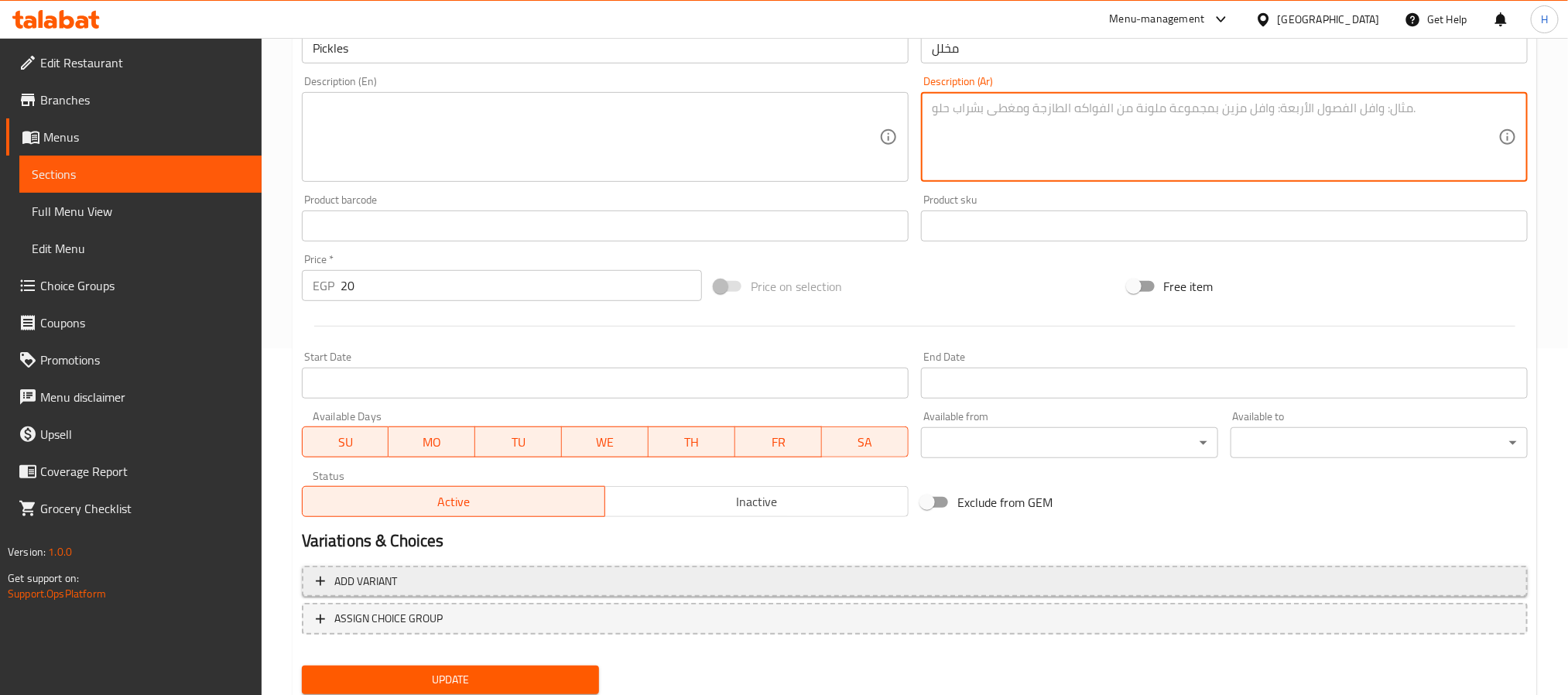
scroll to position [348, 0]
click at [538, 672] on span "Update" at bounding box center [450, 678] width 272 height 19
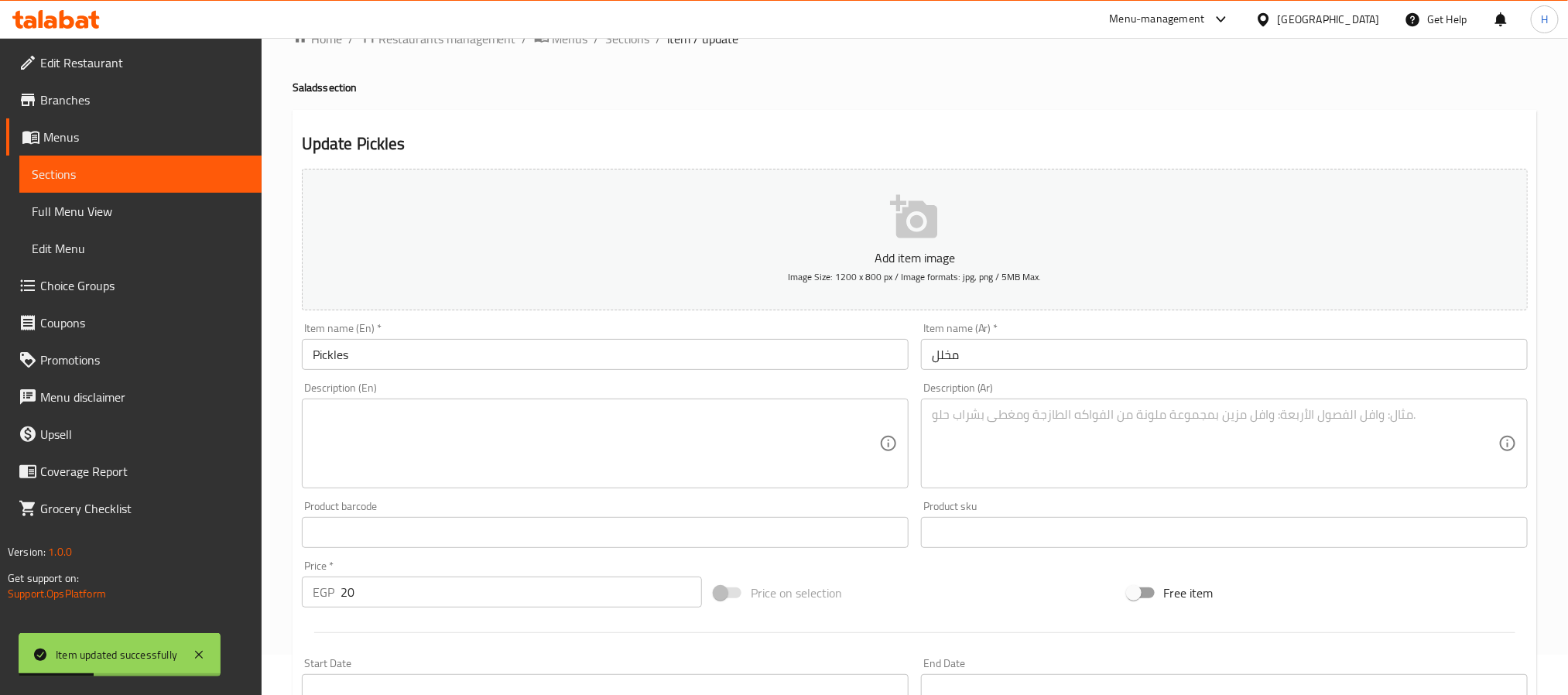
scroll to position [0, 0]
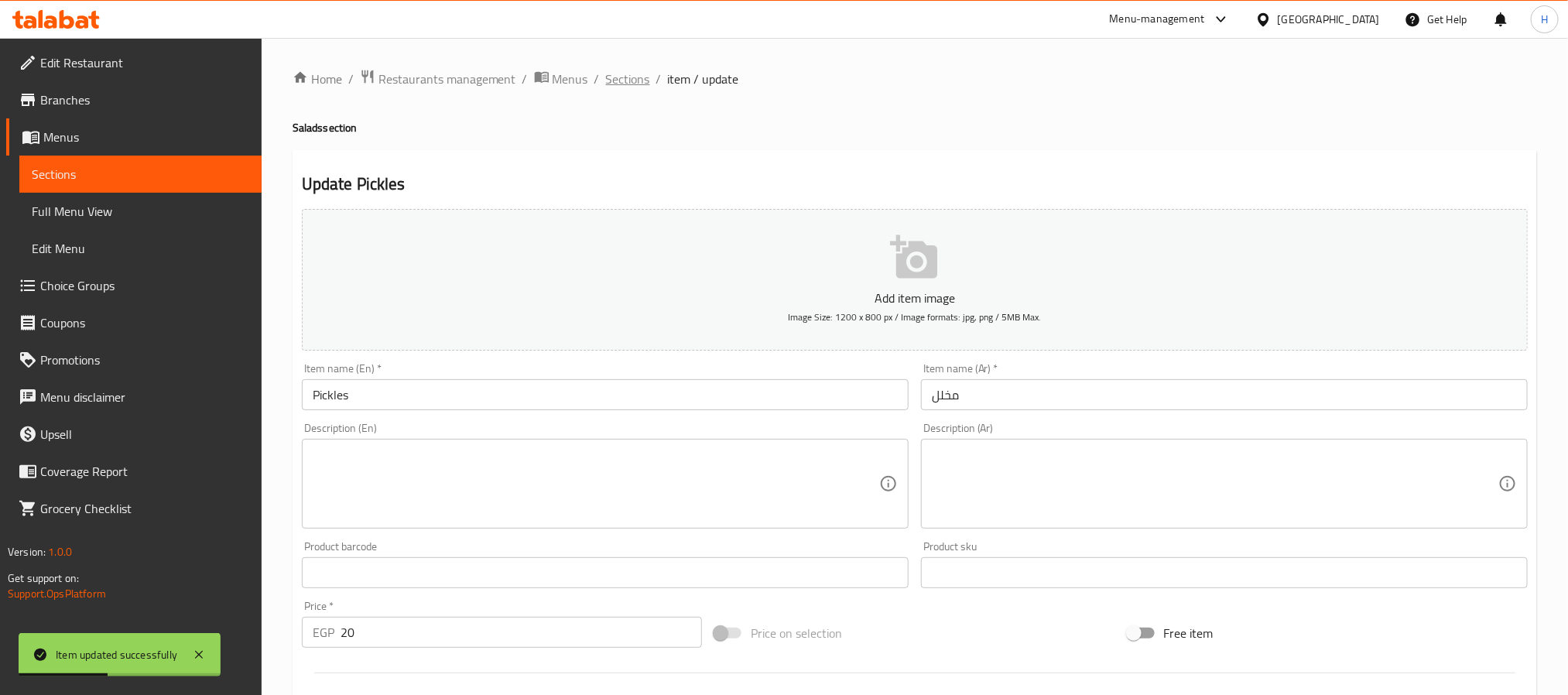
click at [628, 86] on span "Sections" at bounding box center [628, 79] width 44 height 19
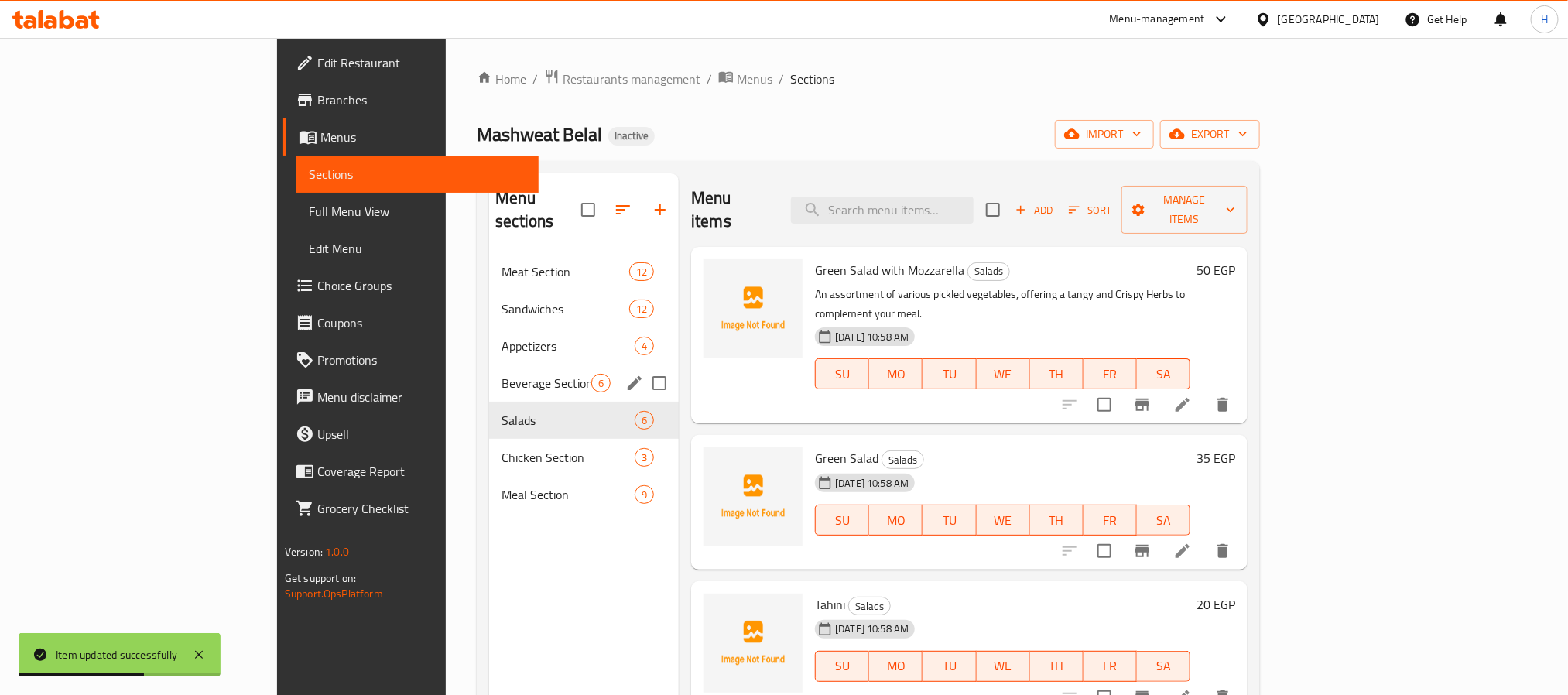
click at [501, 374] on span "Beverage Section" at bounding box center [546, 383] width 90 height 19
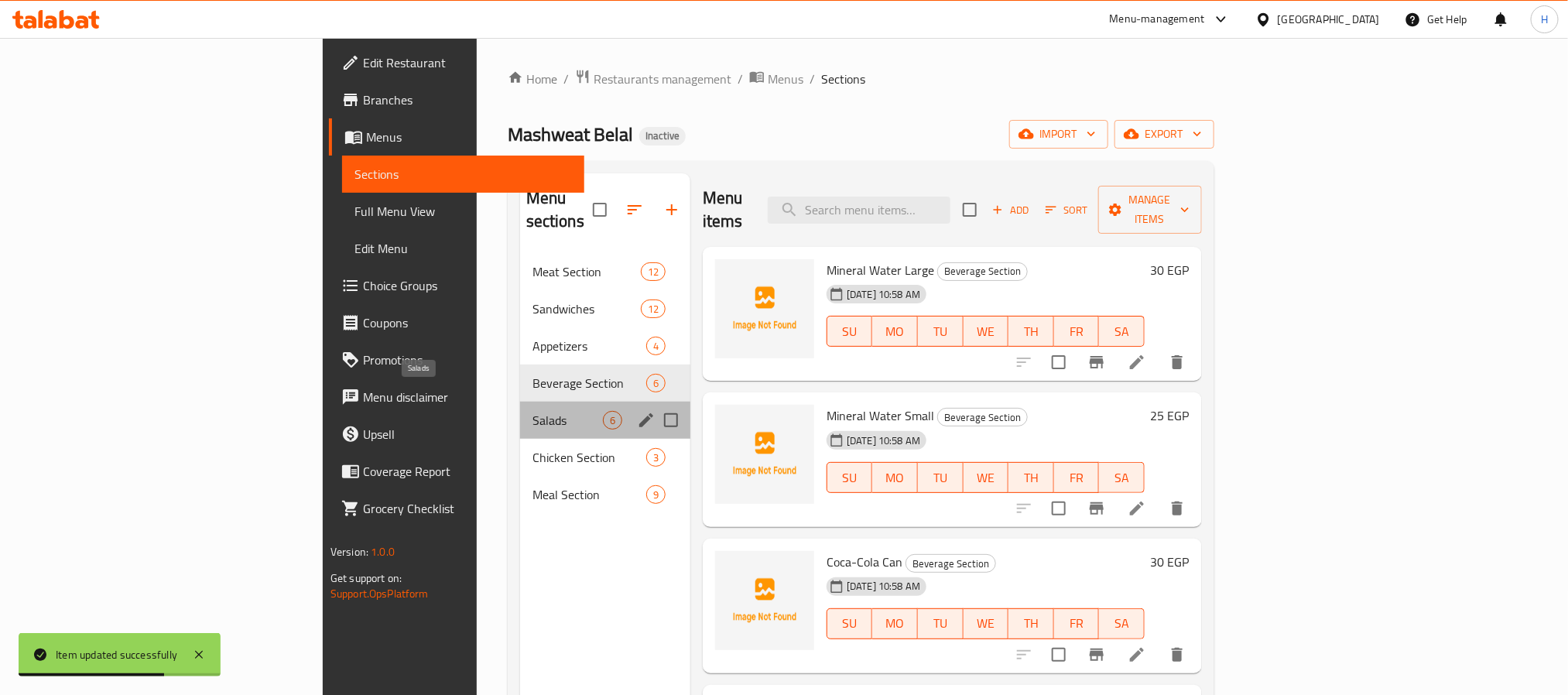
click at [532, 411] on span "Salads" at bounding box center [567, 420] width 71 height 19
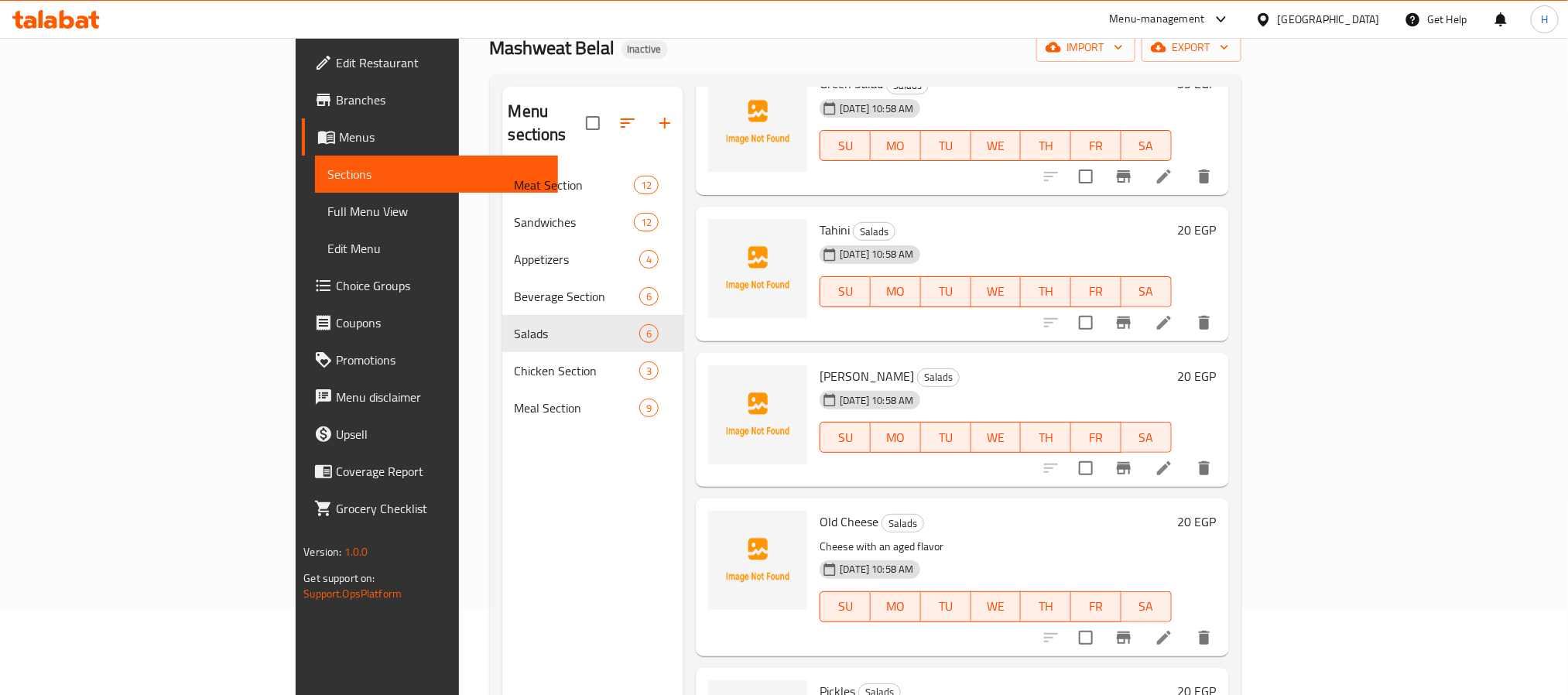
scroll to position [216, 0]
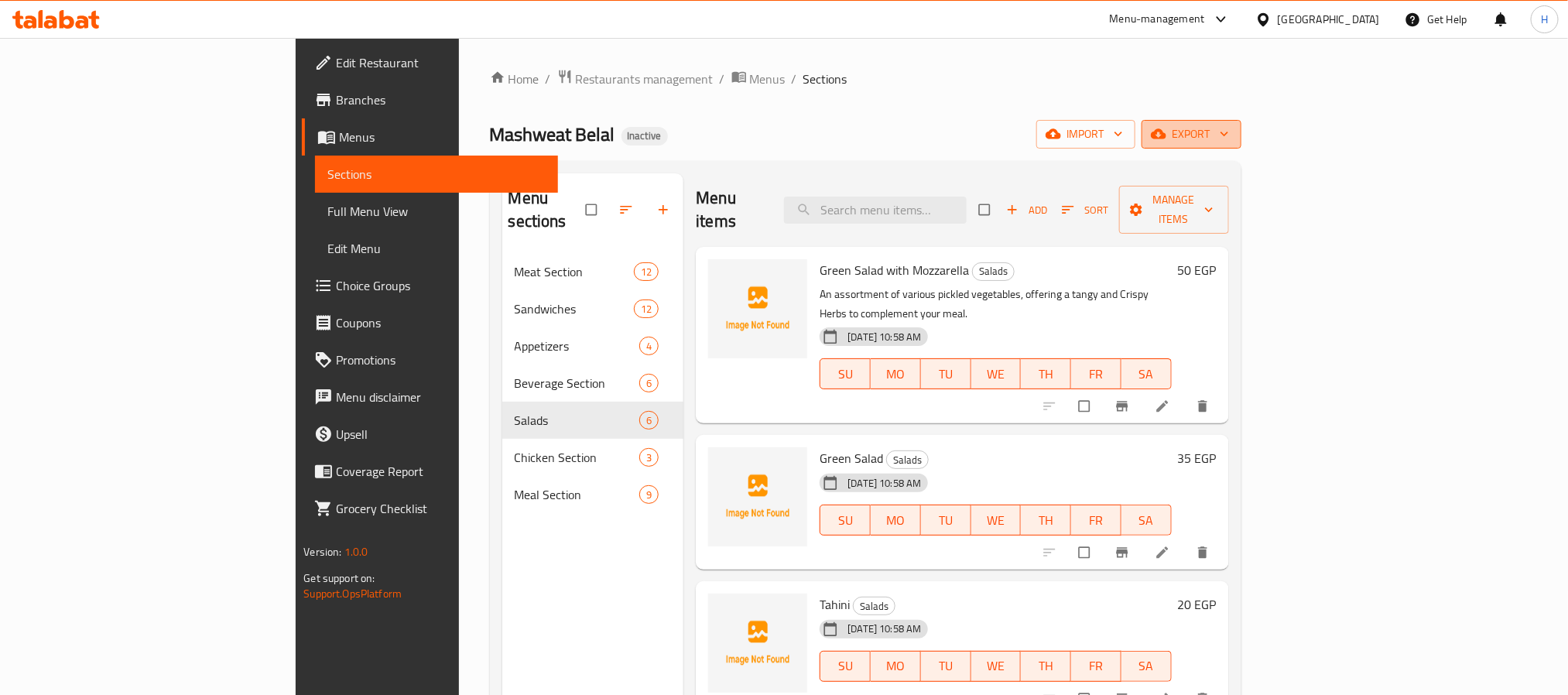
click at [1229, 129] on span "export" at bounding box center [1190, 134] width 75 height 19
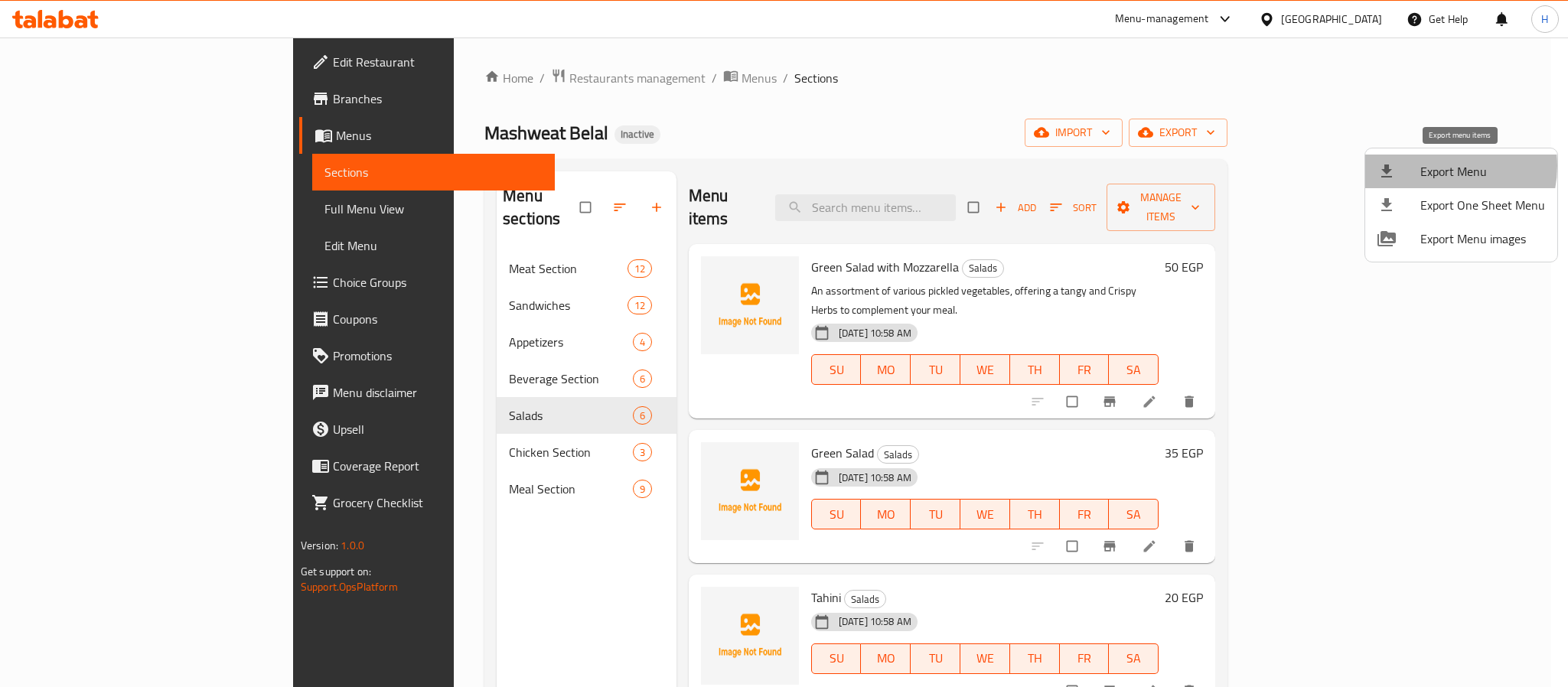
click at [1437, 166] on span "Export Menu" at bounding box center [1482, 172] width 125 height 19
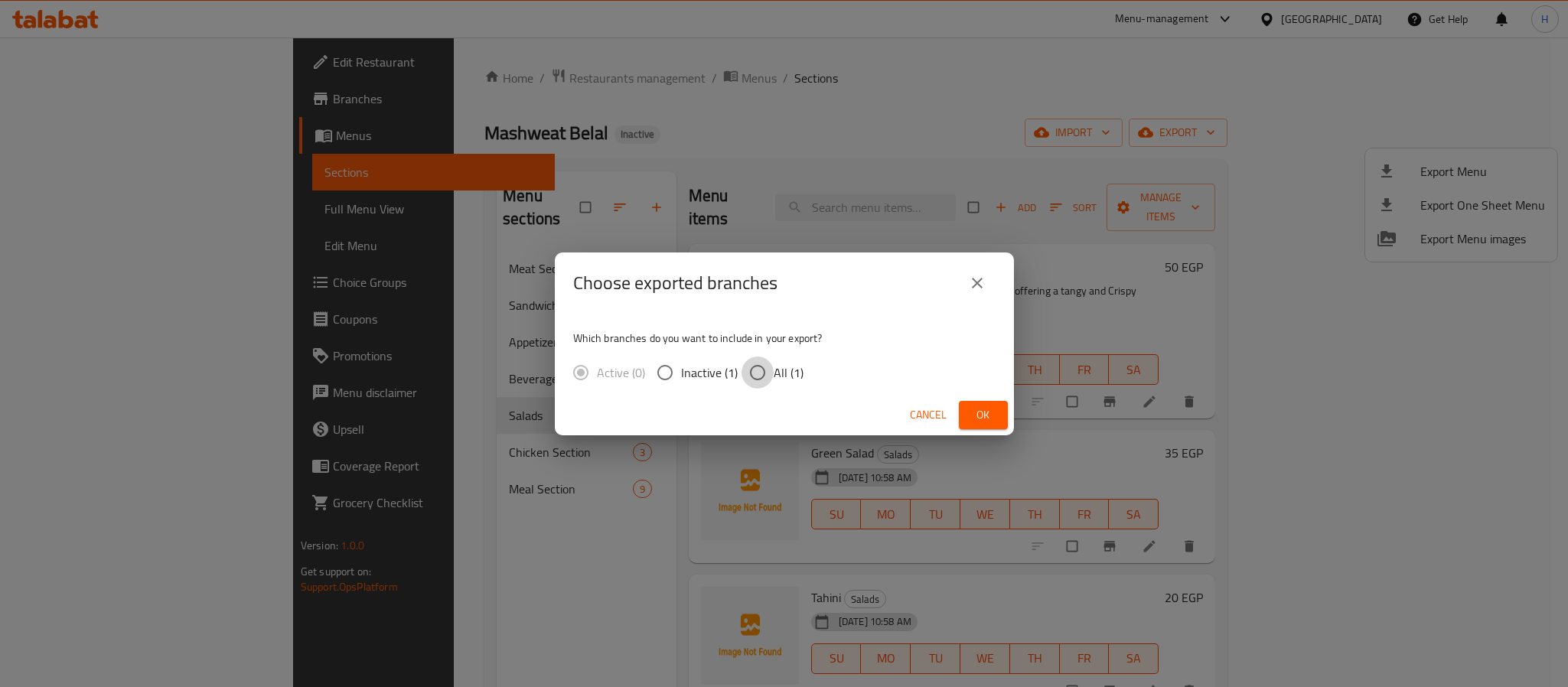
click at [755, 375] on input "All (1)" at bounding box center [757, 373] width 33 height 33
radio input "true"
click at [981, 409] on span "Ok" at bounding box center [983, 414] width 25 height 19
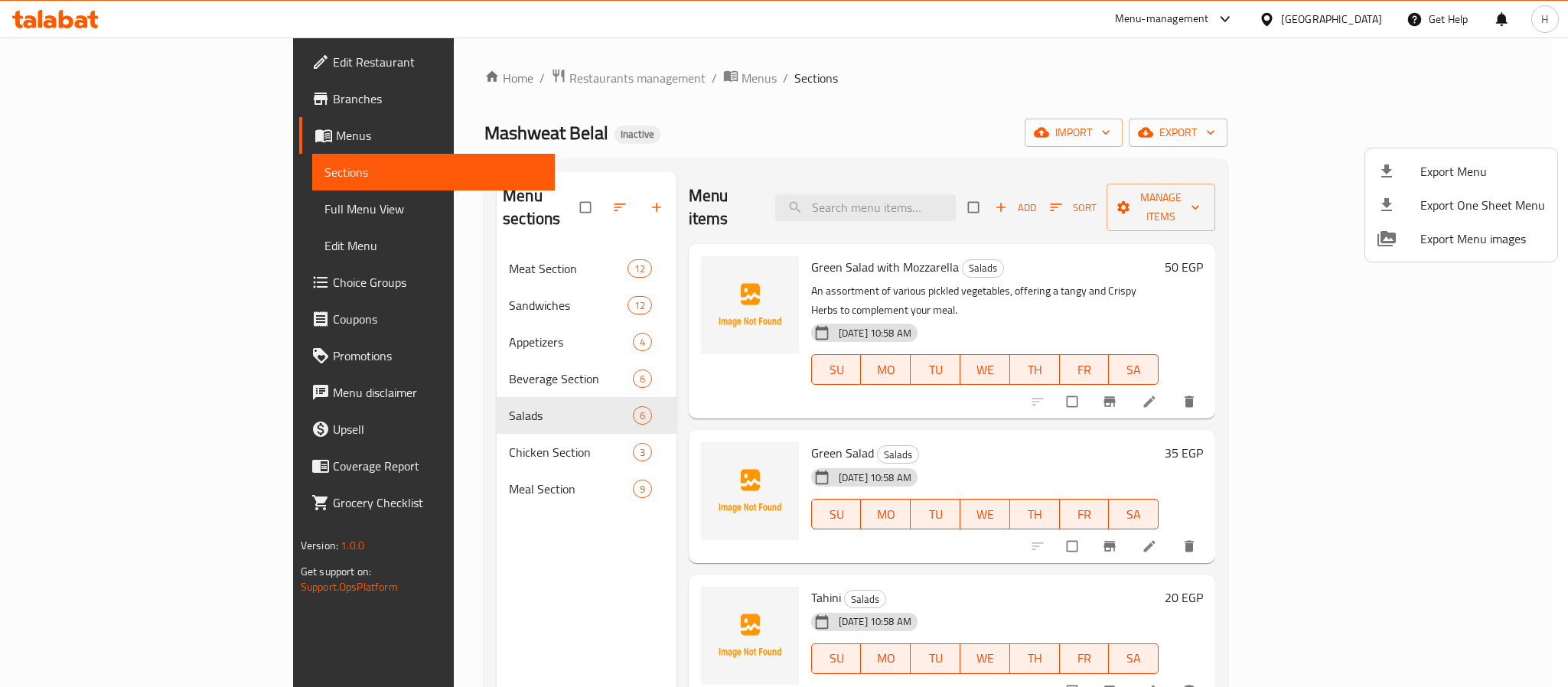
click at [419, 239] on div at bounding box center [784, 343] width 1568 height 687
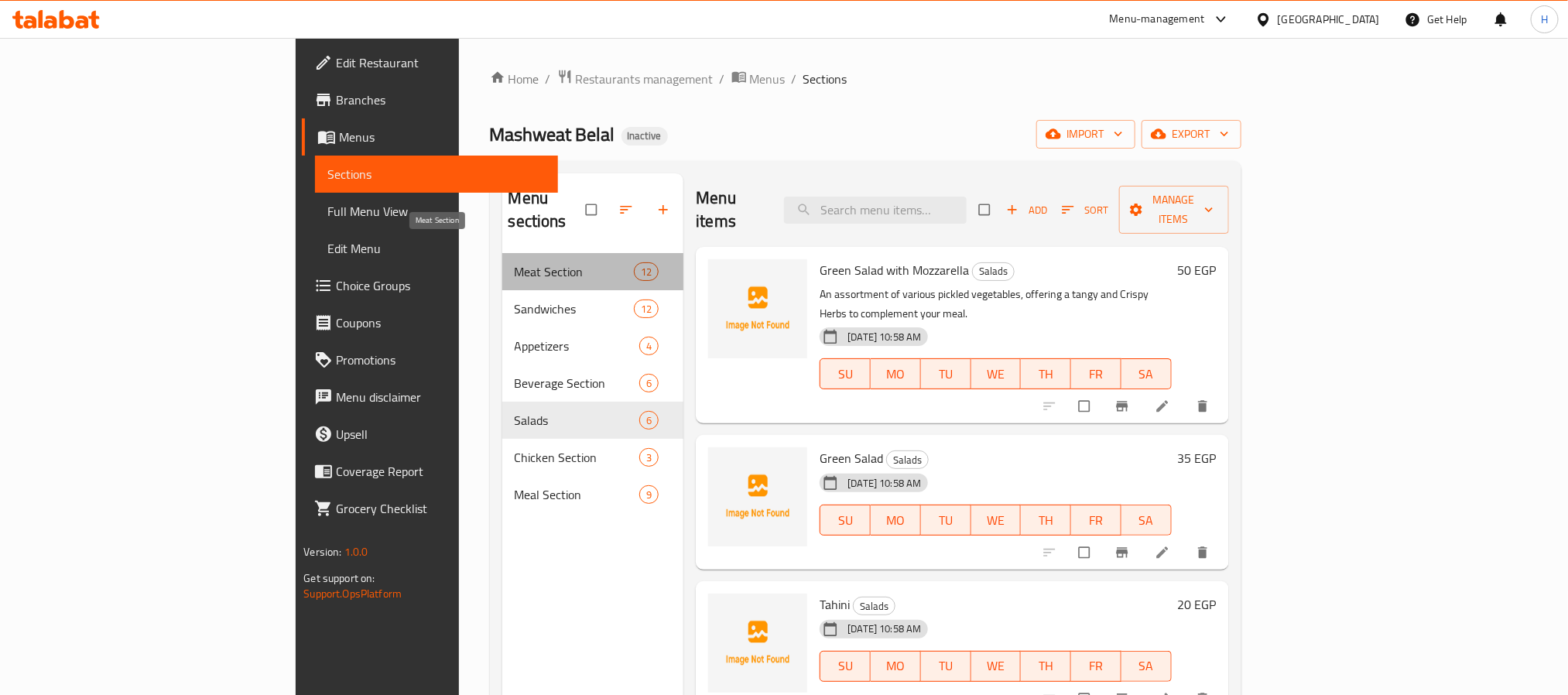
click at [514, 262] on span "Meat Section" at bounding box center [574, 271] width 120 height 19
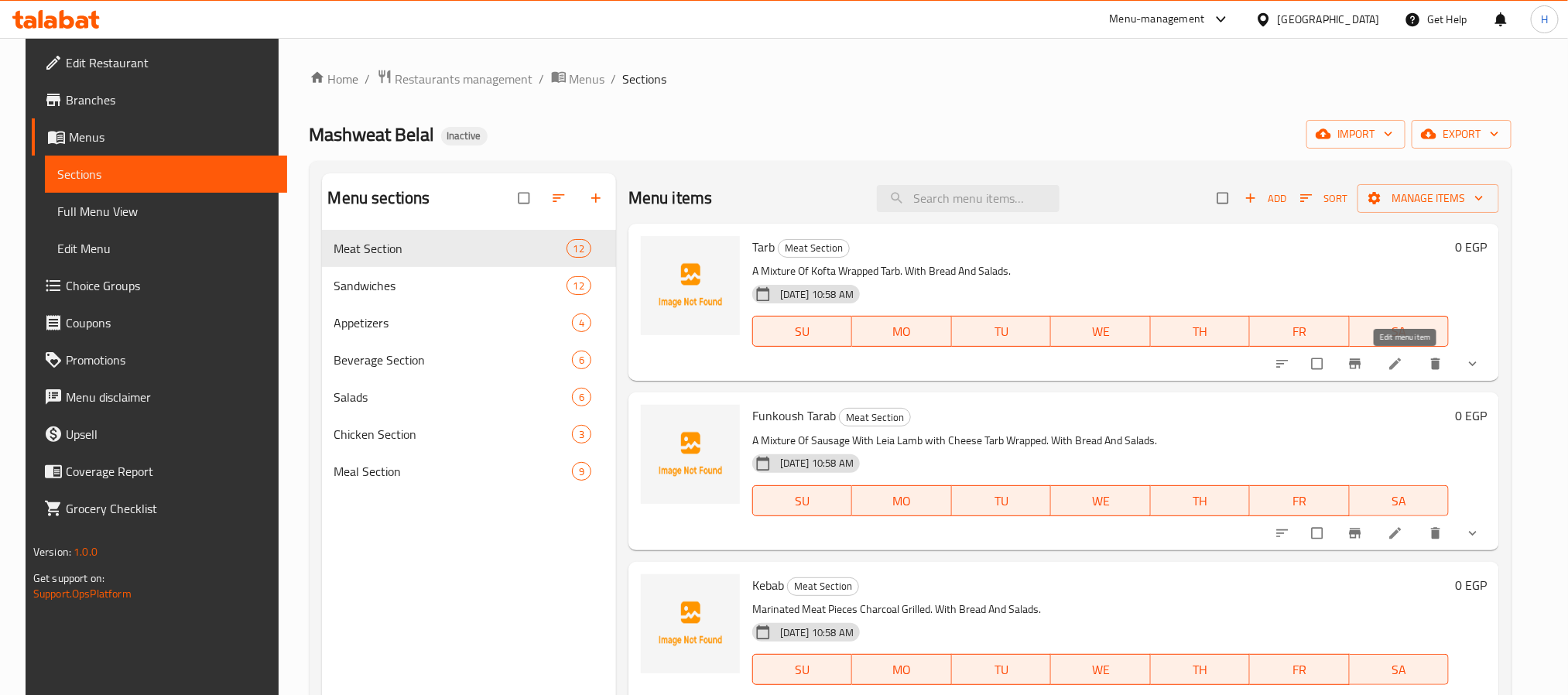
click at [1403, 358] on icon at bounding box center [1396, 364] width 16 height 16
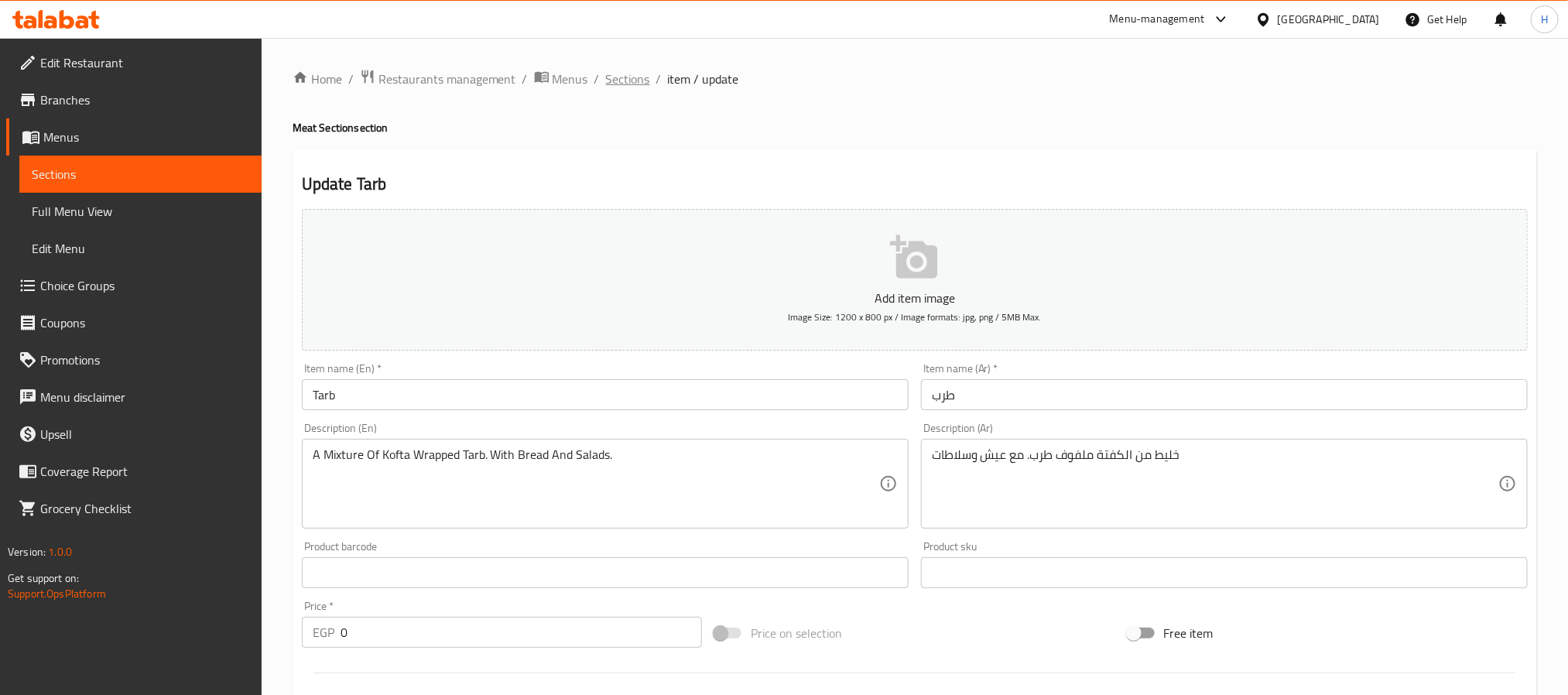
click at [629, 82] on span "Sections" at bounding box center [628, 79] width 44 height 19
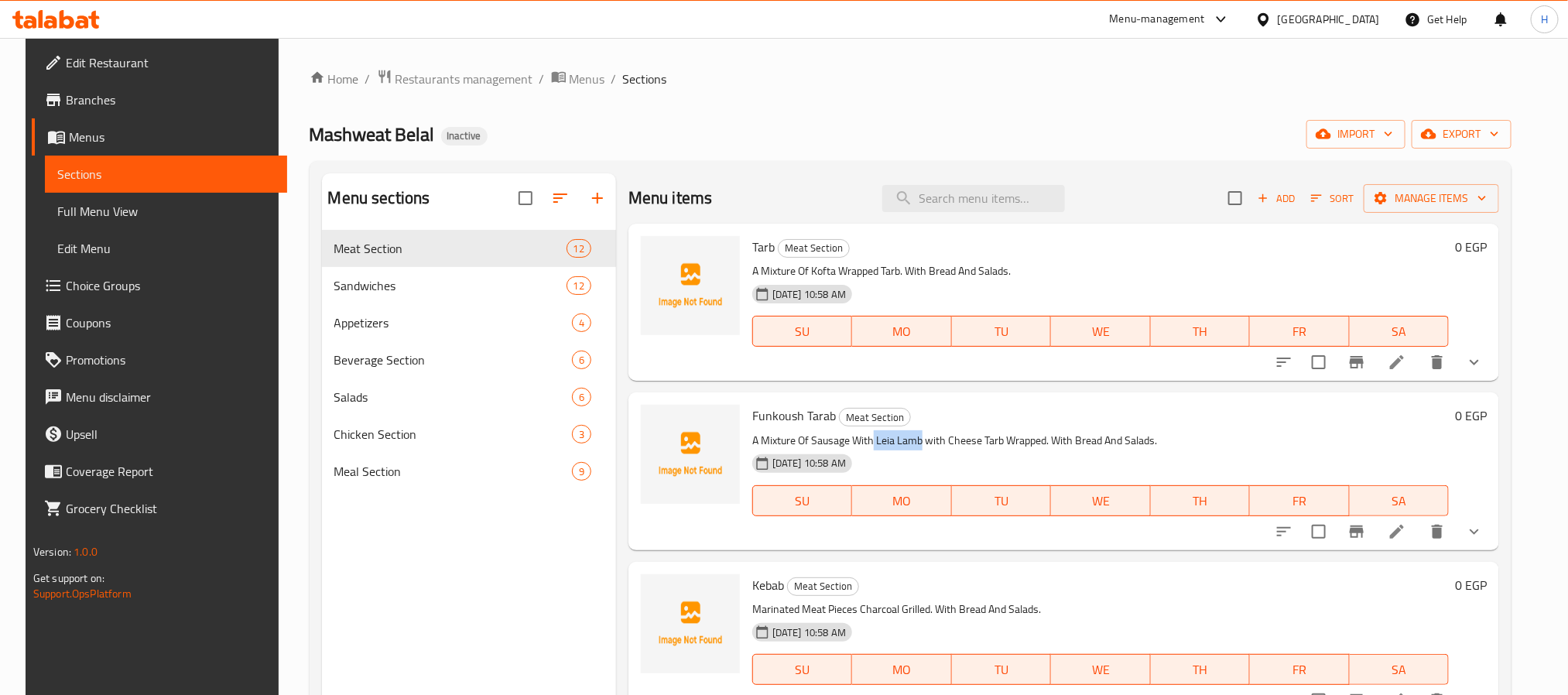
drag, startPoint x: 915, startPoint y: 440, endPoint x: 868, endPoint y: 444, distance: 47.2
click at [868, 444] on p "A Mixture Of Sausage With Leia Lamb with Cheese Tarb Wrapped. With Bread And Sa…" at bounding box center [1100, 440] width 697 height 19
copy p "Leia Lamb"
click at [50, 23] on icon at bounding box center [50, 22] width 13 height 13
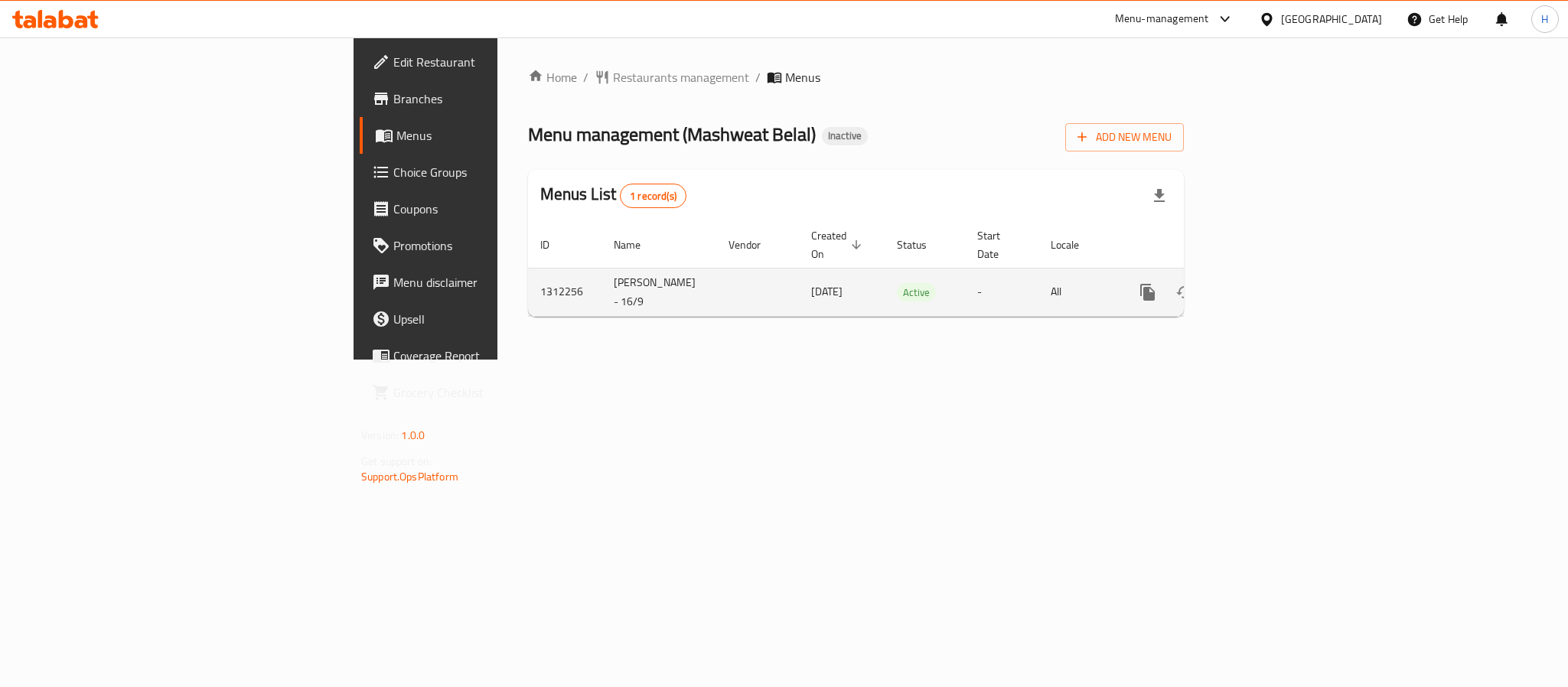
click at [1267, 283] on icon "enhanced table" at bounding box center [1258, 292] width 19 height 19
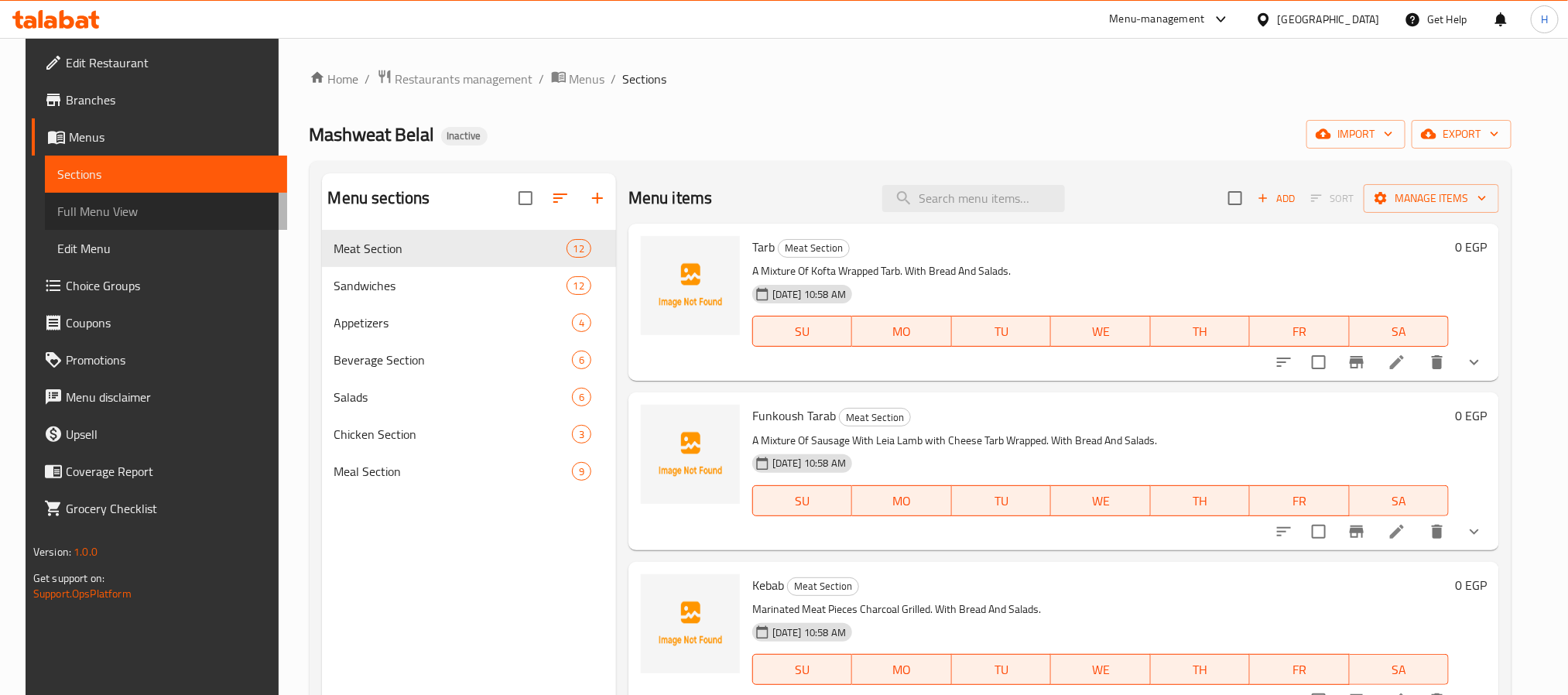
click at [120, 206] on span "Full Menu View" at bounding box center [165, 211] width 217 height 19
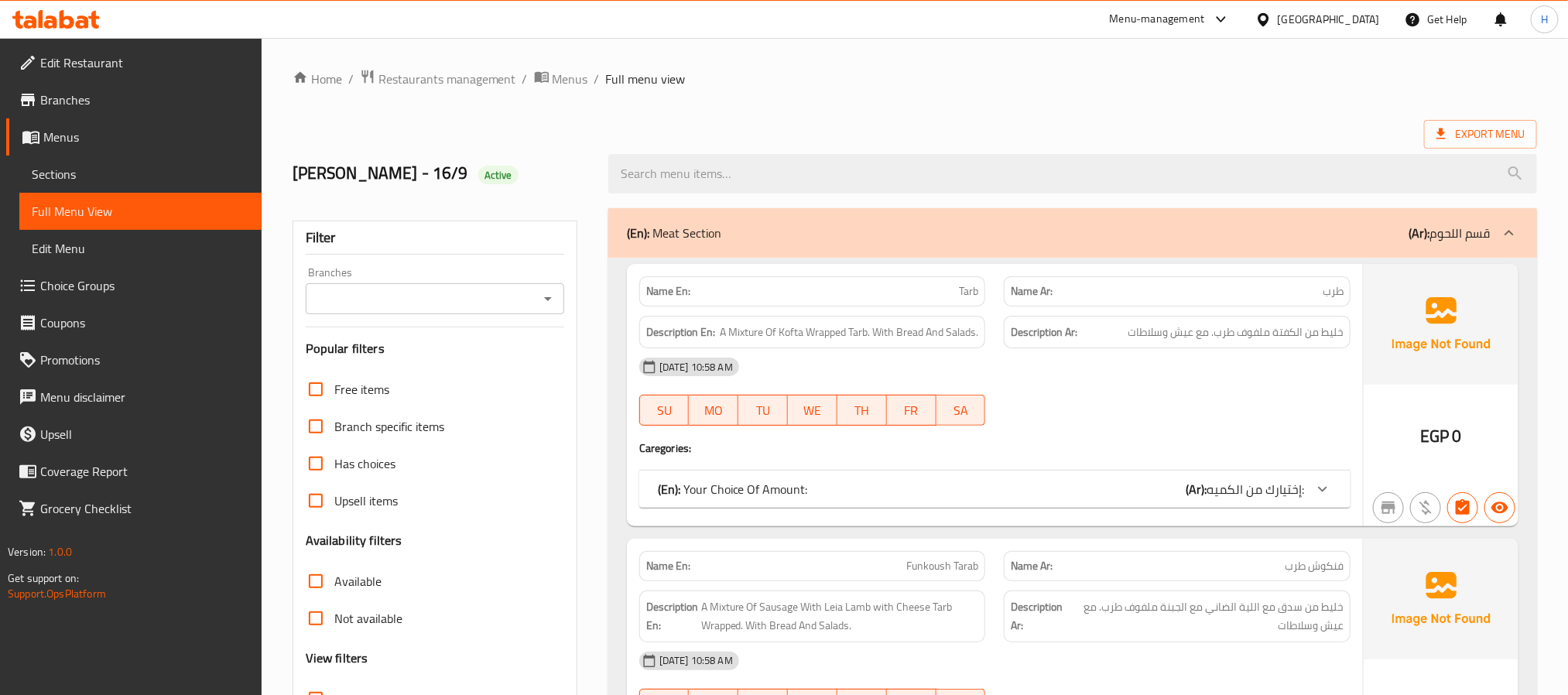
scroll to position [116, 0]
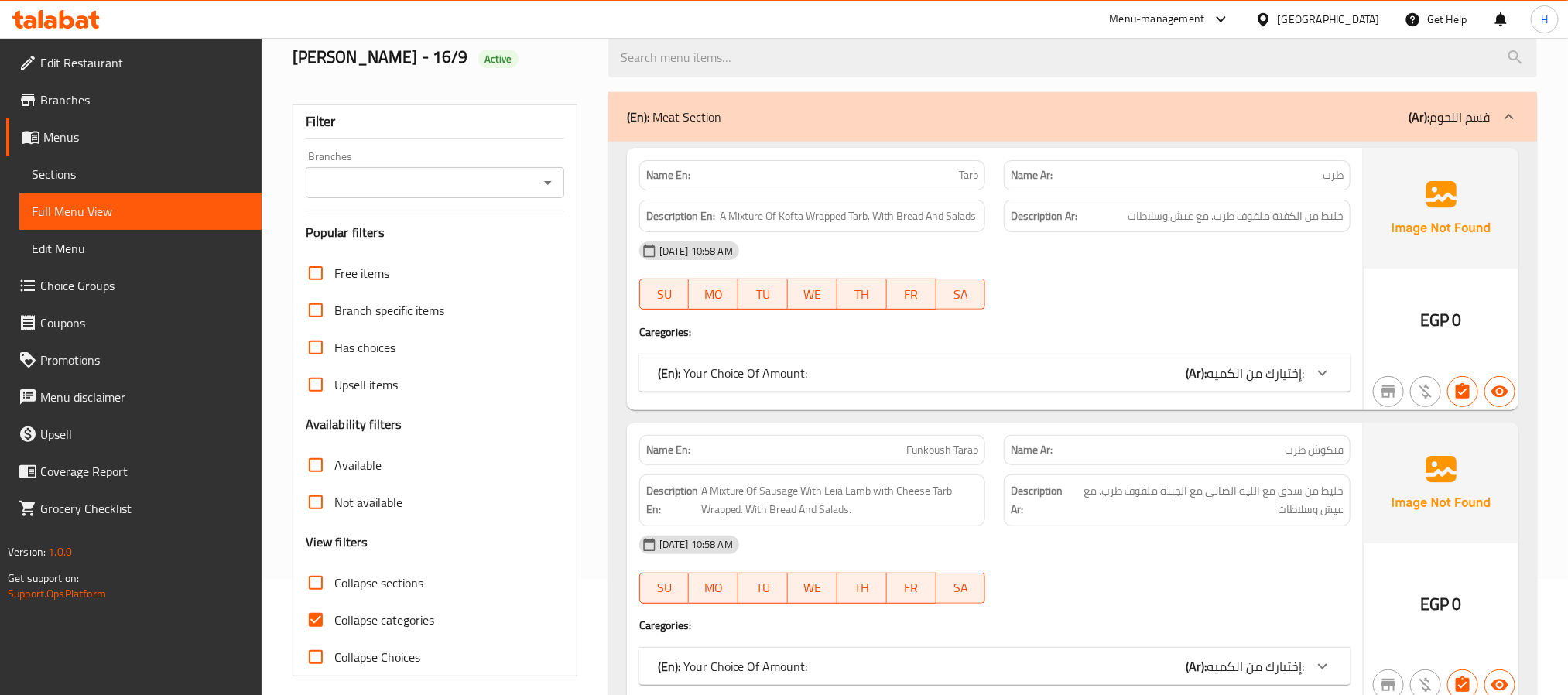
click at [320, 611] on input "Collapse categories" at bounding box center [315, 619] width 37 height 37
checkbox input "false"
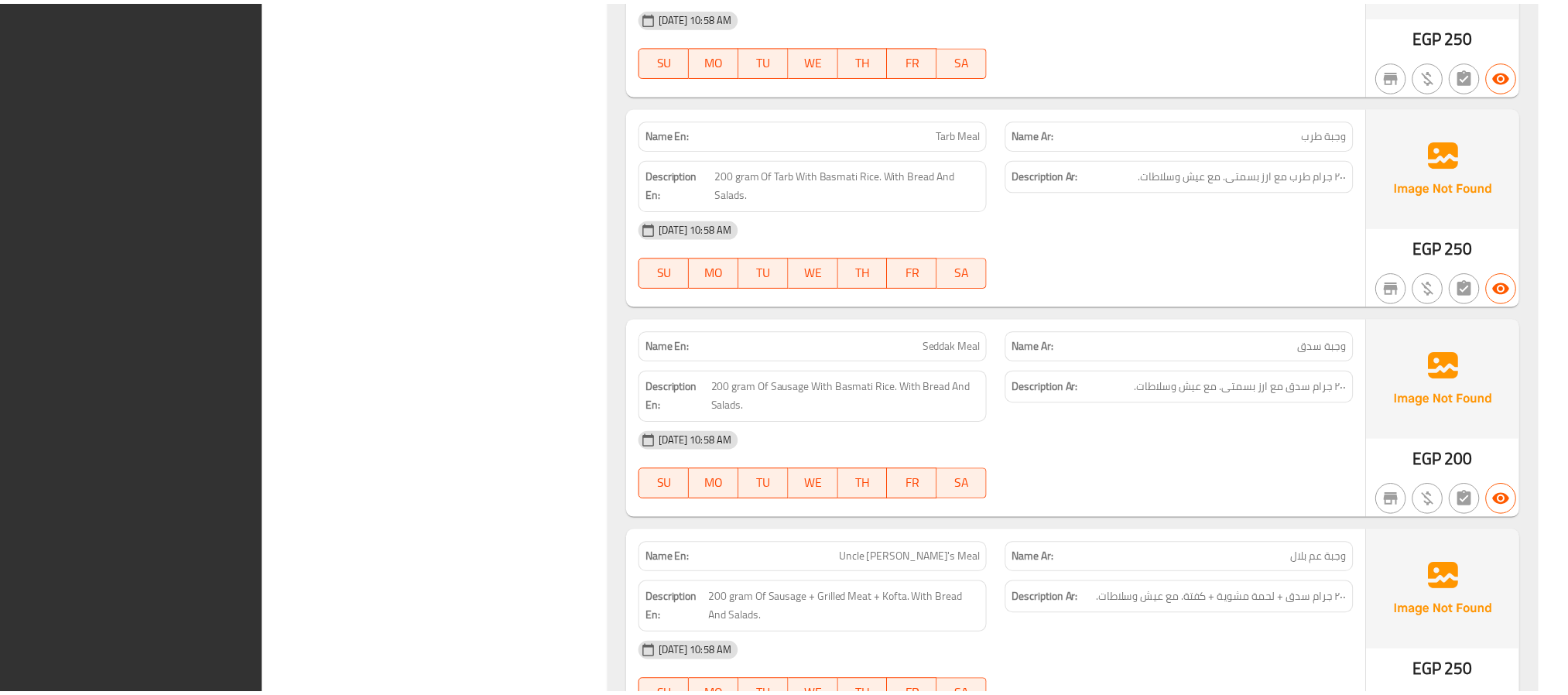
scroll to position [14664, 0]
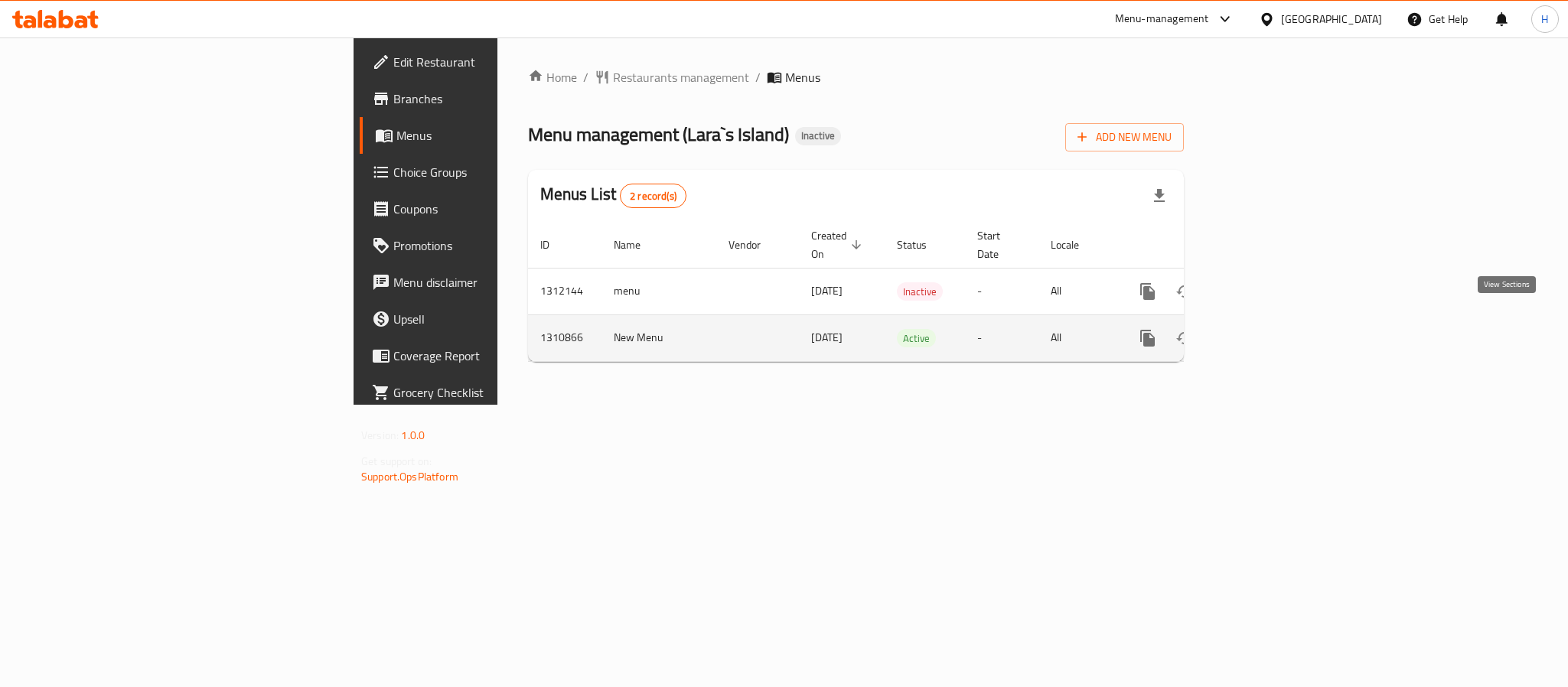
click at [1267, 329] on icon "enhanced table" at bounding box center [1258, 338] width 19 height 19
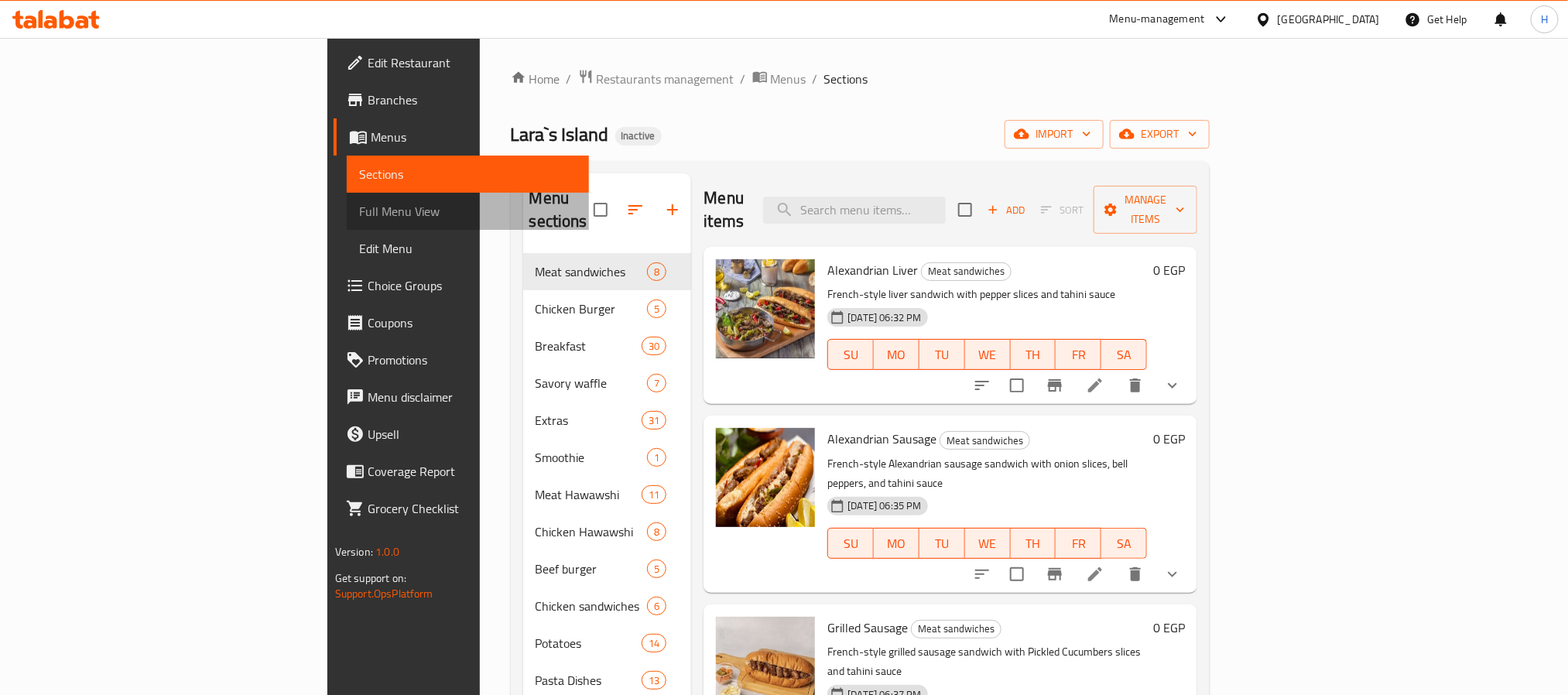
click at [359, 216] on span "Full Menu View" at bounding box center [468, 211] width 217 height 19
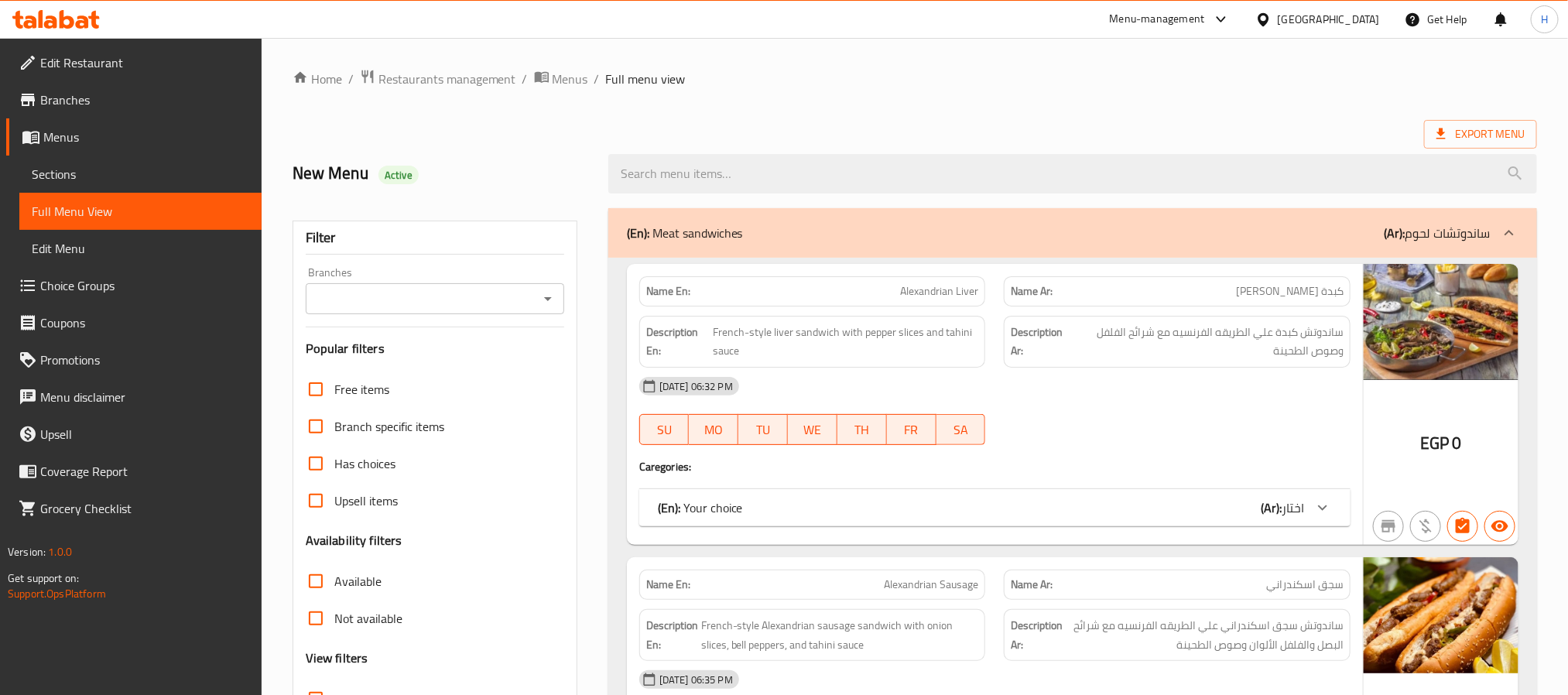
click at [54, 176] on span "Sections" at bounding box center [141, 174] width 217 height 19
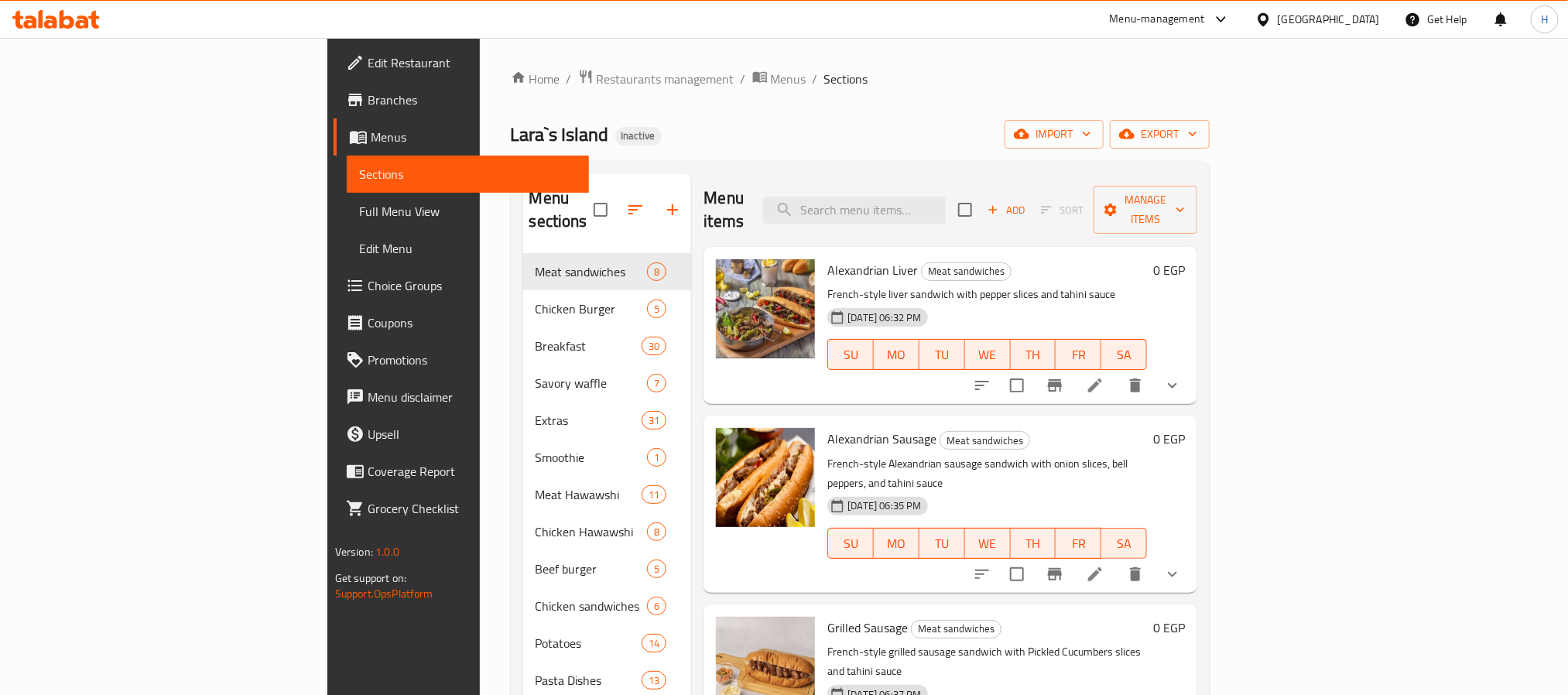
drag, startPoint x: 105, startPoint y: 220, endPoint x: 17, endPoint y: 244, distance: 91.2
click at [359, 220] on span "Full Menu View" at bounding box center [468, 211] width 217 height 19
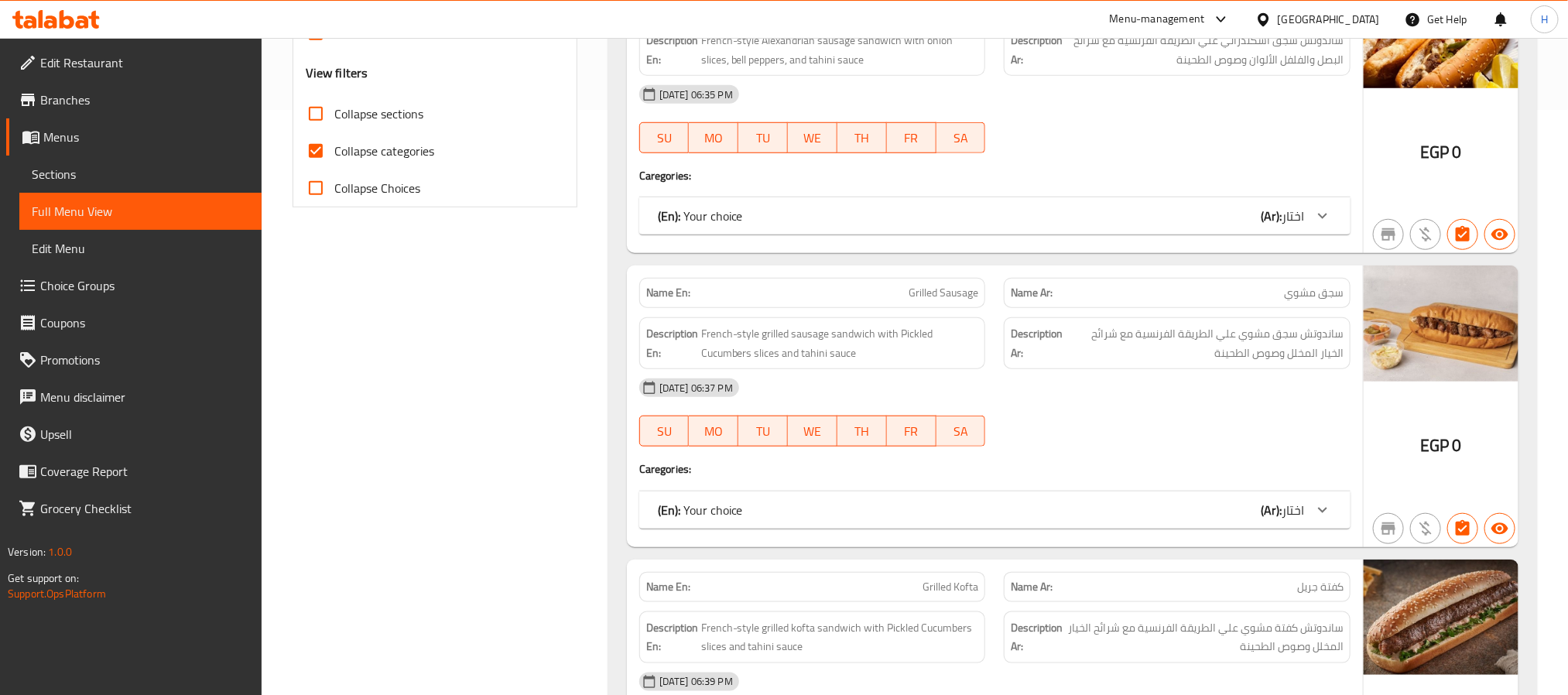
scroll to position [1185, 0]
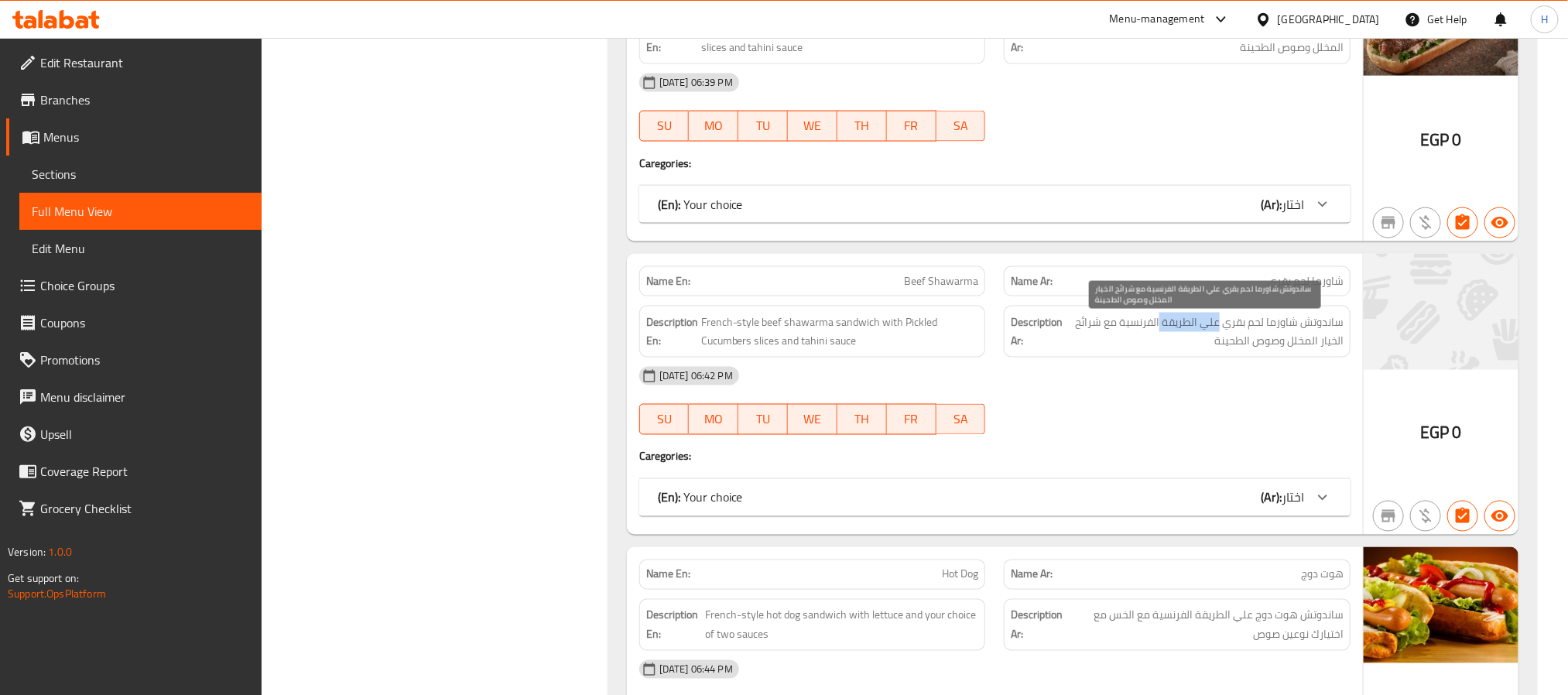
drag, startPoint x: 1160, startPoint y: 327, endPoint x: 1217, endPoint y: 330, distance: 57.1
click at [1217, 330] on span "ساندوتش شاورما لحم بقري علي الطريقة الفرنسية مع شرائح الخيار المخلل وصوص الطحينة" at bounding box center [1204, 332] width 278 height 38
copy span "علي الطريقة"
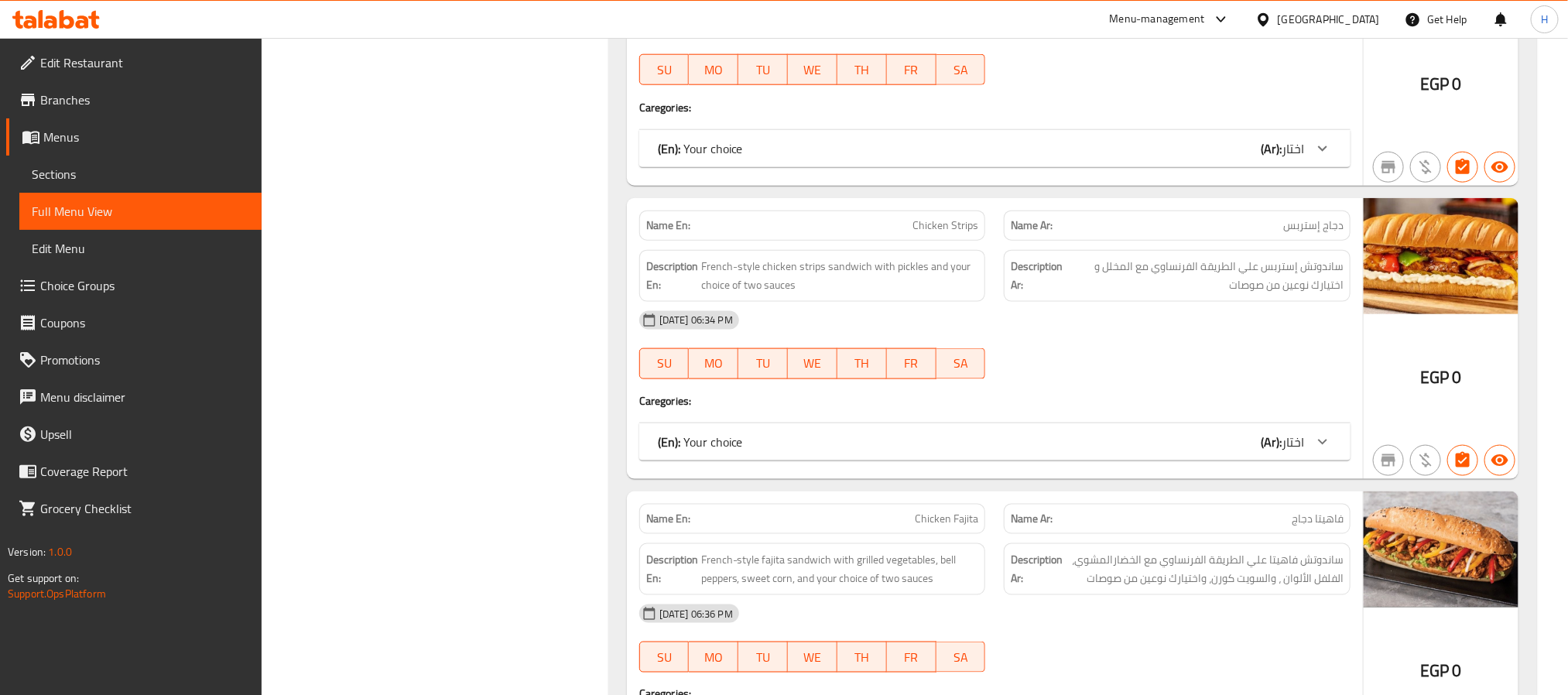
scroll to position [1124, 0]
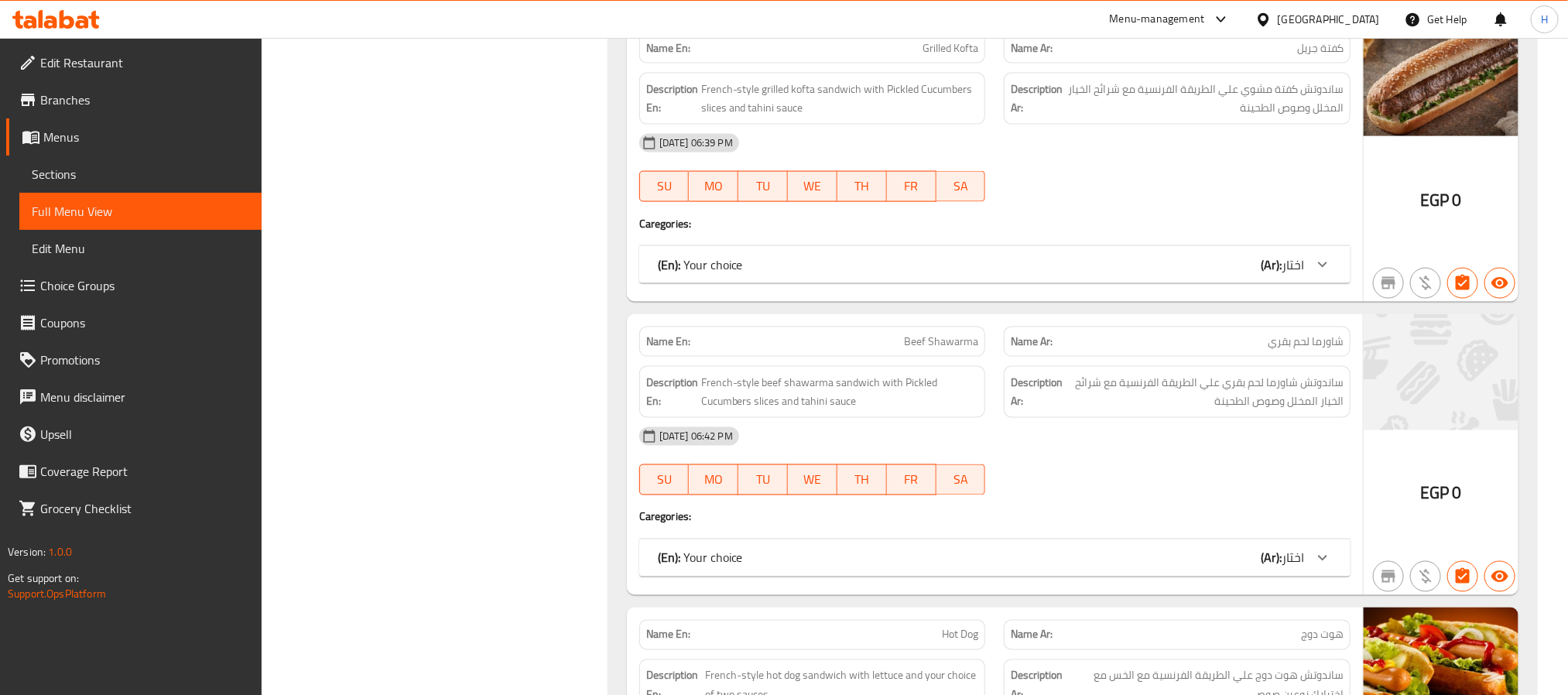
click at [908, 350] on span "Beef Shawarma" at bounding box center [941, 342] width 75 height 16
copy span "Beef"
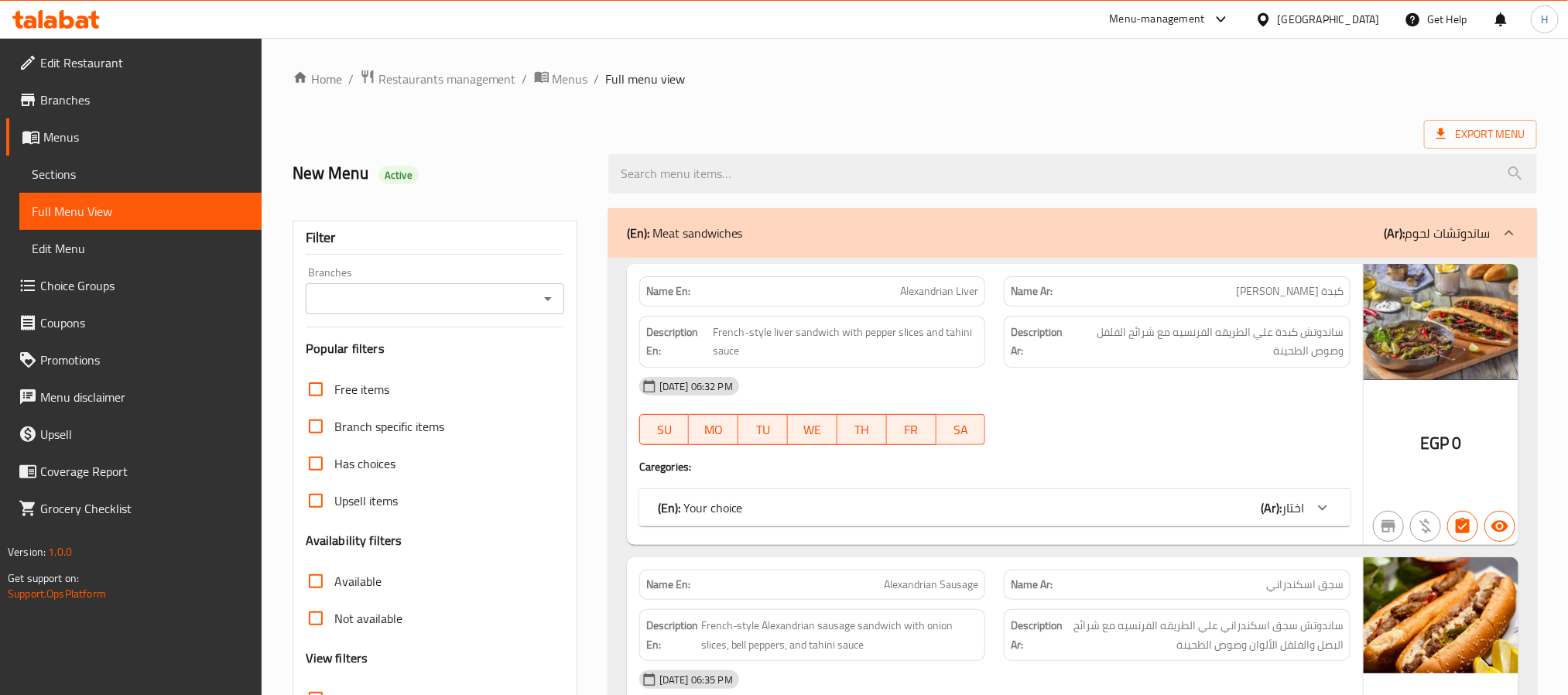
scroll to position [116, 0]
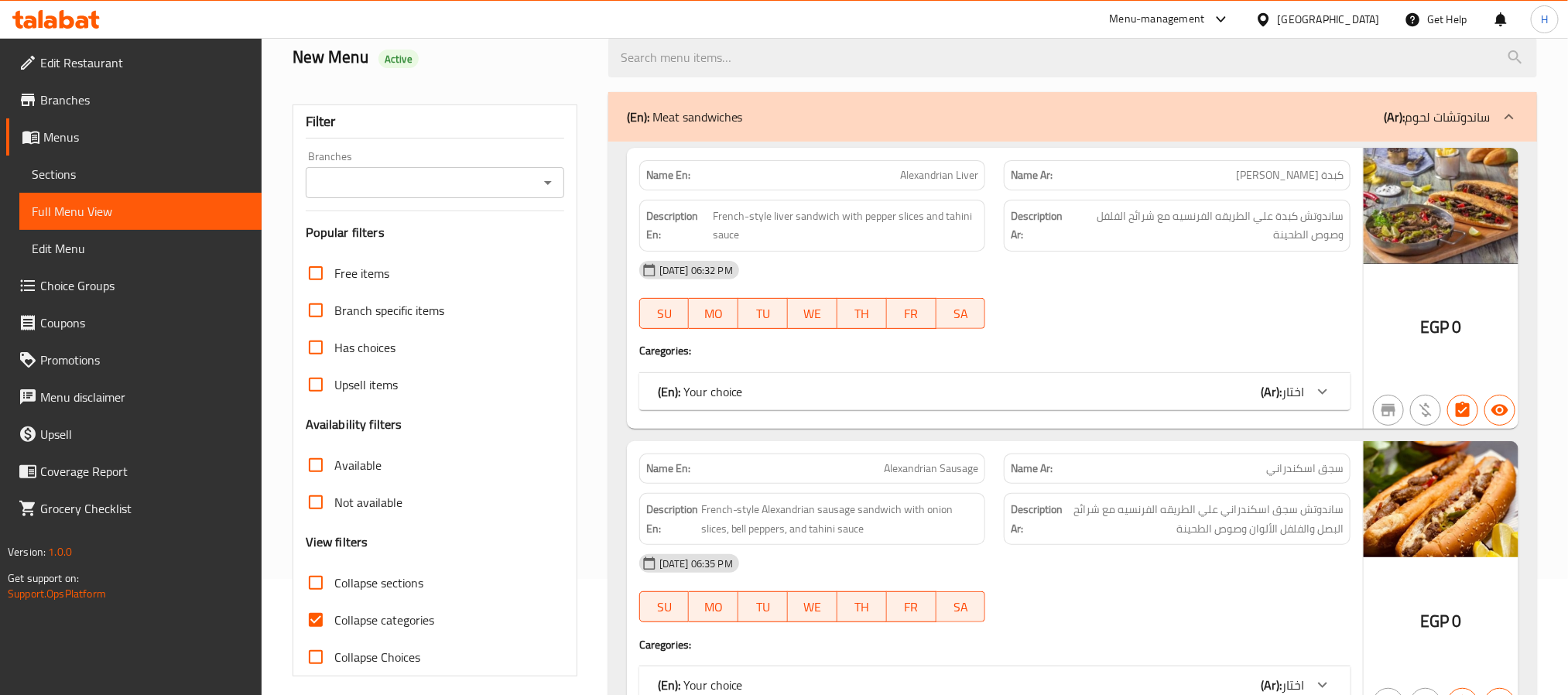
click at [311, 624] on input "Collapse categories" at bounding box center [315, 619] width 37 height 37
checkbox input "false"
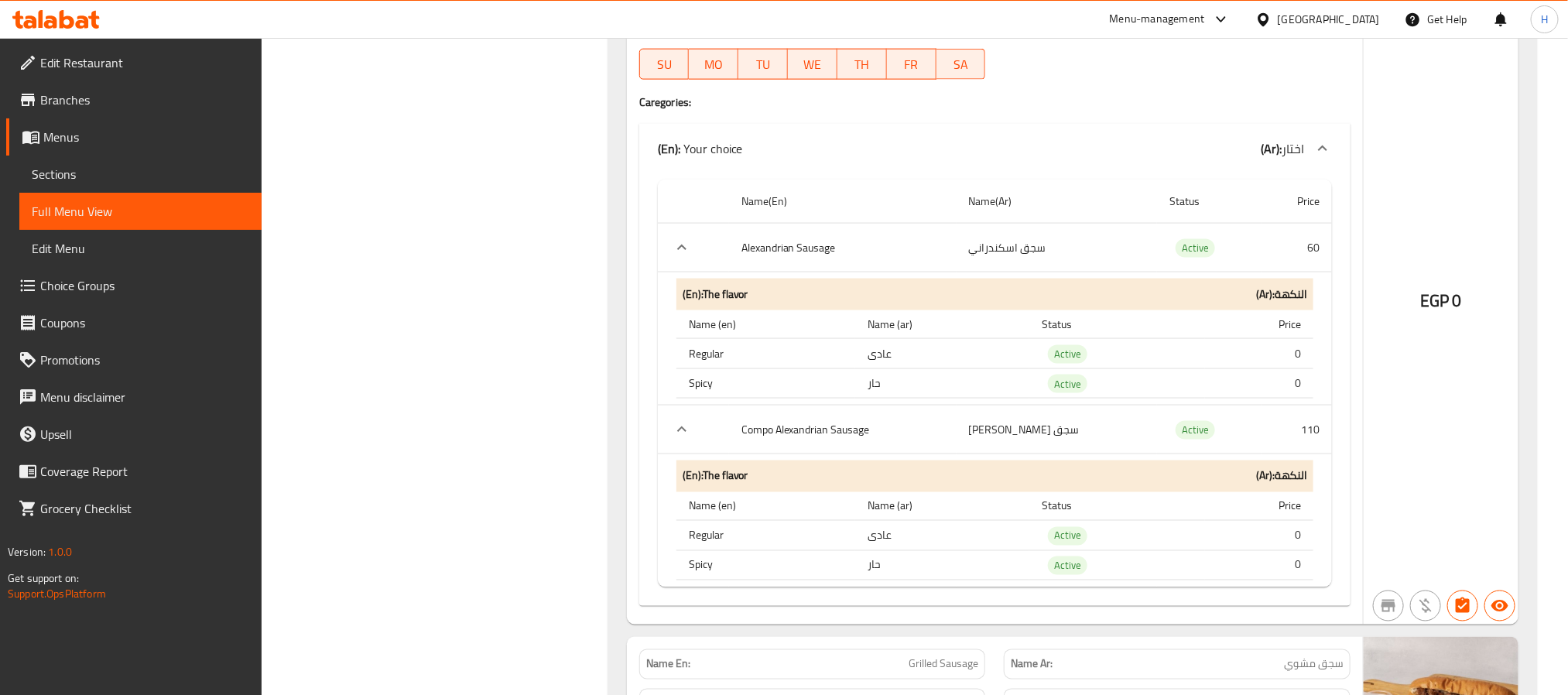
scroll to position [1161, 0]
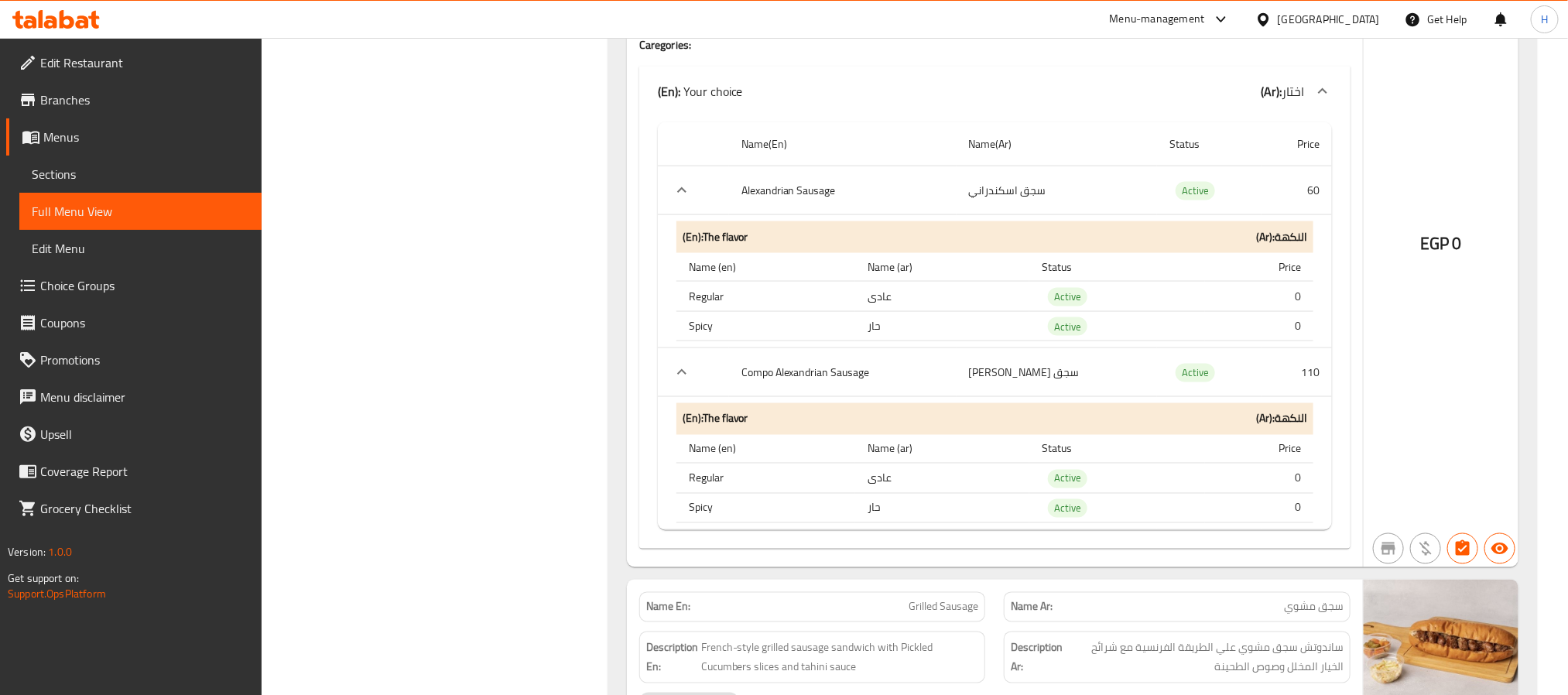
click at [760, 375] on th "Compo Alexandrian Sausage" at bounding box center [842, 372] width 227 height 49
copy th "Compo"
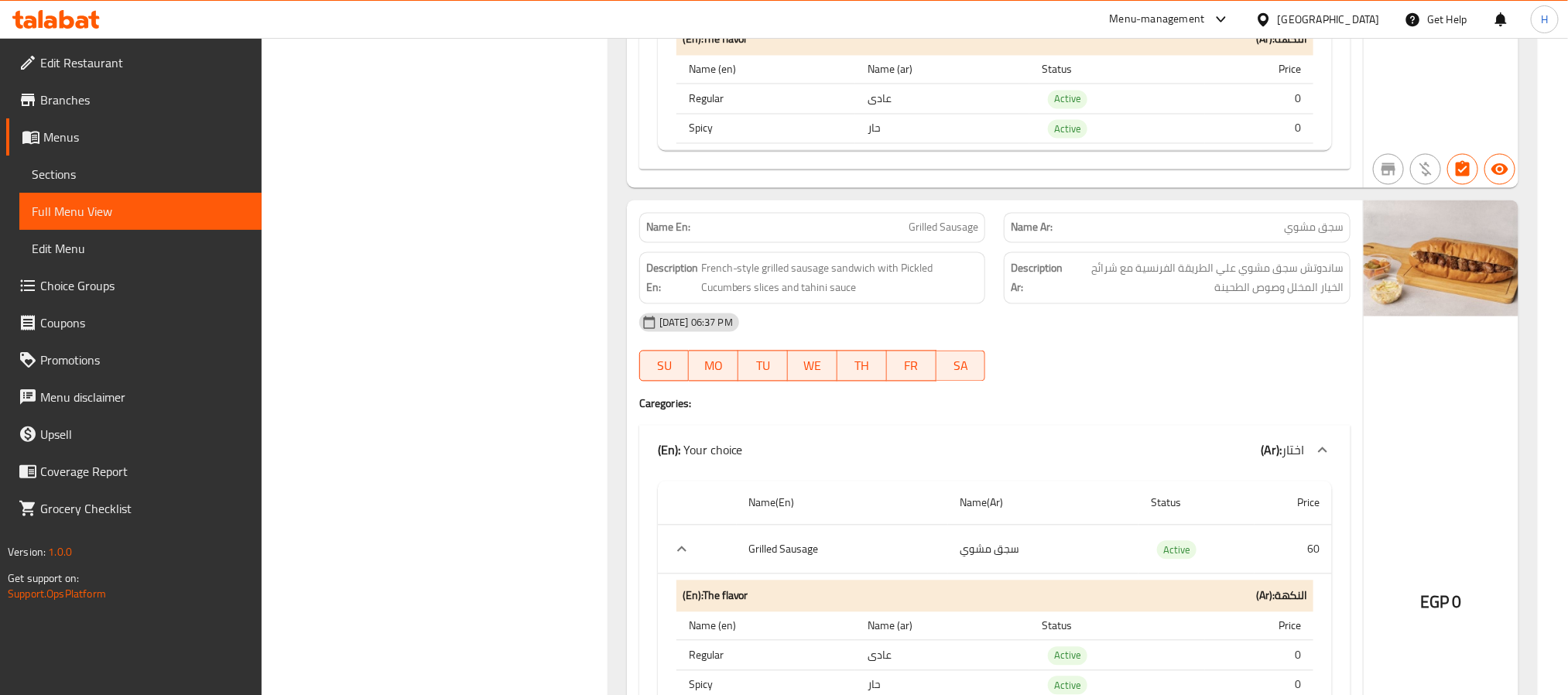
scroll to position [1510, 0]
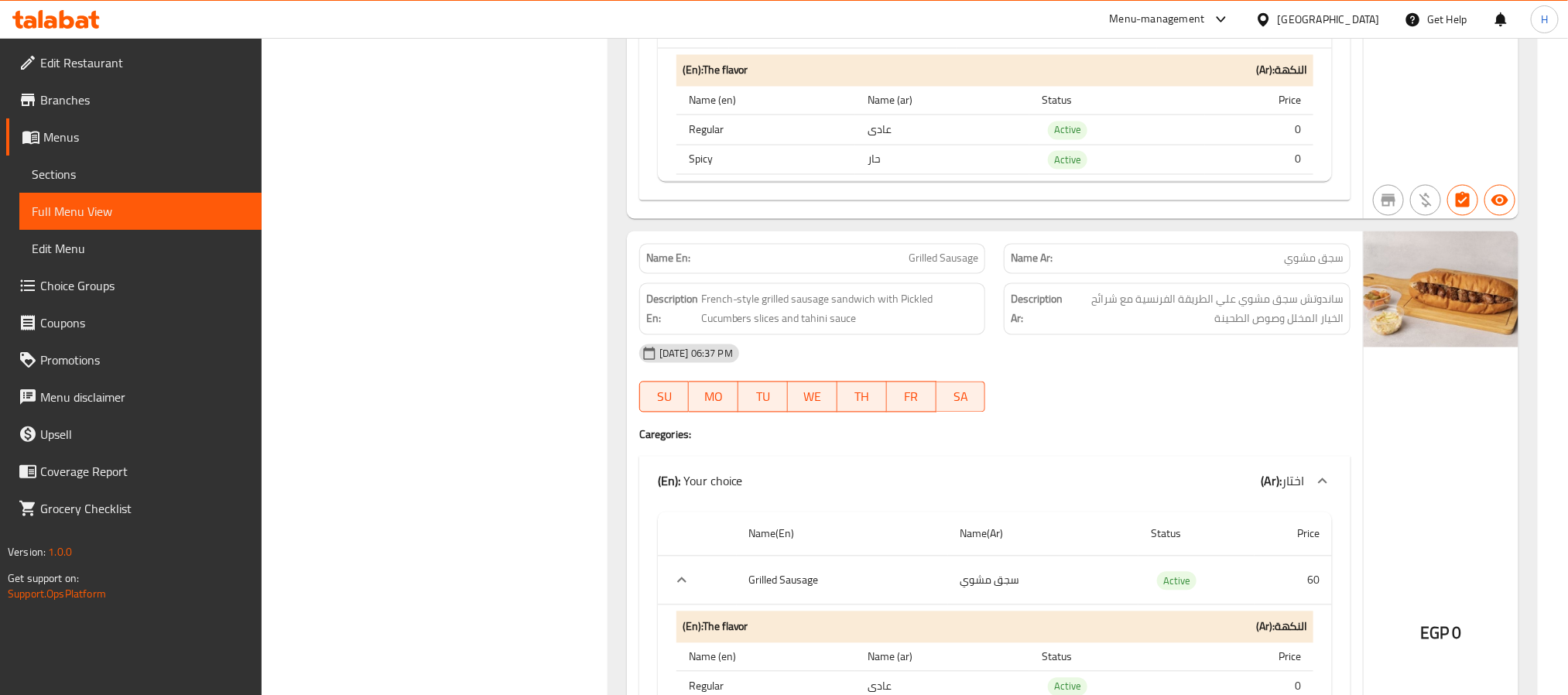
click at [945, 267] on span "Grilled Sausage" at bounding box center [943, 259] width 70 height 16
copy span "Grilled Sausage"
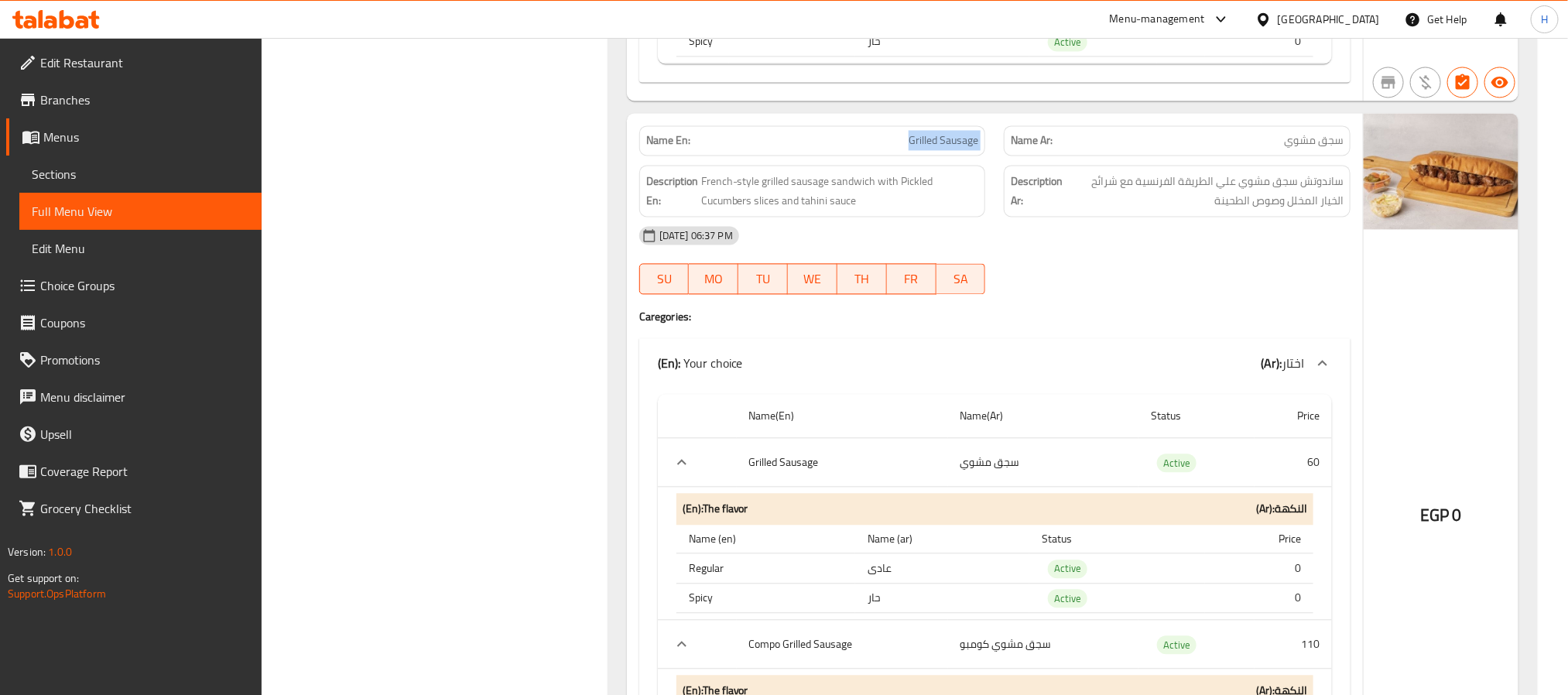
scroll to position [1625, 0]
click at [913, 142] on span "Grilled Sausage" at bounding box center [943, 143] width 70 height 16
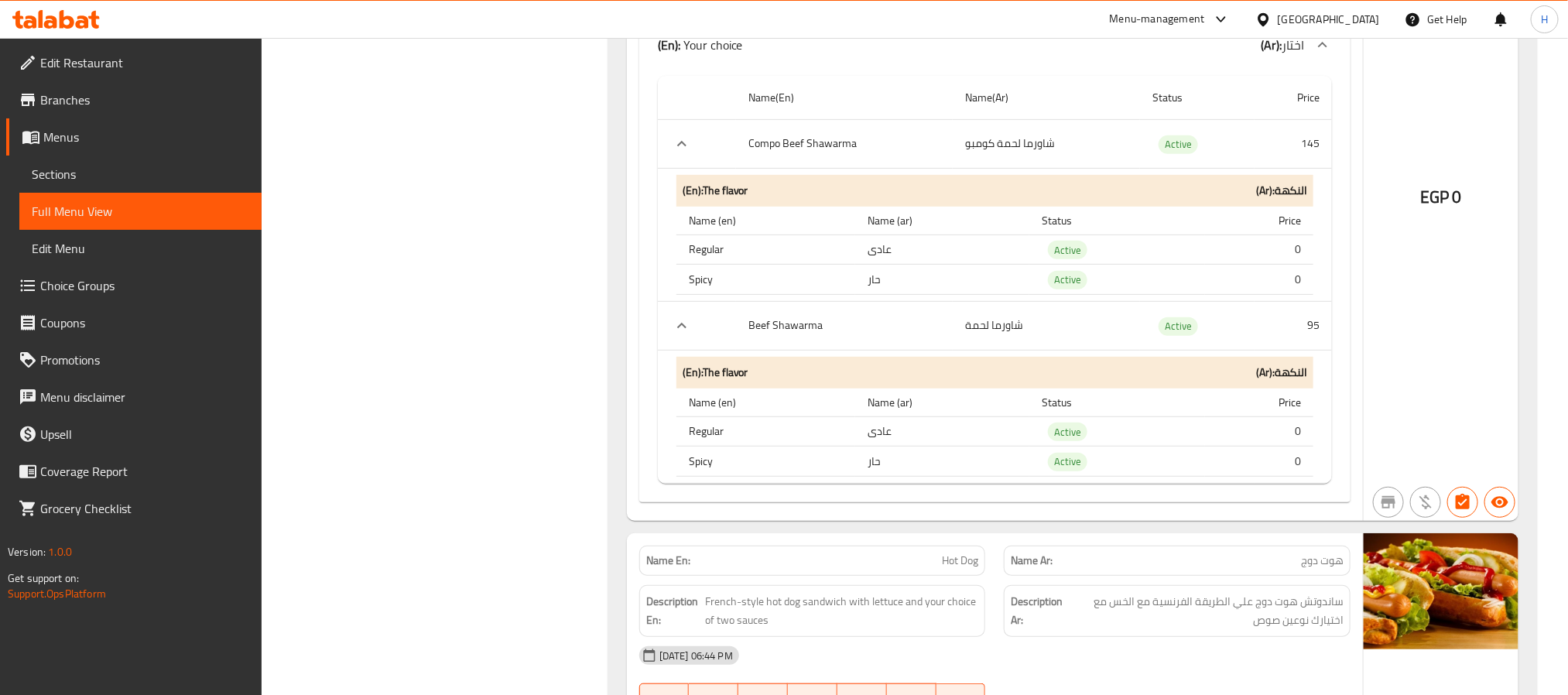
scroll to position [3483, 0]
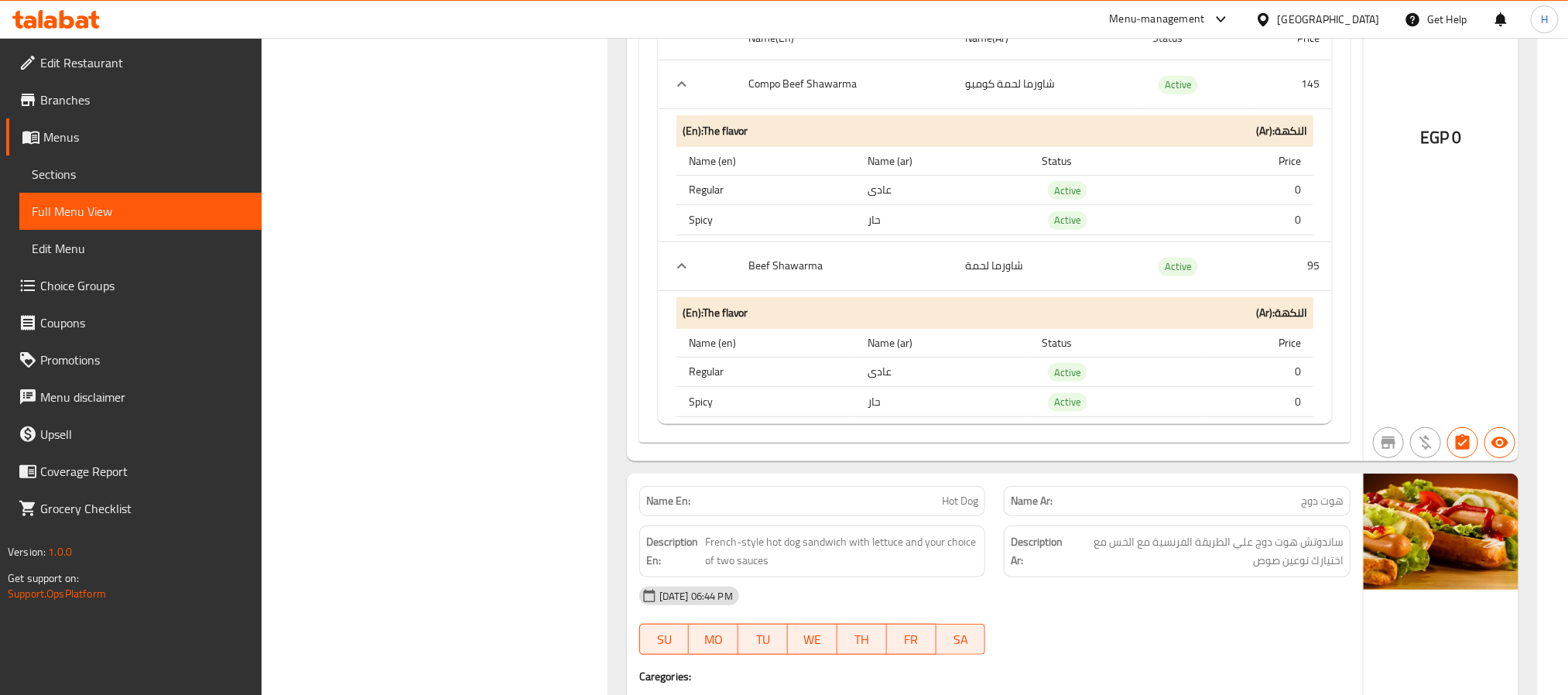
click at [787, 95] on th "Compo Beef Shawarma" at bounding box center [844, 84] width 217 height 49
click at [785, 96] on th "Compo Beef Shawarma" at bounding box center [844, 84] width 217 height 49
copy th "Compo Beef Shawarma"
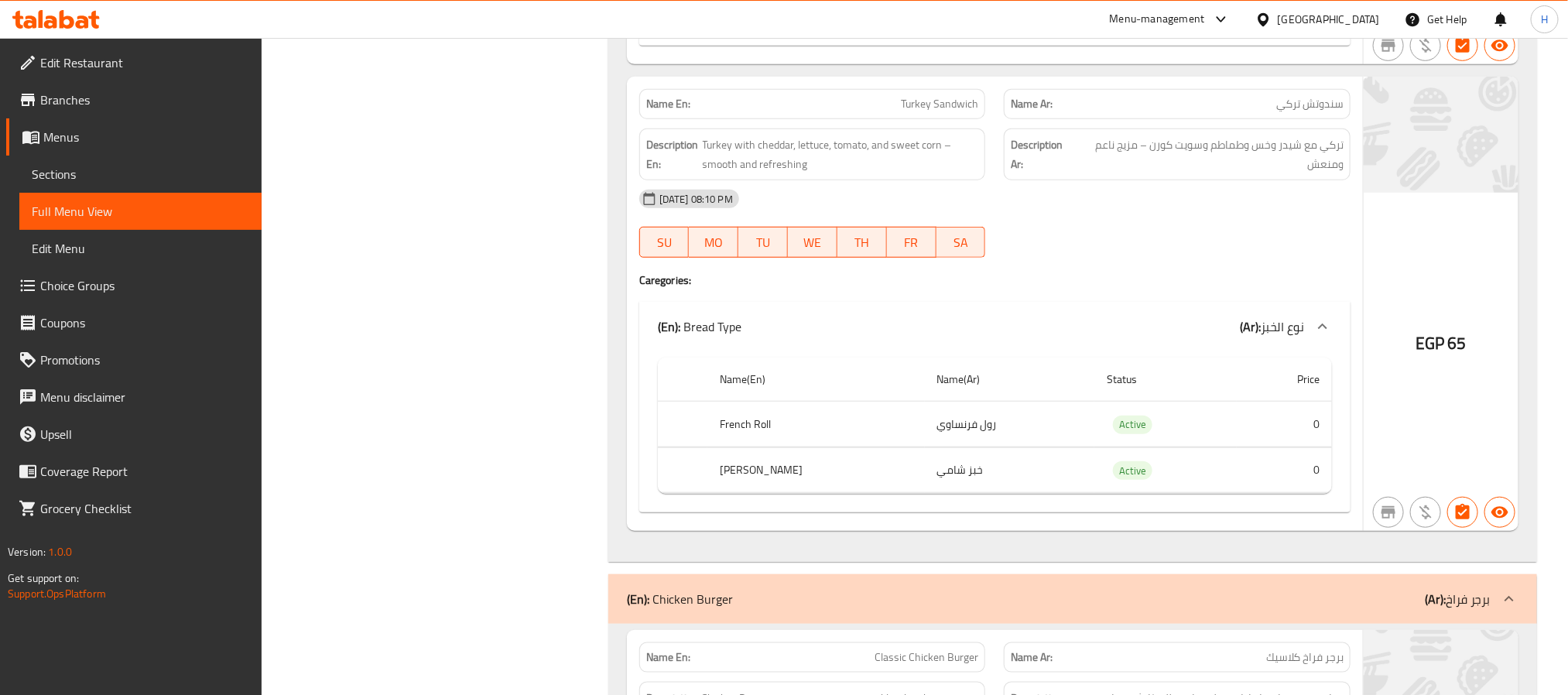
scroll to position [6850, 0]
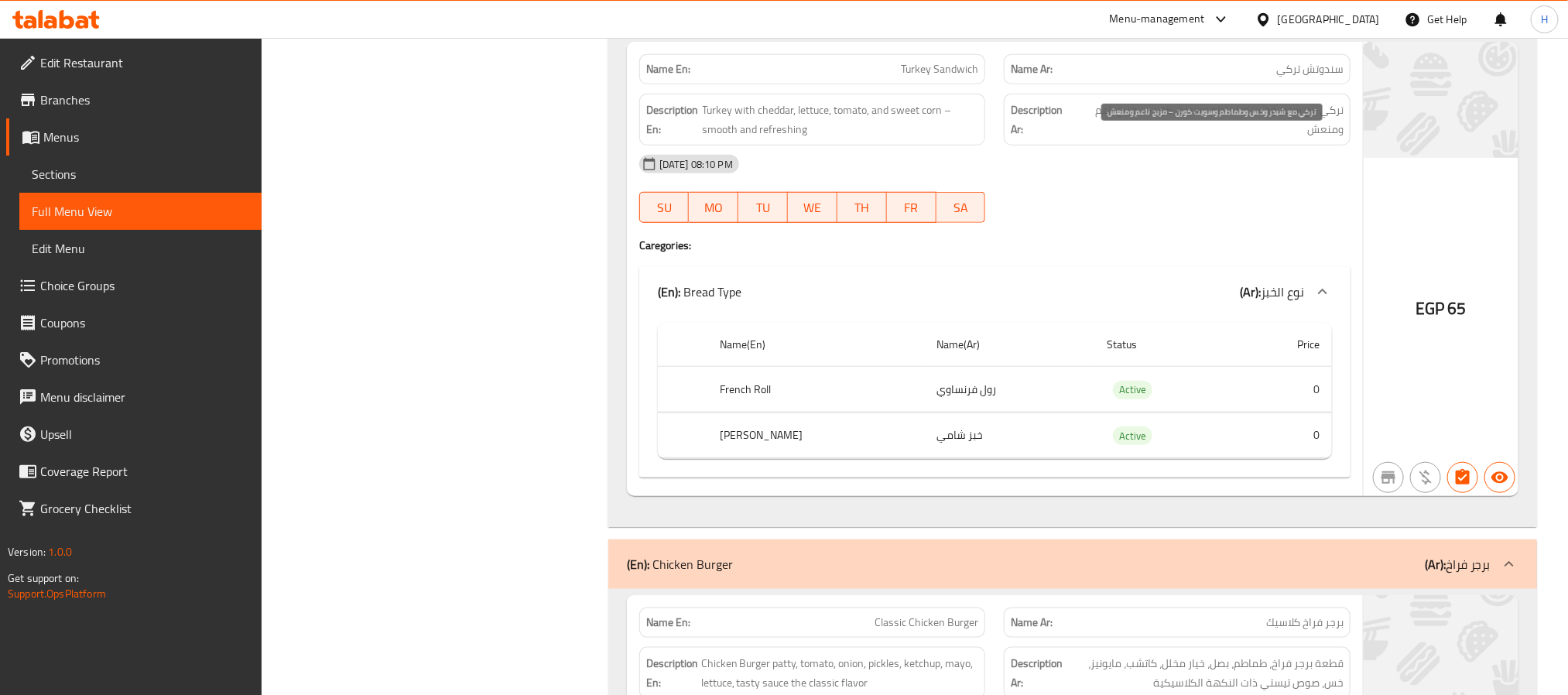
click at [1179, 139] on span "تركي مع شيدر وخس وطماطم وسويت كورن – مزيج ناعم ومنعش" at bounding box center [1209, 120] width 268 height 38
click at [1185, 139] on span "تركي مع شيدر وخس وطماطم وسويت كورن – مزيج ناعم ومنعش" at bounding box center [1209, 120] width 268 height 38
click at [932, 78] on span "Turkey Sandwich" at bounding box center [940, 69] width 78 height 16
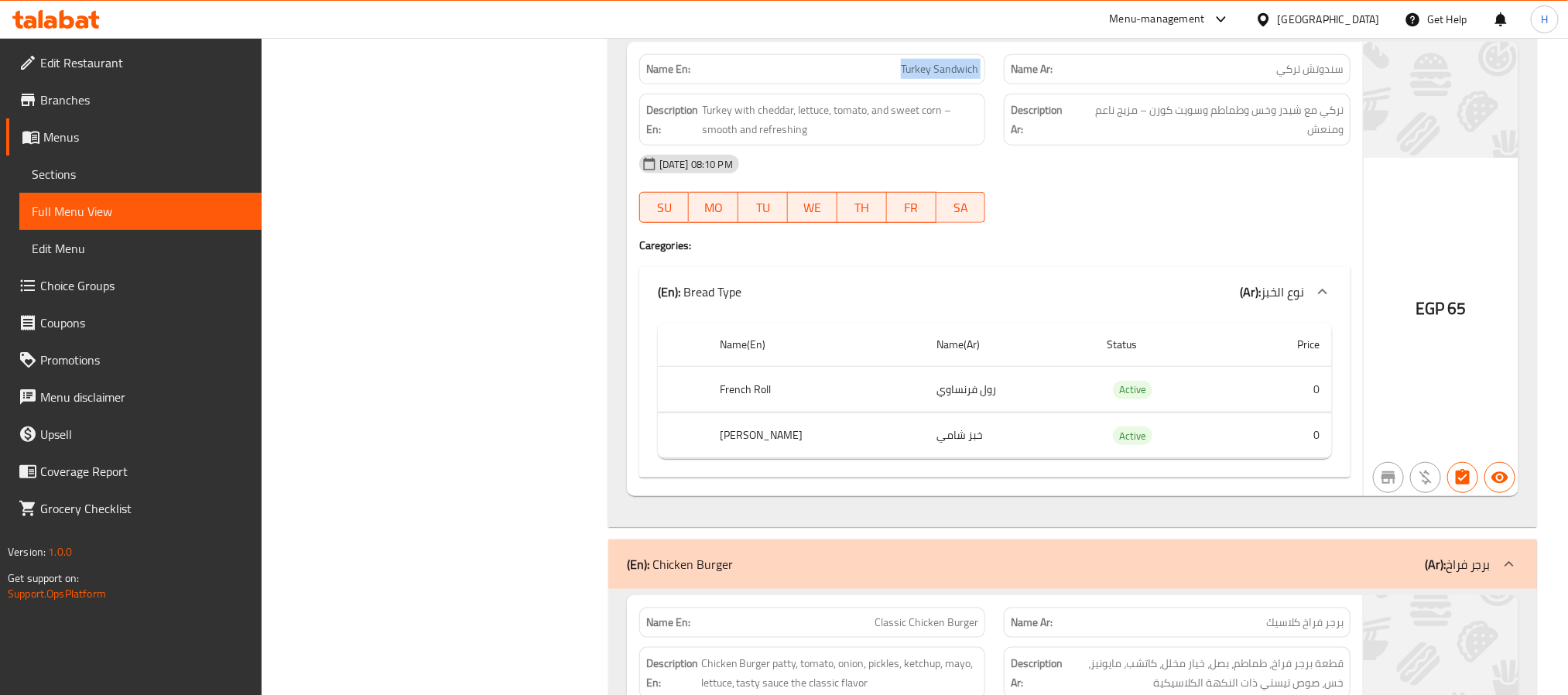
copy span "Turkey Sandwich"
click at [1289, 137] on span "تركي مع شيدر وخس وطماطم وسويت كورن – مزيج ناعم ومنعش" at bounding box center [1209, 120] width 268 height 38
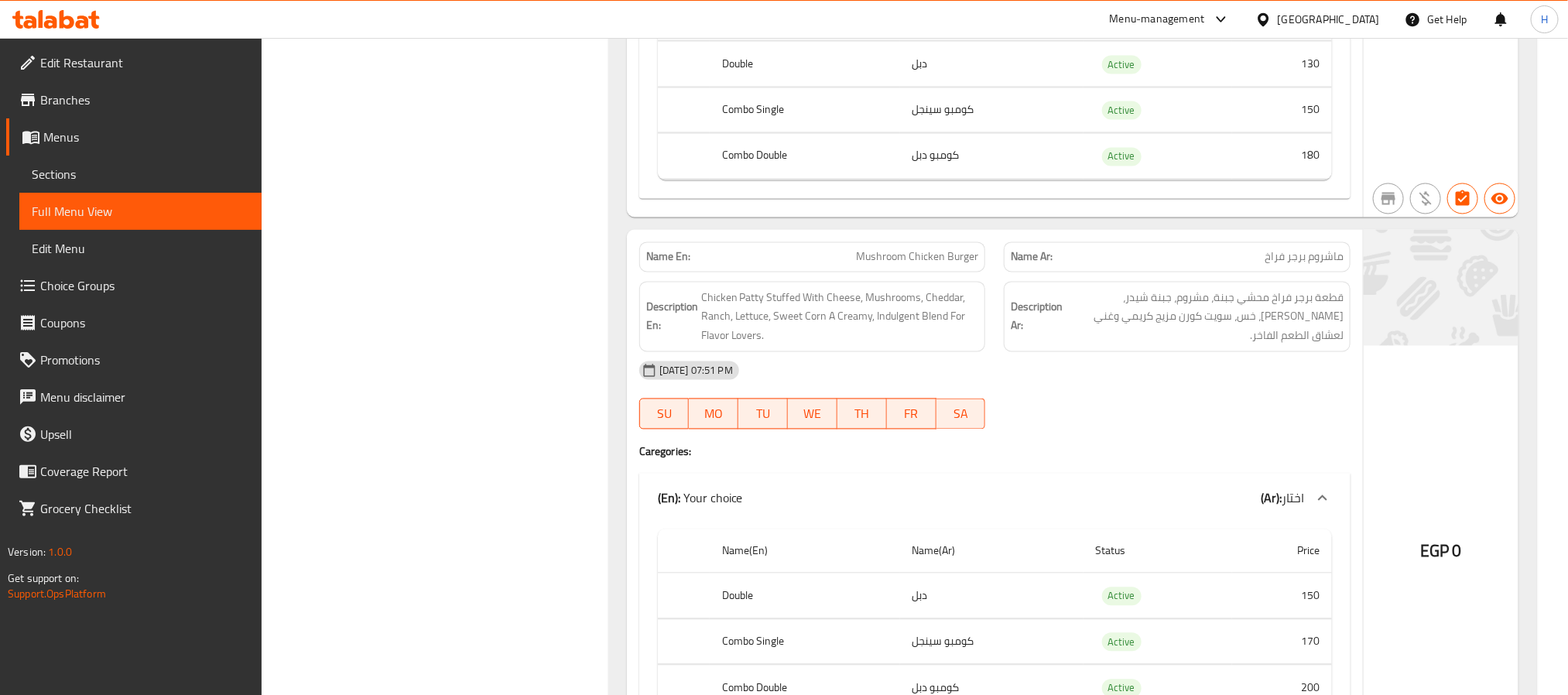
scroll to position [7780, 0]
click at [876, 261] on span "Mushroom Chicken Burger" at bounding box center [917, 253] width 123 height 16
copy span "Mushroom Chicken Burger"
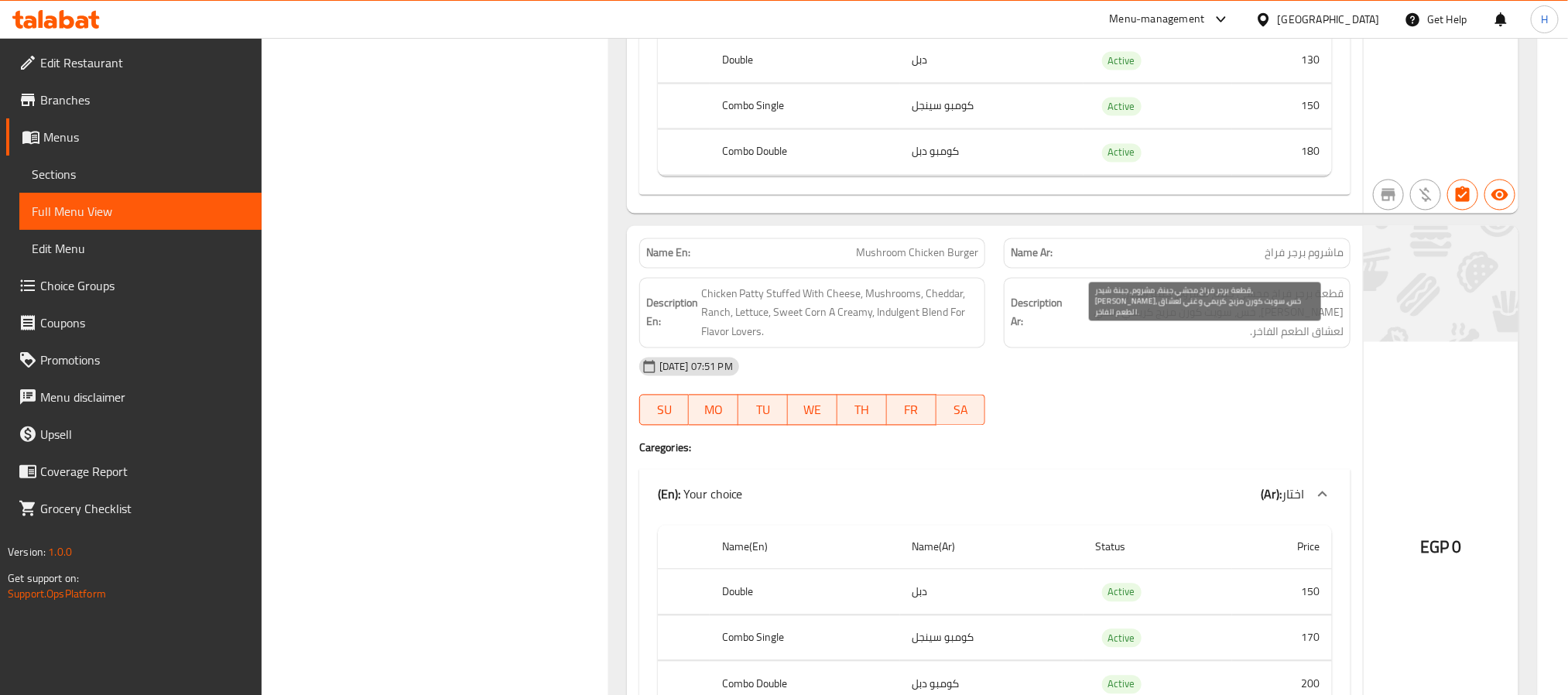
click at [1307, 334] on span "قطعة برجر فراخ محشي جبنة، مشروم، جبنة شيدر، [PERSON_NAME]، خس، سويت كورن مزيج ك…" at bounding box center [1204, 313] width 278 height 57
click at [1315, 332] on span "قطعة برجر فراخ محشي جبنة، مشروم، جبنة شيدر، [PERSON_NAME]، خس، سويت كورن مزيج ك…" at bounding box center [1204, 313] width 278 height 57
click at [1307, 332] on span "قطعة برجر فراخ محشي جبنة، مشروم، جبنة شيدر، [PERSON_NAME]، خس، سويت كورن مزيج ك…" at bounding box center [1204, 313] width 278 height 57
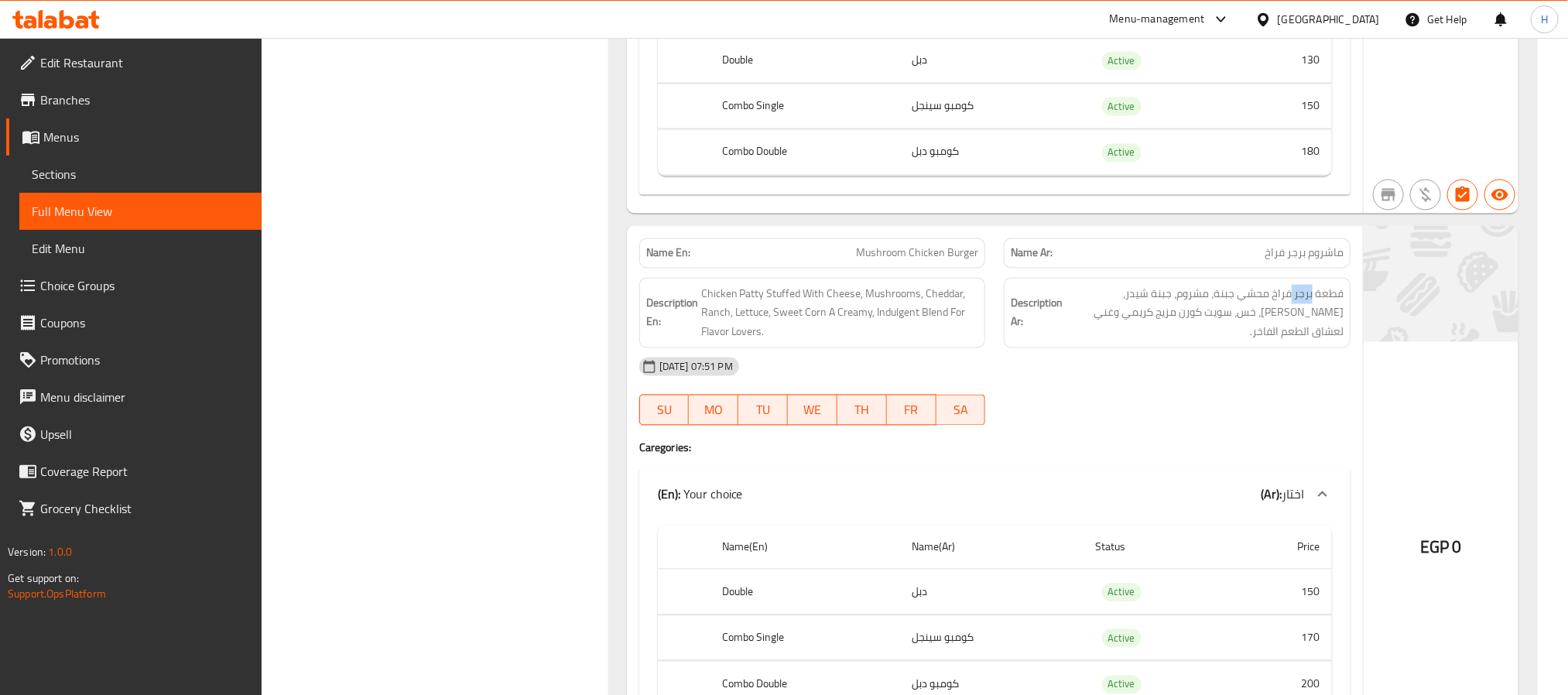
copy span "برجر"
drag, startPoint x: 1175, startPoint y: 333, endPoint x: 1154, endPoint y: 330, distance: 21.2
click at [1154, 330] on span "قطعة برجر فراخ محشي جبنة، مشروم، جبنة شيدر، [PERSON_NAME]، خس، سويت كورن مزيج ك…" at bounding box center [1204, 313] width 278 height 57
copy span "جبنة"
click at [945, 261] on span "Mushroom Chicken Burger" at bounding box center [917, 253] width 123 height 16
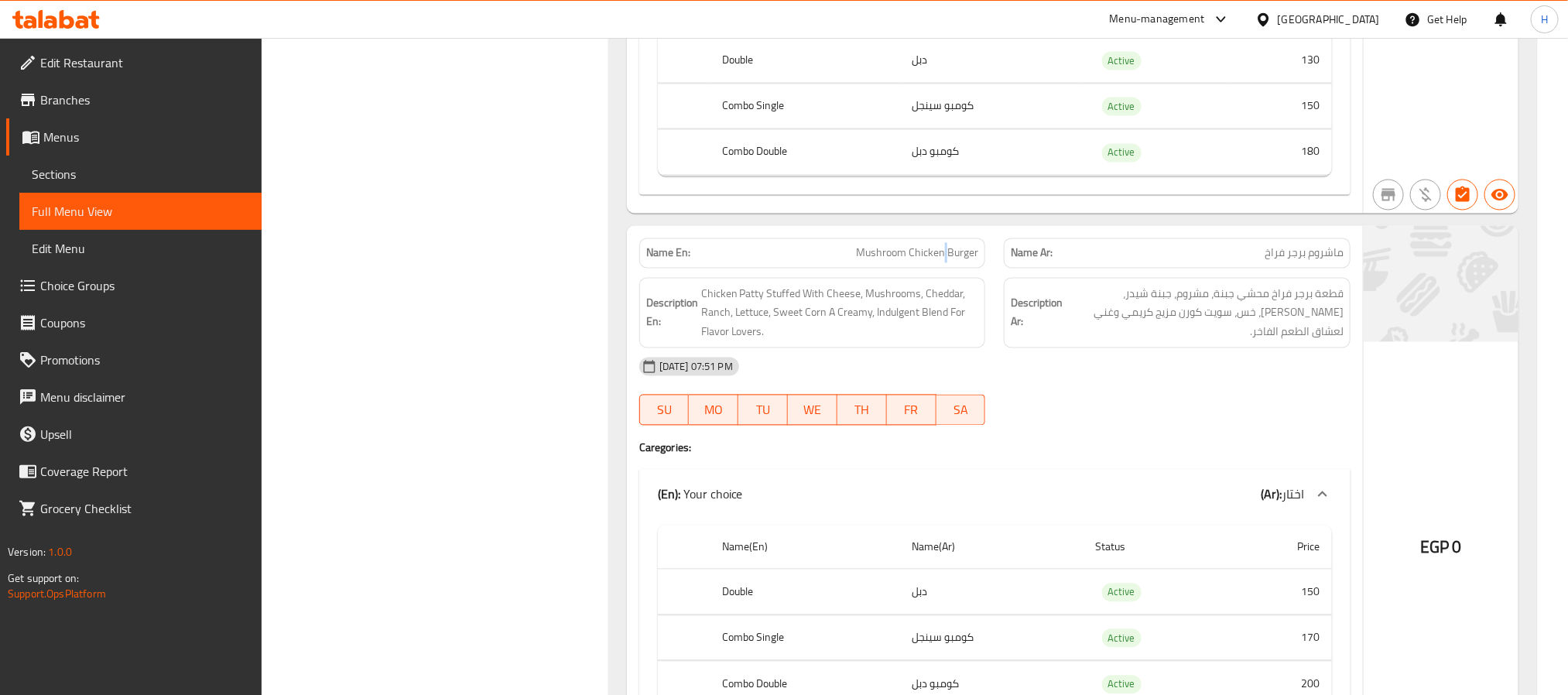
click at [945, 261] on span "Mushroom Chicken Burger" at bounding box center [917, 253] width 123 height 16
copy span "Mushroom Chicken Burger"
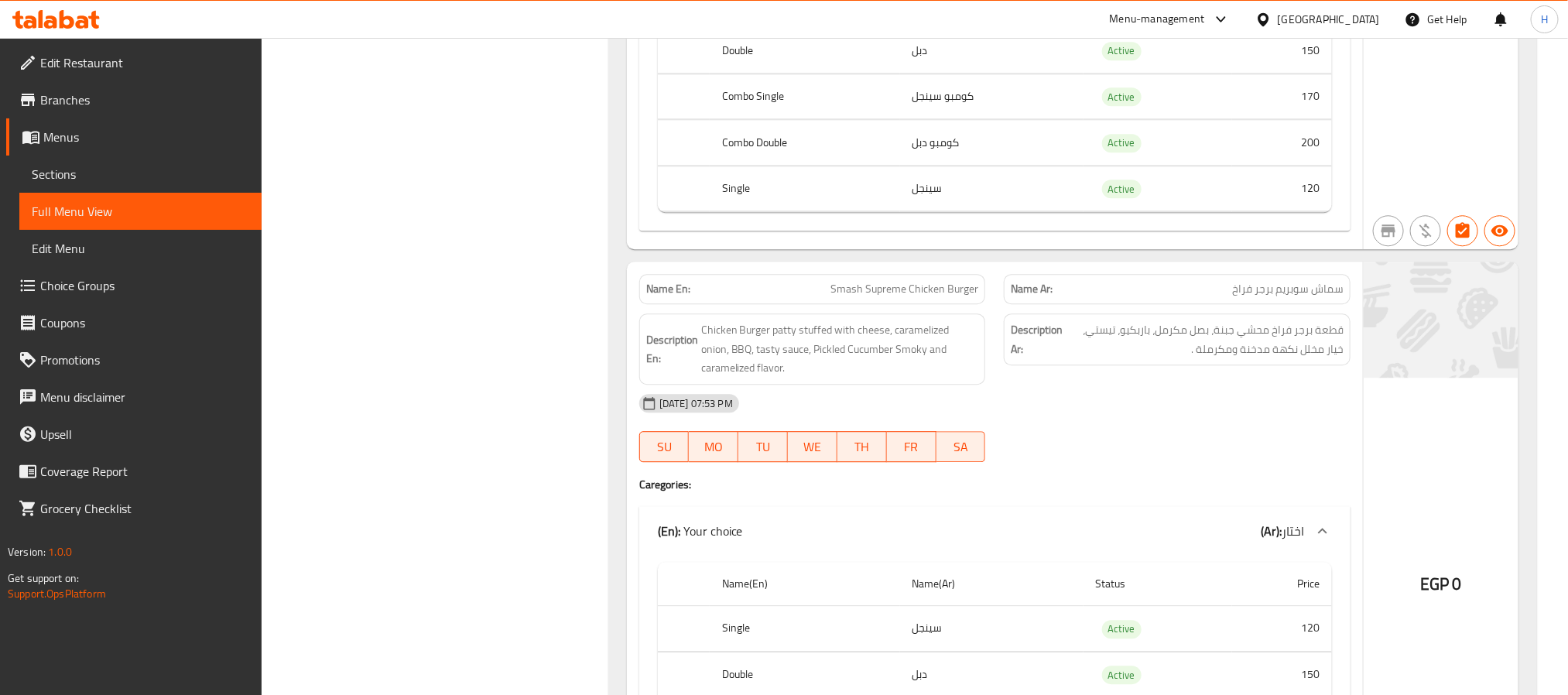
scroll to position [8360, 0]
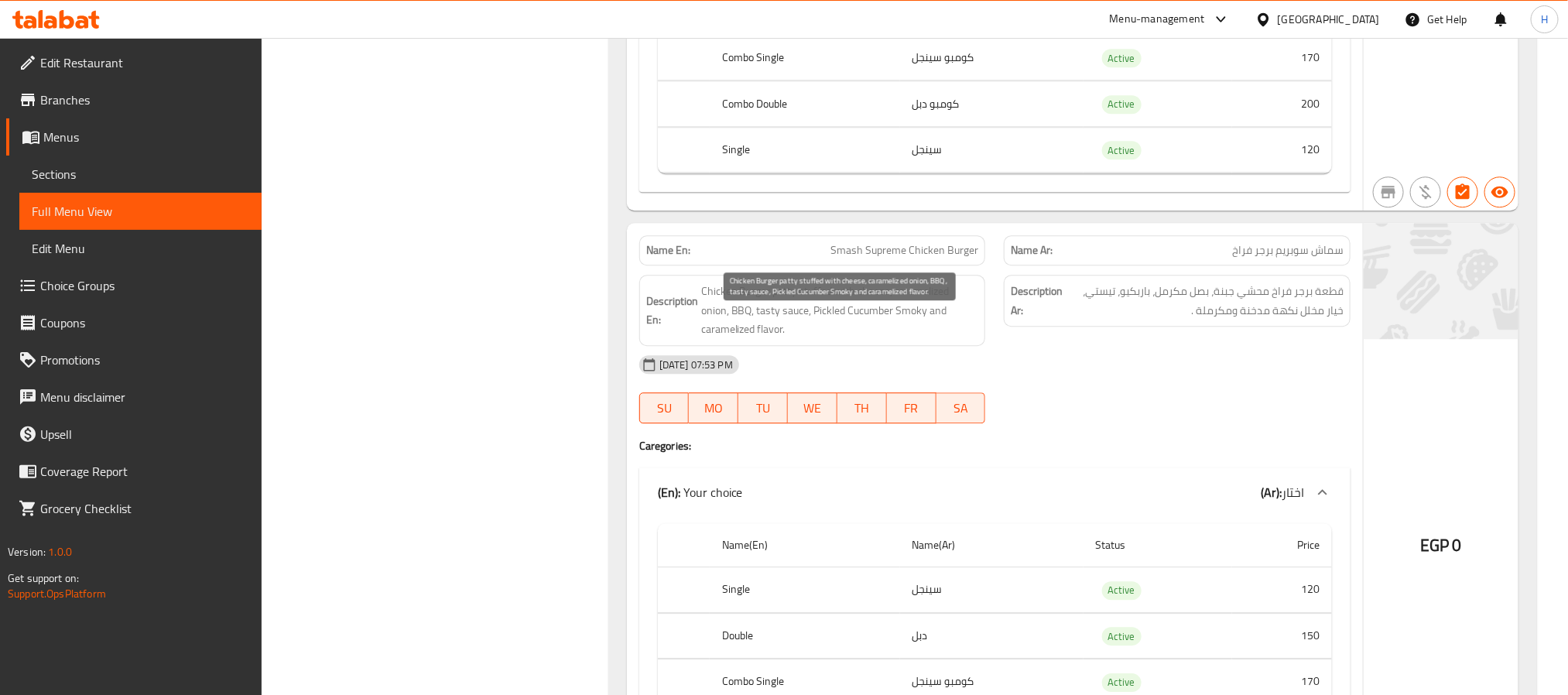
click at [856, 330] on span "Chicken Burger patty stuffed with cheese, caramelized onion, BBQ, tasty sauce, …" at bounding box center [839, 310] width 278 height 57
drag, startPoint x: 727, startPoint y: 348, endPoint x: 777, endPoint y: 356, distance: 50.6
click at [777, 339] on span "Chicken Burger patty stuffed with cheese, caramelized onion, BBQ, tasty sauce, …" at bounding box center [839, 310] width 278 height 57
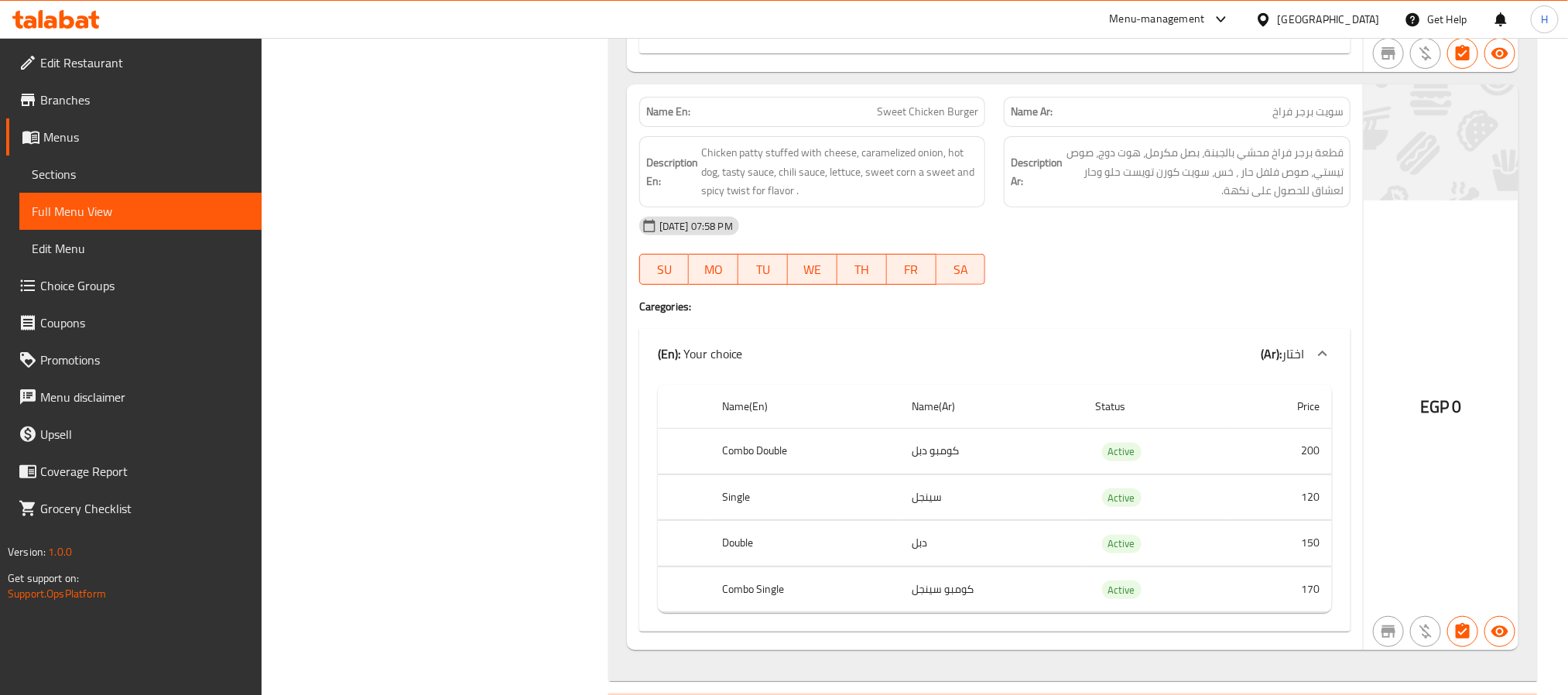
scroll to position [9637, 0]
click at [905, 119] on span "Sweet Chicken Burger" at bounding box center [928, 110] width 102 height 16
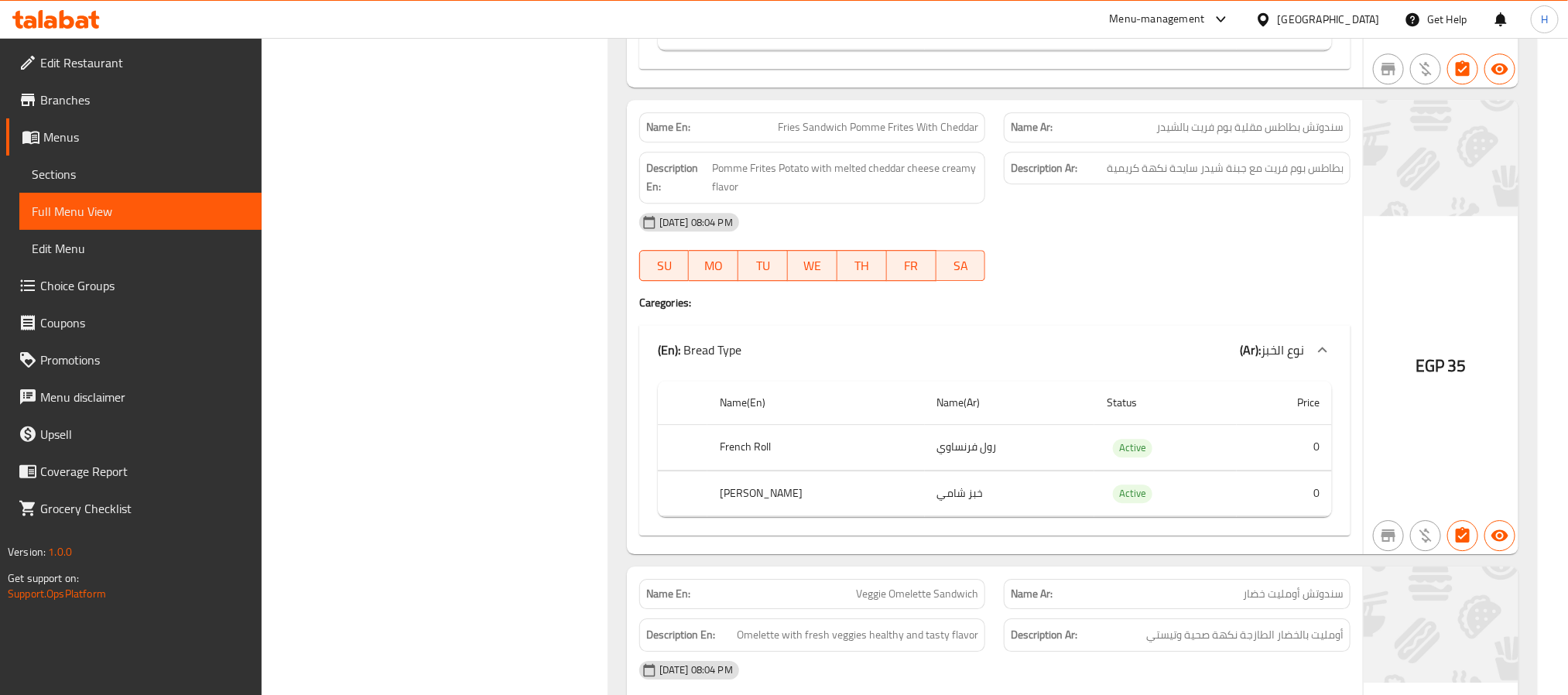
scroll to position [11727, 0]
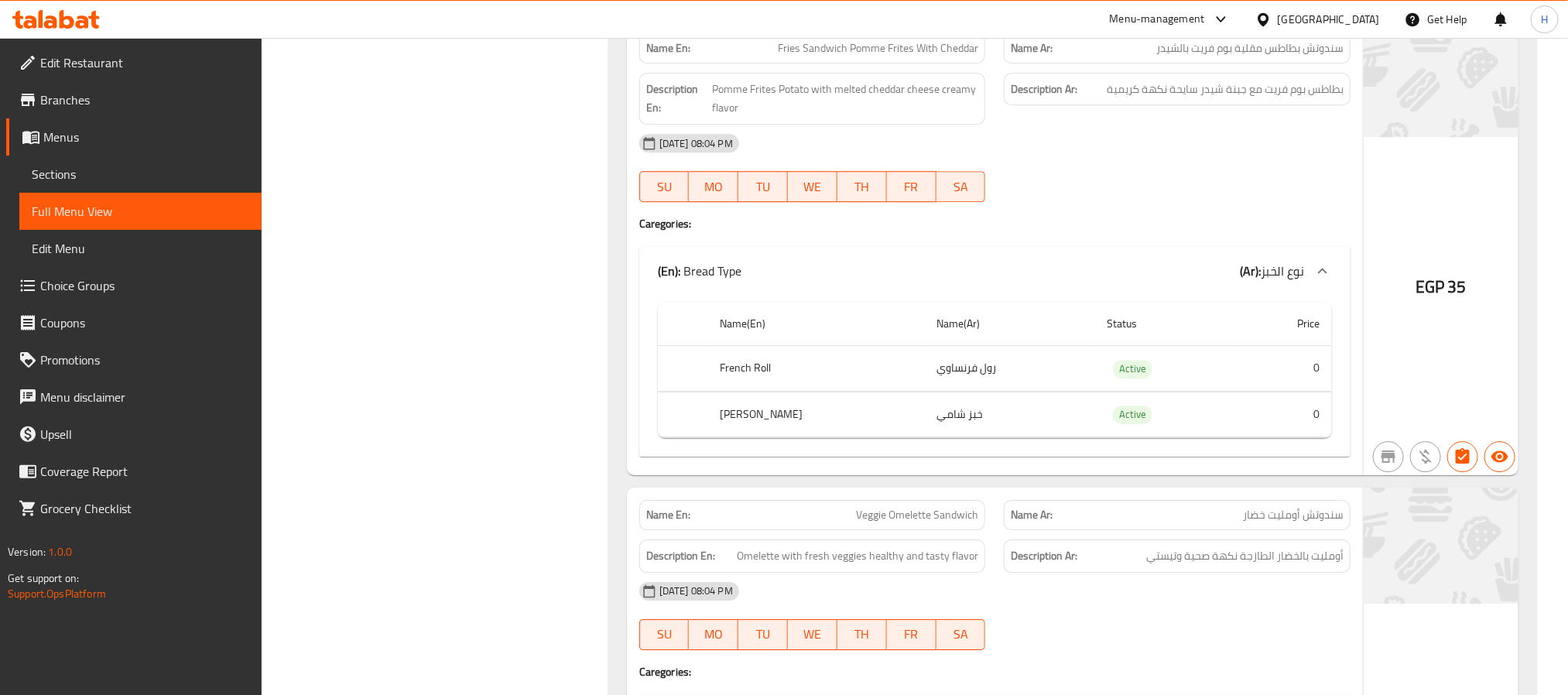
click at [880, 523] on span "Veggie Omelette Sandwich" at bounding box center [917, 515] width 123 height 16
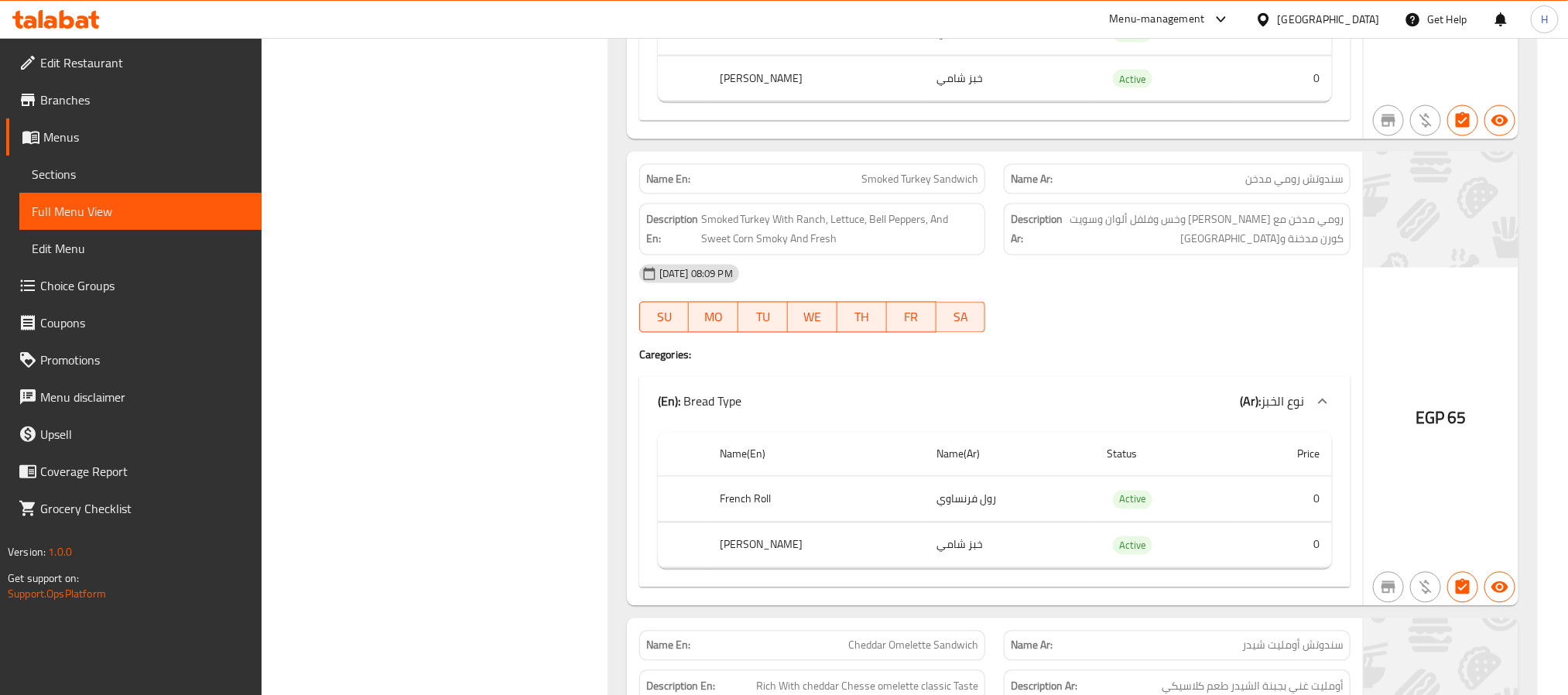
scroll to position [17069, 0]
click at [896, 185] on span "Smoked Turkey Sandwich" at bounding box center [919, 177] width 117 height 16
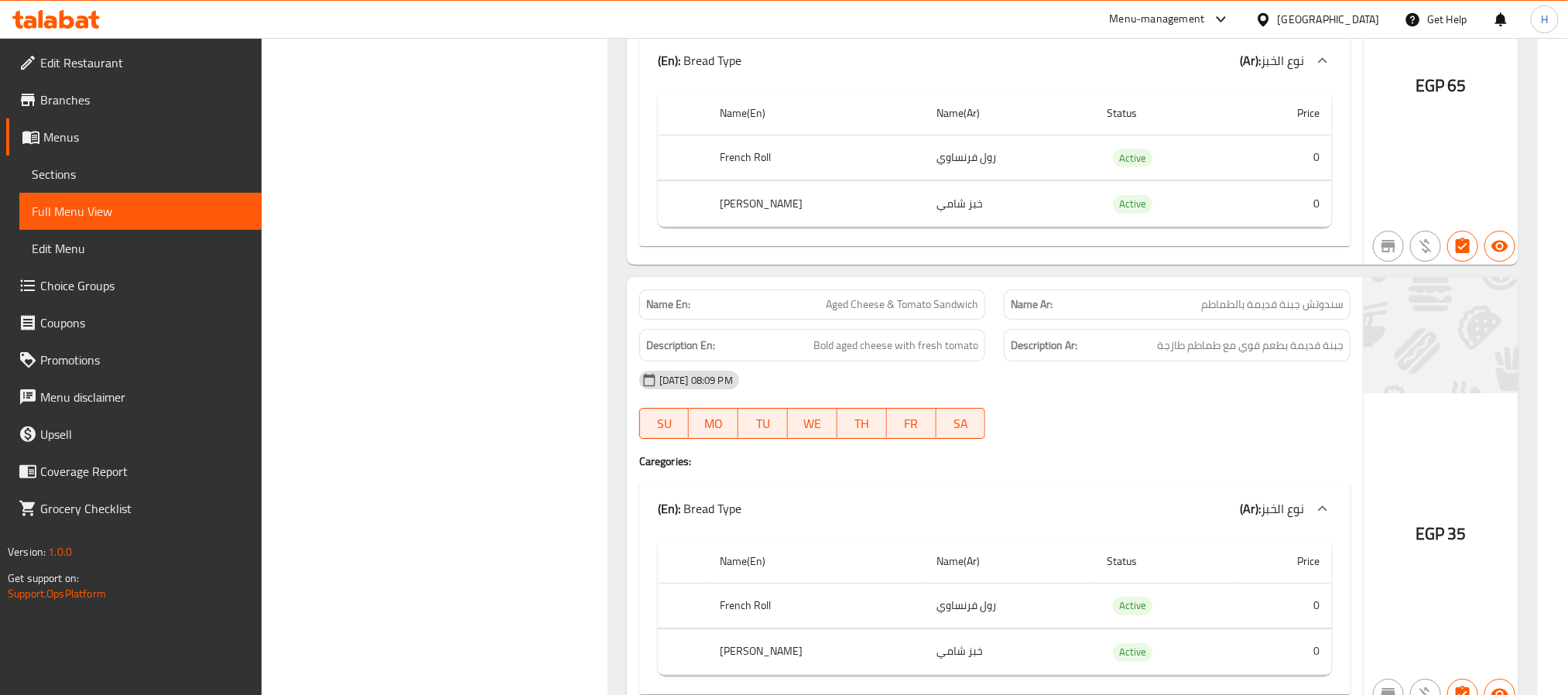
scroll to position [18346, 0]
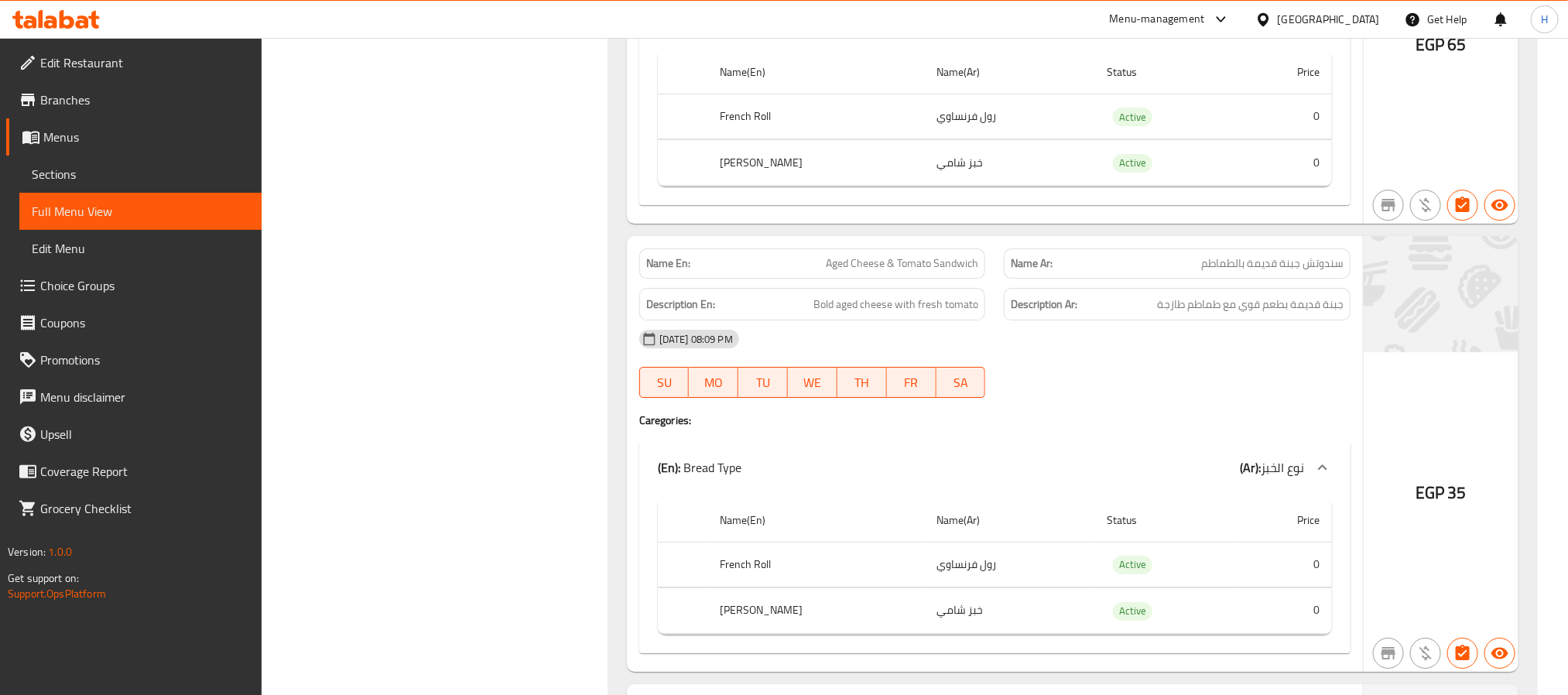
click at [852, 271] on span "Aged Cheese & Tomato Sandwich" at bounding box center [901, 263] width 153 height 16
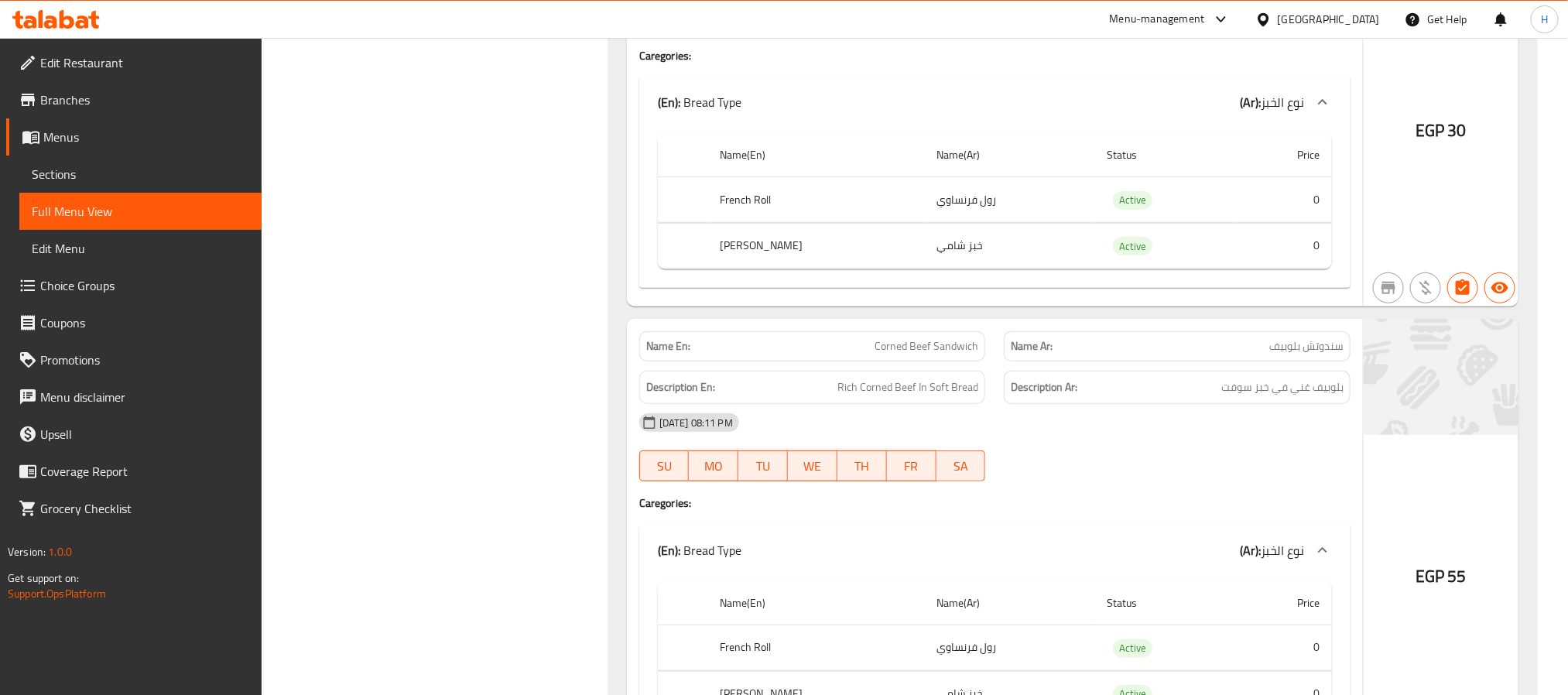
scroll to position [19275, 0]
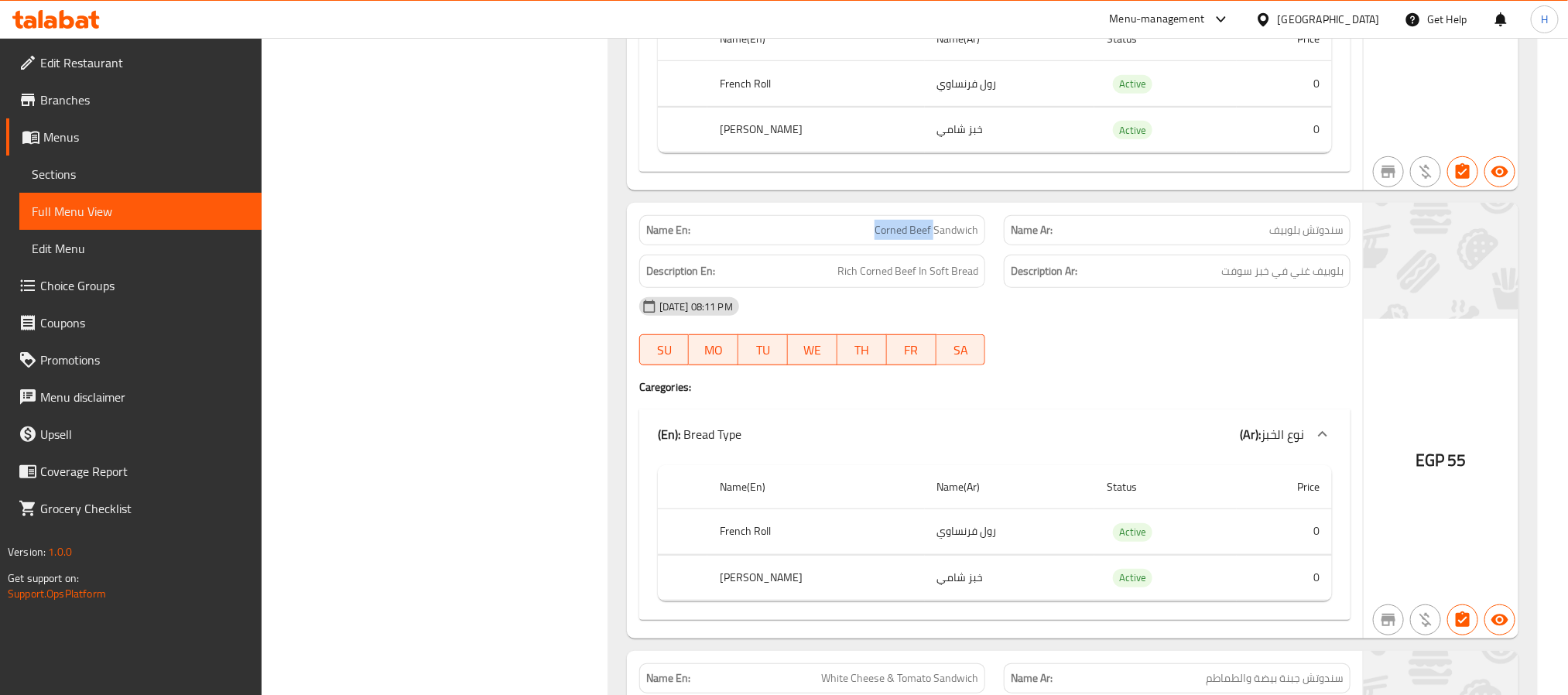
drag, startPoint x: 936, startPoint y: 309, endPoint x: 871, endPoint y: 297, distance: 66.1
click at [871, 245] on div "Name En: Corned Beef Sandwich" at bounding box center [812, 230] width 347 height 30
click at [903, 281] on span "Rich Corned Beef In Soft Bread" at bounding box center [907, 270] width 141 height 19
click at [943, 245] on div "Name En: Corned Beef Sandwich" at bounding box center [812, 230] width 347 height 30
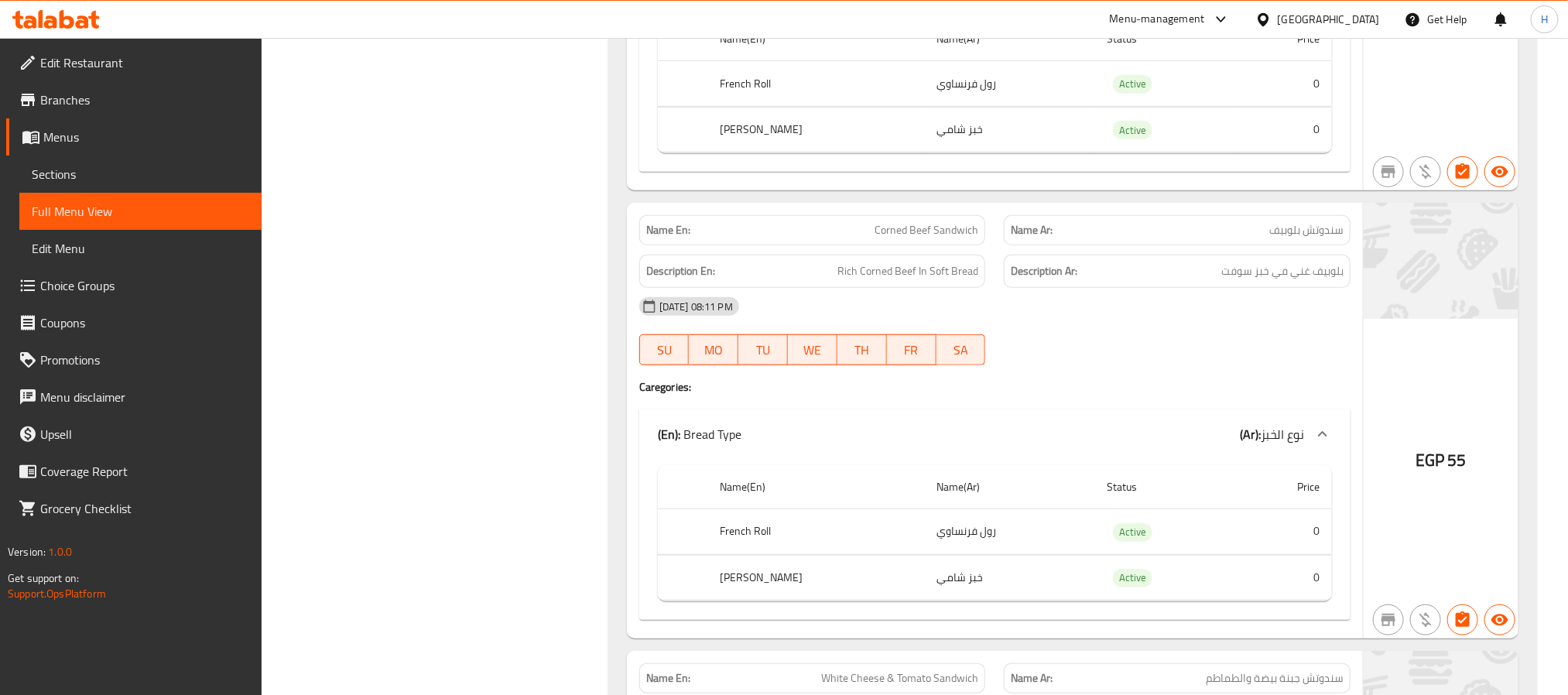
click at [943, 238] on span "Corned Beef Sandwich" at bounding box center [926, 230] width 104 height 16
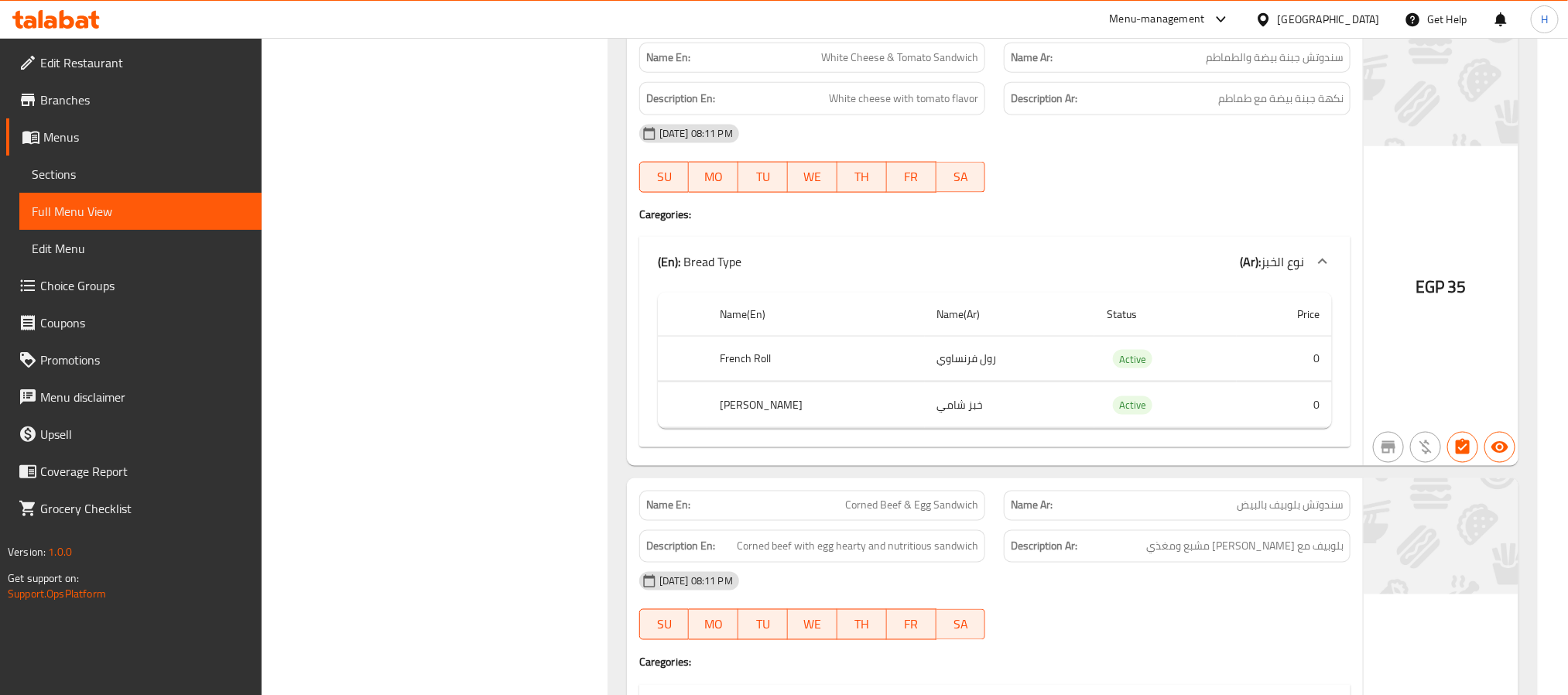
scroll to position [19855, 0]
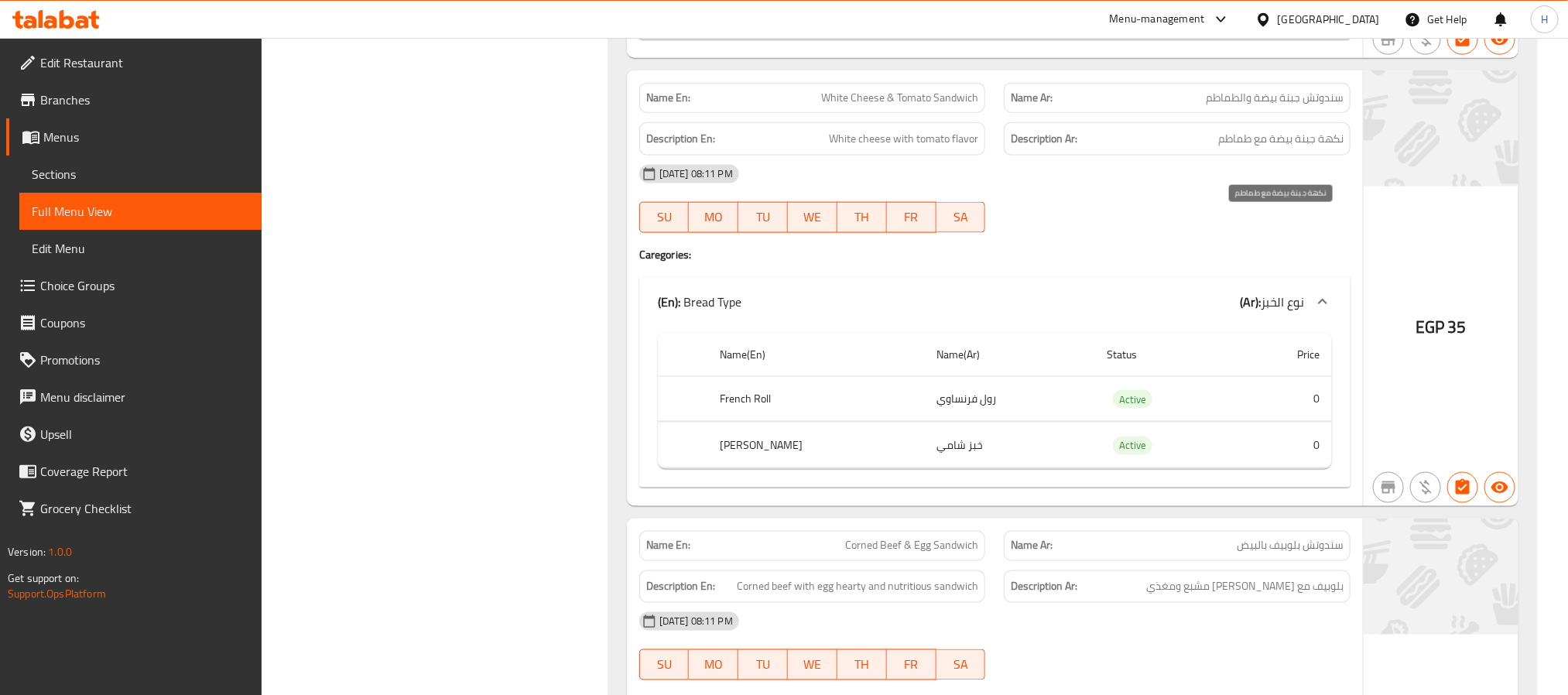
click at [1271, 149] on span "نكهة جبنة بيضة مع طماطم" at bounding box center [1281, 139] width 126 height 19
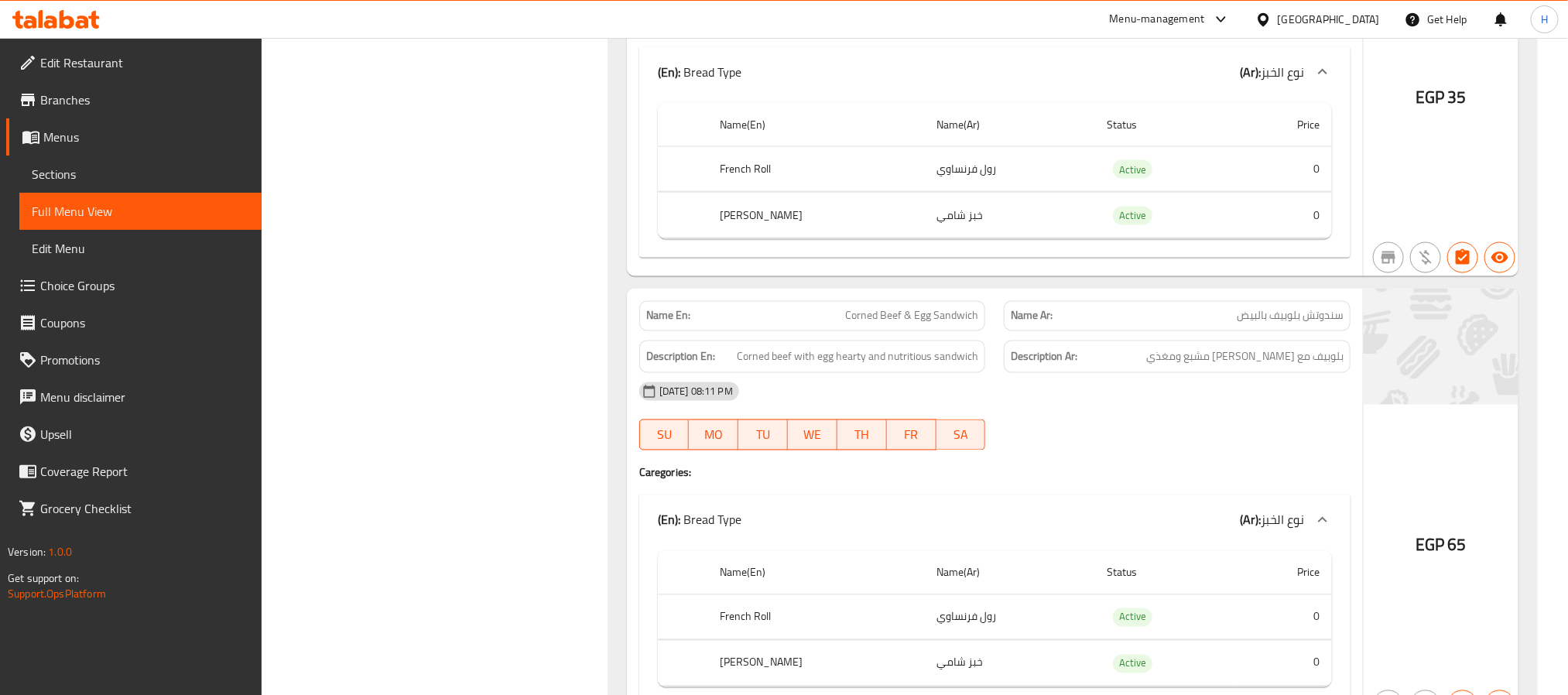
scroll to position [20087, 0]
click at [924, 322] on span "Corned Beef & Egg Sandwich" at bounding box center [912, 314] width 134 height 16
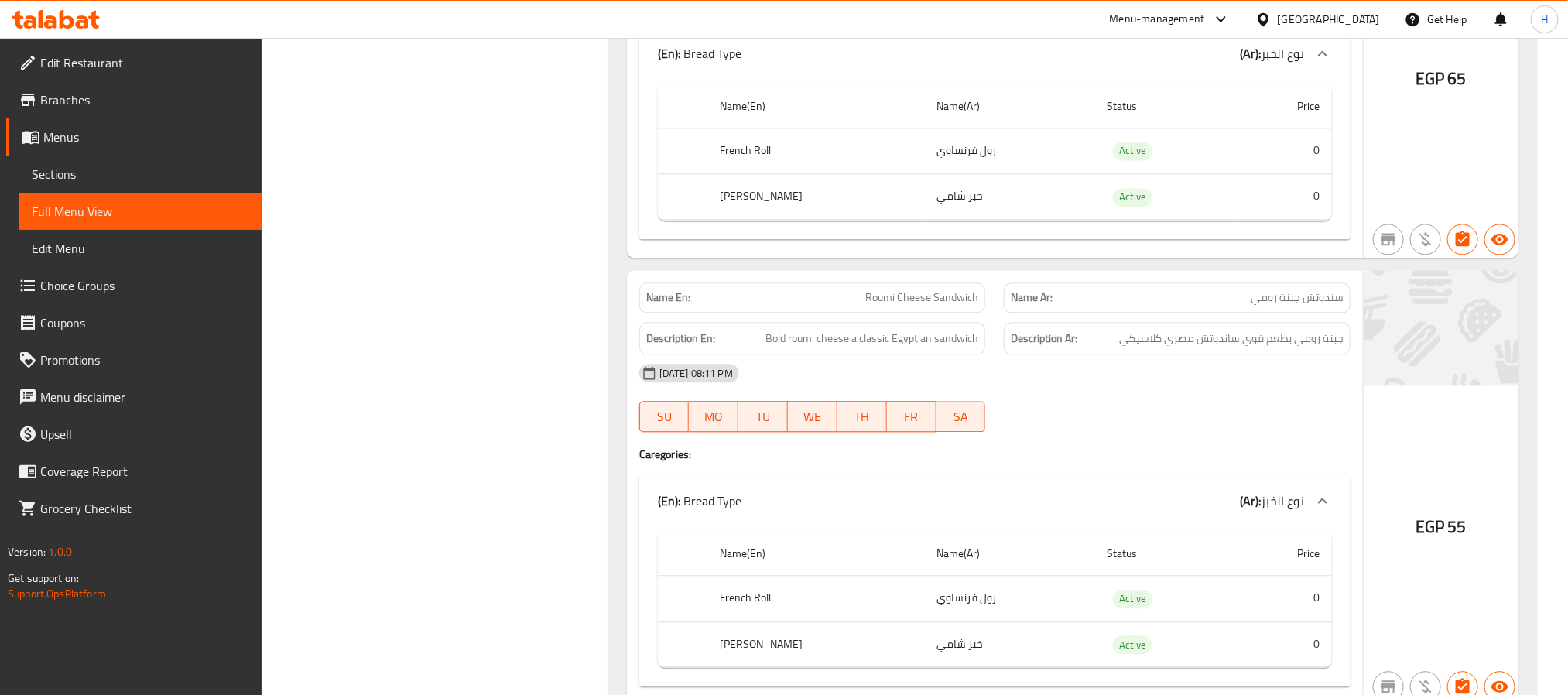
scroll to position [20669, 0]
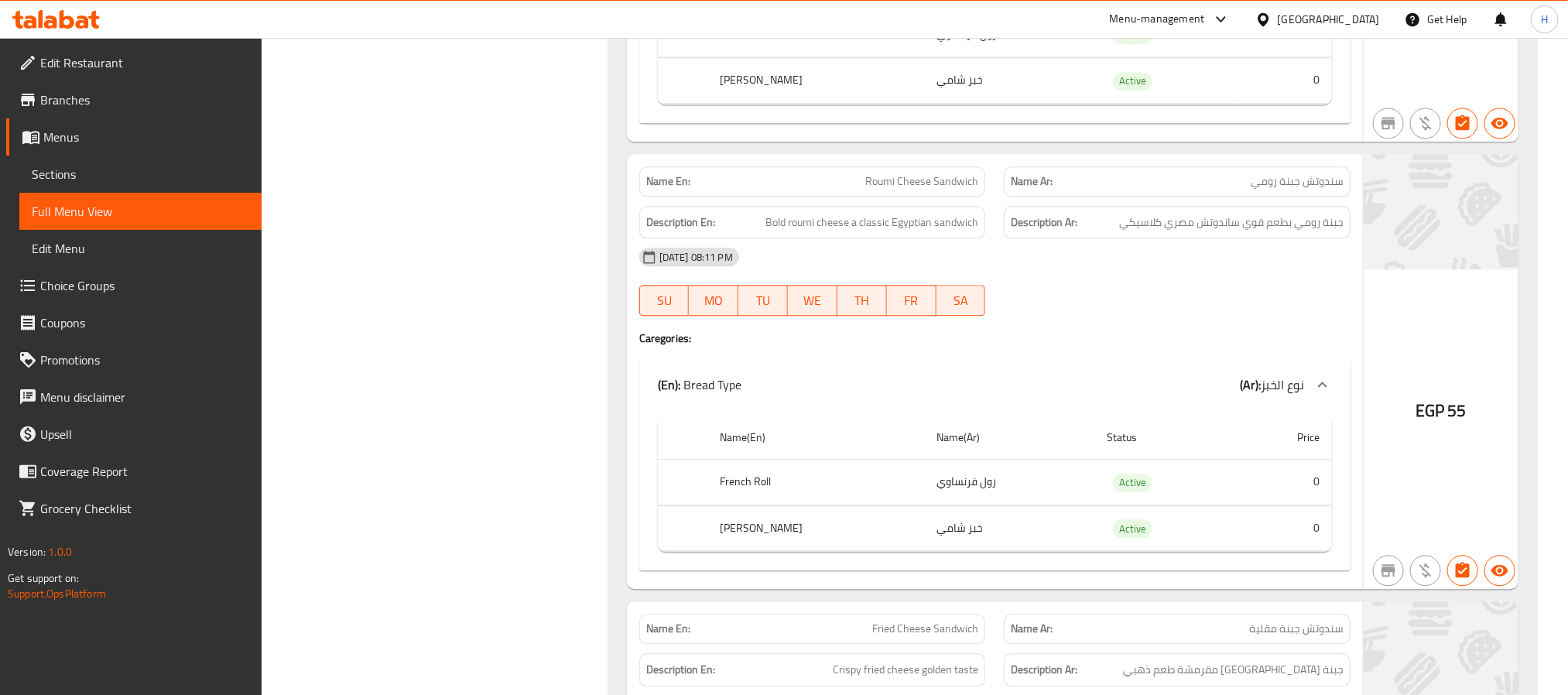
click at [946, 196] on div "Name En: Roumi Cheese Sandwich" at bounding box center [812, 181] width 347 height 30
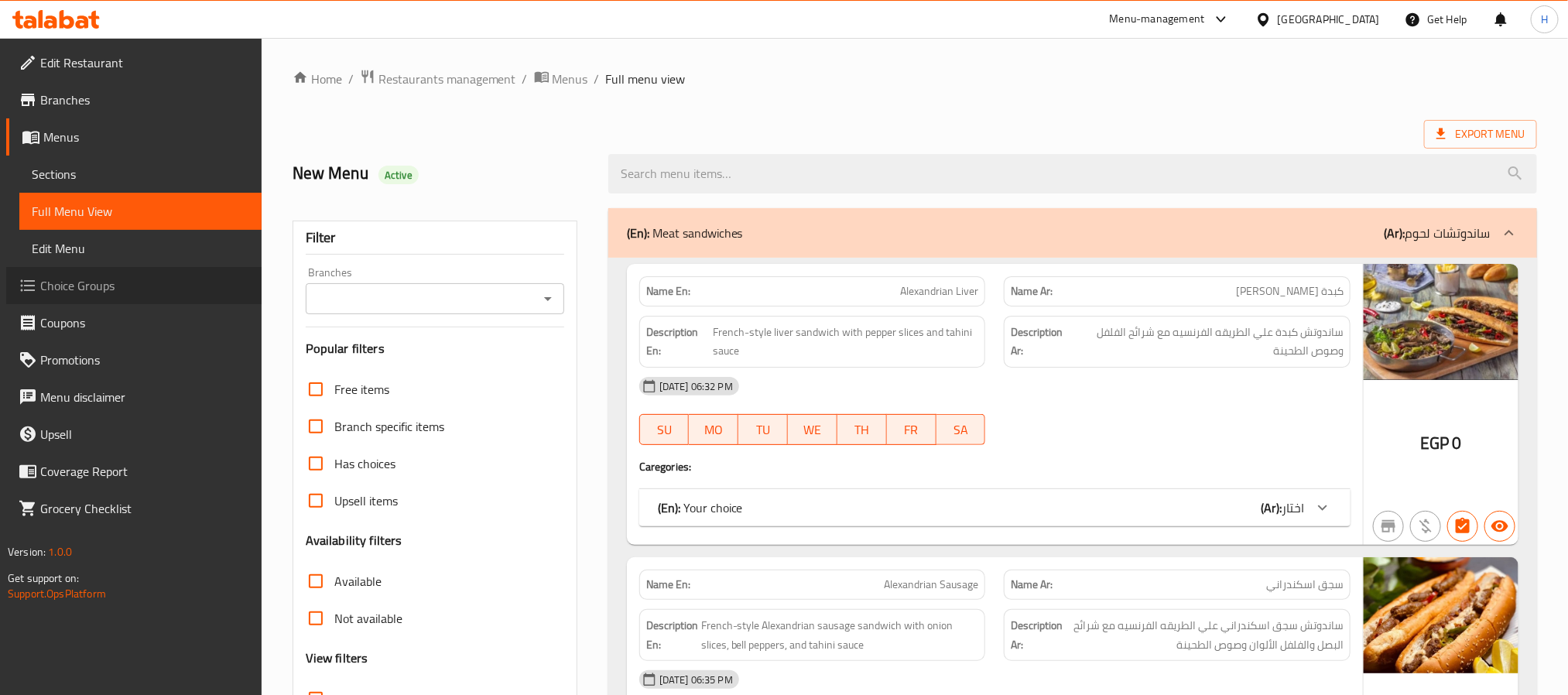
click at [144, 276] on span "Choice Groups" at bounding box center [145, 285] width 209 height 19
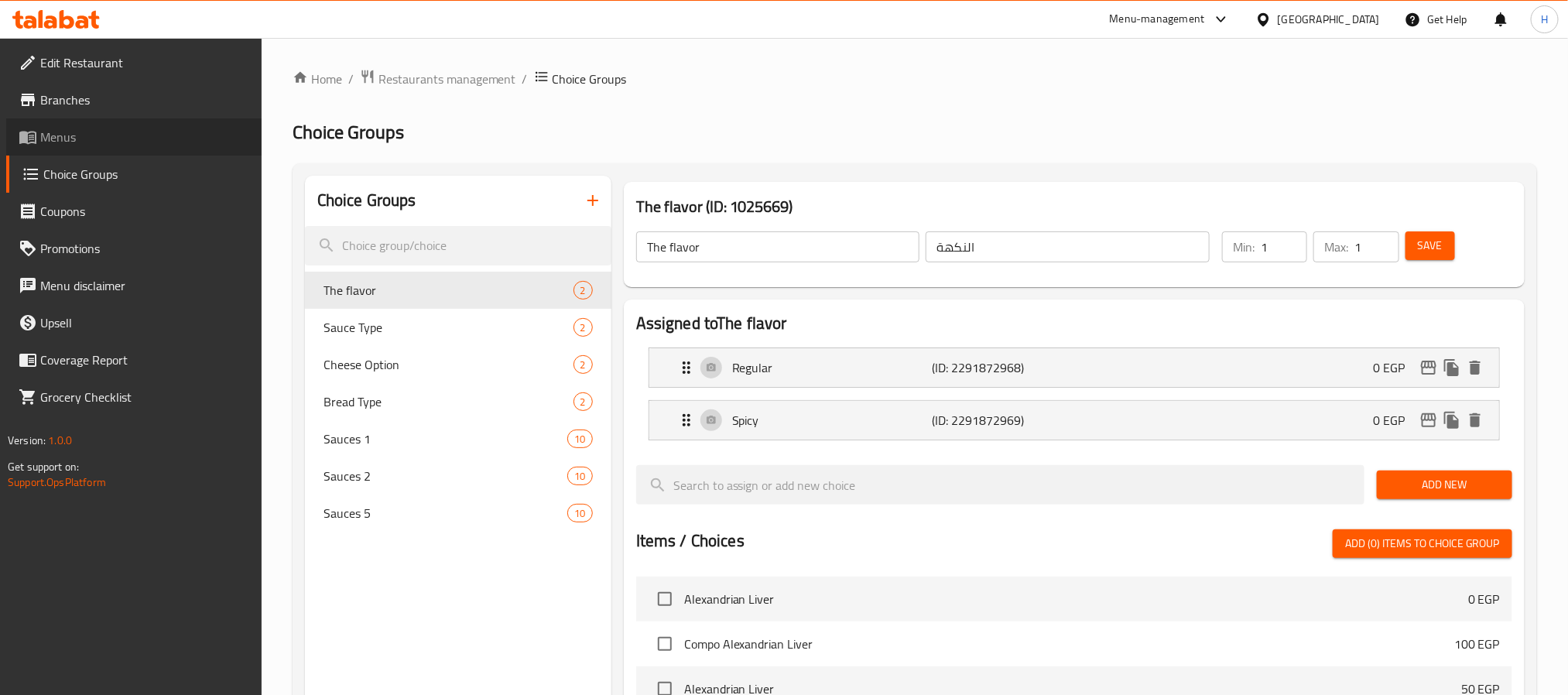
click at [57, 144] on span "Menus" at bounding box center [145, 137] width 209 height 19
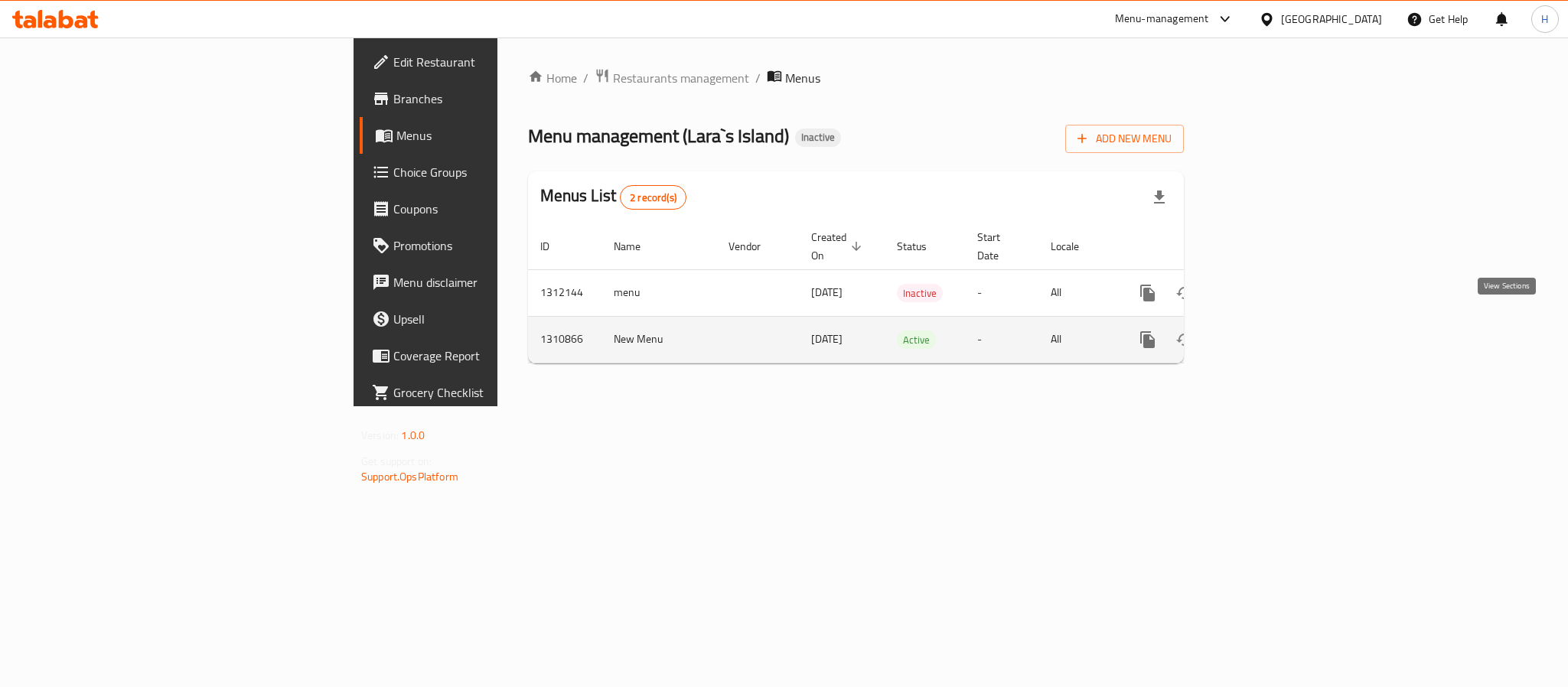
click at [1267, 330] on icon "enhanced table" at bounding box center [1258, 339] width 19 height 19
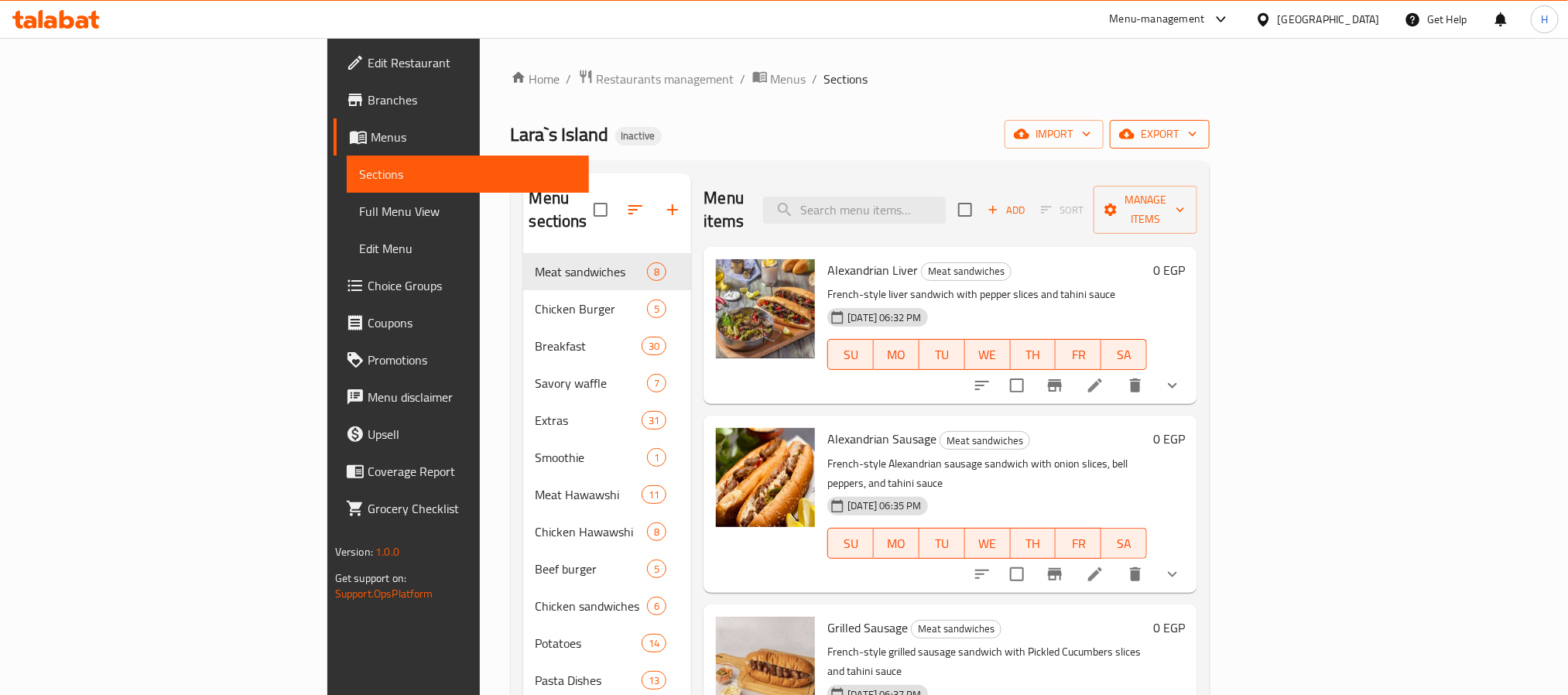
click at [1197, 144] on span "export" at bounding box center [1159, 134] width 75 height 19
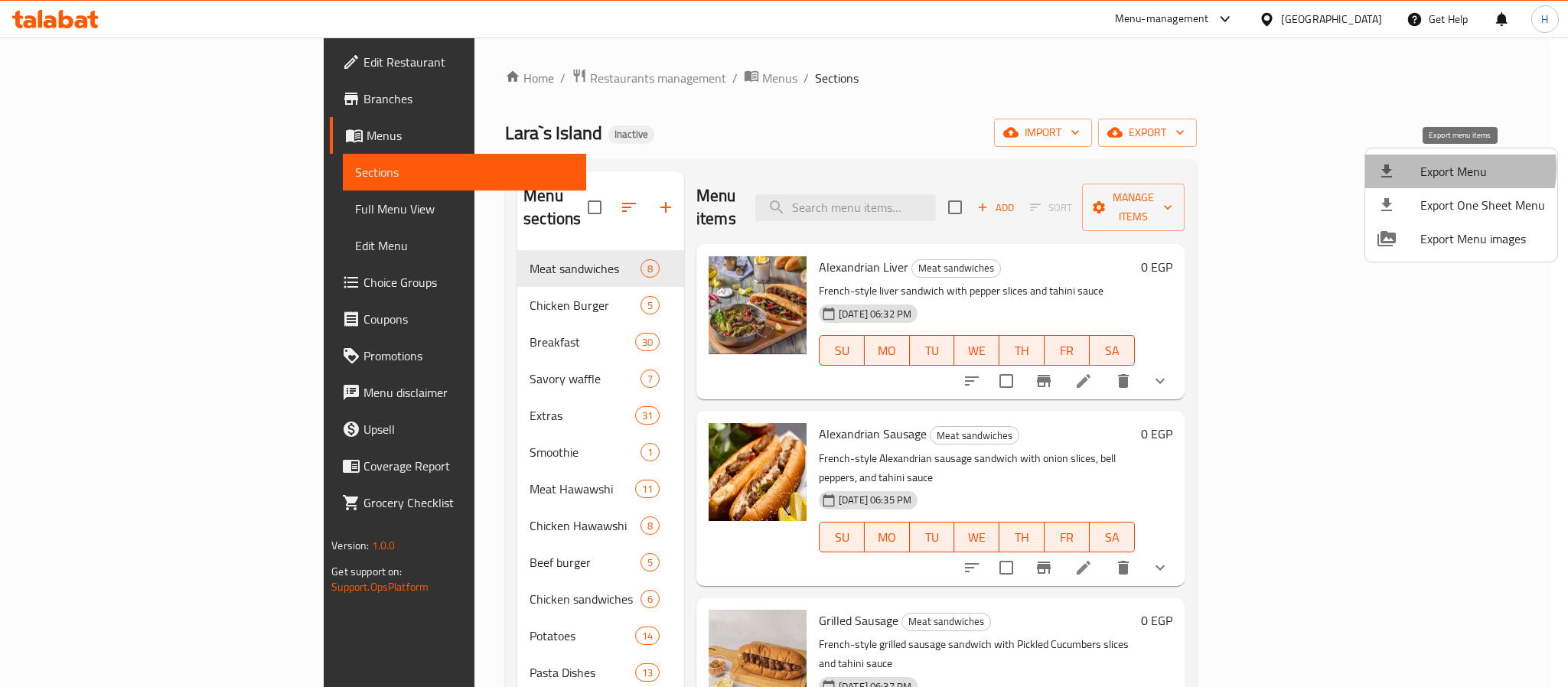
click at [1440, 169] on span "Export Menu" at bounding box center [1482, 172] width 125 height 19
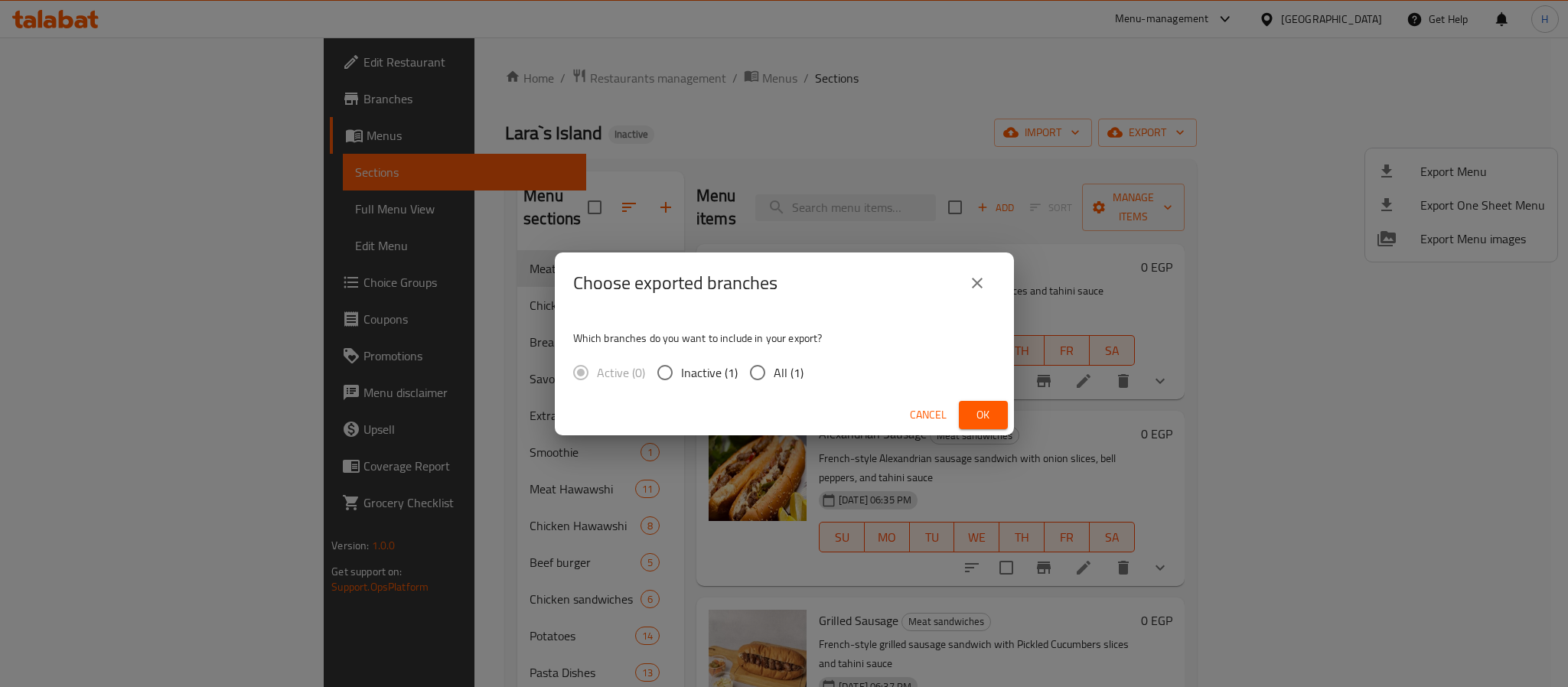
click at [751, 375] on input "All (1)" at bounding box center [757, 373] width 33 height 33
radio input "true"
click at [981, 418] on span "Ok" at bounding box center [983, 414] width 25 height 19
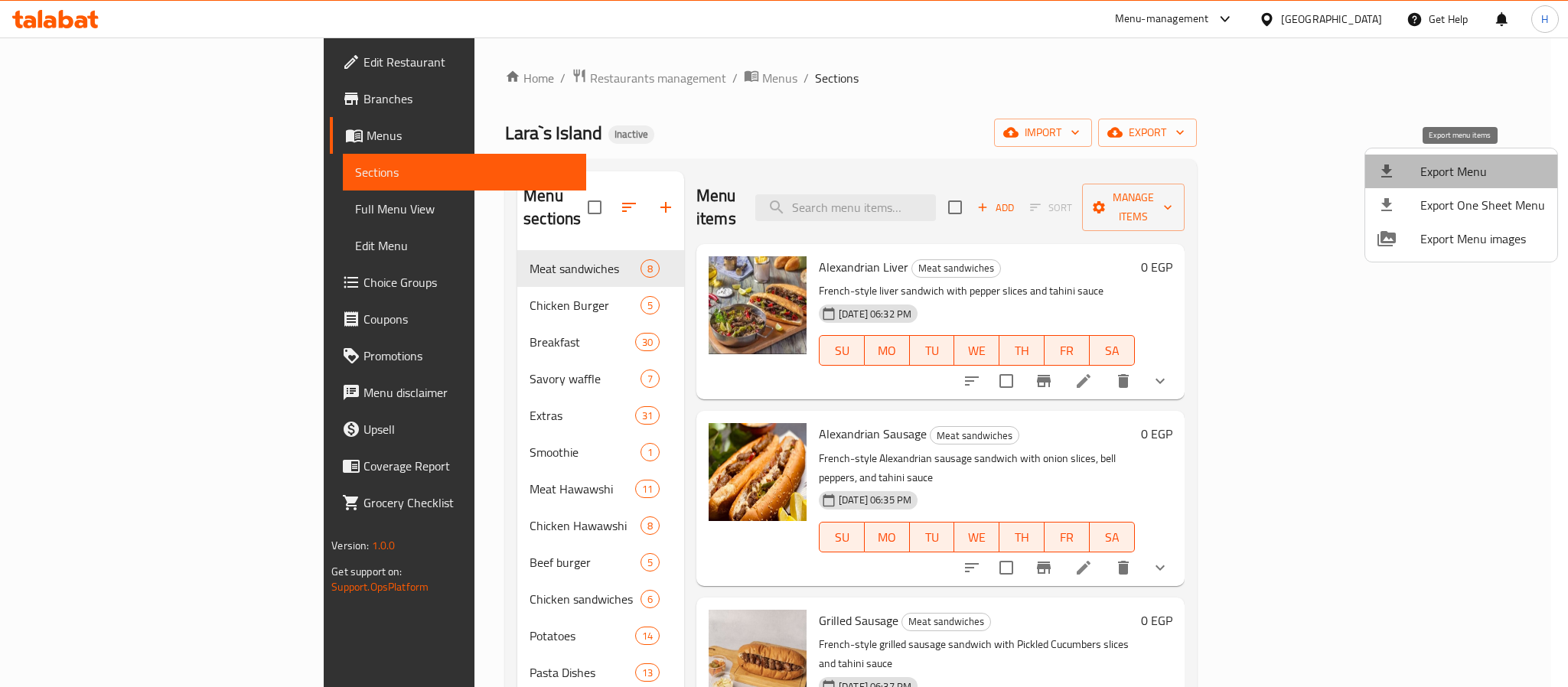
click at [1471, 166] on span "Export Menu" at bounding box center [1482, 172] width 125 height 19
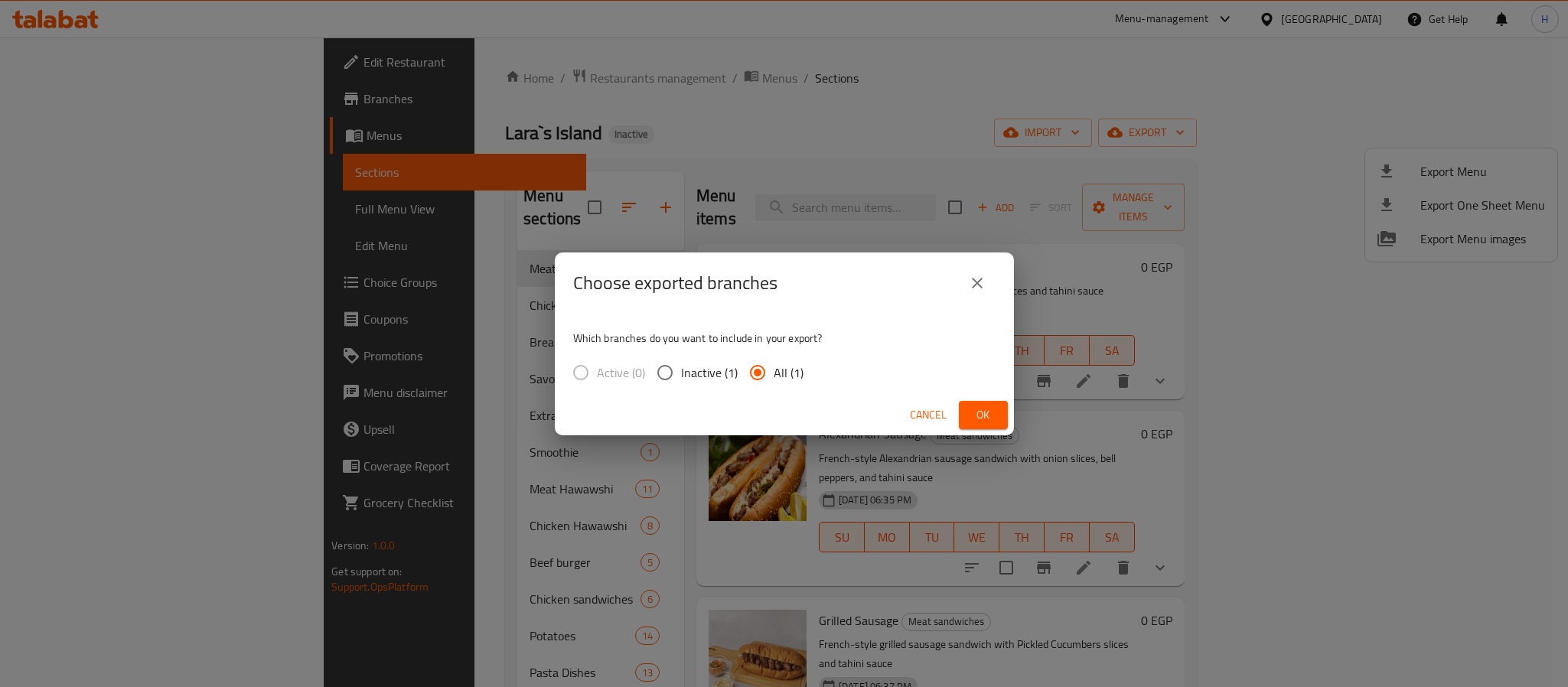
click at [984, 421] on span "Ok" at bounding box center [983, 414] width 25 height 19
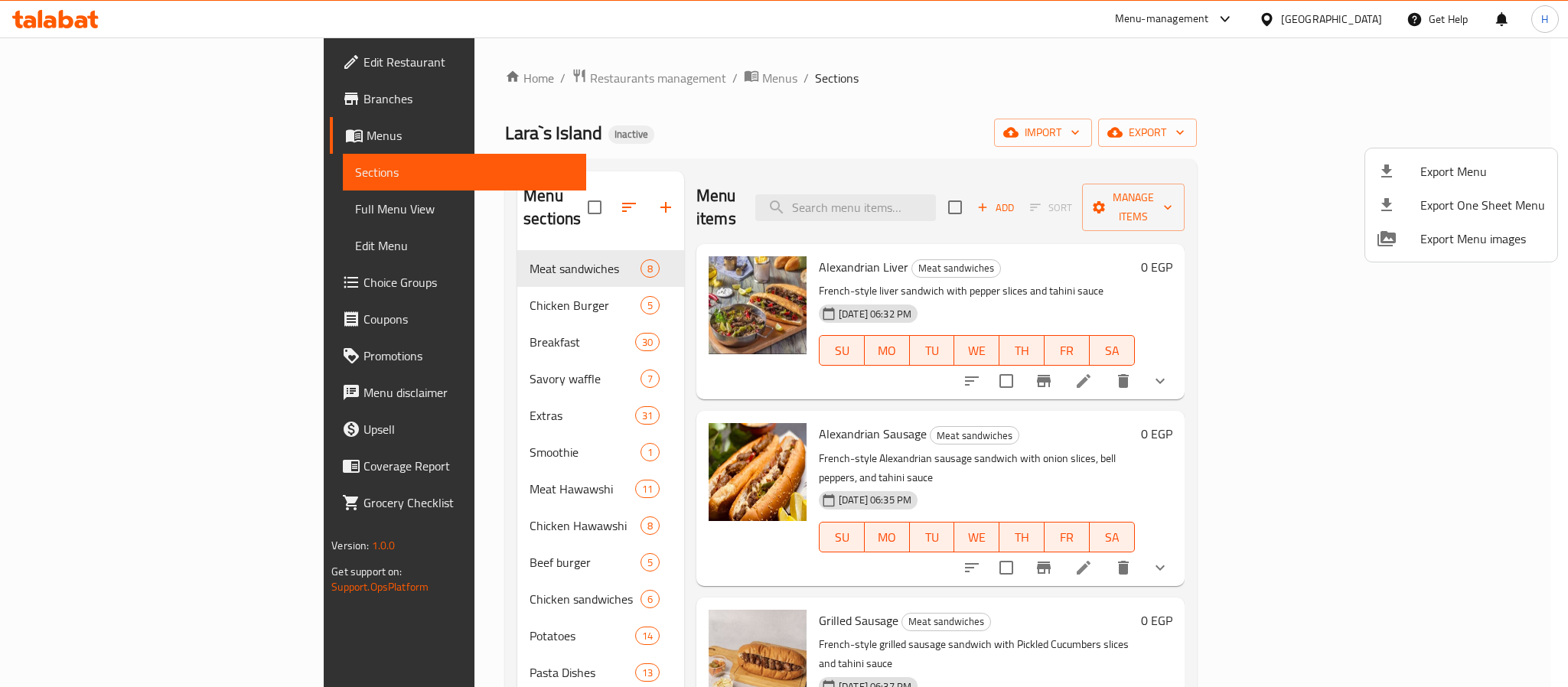
click at [921, 188] on div at bounding box center [784, 343] width 1568 height 687
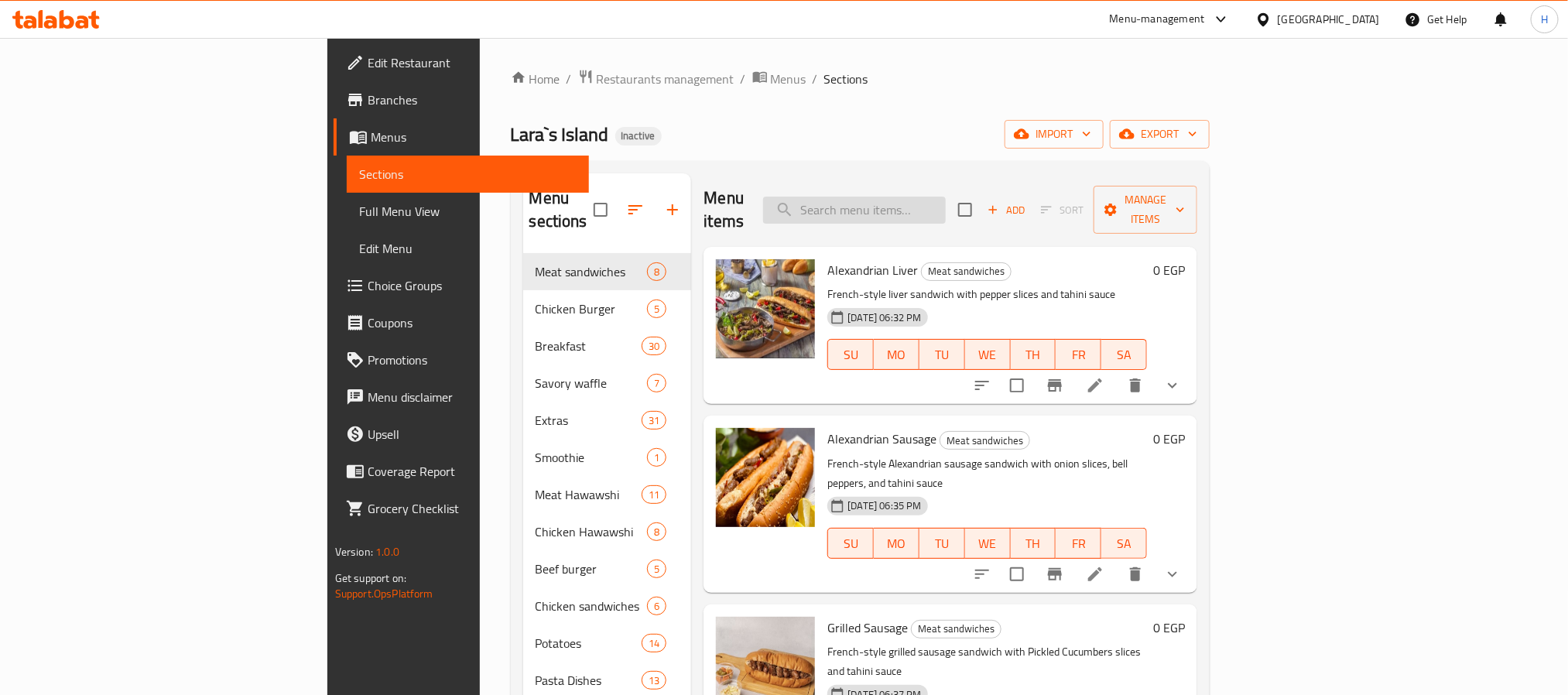
click at [932, 196] on input "search" at bounding box center [853, 209] width 182 height 27
paste input "Grilled Sausage"
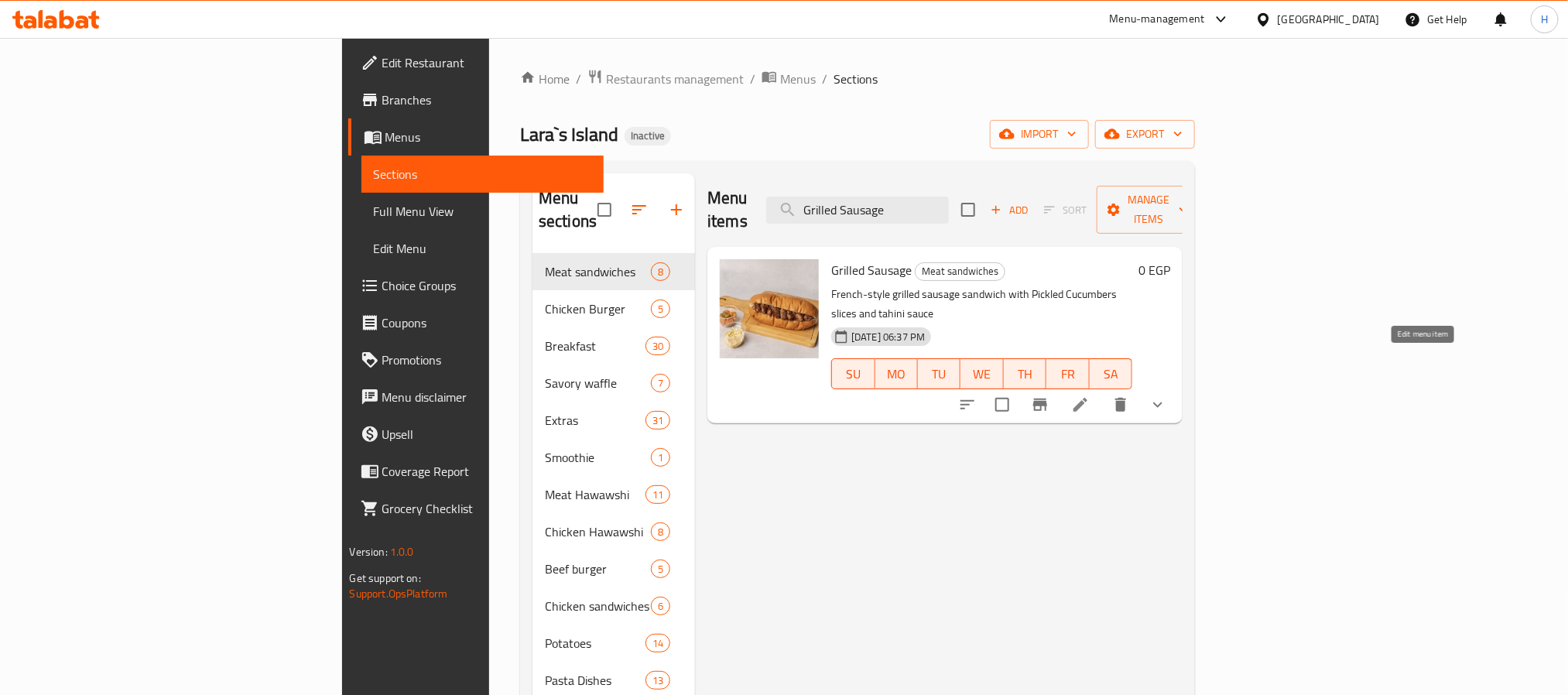
type input "Grilled Sausage"
click at [1090, 396] on icon at bounding box center [1080, 405] width 19 height 19
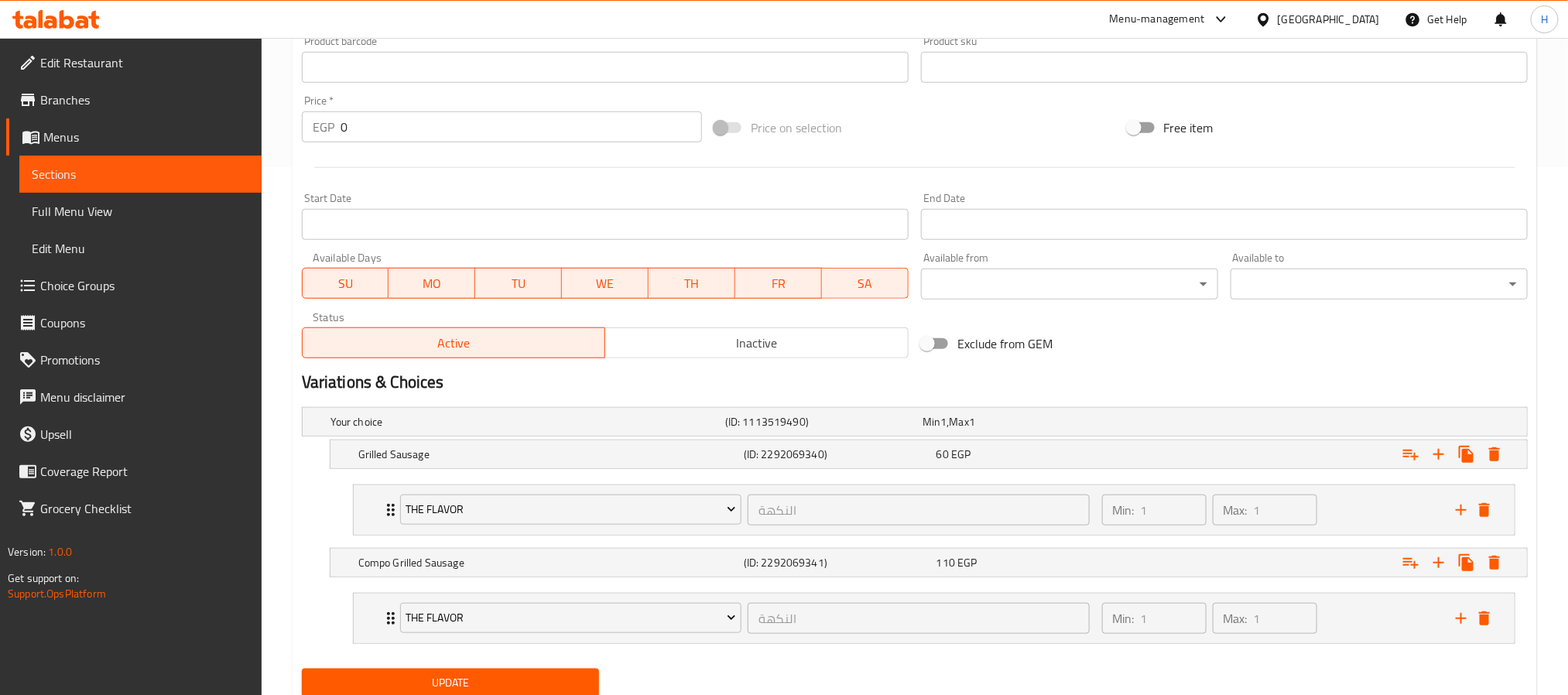
scroll to position [587, 0]
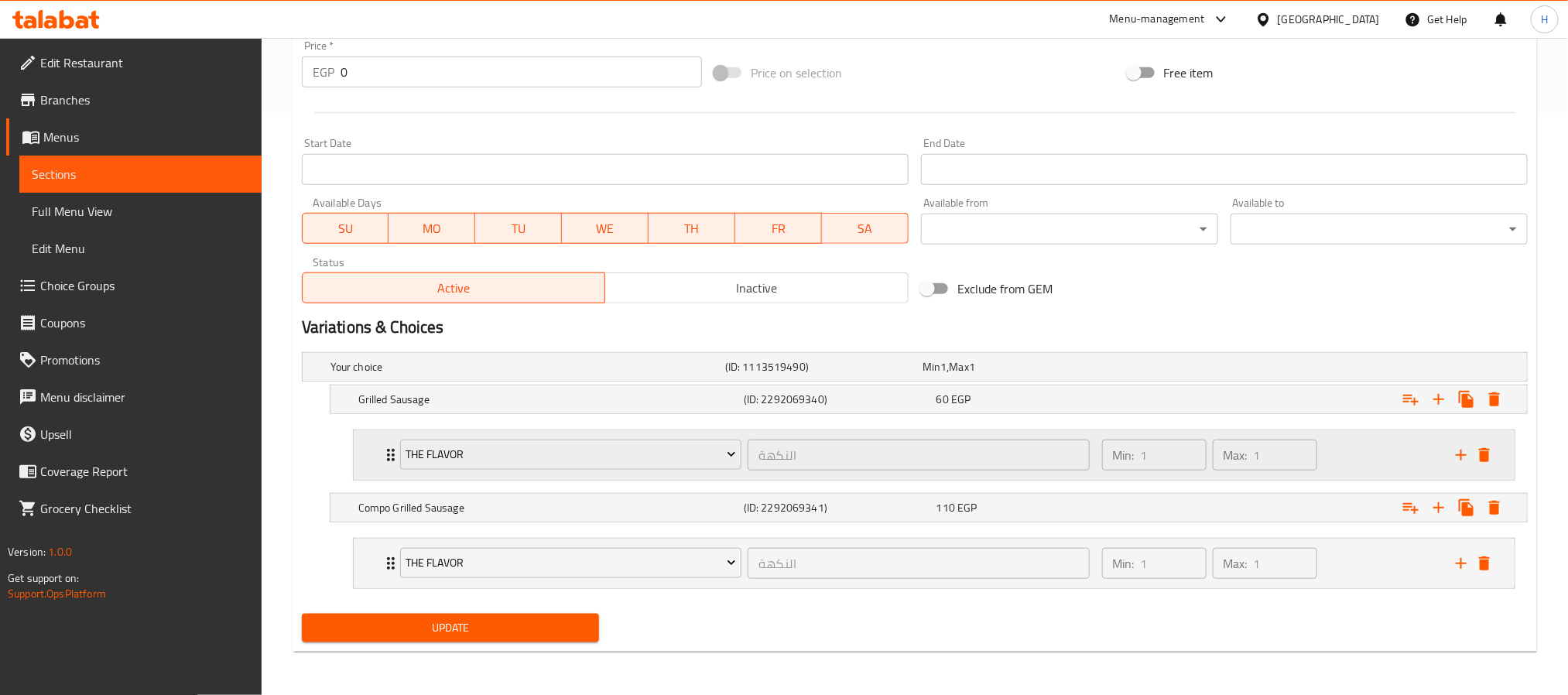
click at [388, 446] on icon "Expand" at bounding box center [391, 455] width 19 height 19
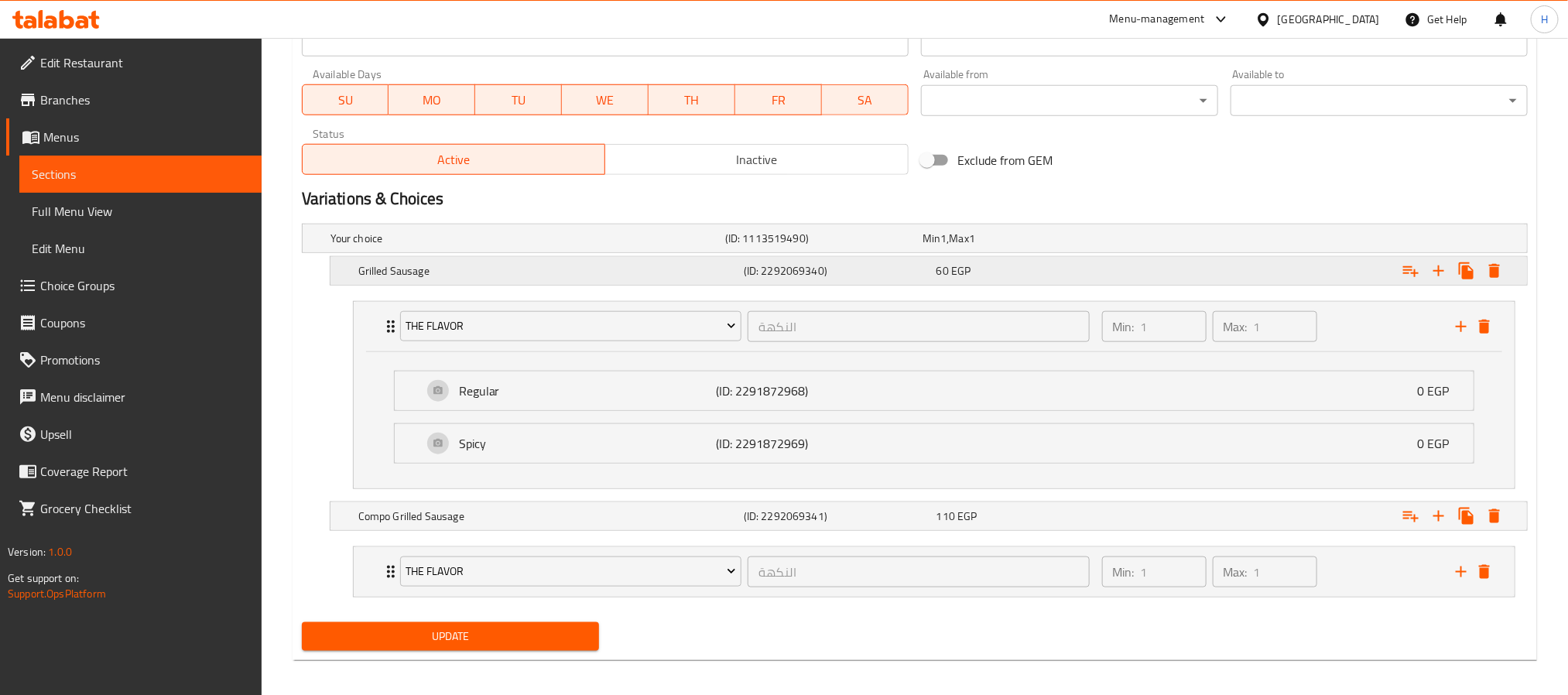
scroll to position [725, 0]
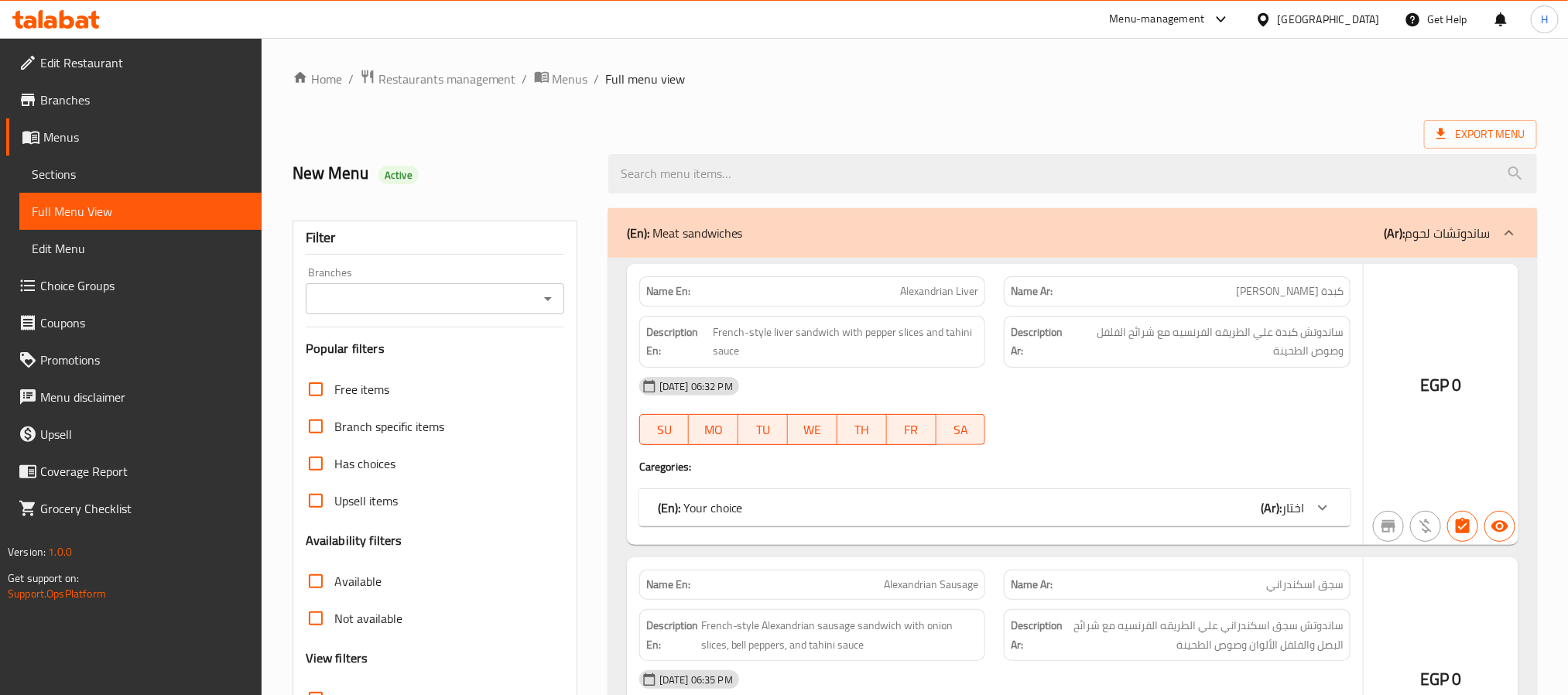
click at [89, 173] on div at bounding box center [784, 347] width 1568 height 695
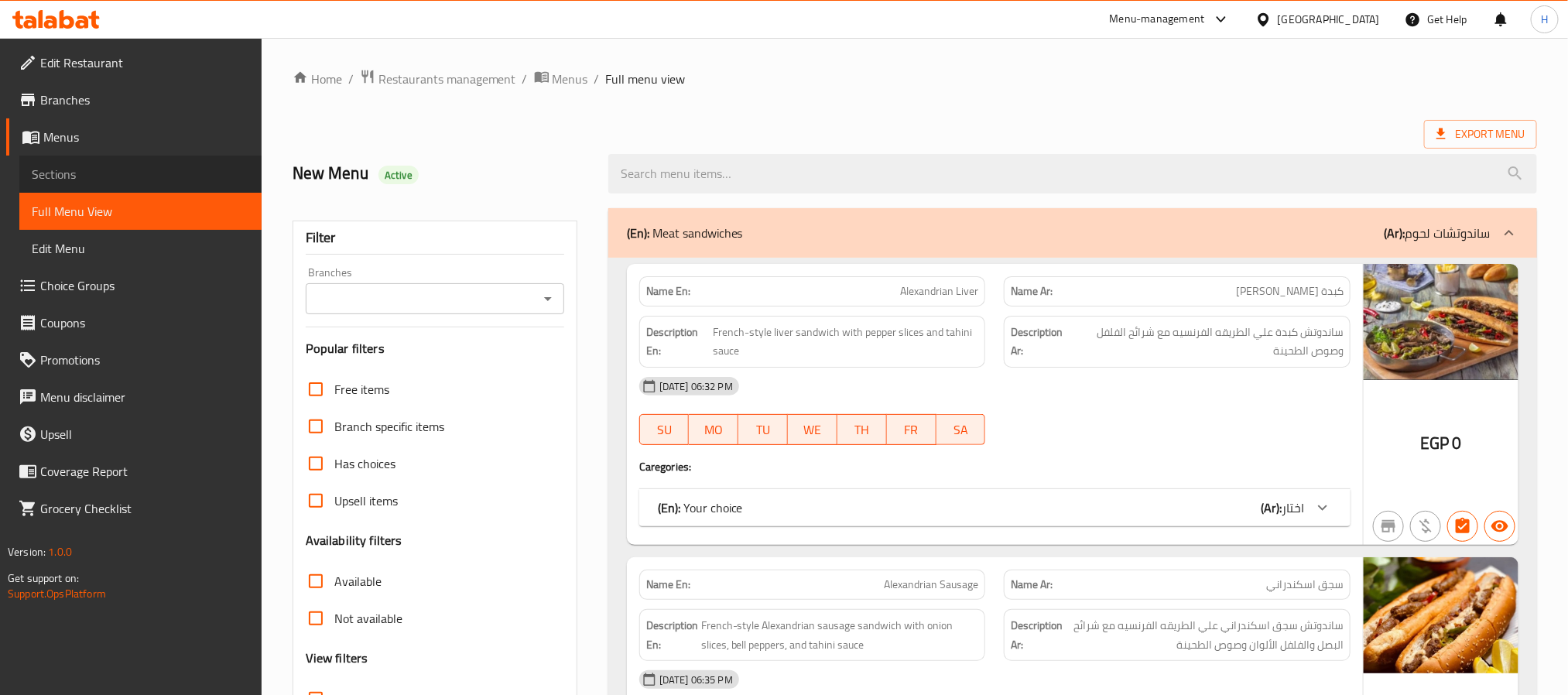
click at [89, 173] on span "Sections" at bounding box center [141, 174] width 217 height 19
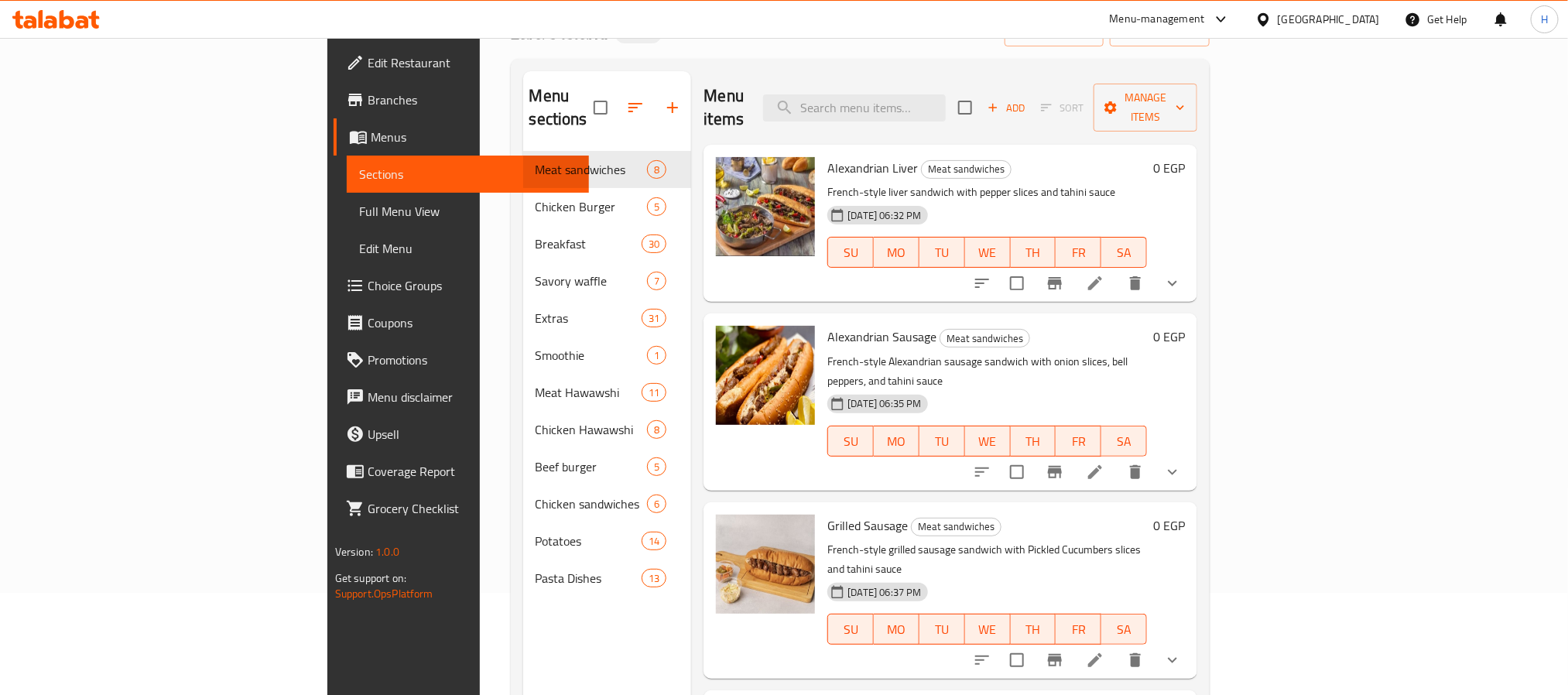
scroll to position [101, 0]
click at [776, 68] on div "Menu sections Meat sandwiches 8 Chicken Burger 5 Breakfast 30 Savory waffle 7 E…" at bounding box center [860, 421] width 700 height 720
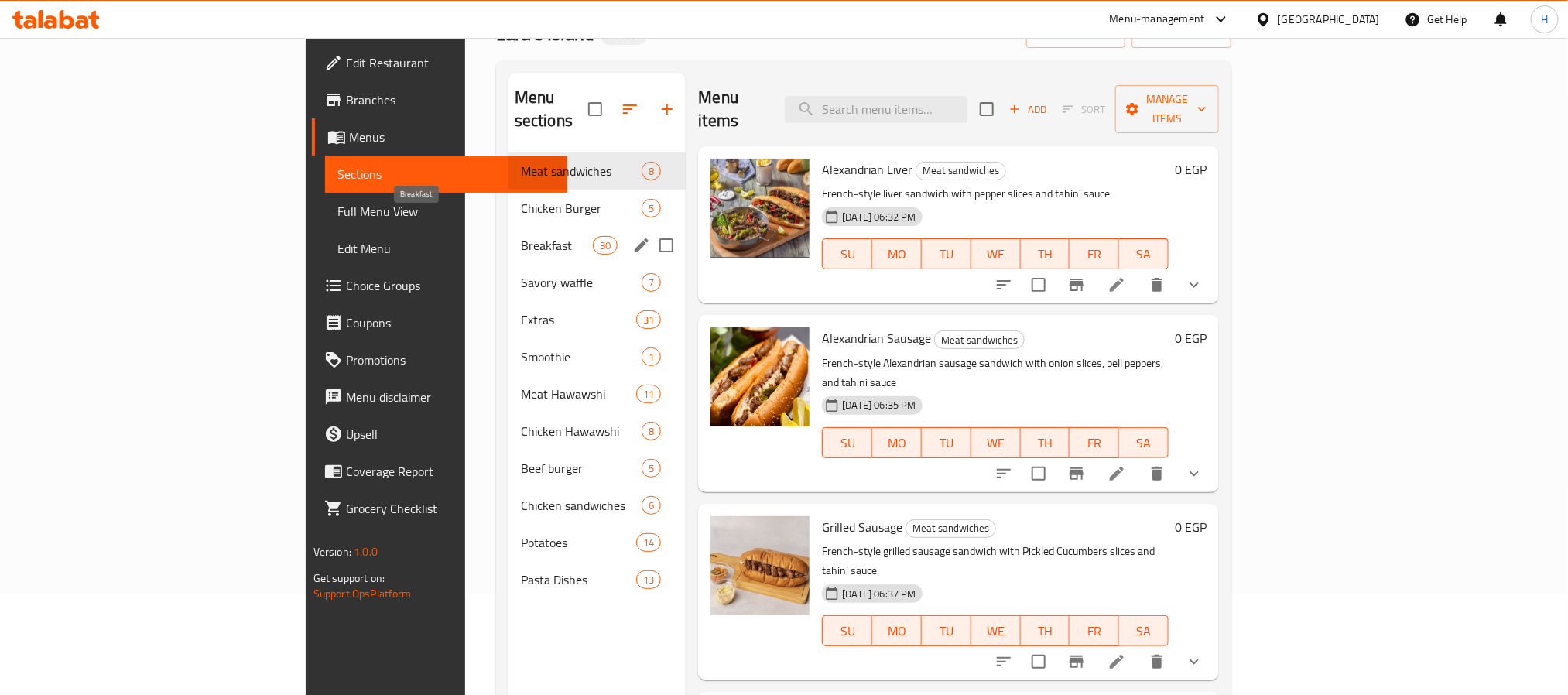
click at [520, 236] on span "Breakfast" at bounding box center [556, 245] width 72 height 19
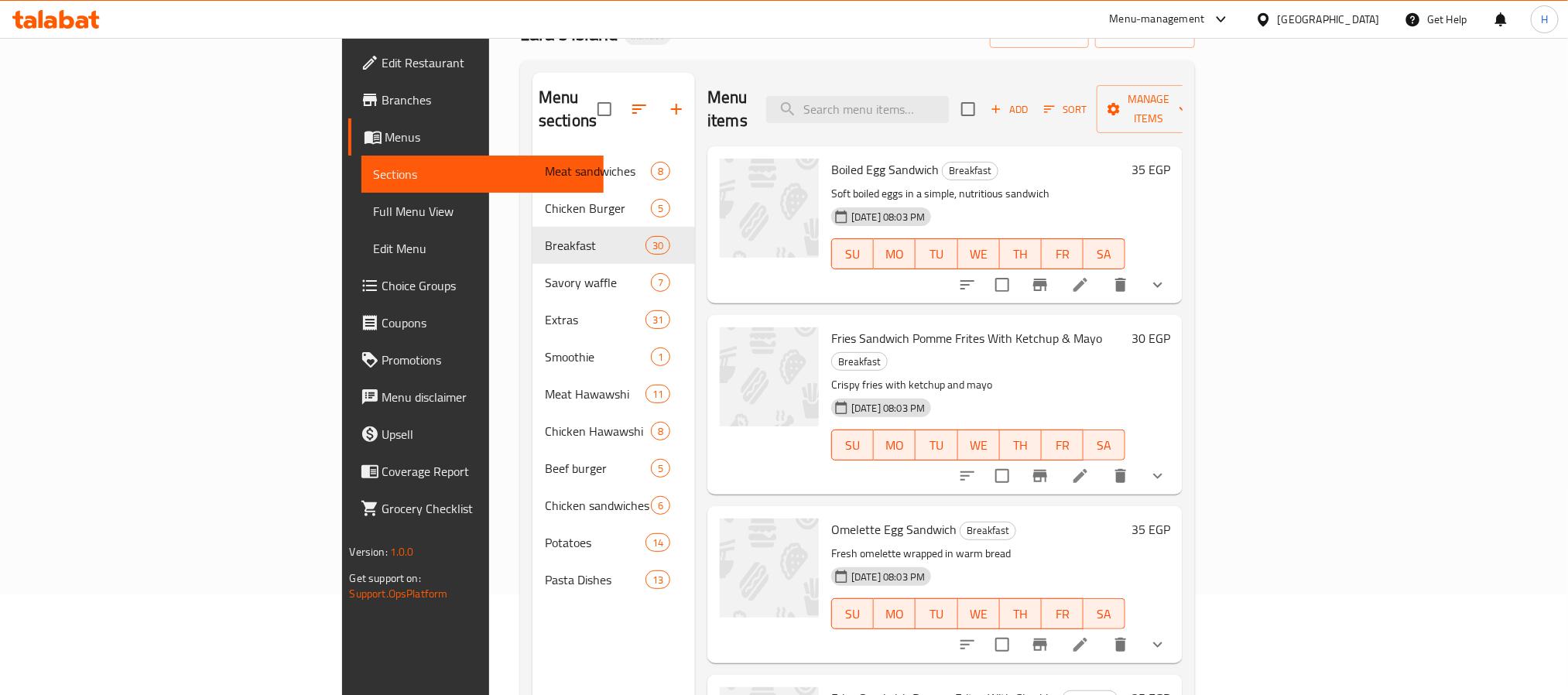
click at [797, 79] on div "Menu items Add Sort Manage items" at bounding box center [945, 110] width 475 height 74
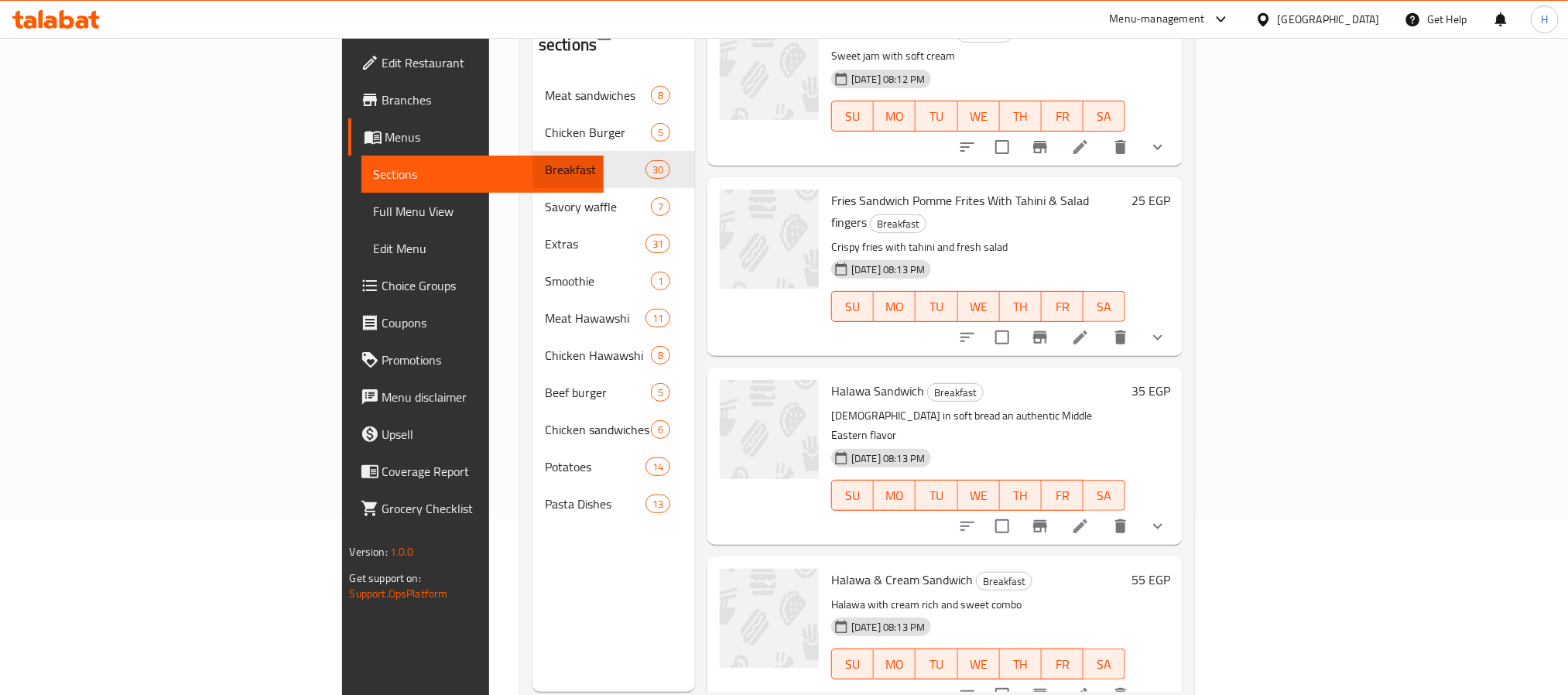
scroll to position [216, 0]
